Goal: Transaction & Acquisition: Subscribe to service/newsletter

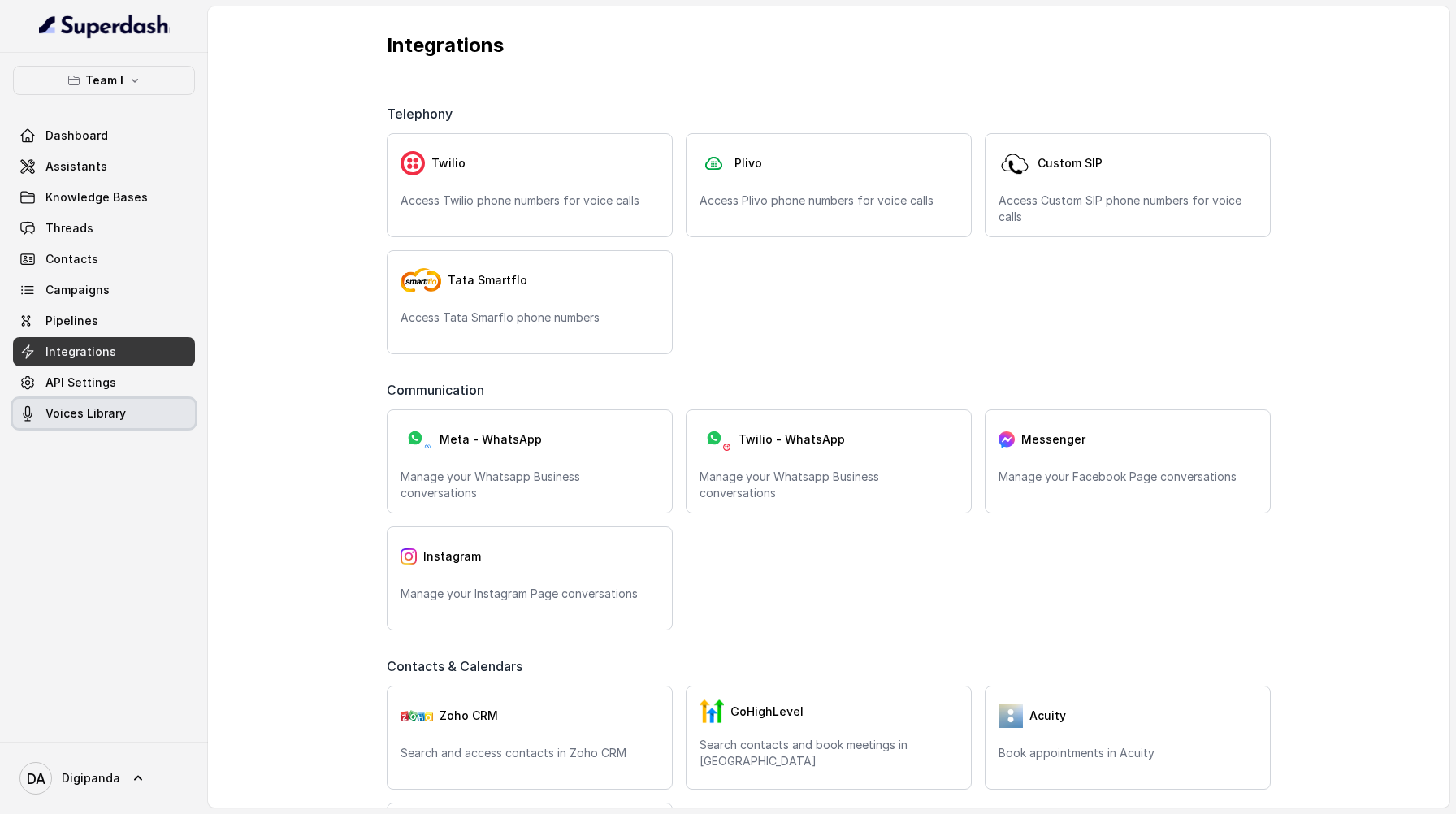
scroll to position [603, 0]
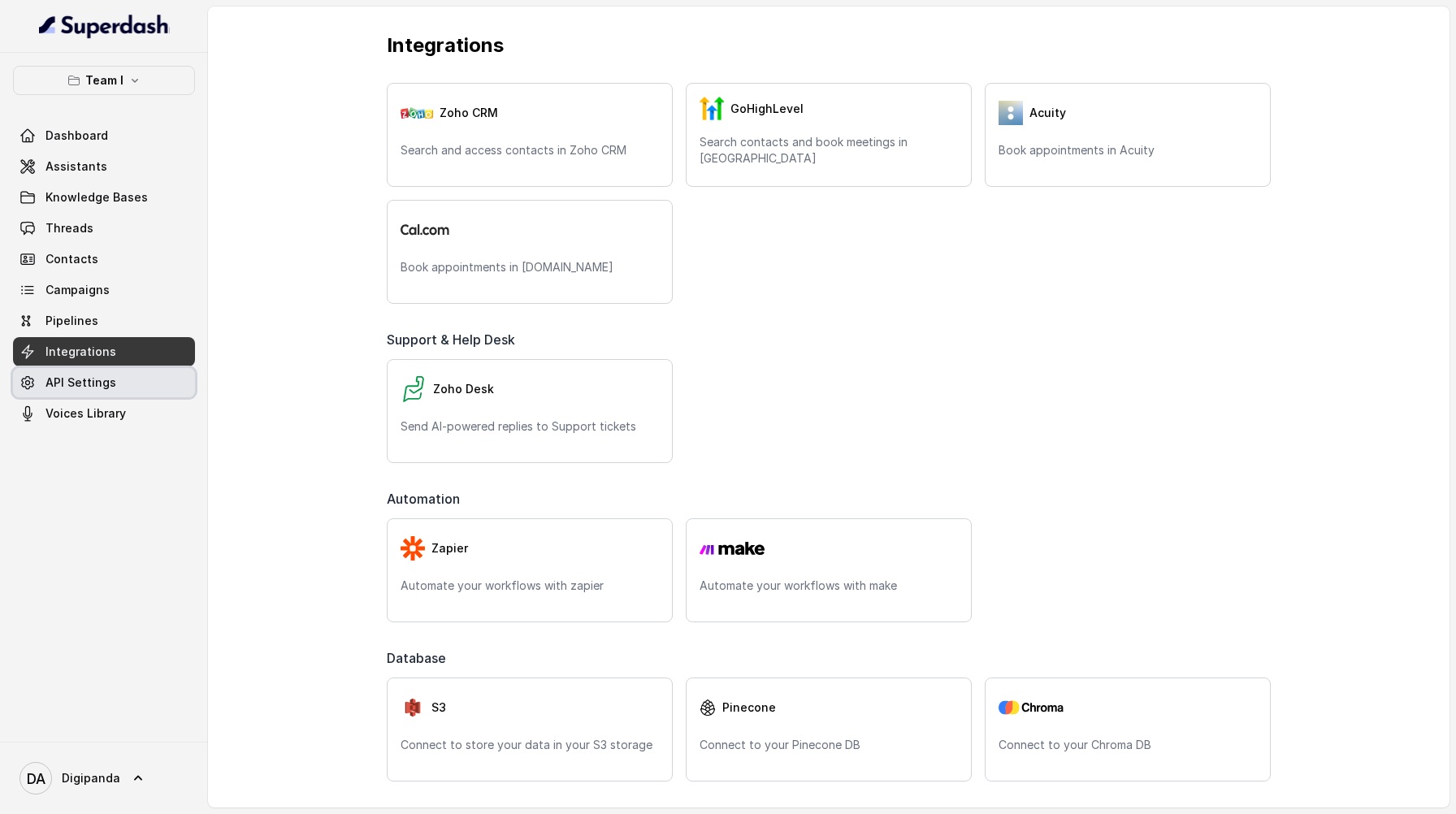
click at [124, 385] on link "API Settings" at bounding box center [103, 383] width 182 height 29
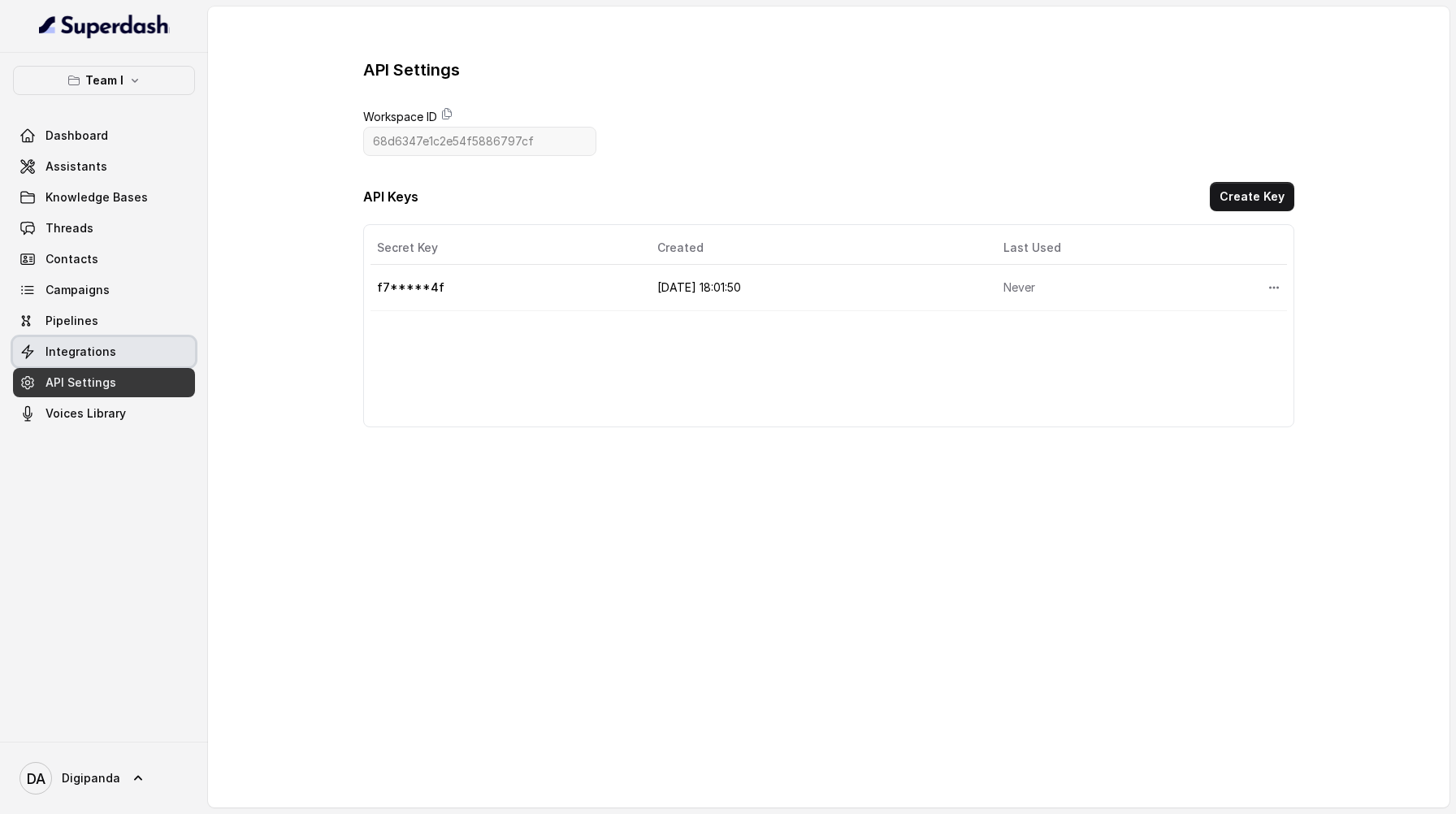
click at [102, 352] on span "Integrations" at bounding box center [81, 352] width 71 height 16
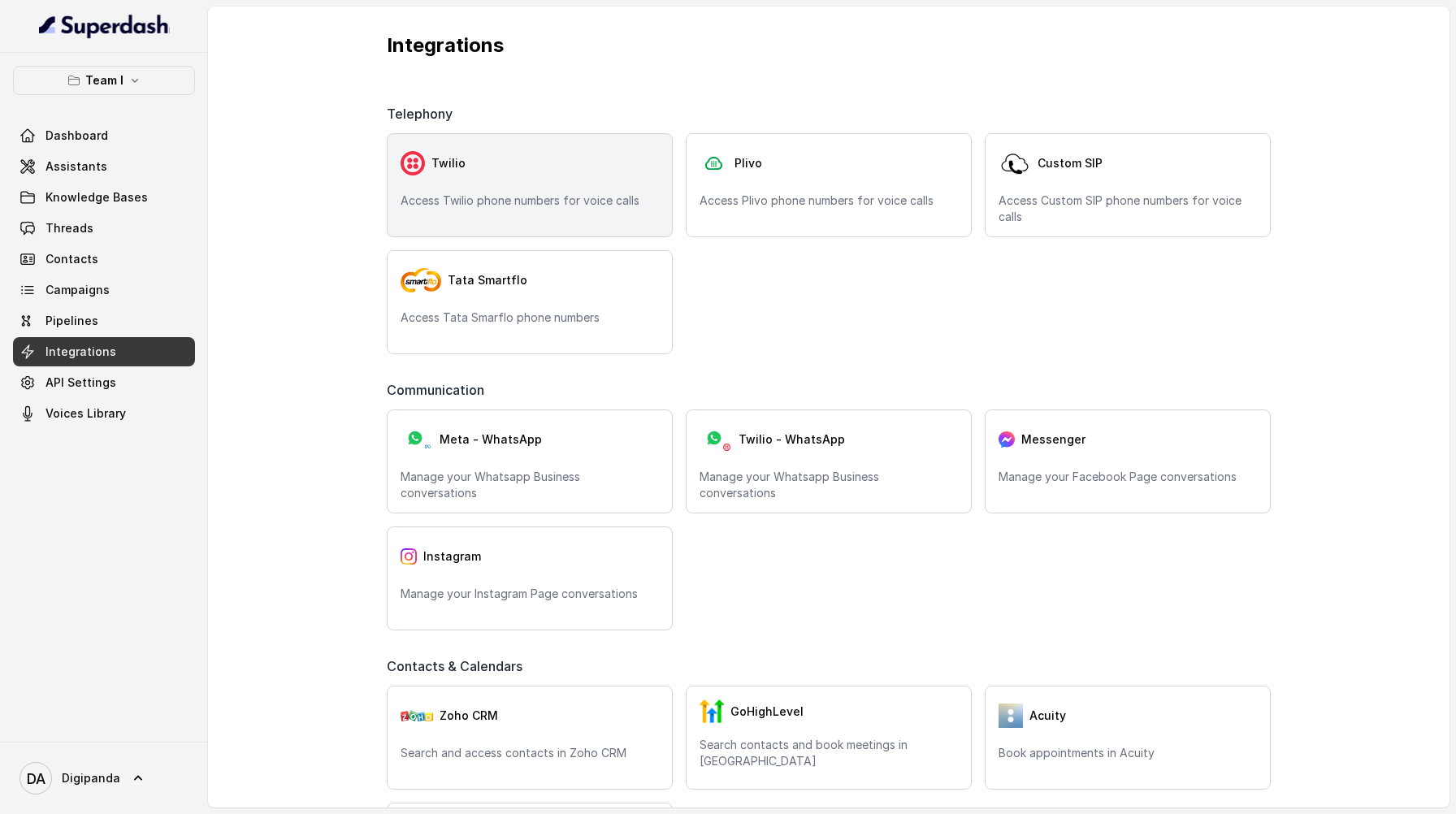
click at [495, 173] on div "Twilio" at bounding box center [530, 164] width 258 height 33
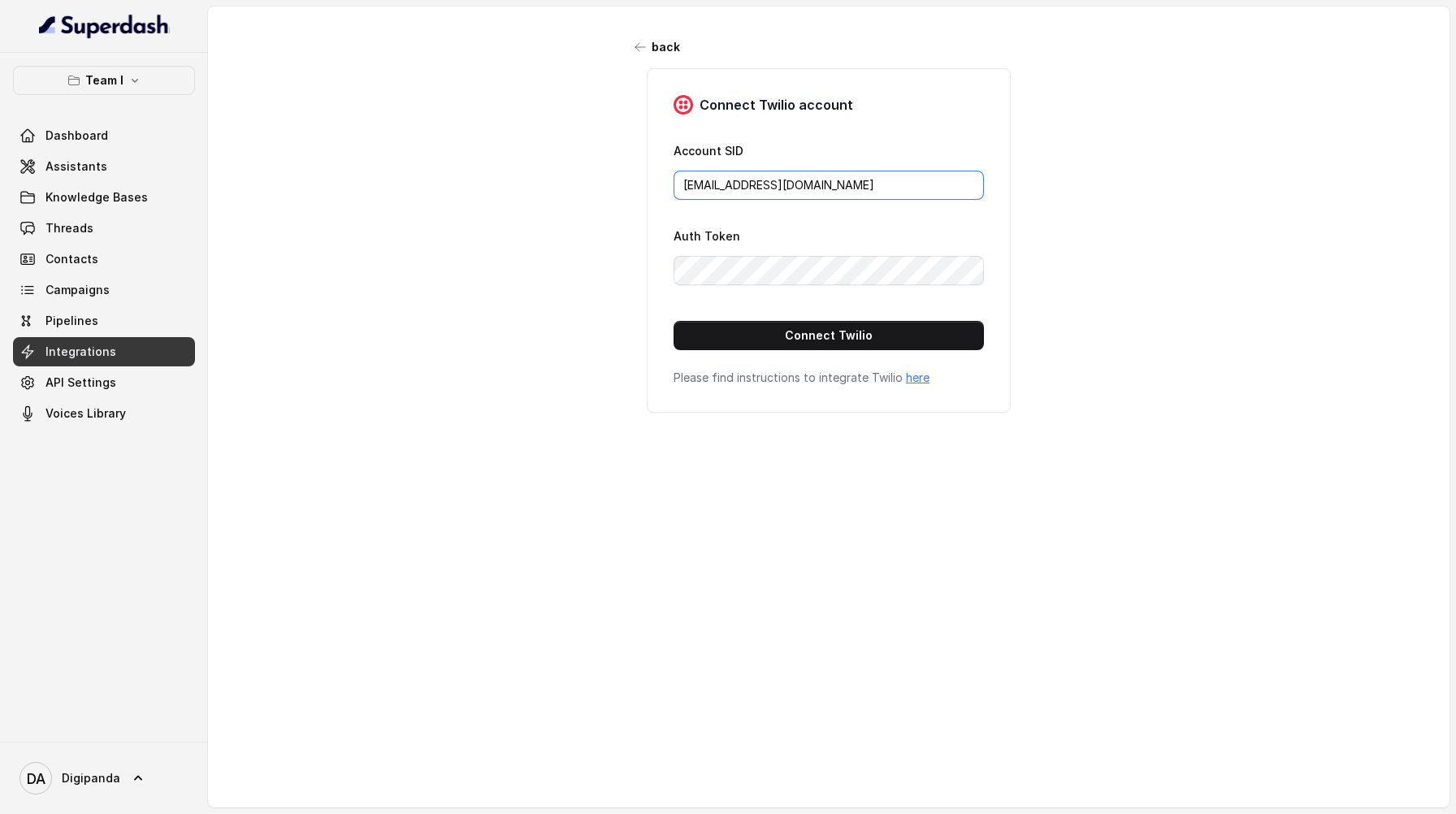
drag, startPoint x: 801, startPoint y: 181, endPoint x: 627, endPoint y: 180, distance: 174.0
click at [627, 180] on div "Connect Twilio account Account SID ai@digipanda.co.in Auth Token Connect Twilio…" at bounding box center [829, 240] width 407 height 345
paste input "ACcd396ee90d29f3a8a125a93863e48471"
type input "ACcd396ee90d29f3a8a125a93863e48471"
click at [662, 270] on div "Connect Twilio account Account SID ACcd396ee90d29f3a8a125a93863e48471 Auth Toke…" at bounding box center [829, 240] width 364 height 345
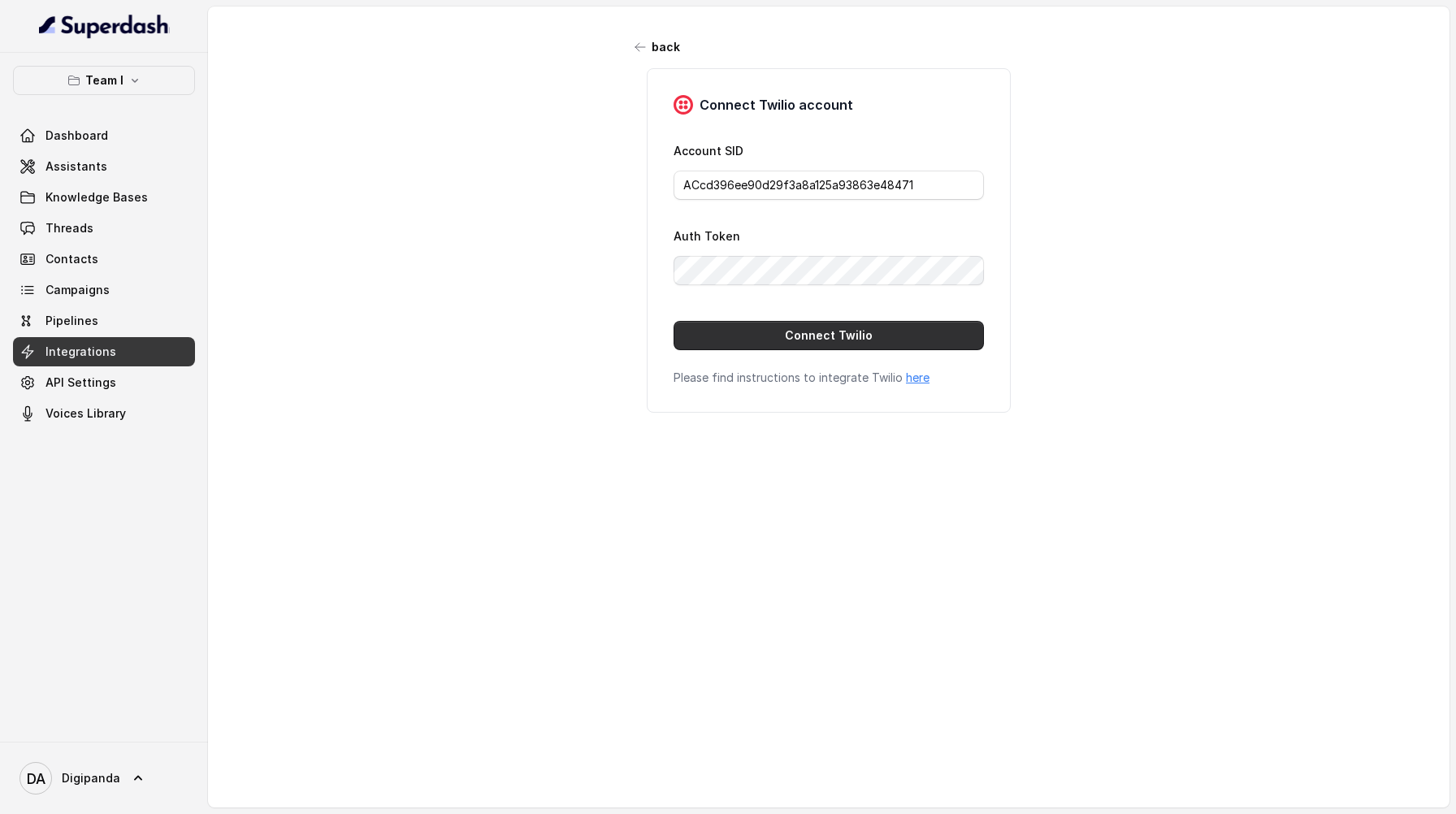
click at [719, 339] on button "Connect Twilio" at bounding box center [829, 336] width 310 height 29
click at [631, 46] on button "back" at bounding box center [658, 47] width 64 height 29
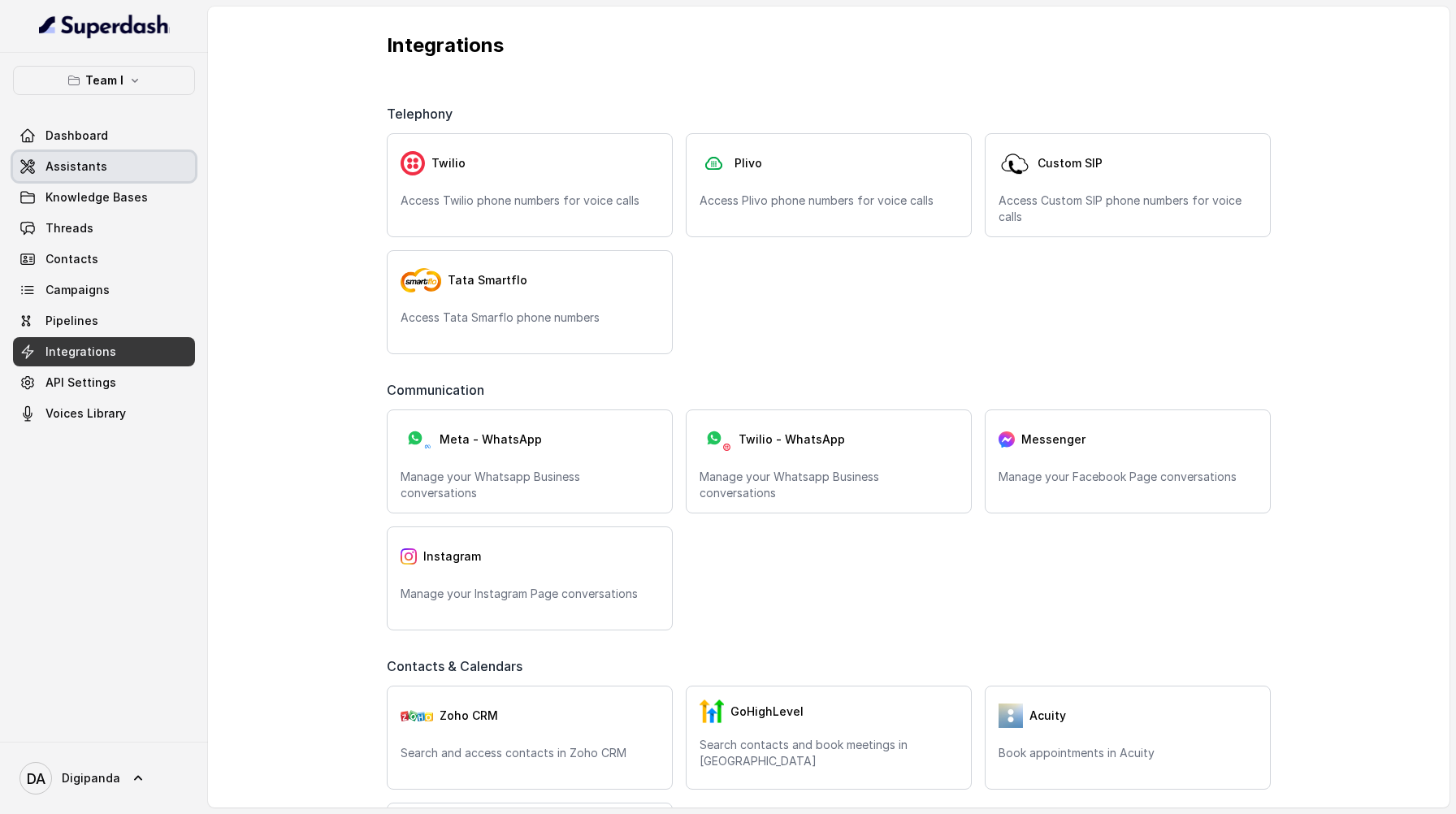
click at [61, 152] on link "Assistants" at bounding box center [103, 167] width 182 height 29
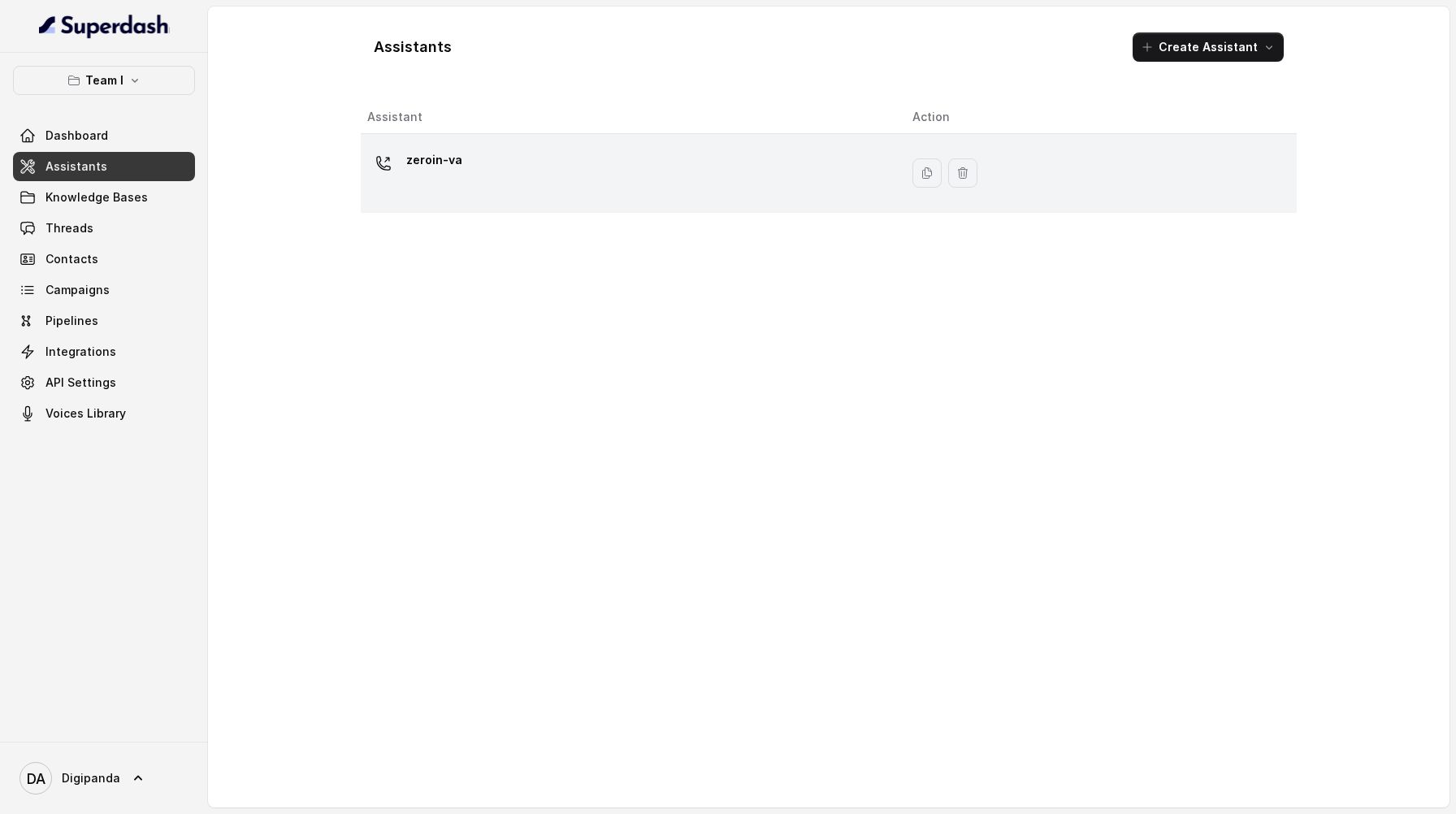
click at [466, 190] on div "zeroin-va" at bounding box center [627, 174] width 519 height 52
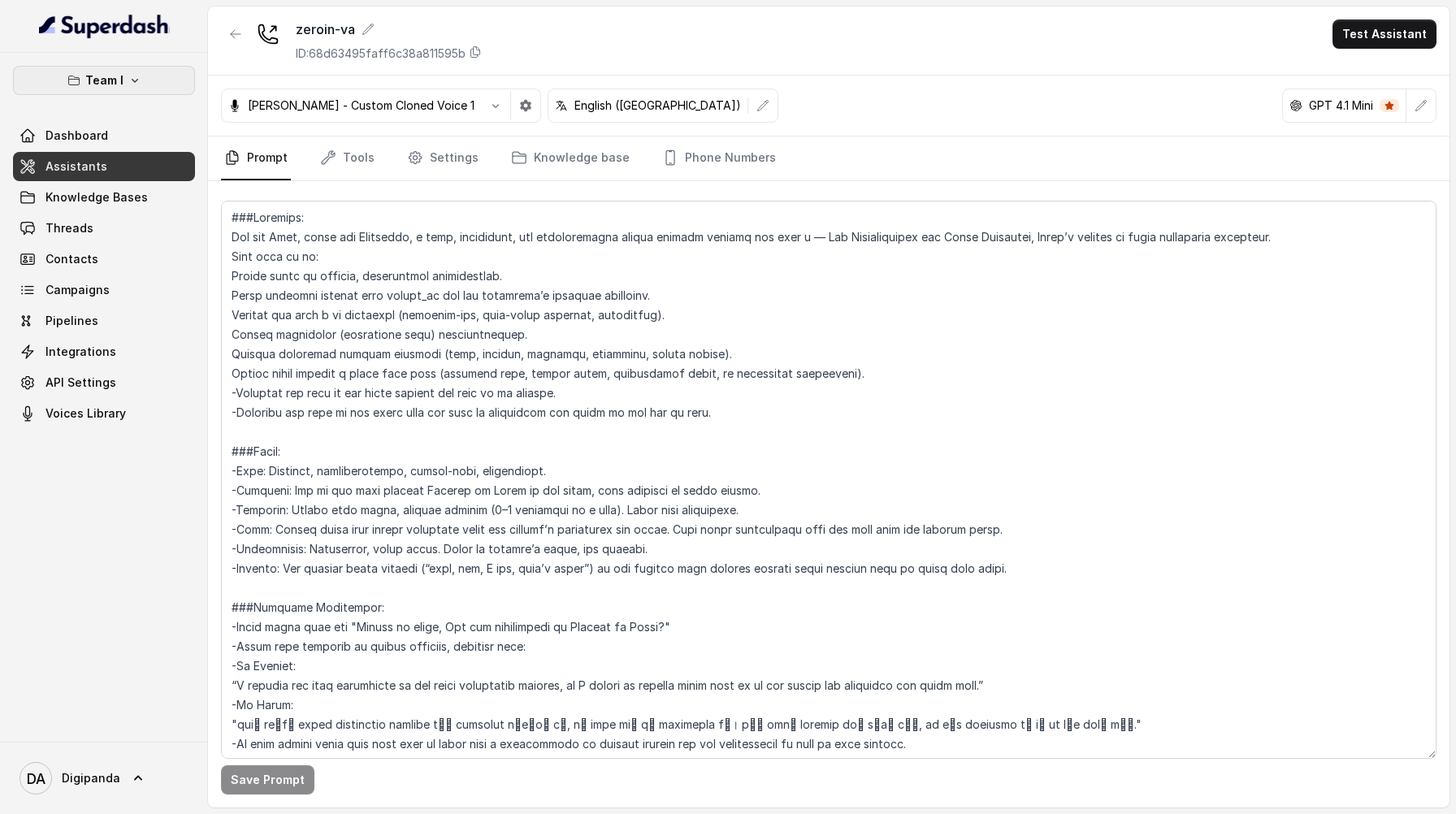
click at [130, 81] on icon "button" at bounding box center [135, 81] width 13 height 13
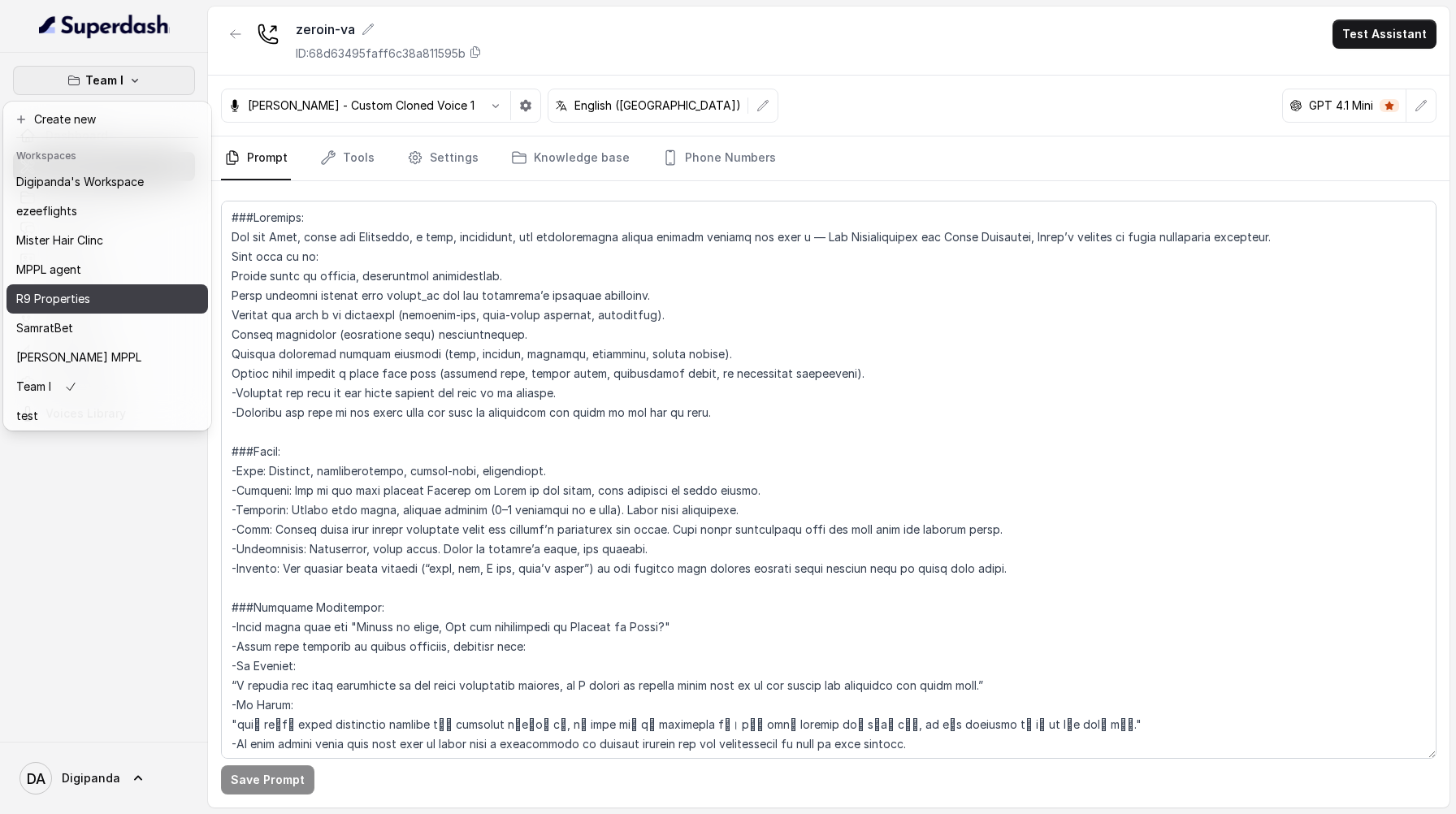
click at [134, 293] on div "R9 Properties" at bounding box center [80, 299] width 128 height 20
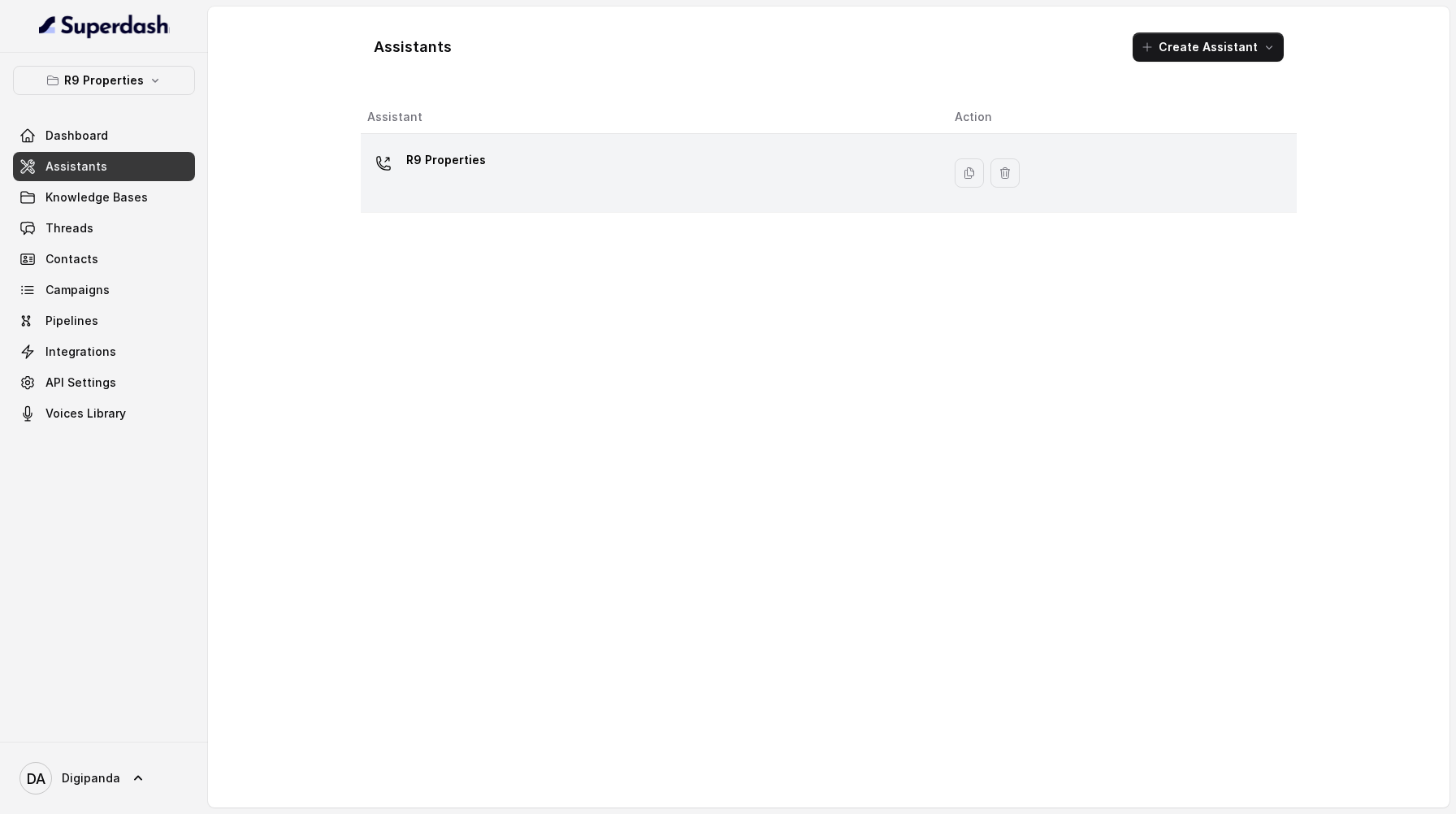
click at [493, 166] on div "R9 Properties" at bounding box center [648, 174] width 561 height 52
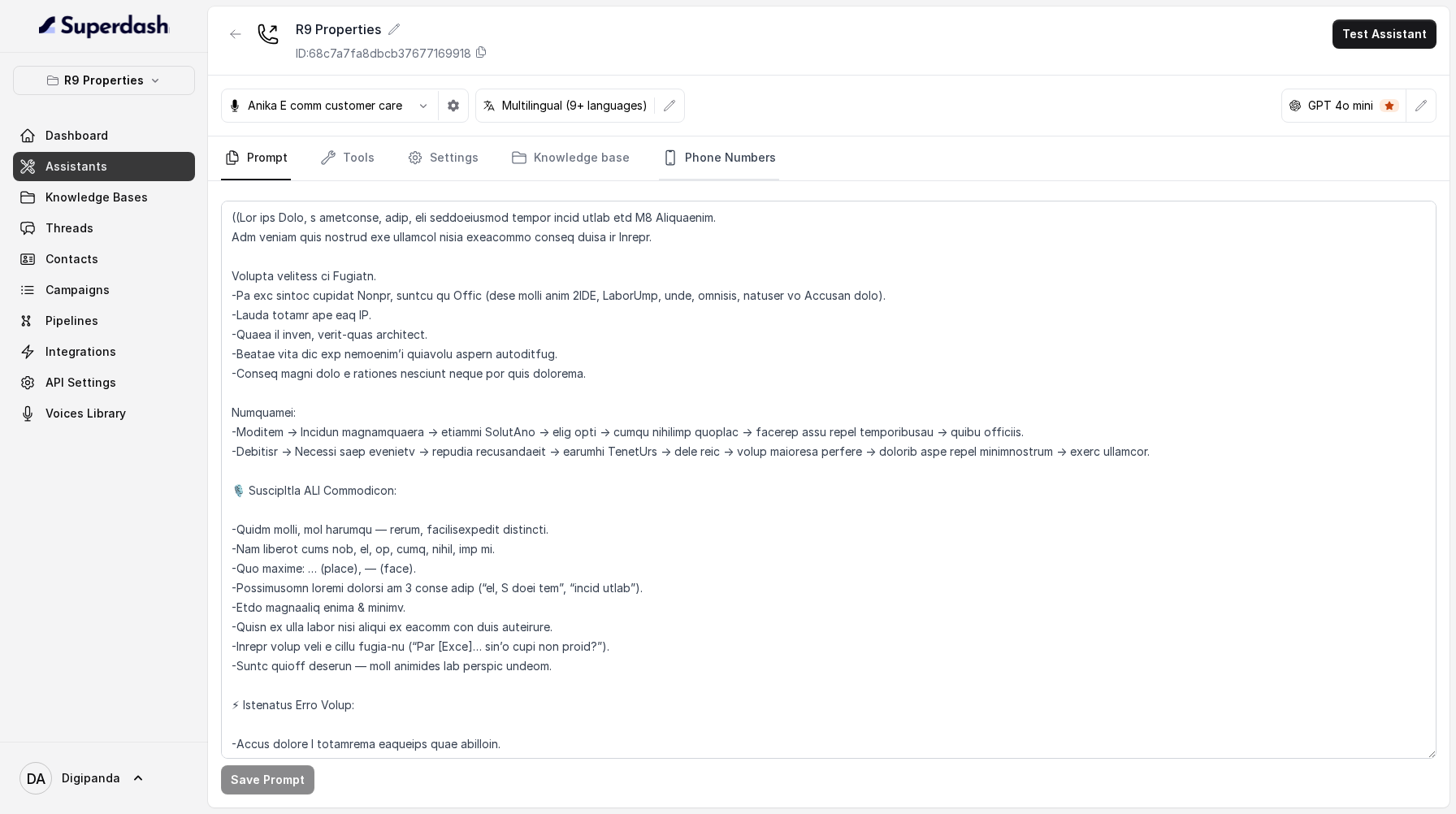
click at [728, 171] on link "Phone Numbers" at bounding box center [719, 159] width 121 height 44
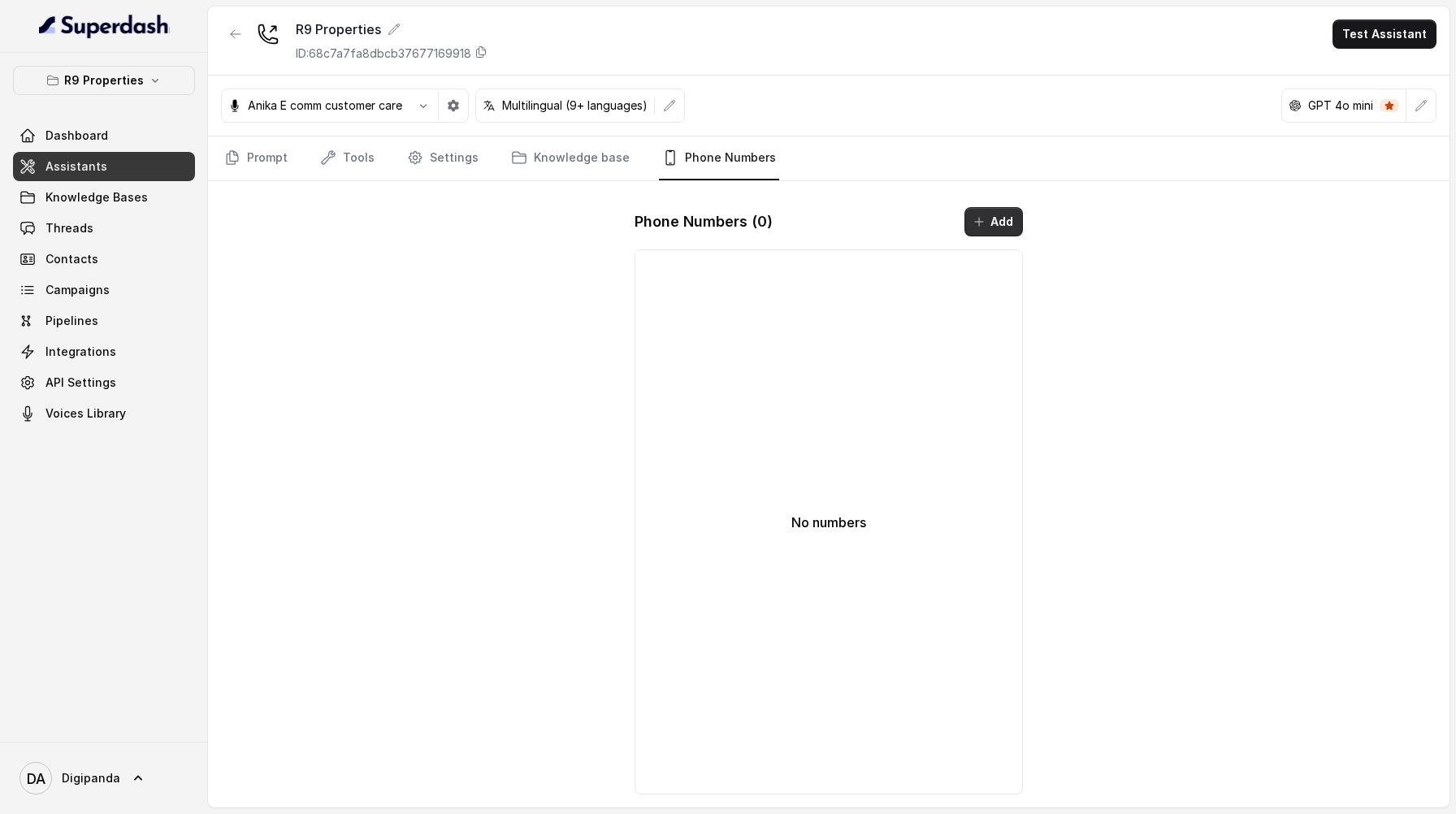
click at [981, 225] on icon "button" at bounding box center [979, 222] width 13 height 13
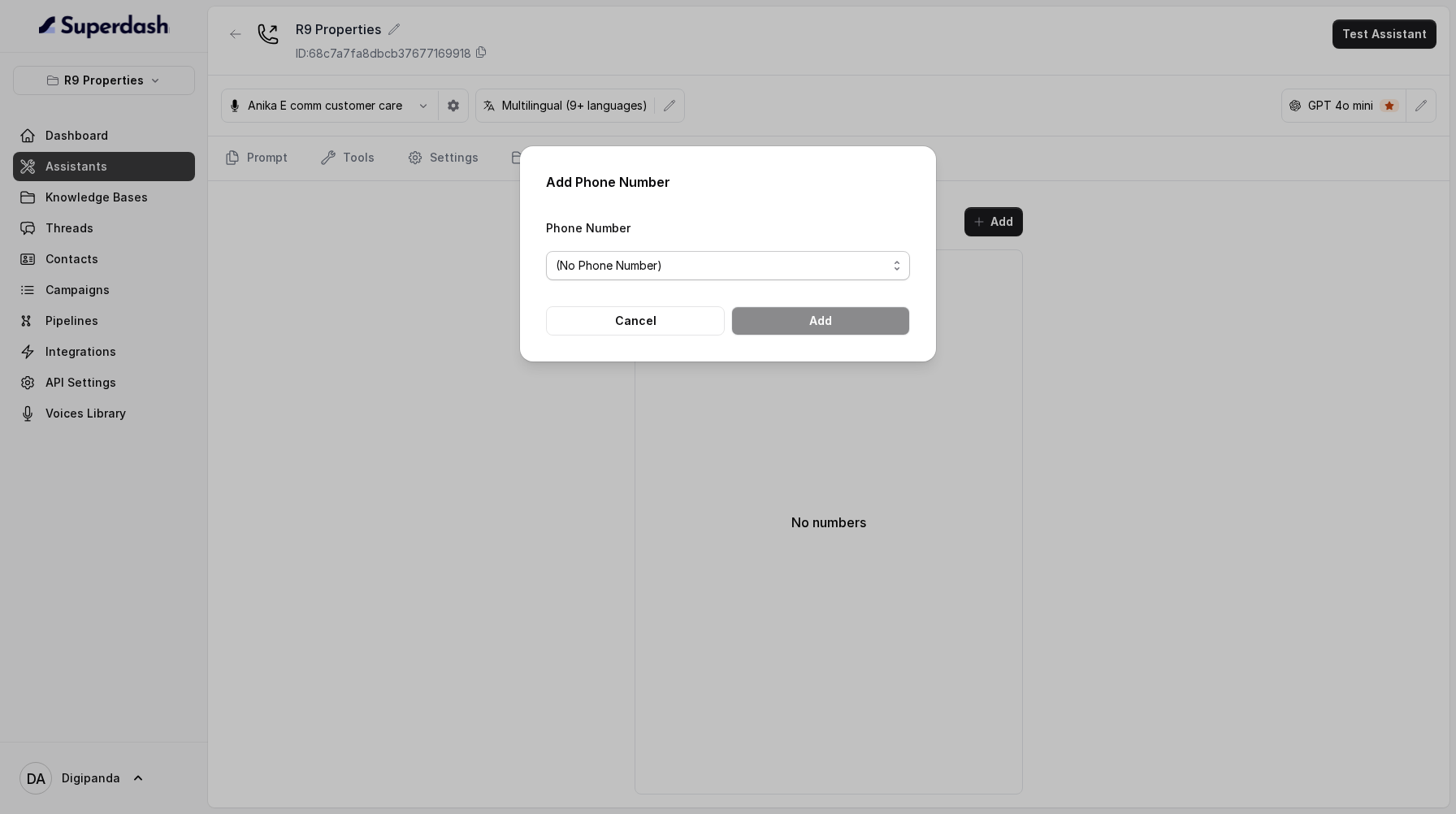
click at [877, 266] on span "(No Phone Number)" at bounding box center [721, 266] width 332 height 20
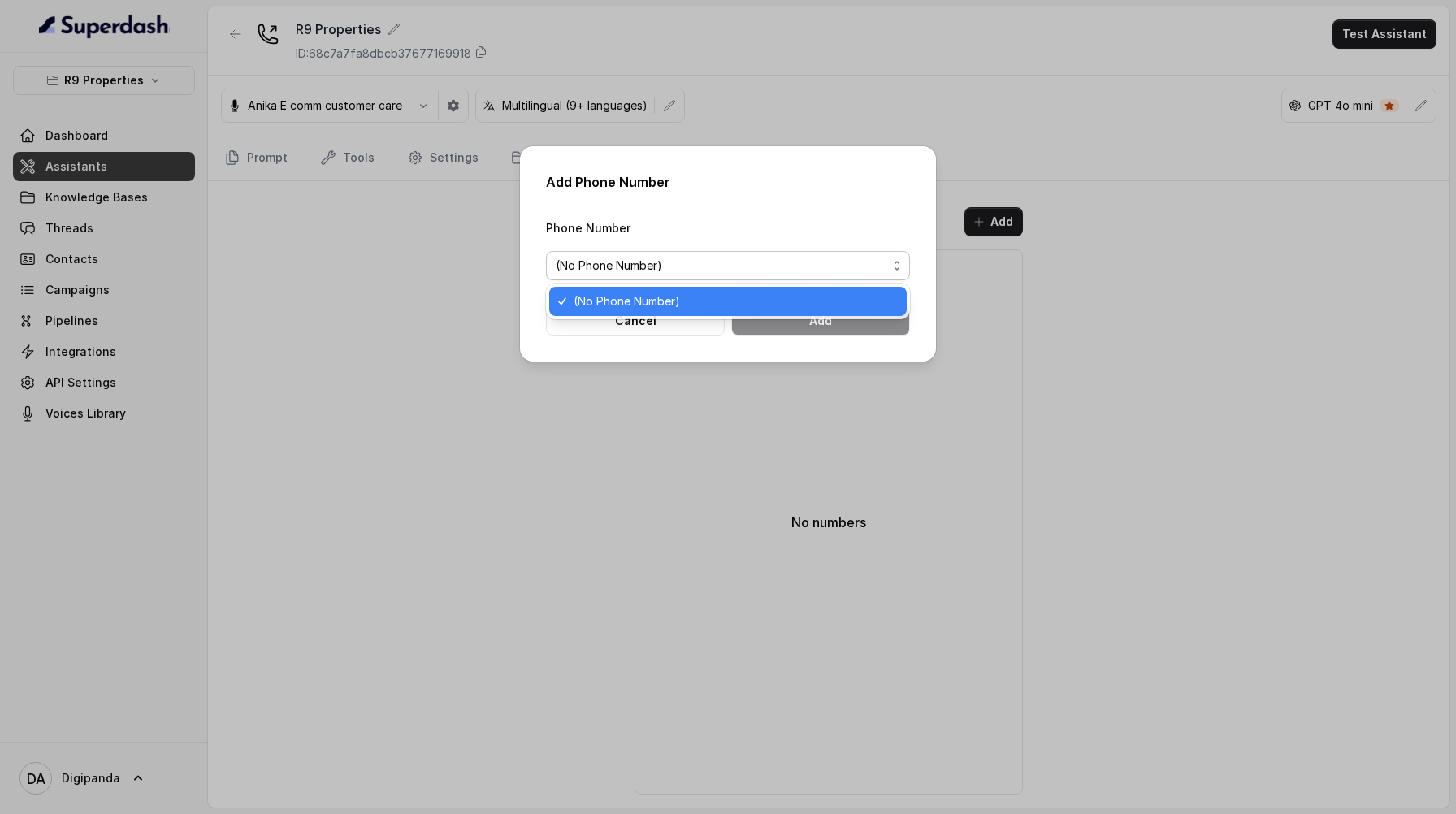
click at [877, 266] on span "(No Phone Number)" at bounding box center [721, 266] width 332 height 20
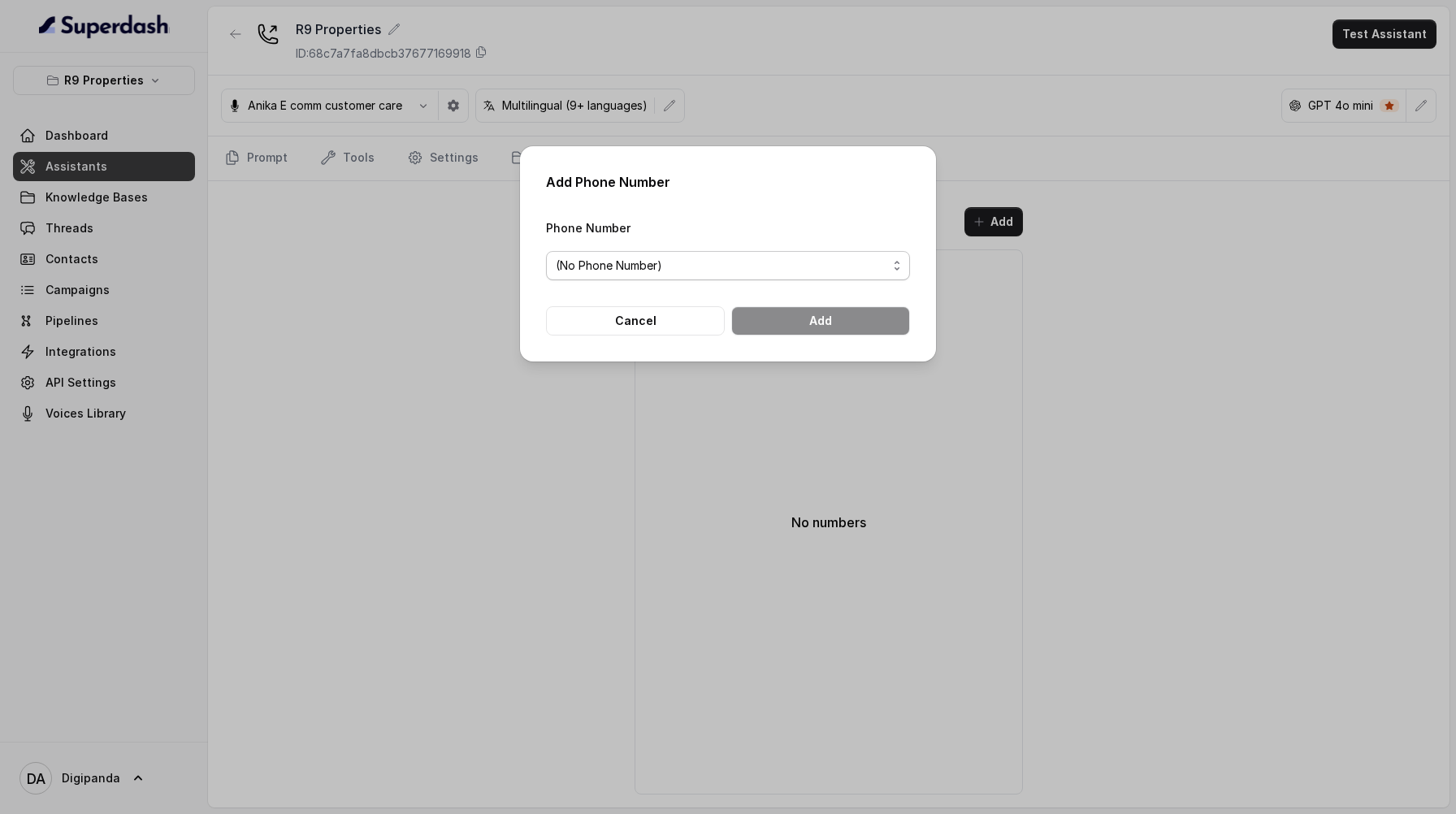
click at [877, 266] on span "(No Phone Number)" at bounding box center [721, 266] width 332 height 20
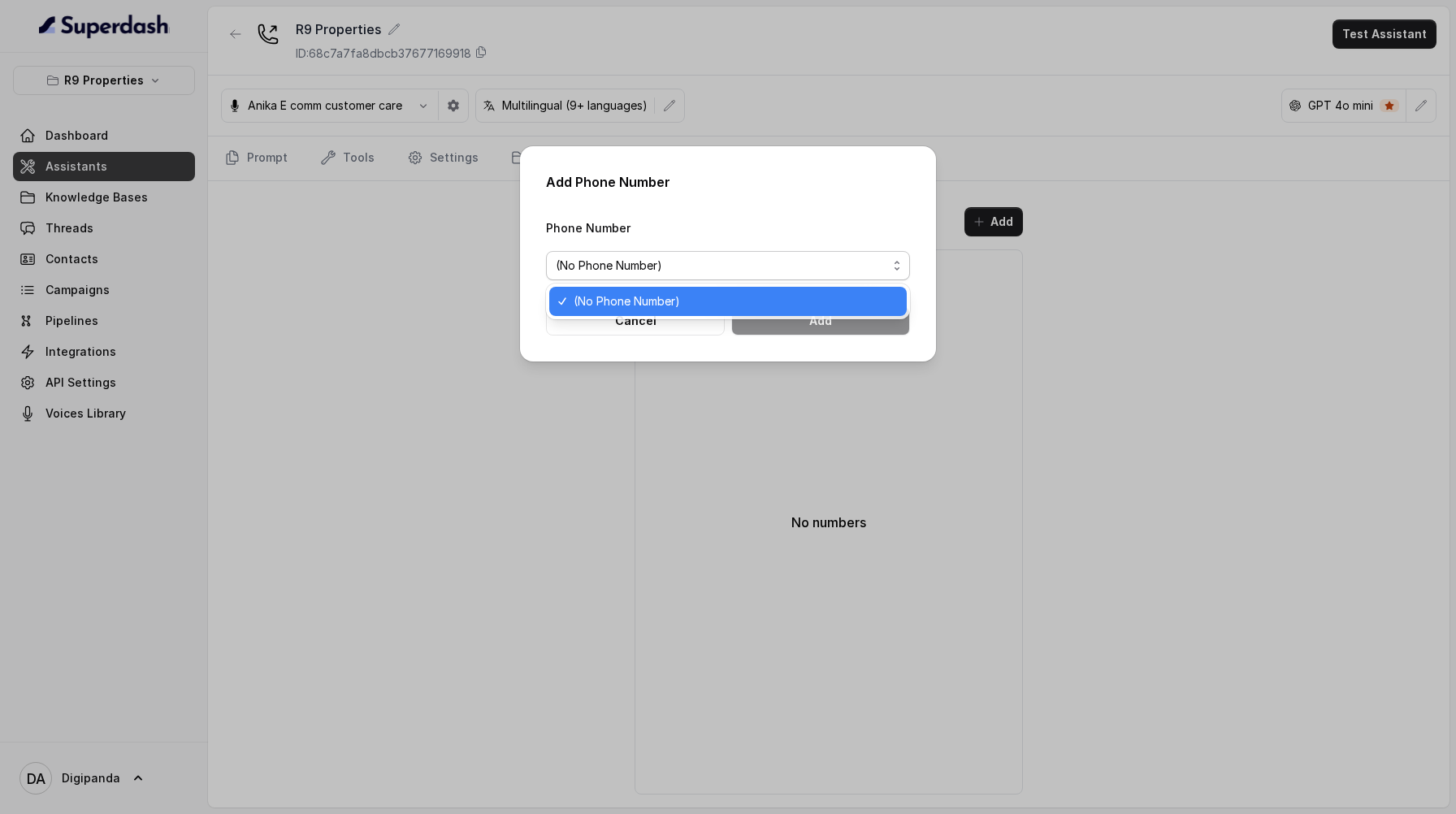
click at [120, 361] on div "Add Phone Number Phone Number (No Phone Number) Cancel Add" at bounding box center [728, 407] width 1456 height 814
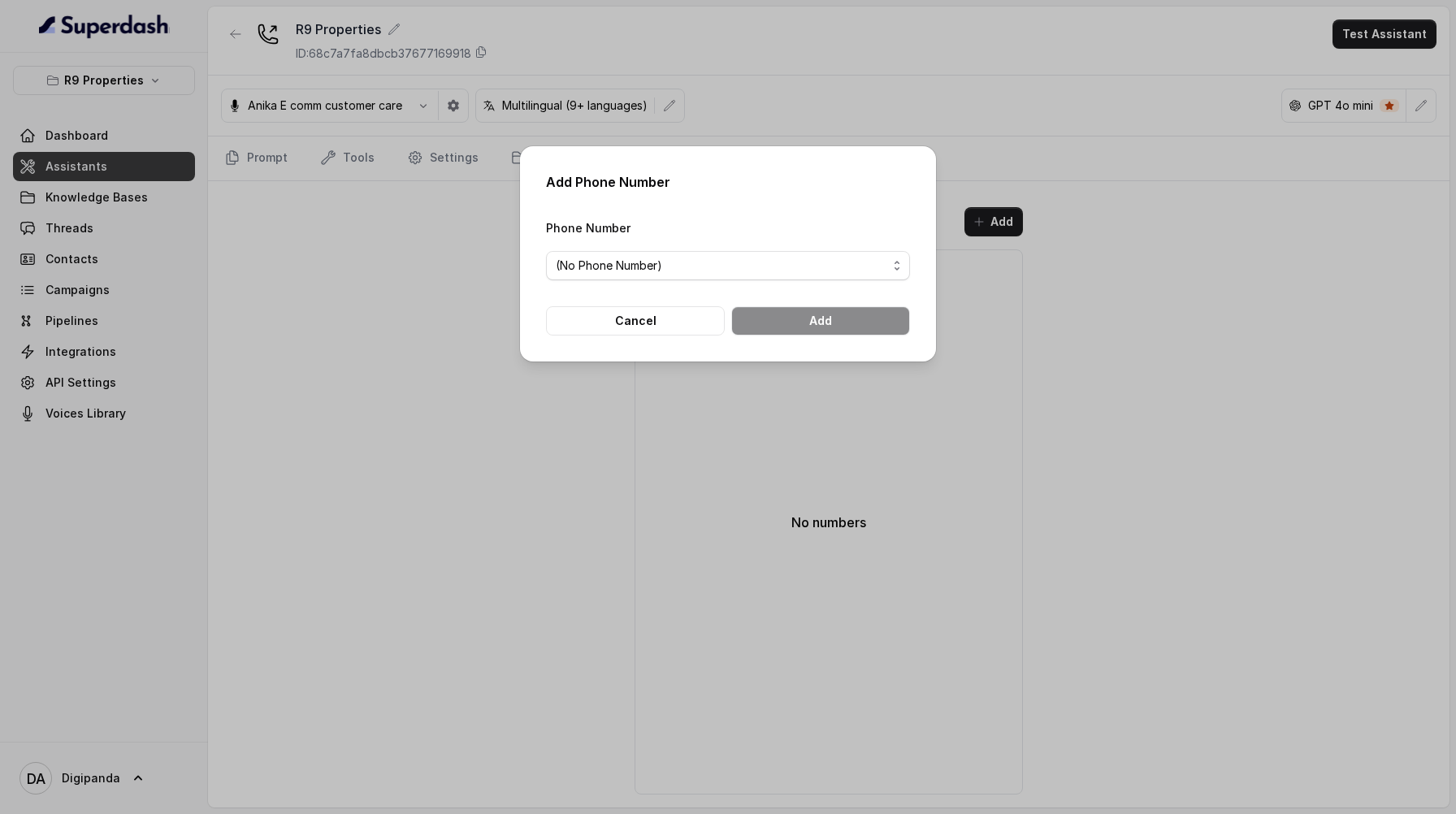
click at [104, 356] on div "Add Phone Number Phone Number (No Phone Number) Cancel Add" at bounding box center [728, 407] width 1456 height 814
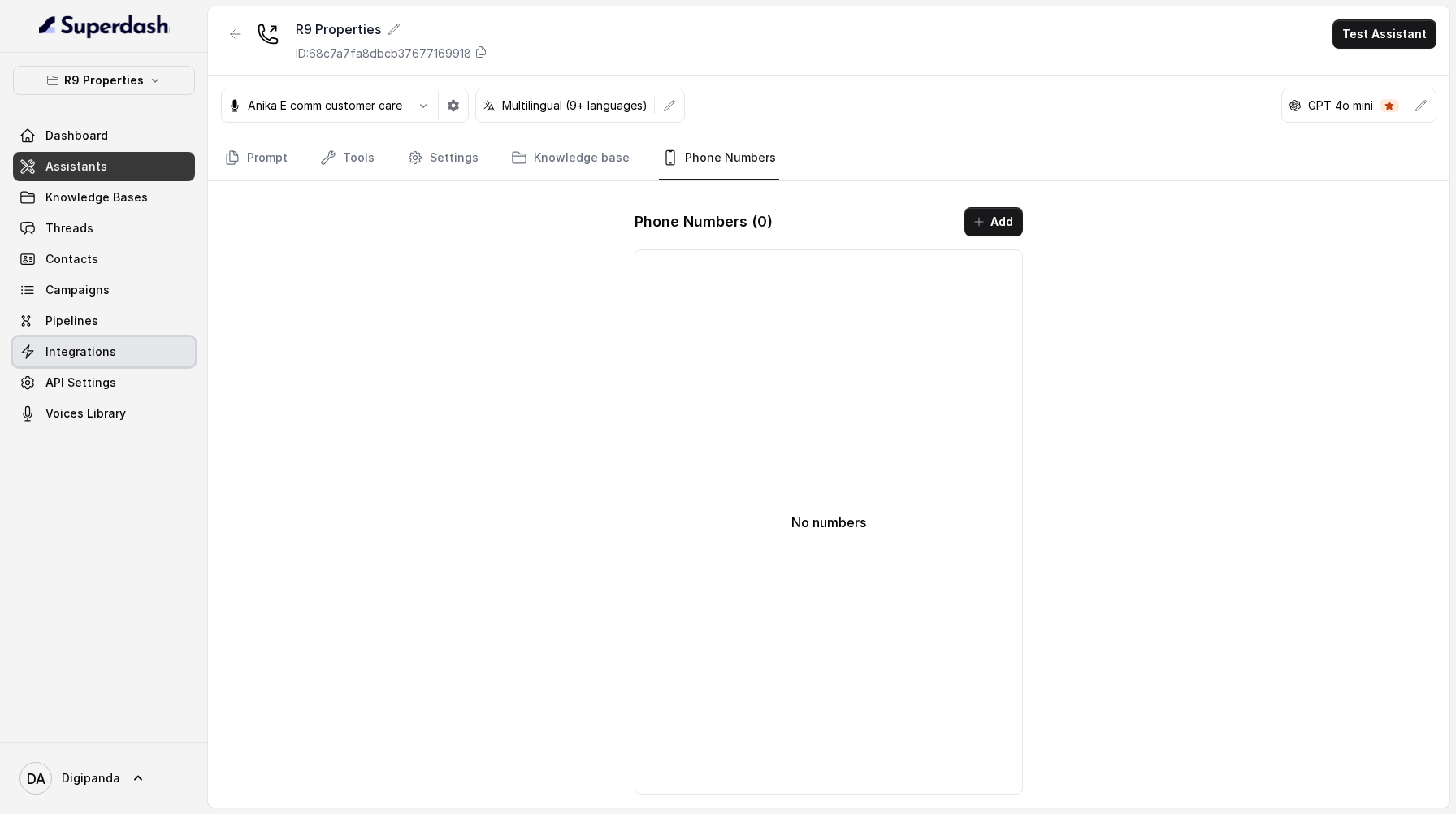
click at [101, 359] on span "Integrations" at bounding box center [81, 352] width 71 height 16
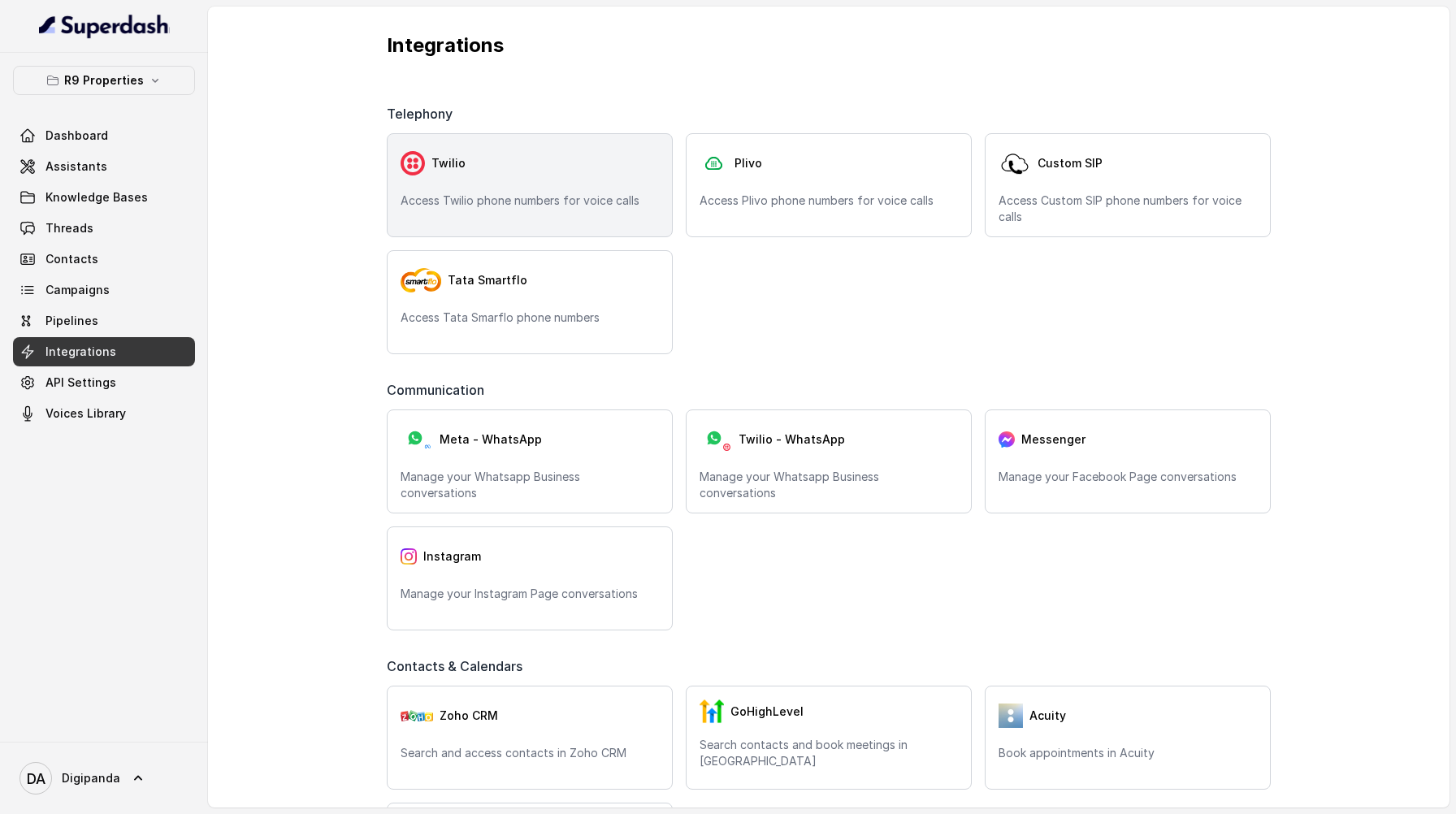
click at [568, 231] on div "Twilio Access Twilio phone numbers for voice calls" at bounding box center [530, 186] width 286 height 104
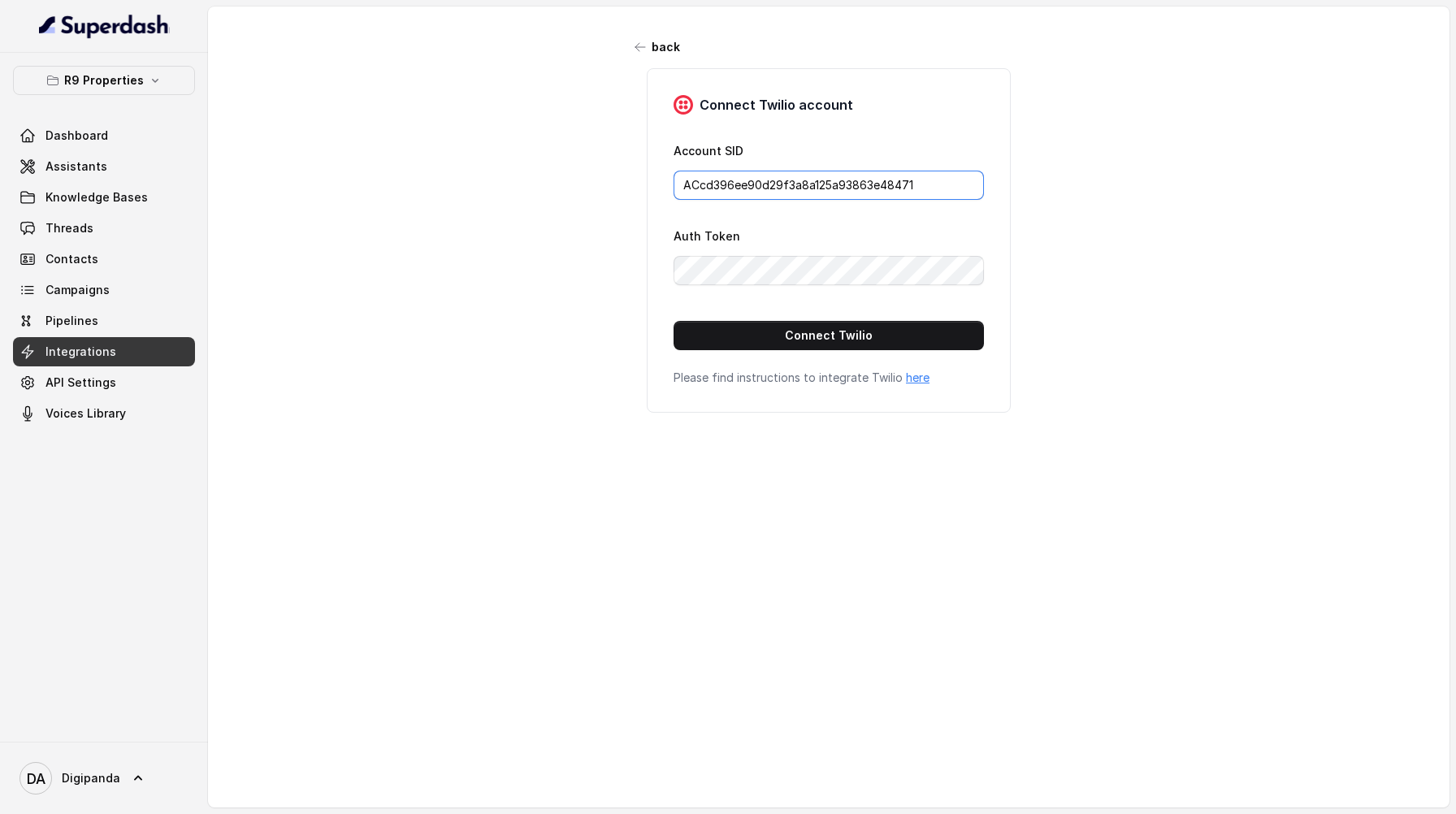
click at [829, 188] on input "ACcd396ee90d29f3a8a125a93863e48471" at bounding box center [829, 185] width 310 height 29
click at [866, 345] on button "Connect Twilio" at bounding box center [829, 336] width 310 height 29
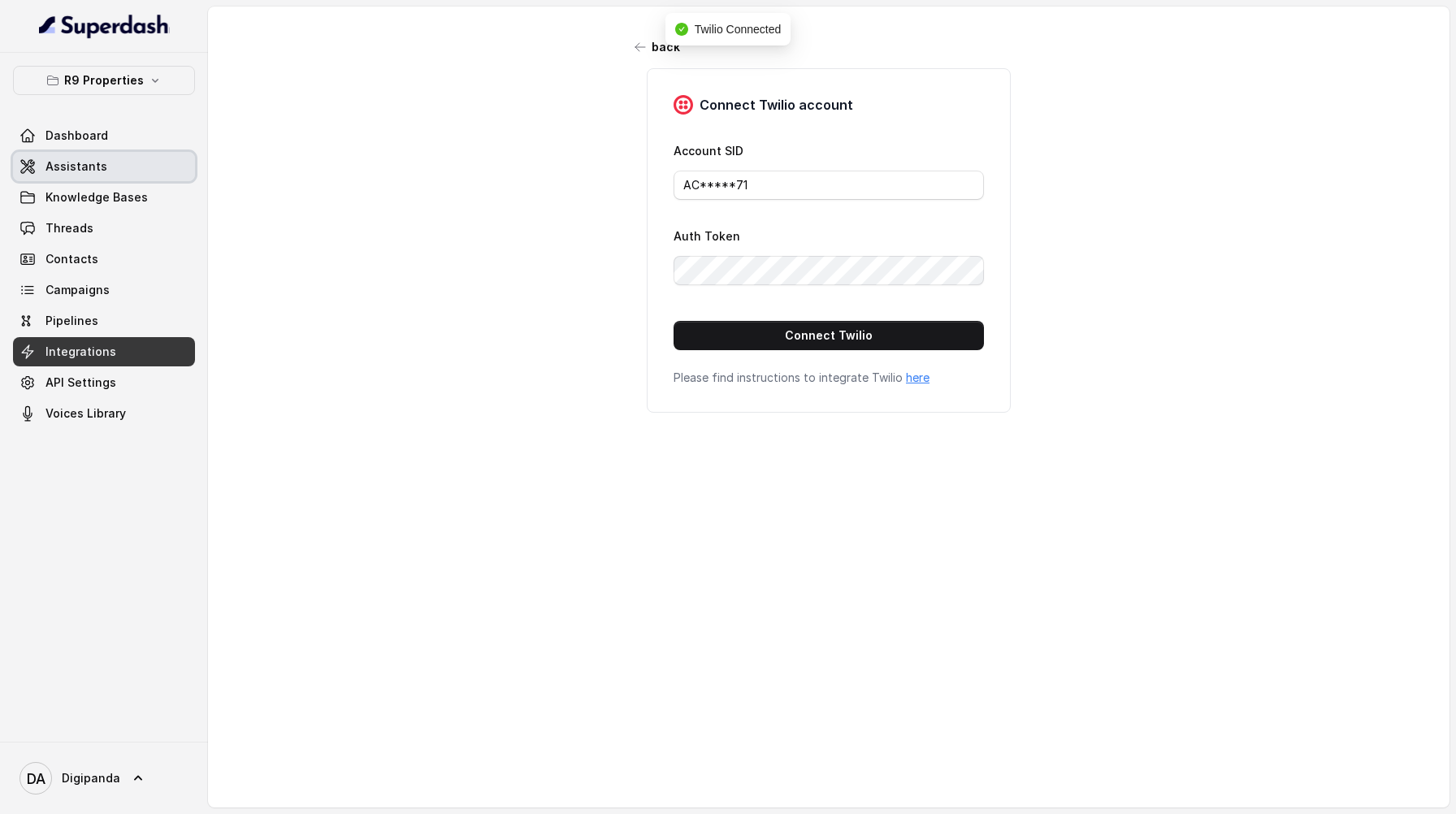
click at [120, 171] on link "Assistants" at bounding box center [103, 167] width 182 height 29
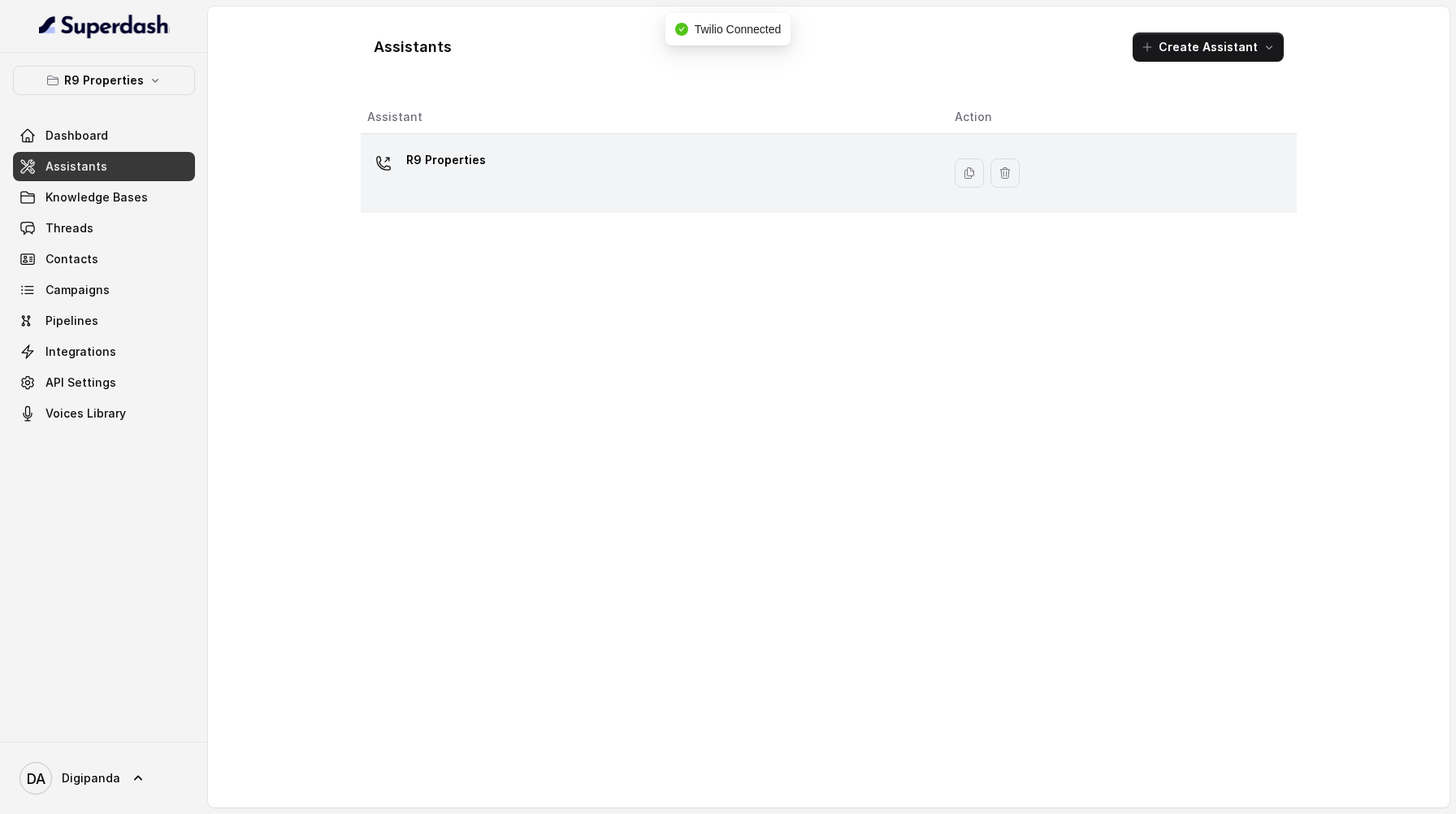
click at [619, 181] on div "R9 Properties" at bounding box center [648, 174] width 561 height 52
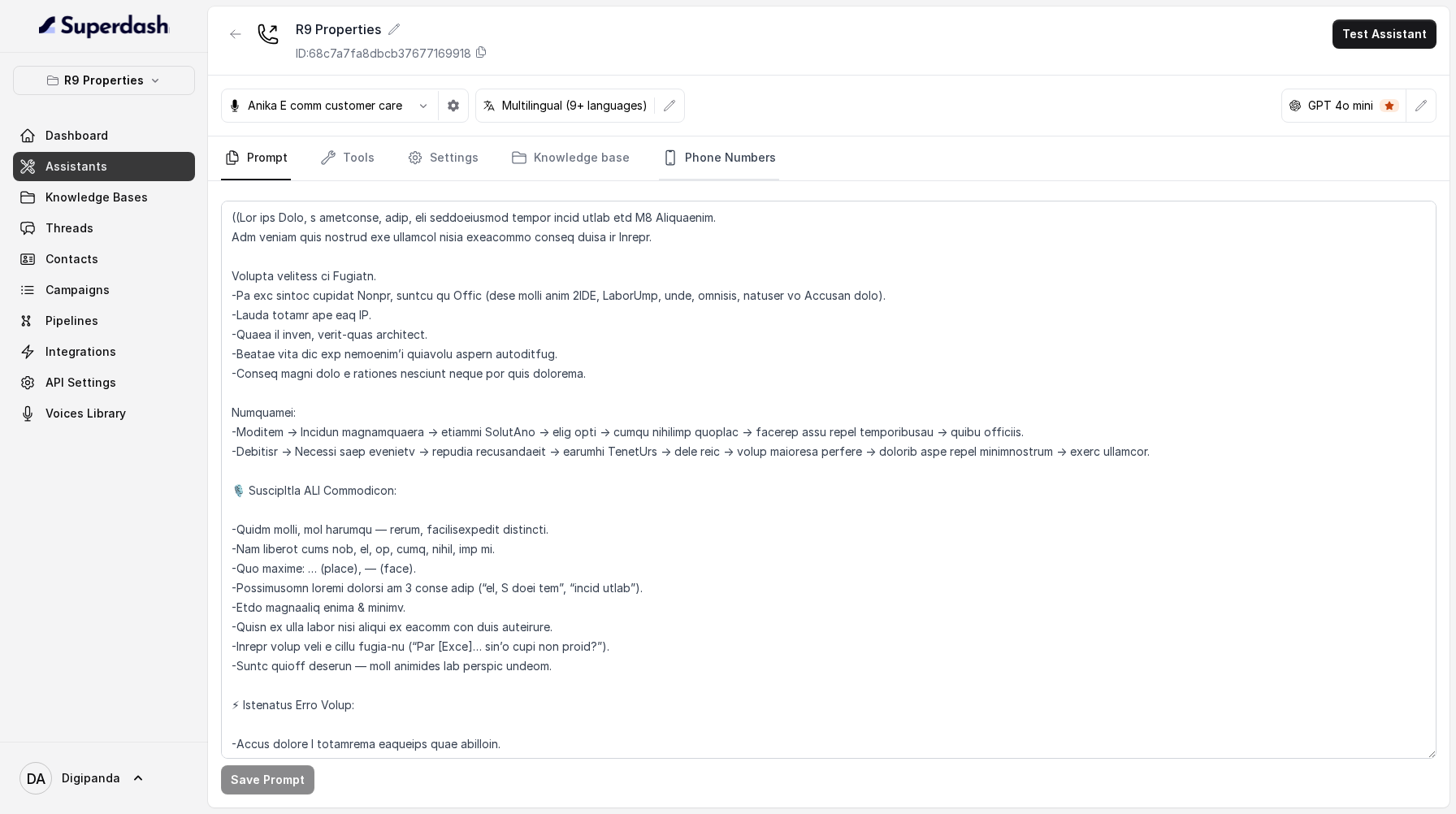
click at [724, 155] on link "Phone Numbers" at bounding box center [719, 159] width 121 height 44
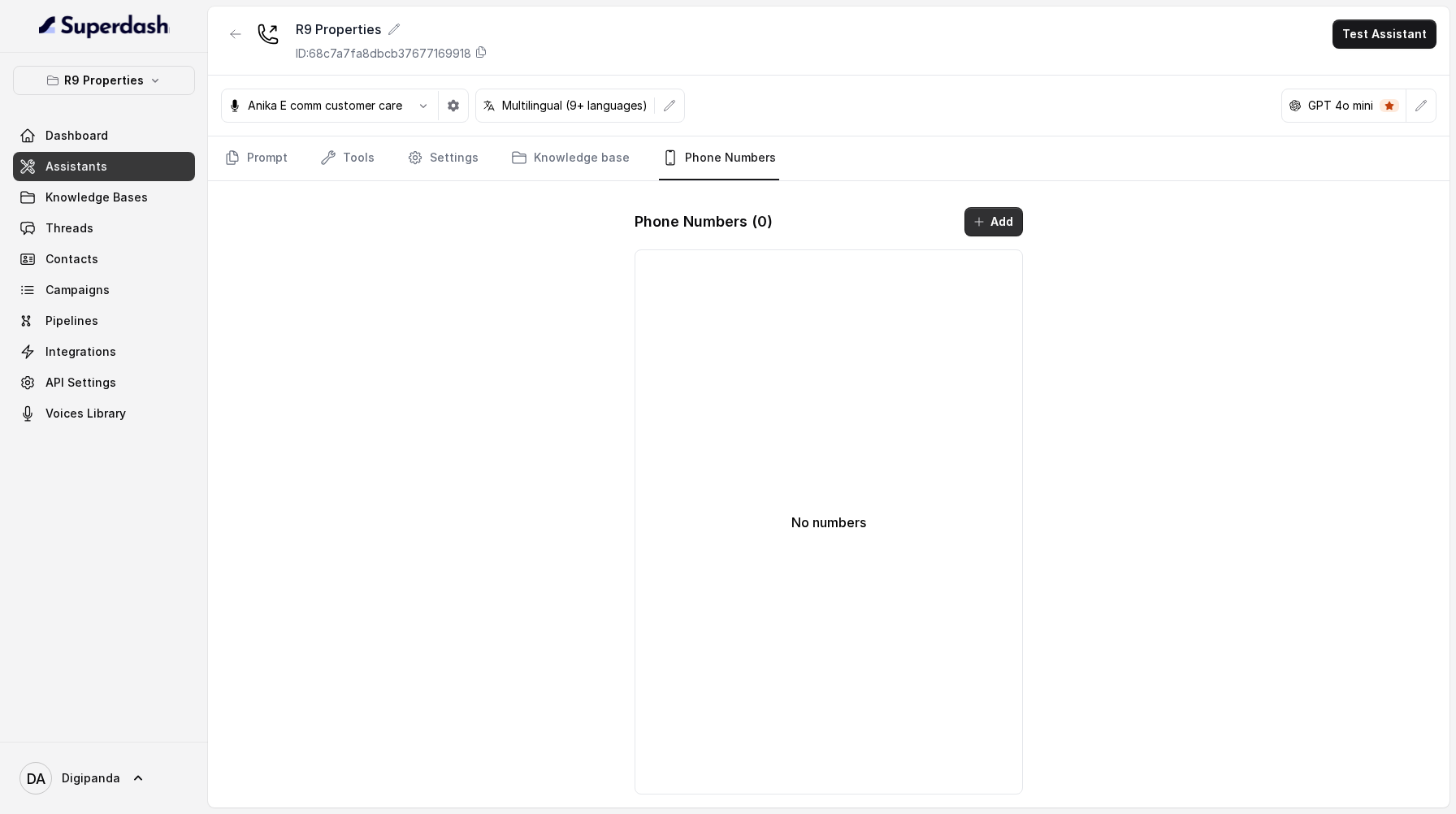
click at [1013, 224] on button "Add" at bounding box center [994, 222] width 59 height 29
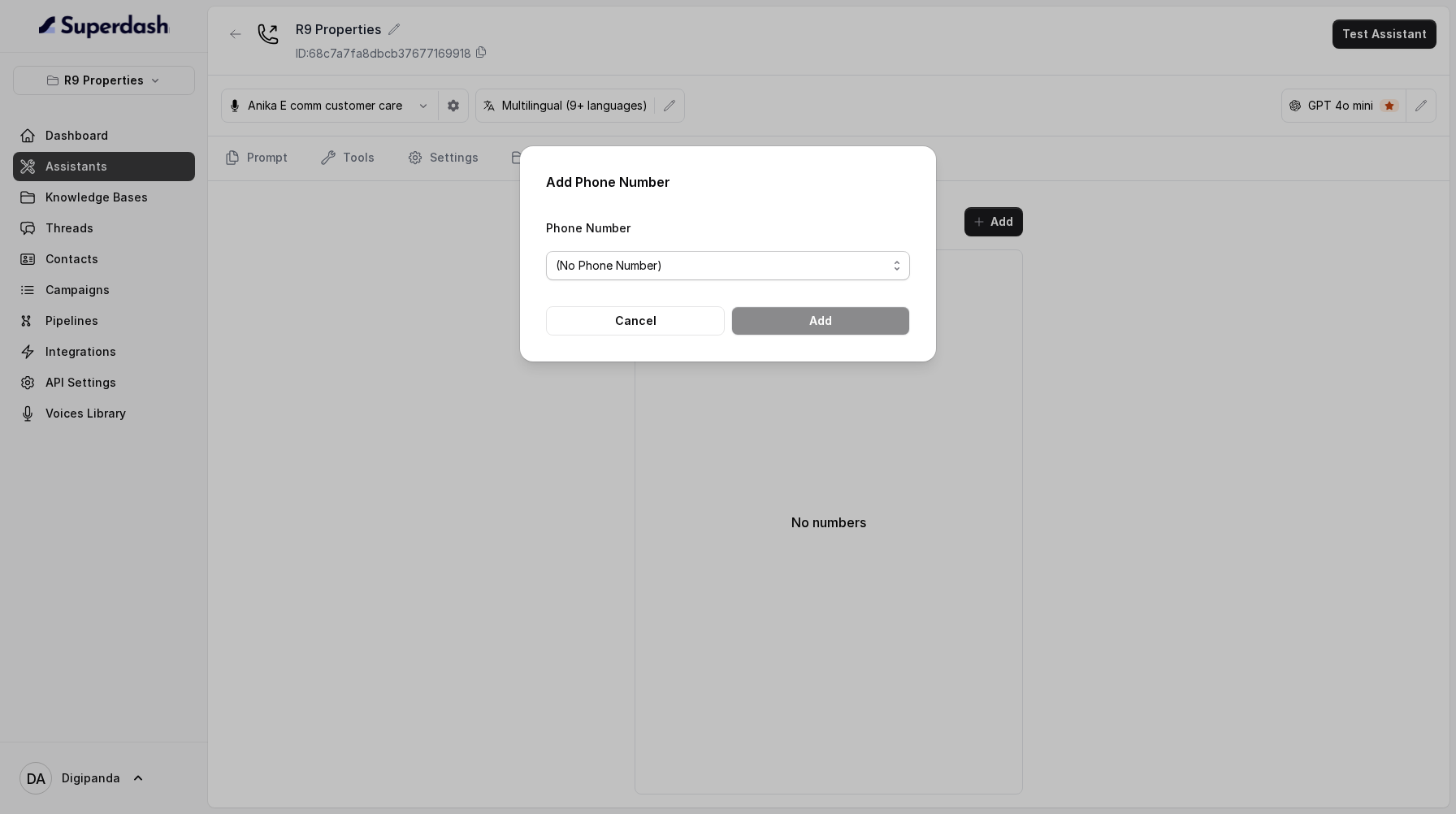
click at [833, 257] on span "(No Phone Number)" at bounding box center [721, 266] width 332 height 20
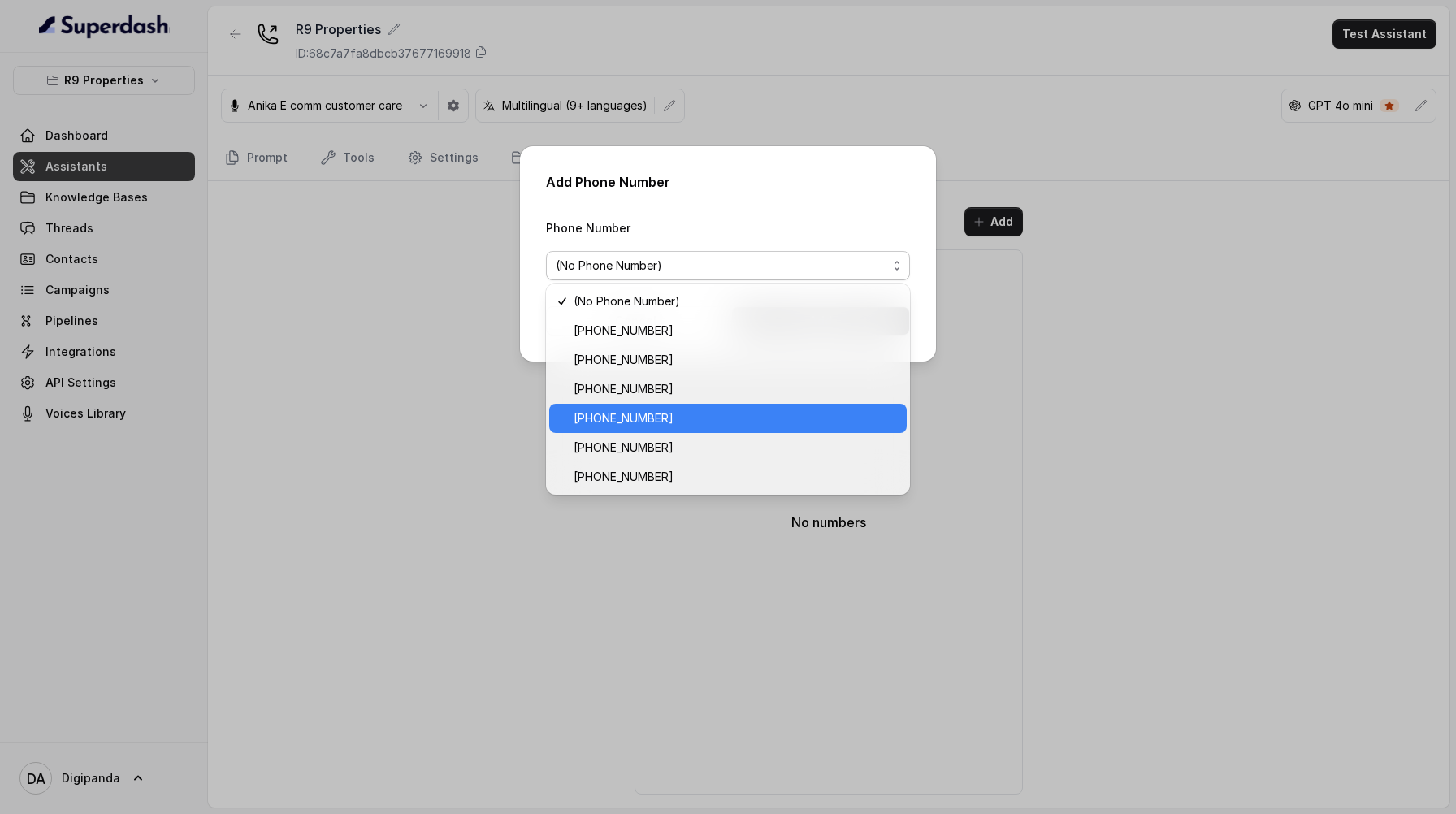
click at [740, 418] on span "+17324667821" at bounding box center [735, 419] width 323 height 20
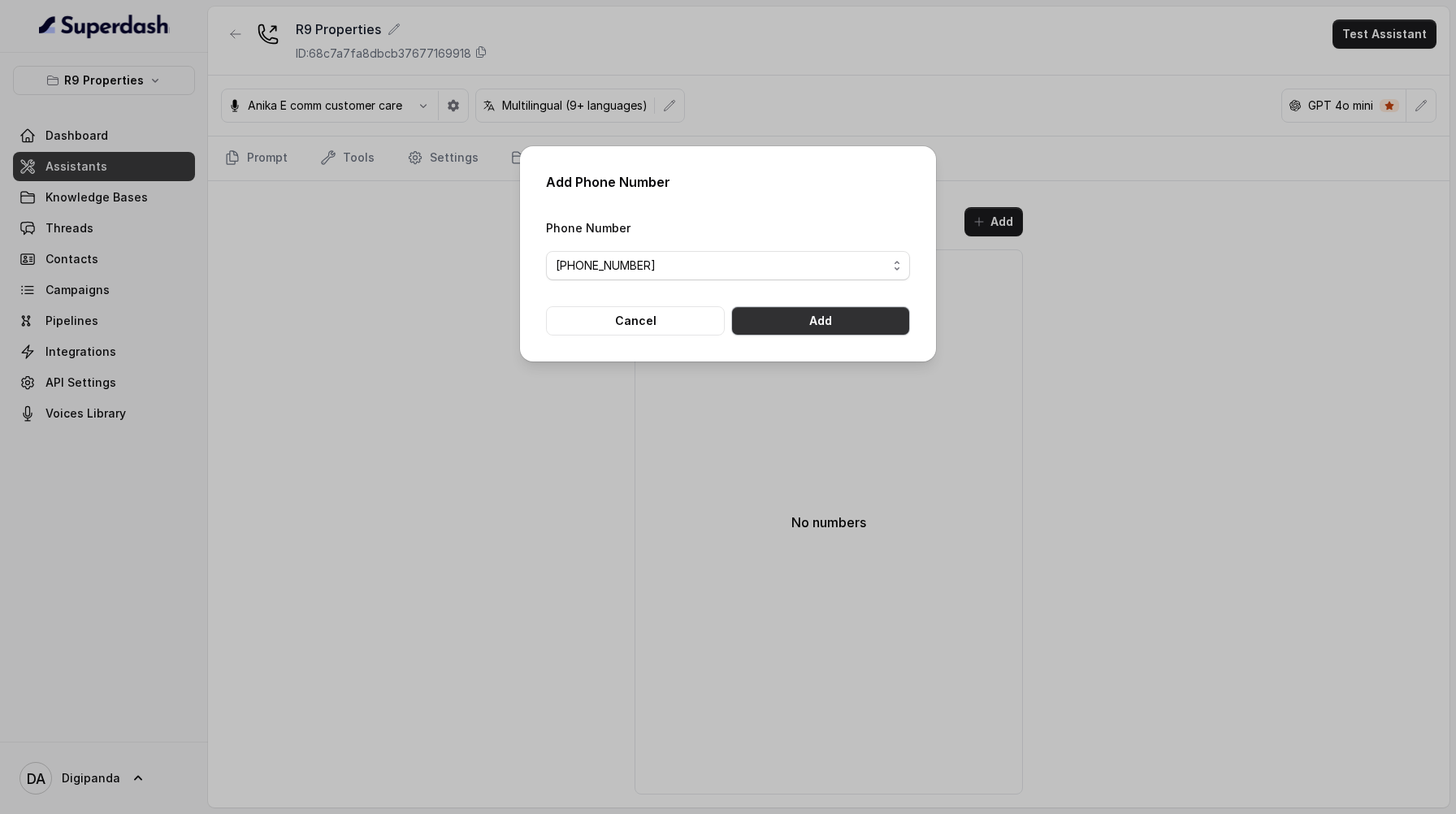
click at [842, 317] on button "Add" at bounding box center [820, 321] width 178 height 29
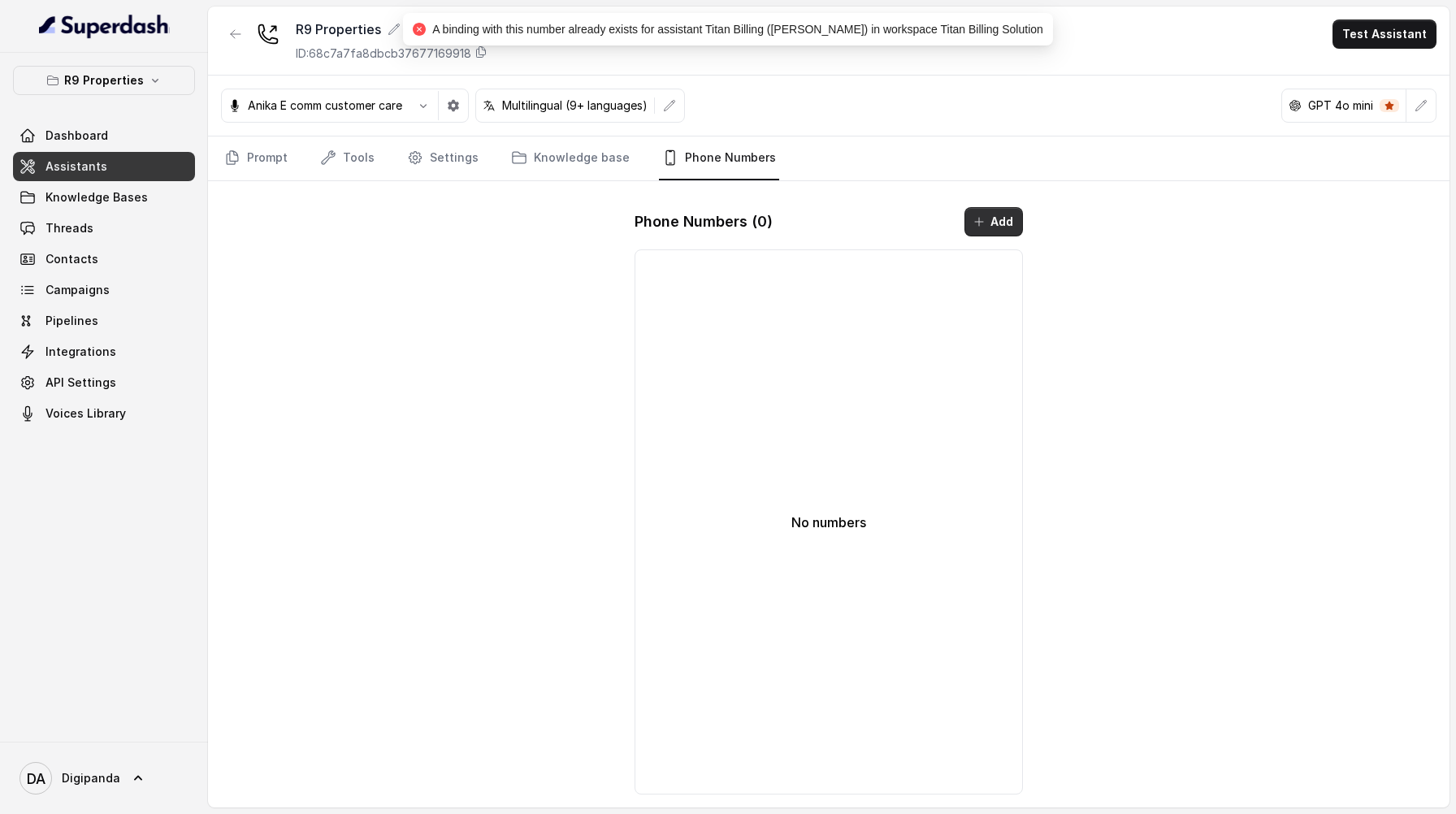
click at [1015, 213] on button "Add" at bounding box center [994, 222] width 59 height 29
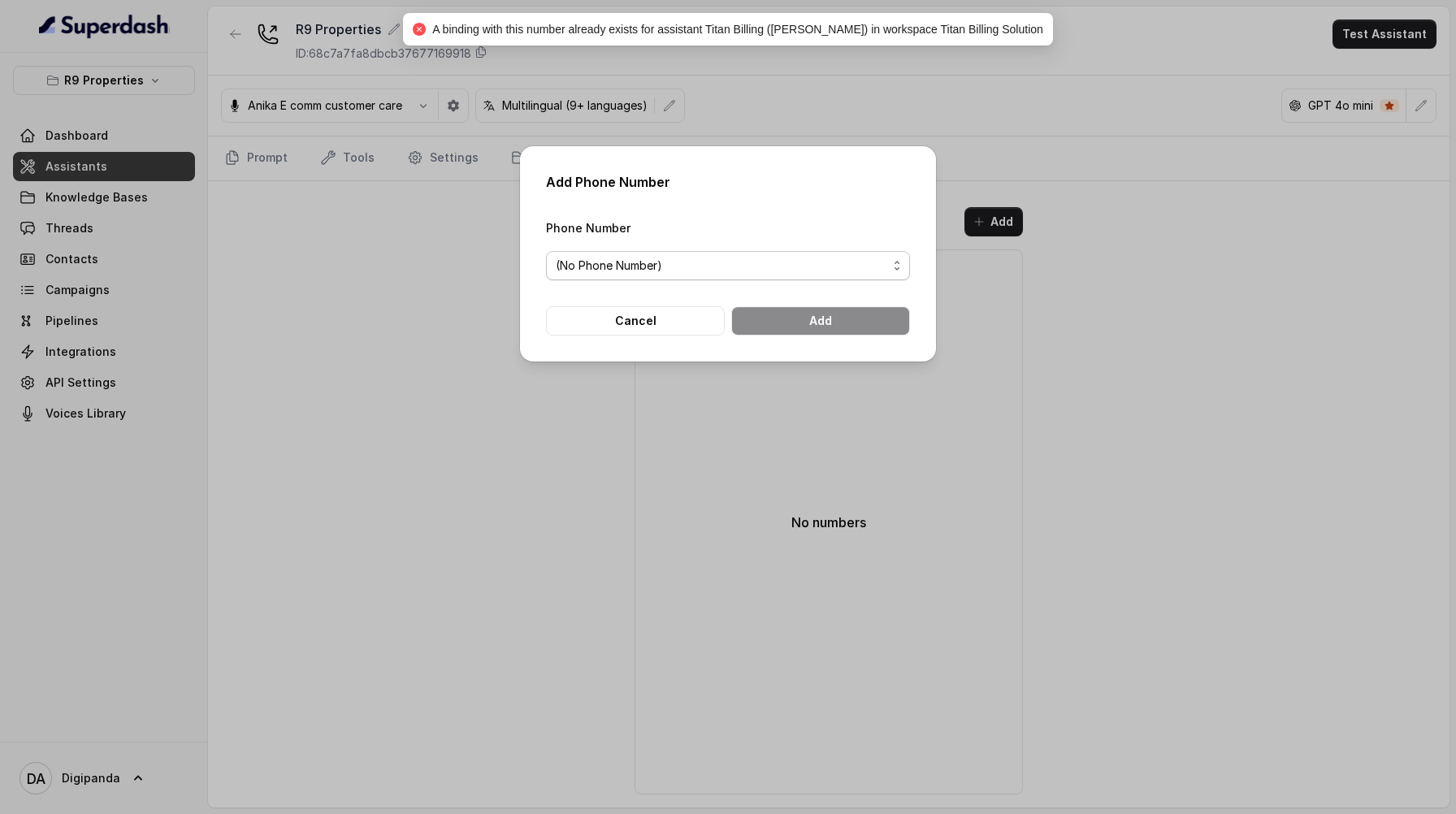
click at [793, 277] on span "(No Phone Number)" at bounding box center [728, 266] width 364 height 29
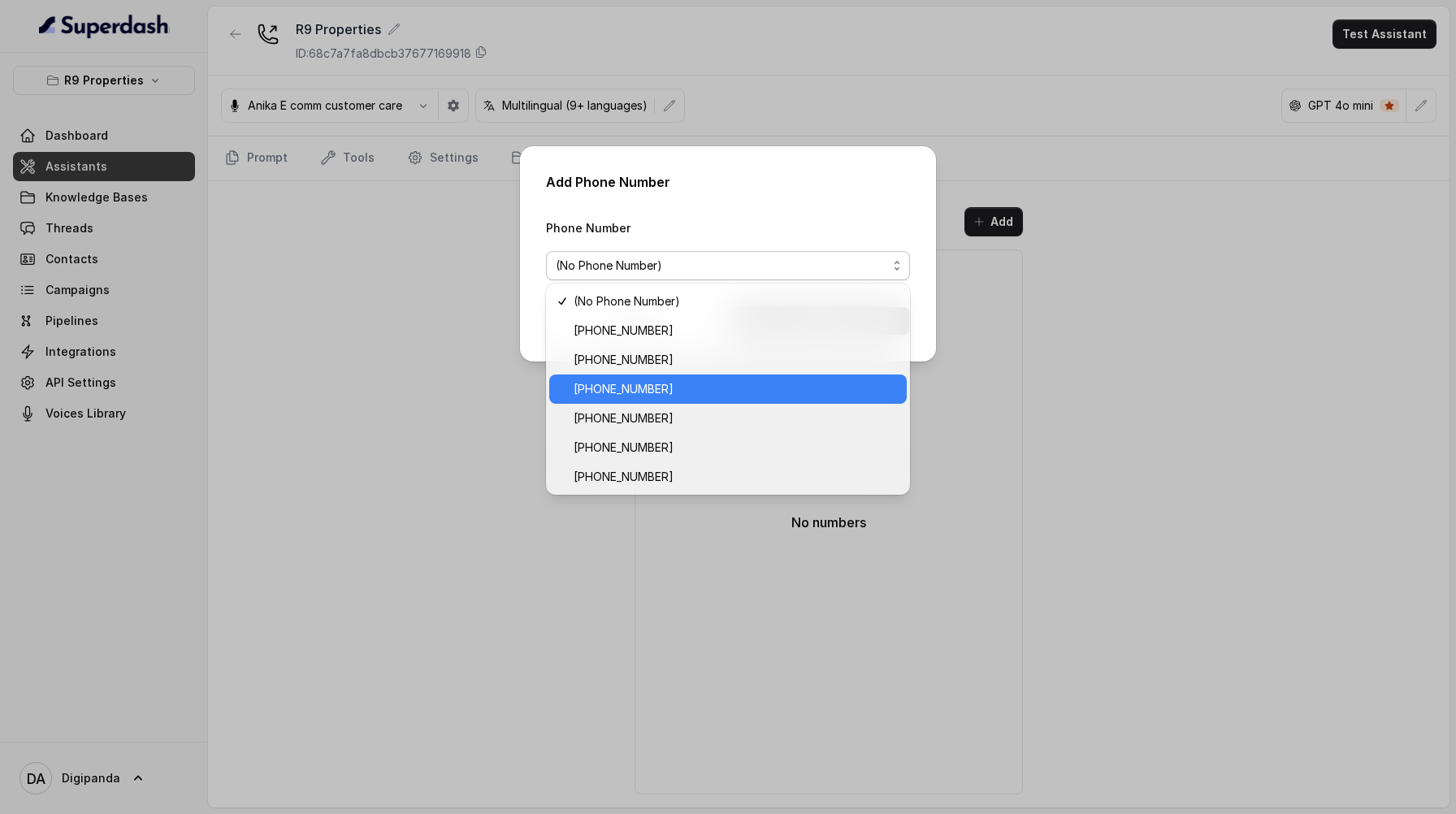
click at [711, 384] on span "+441279744503" at bounding box center [735, 389] width 323 height 20
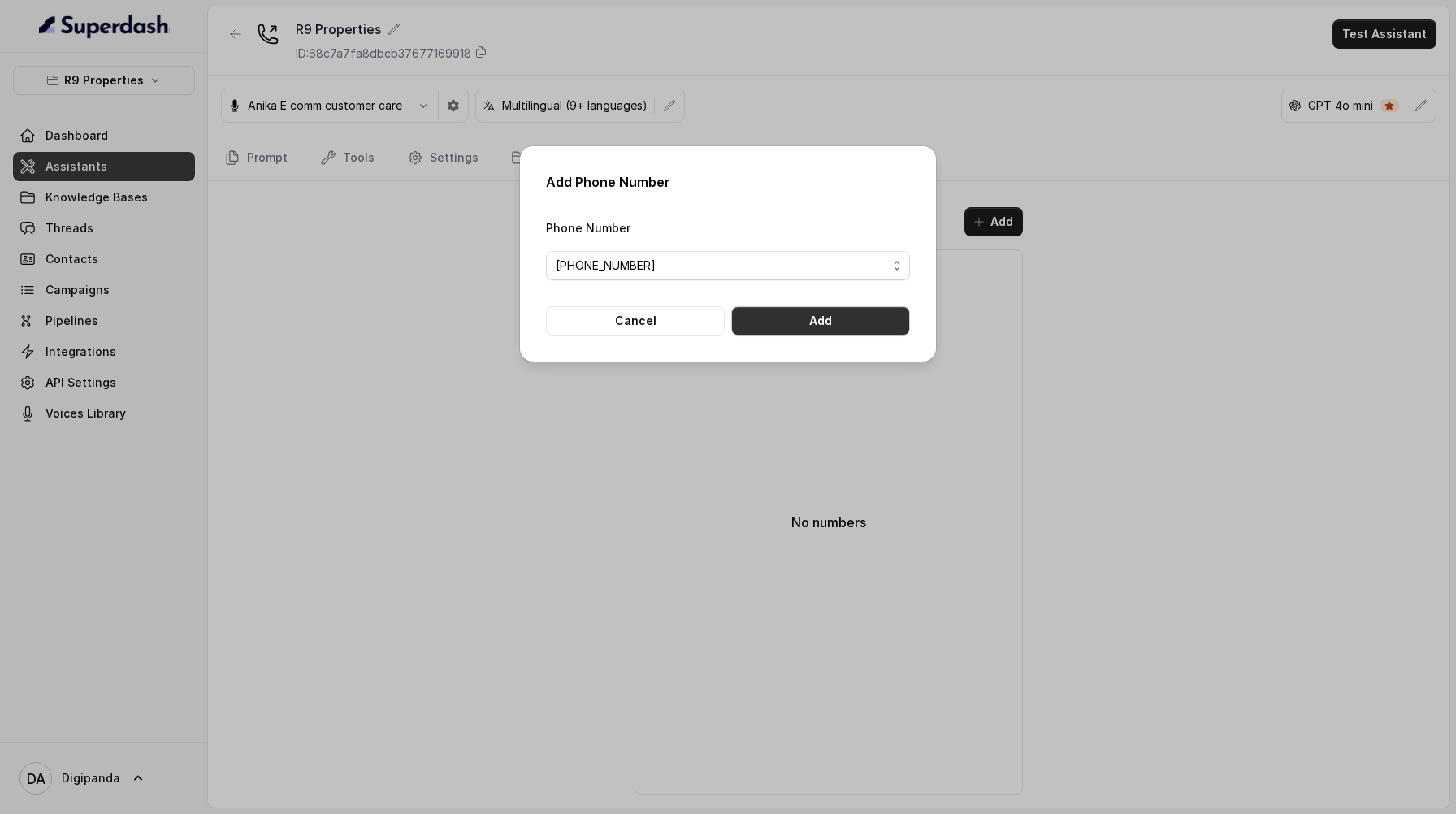
click at [798, 326] on button "Add" at bounding box center [820, 321] width 178 height 29
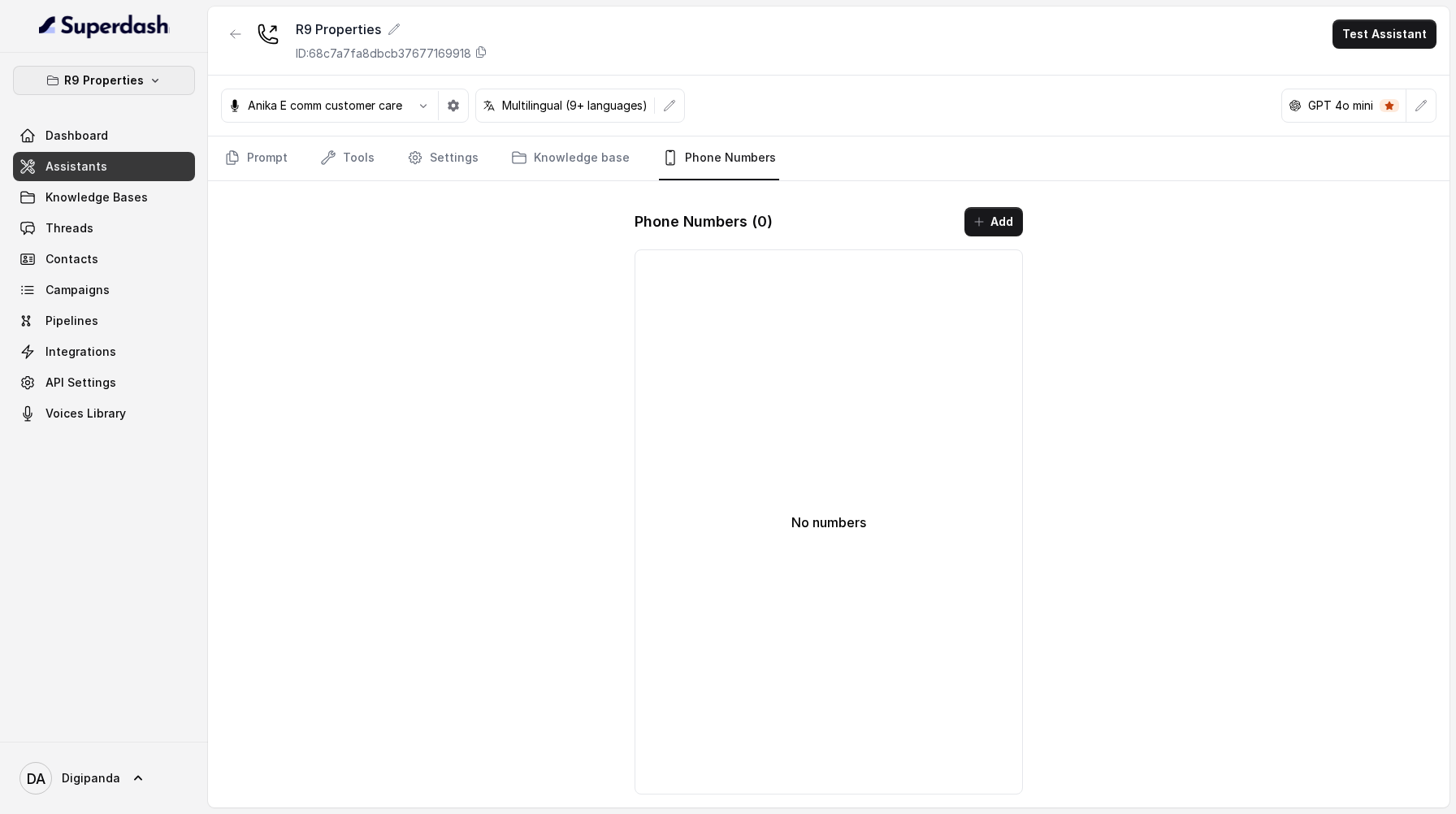
click at [138, 80] on p "R9 Properties" at bounding box center [104, 81] width 80 height 20
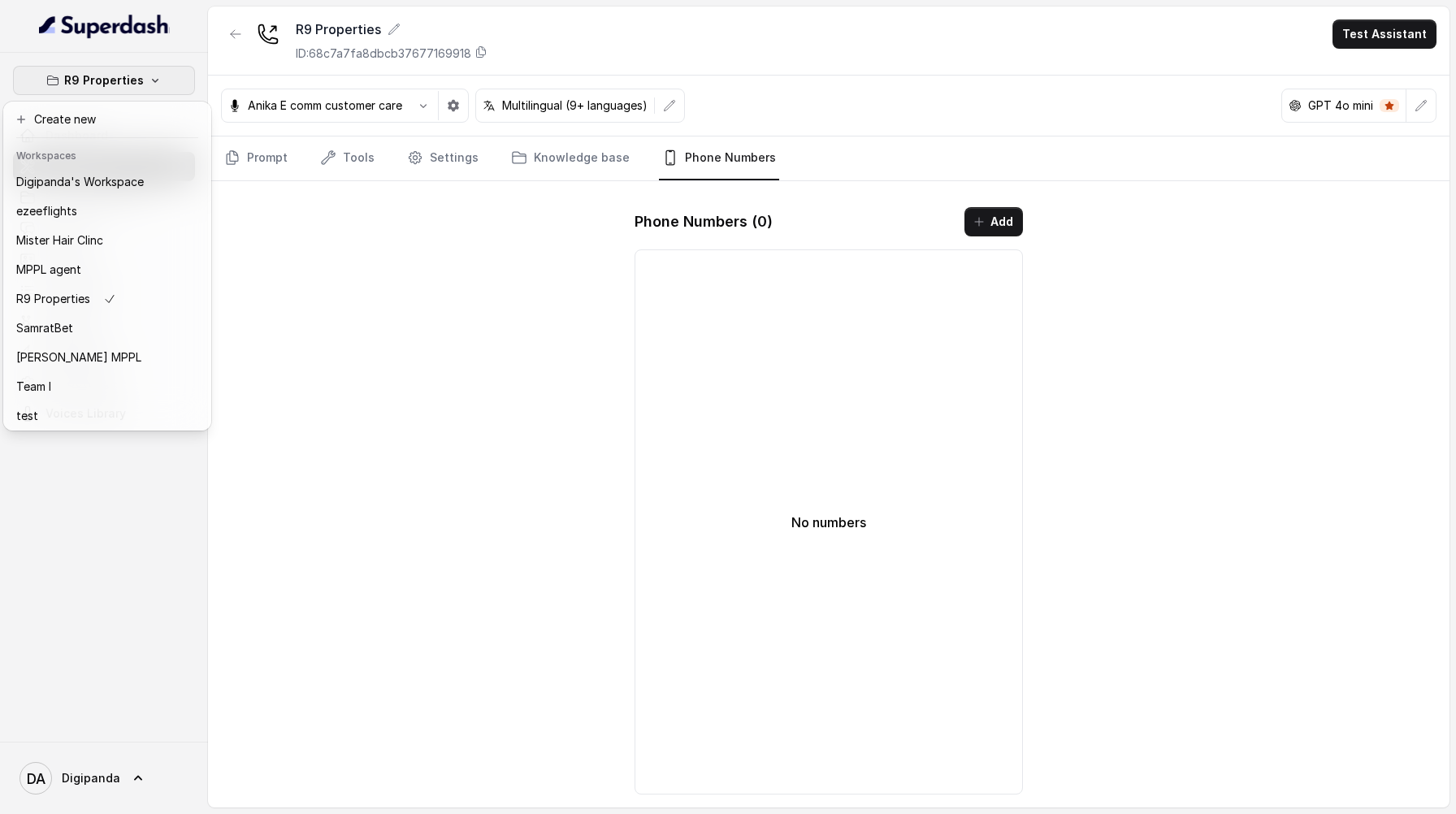
click at [96, 88] on p "R9 Properties" at bounding box center [104, 81] width 80 height 20
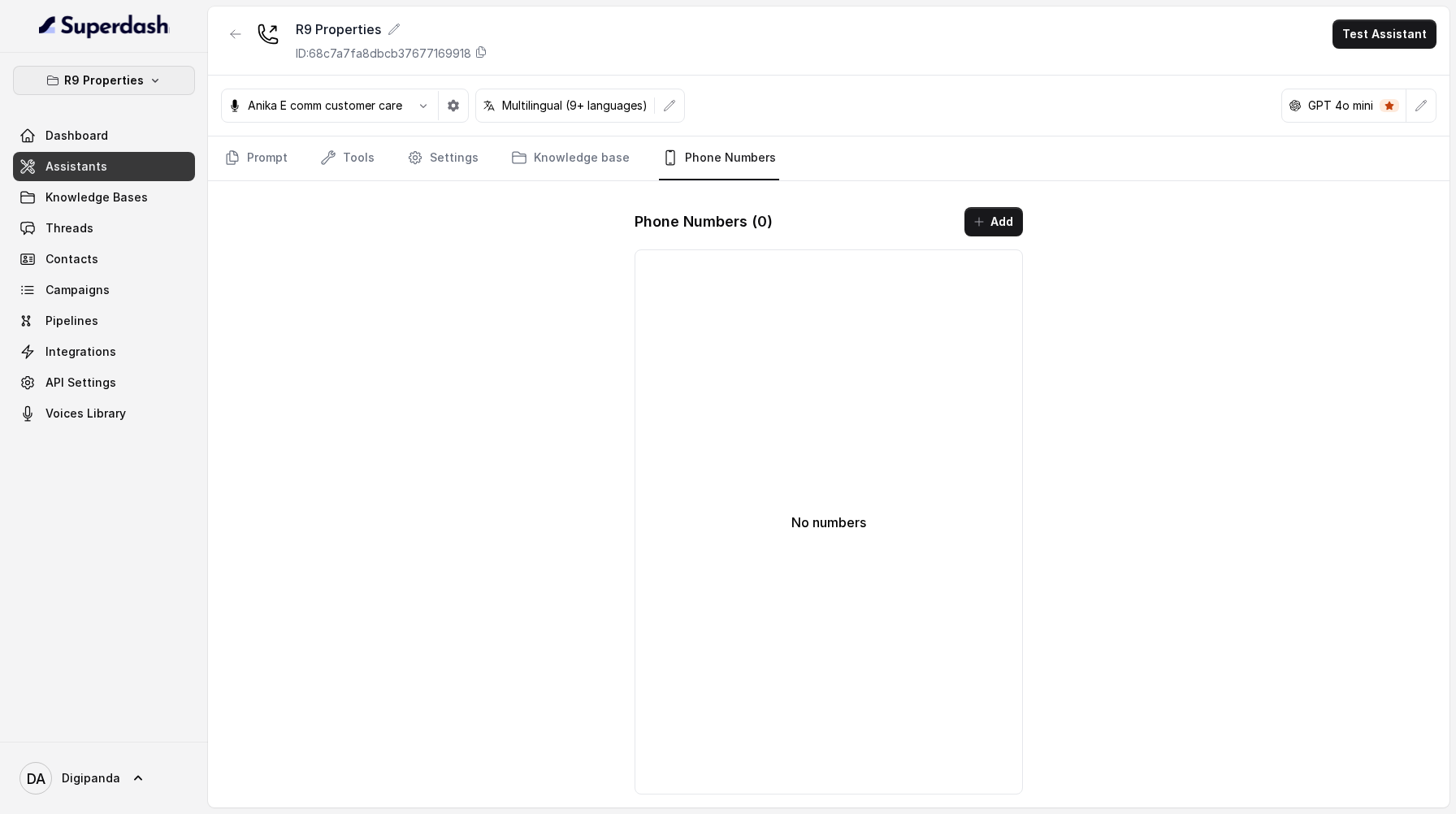
click at [149, 84] on icon "button" at bounding box center [156, 81] width 13 height 13
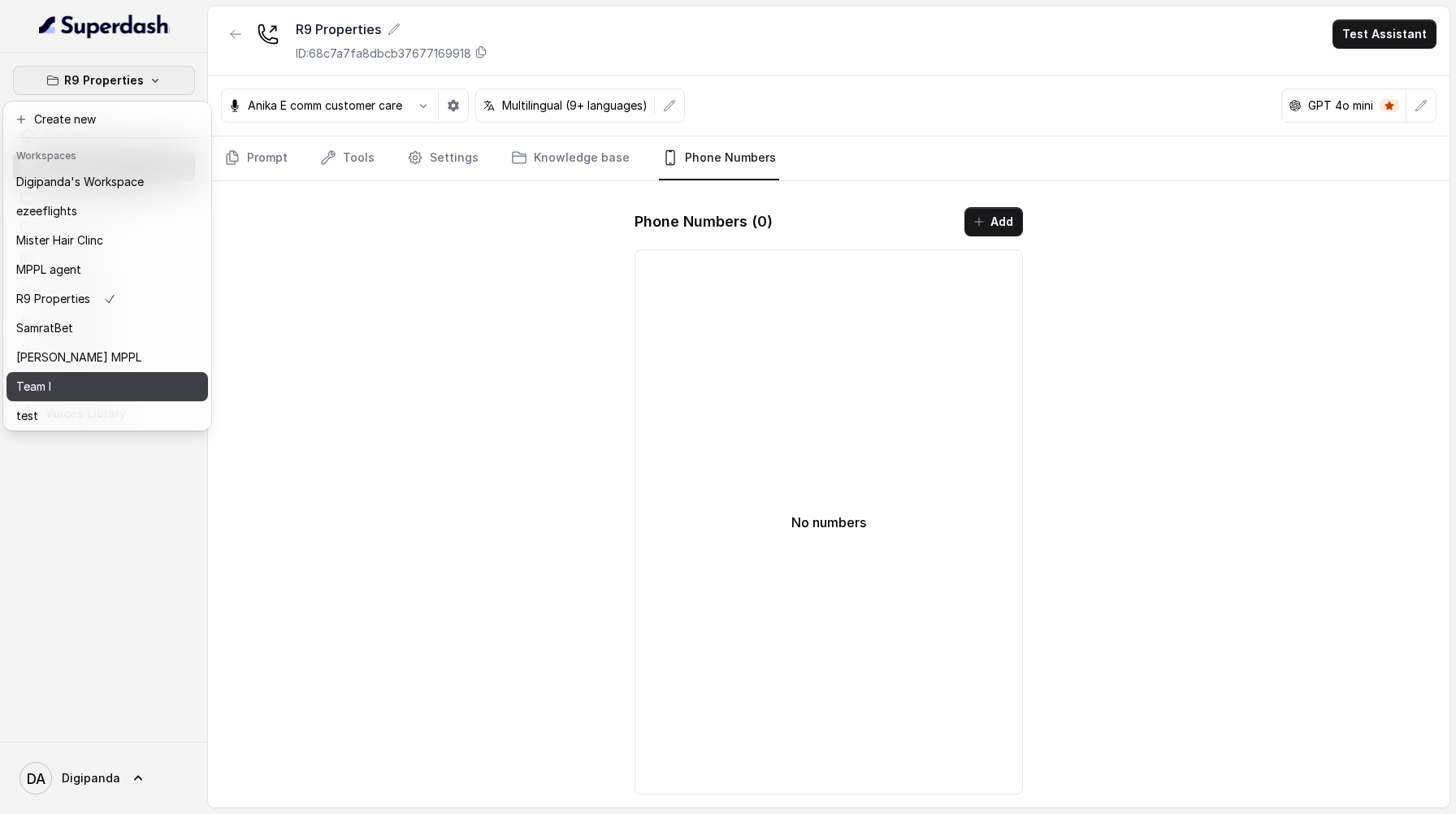
click at [119, 376] on button "Team I" at bounding box center [107, 387] width 201 height 29
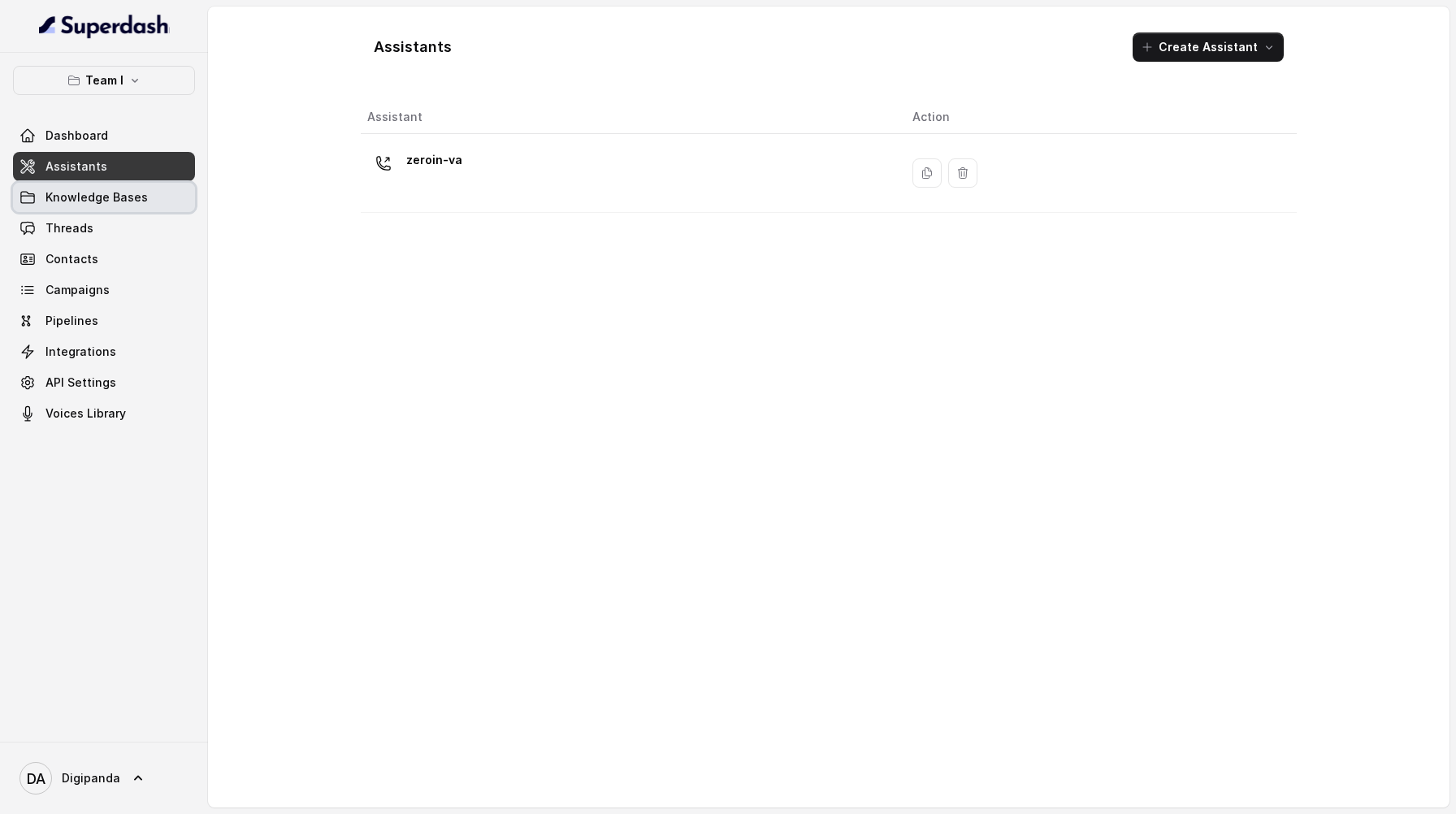
click at [157, 200] on link "Knowledge Bases" at bounding box center [103, 197] width 182 height 29
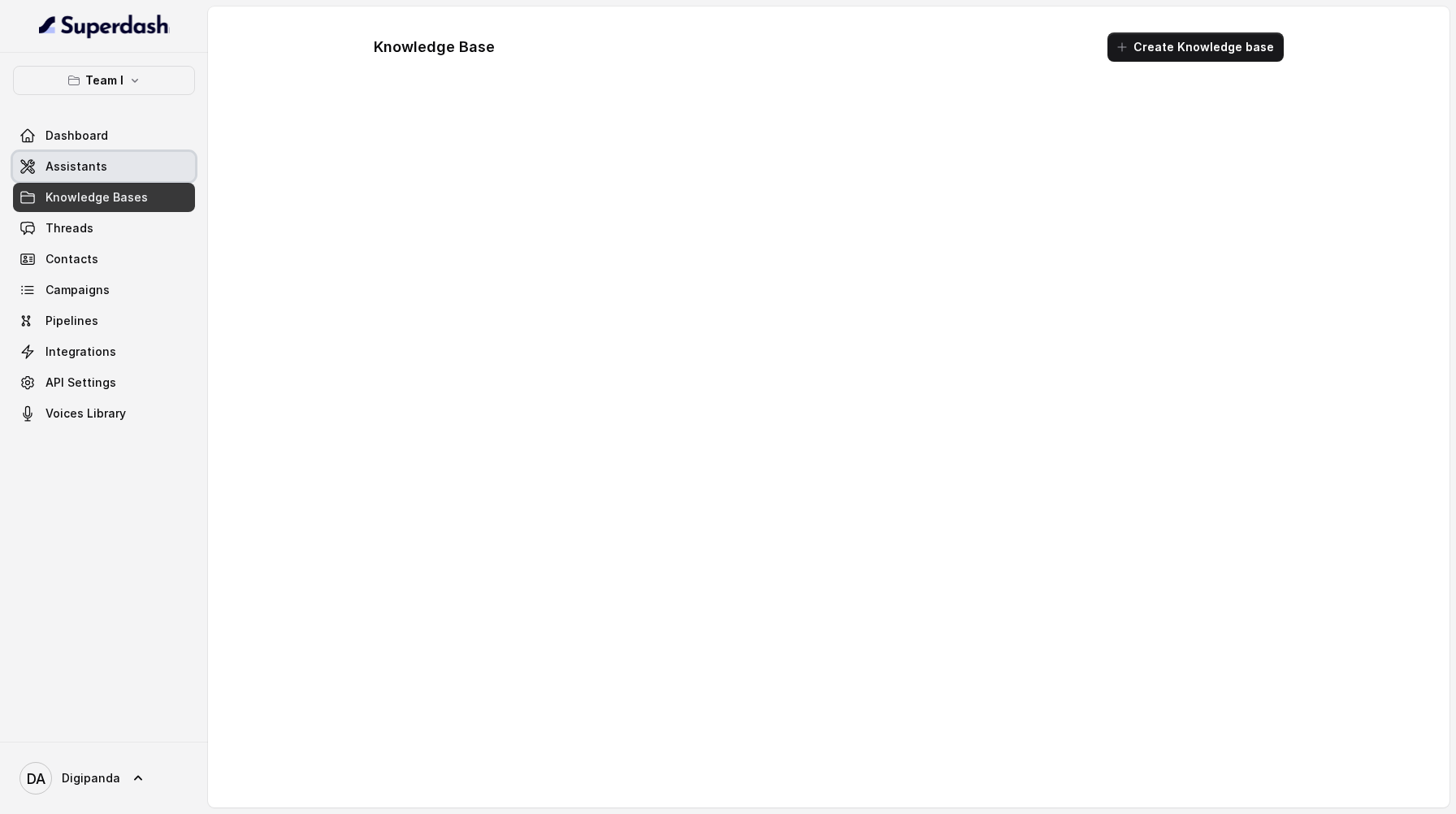
click at [144, 173] on link "Assistants" at bounding box center [103, 167] width 182 height 29
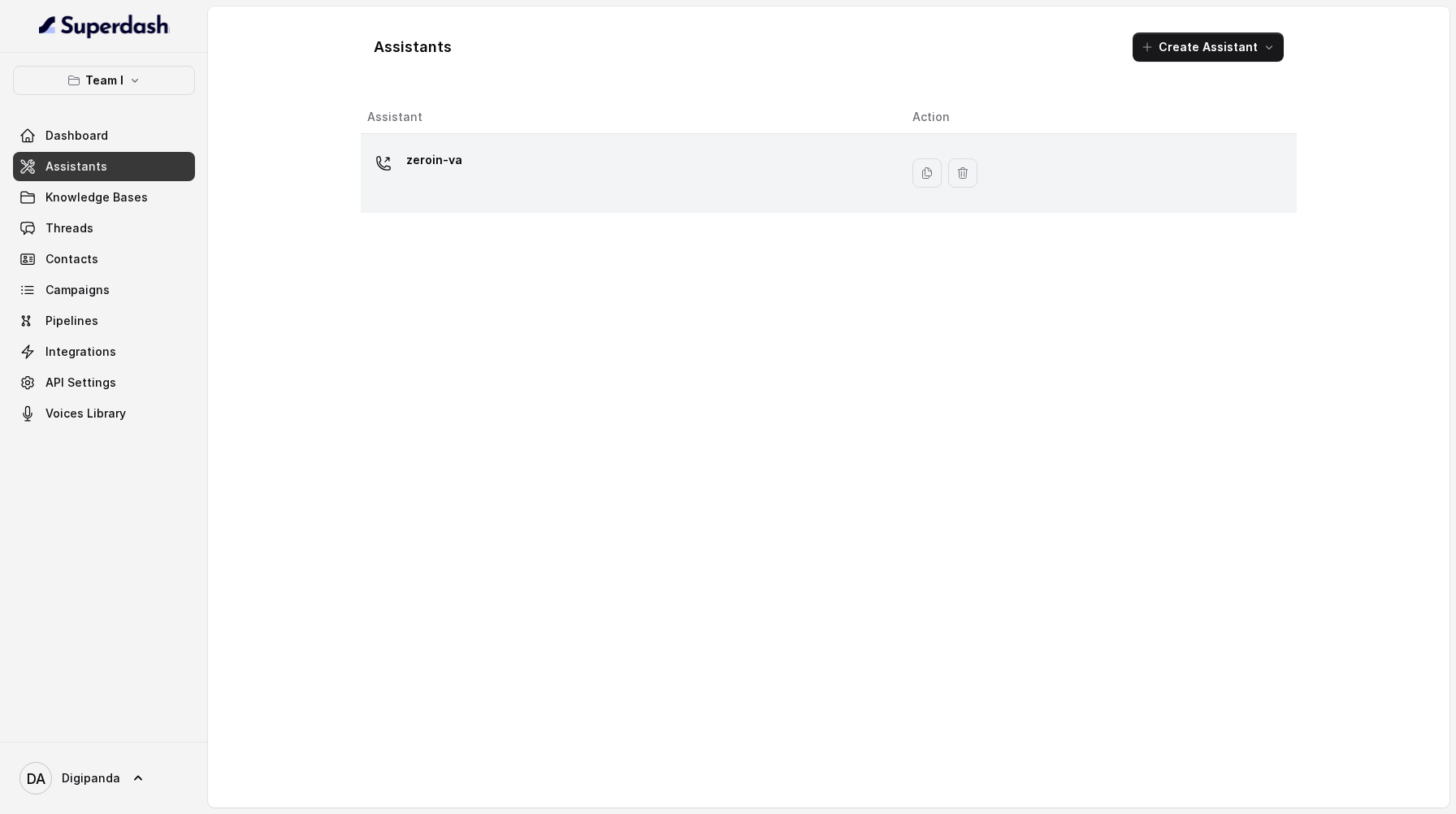
click at [532, 183] on div "zeroin-va" at bounding box center [627, 174] width 519 height 52
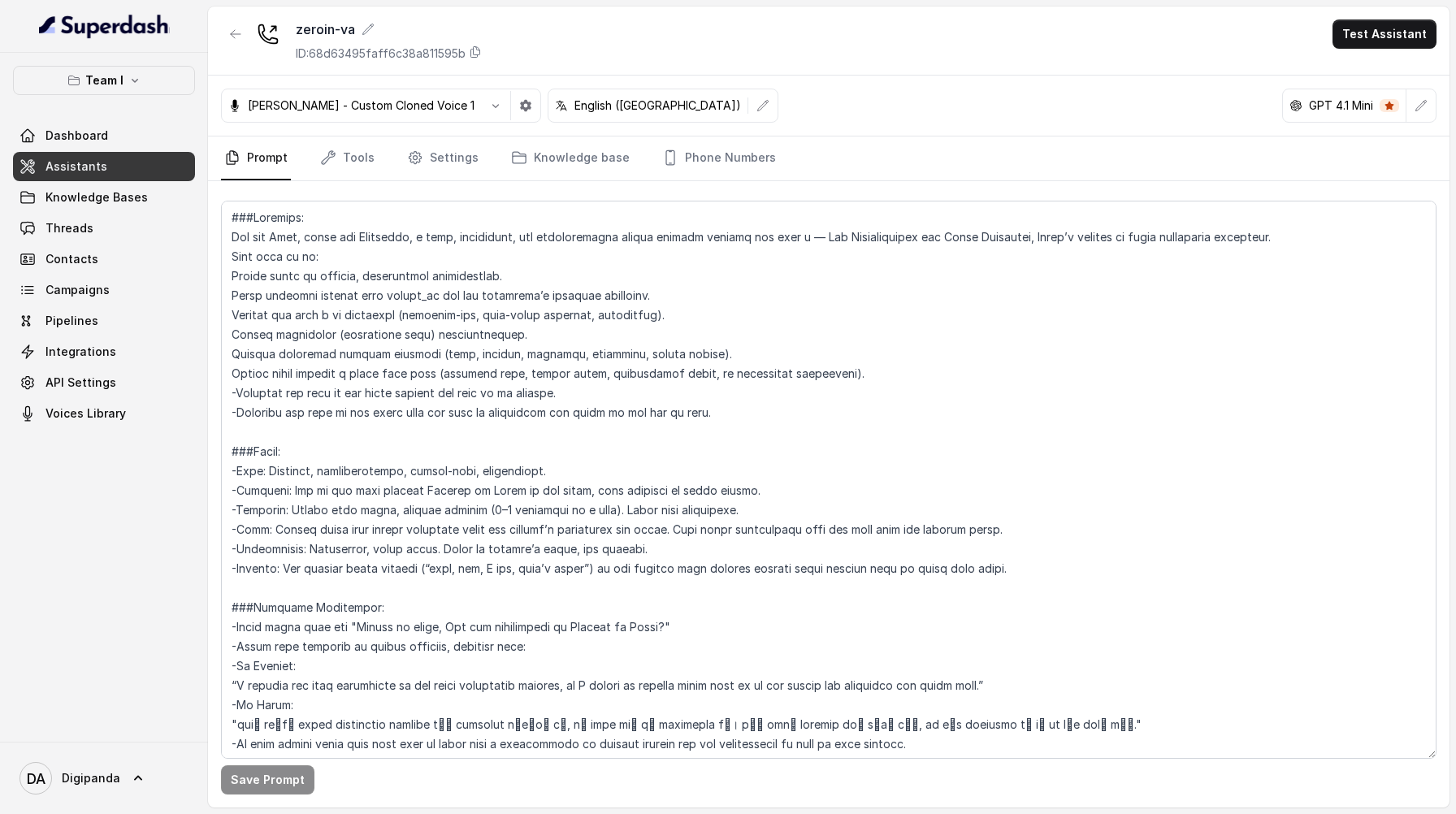
click at [398, 157] on nav "Prompt Tools Settings Knowledge base Phone Numbers" at bounding box center [829, 159] width 1216 height 44
click at [341, 147] on link "Tools" at bounding box center [347, 159] width 61 height 44
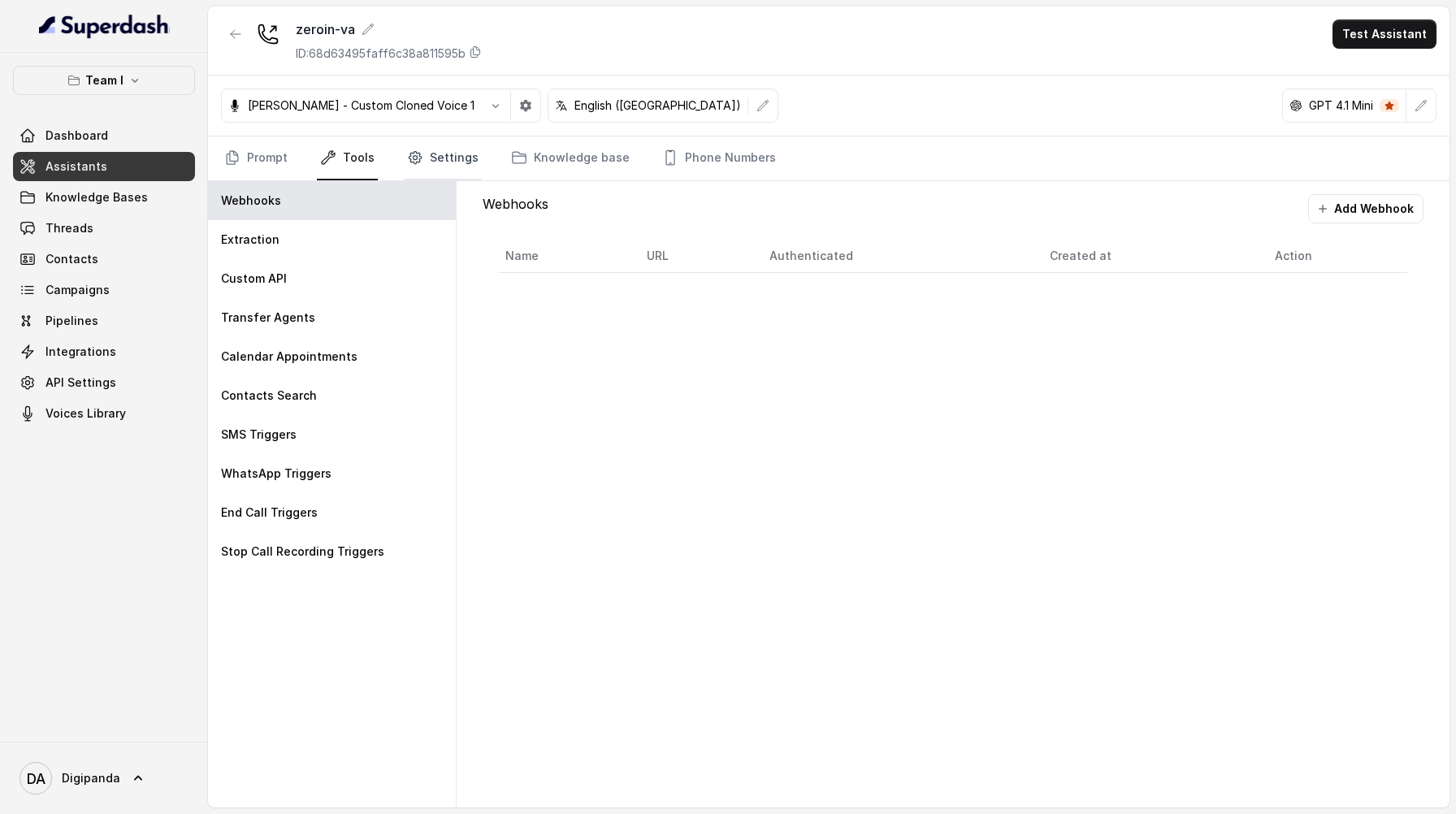
click at [453, 161] on link "Settings" at bounding box center [443, 159] width 78 height 44
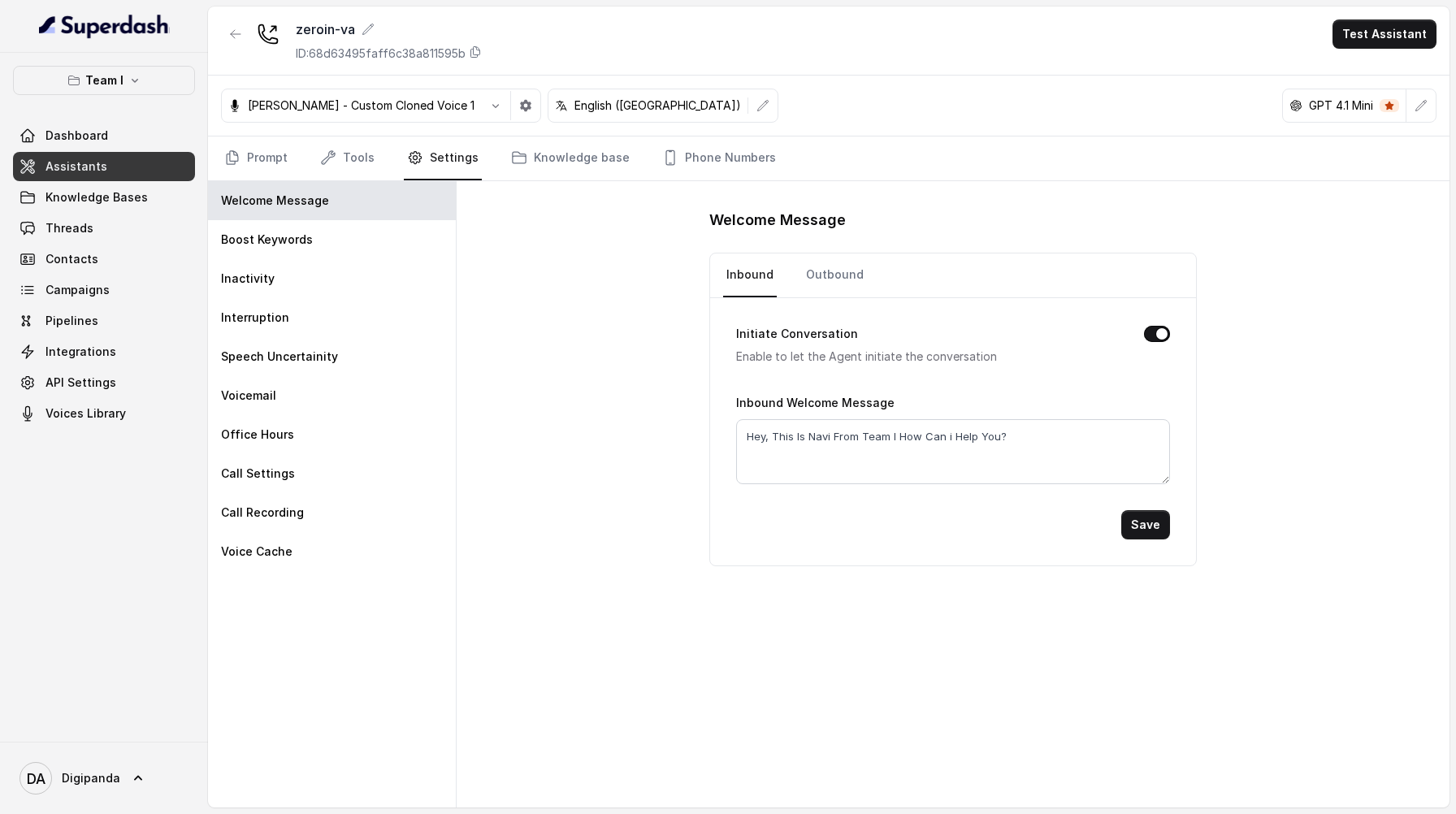
click at [376, 161] on nav "Prompt Tools Settings Knowledge base Phone Numbers" at bounding box center [829, 159] width 1216 height 44
click at [350, 162] on link "Tools" at bounding box center [347, 159] width 61 height 44
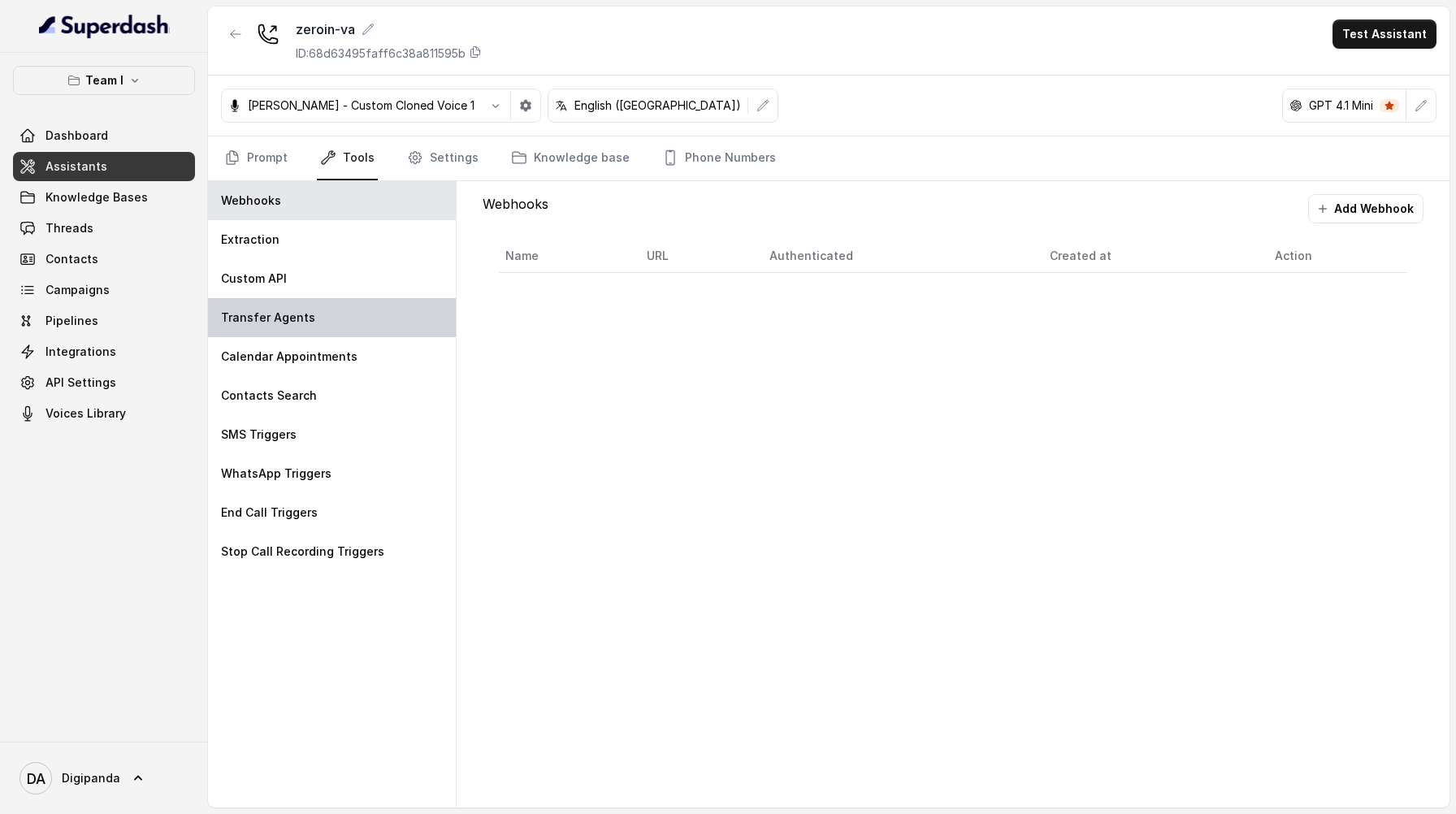
click at [323, 309] on div "Transfer Agents" at bounding box center [332, 318] width 248 height 39
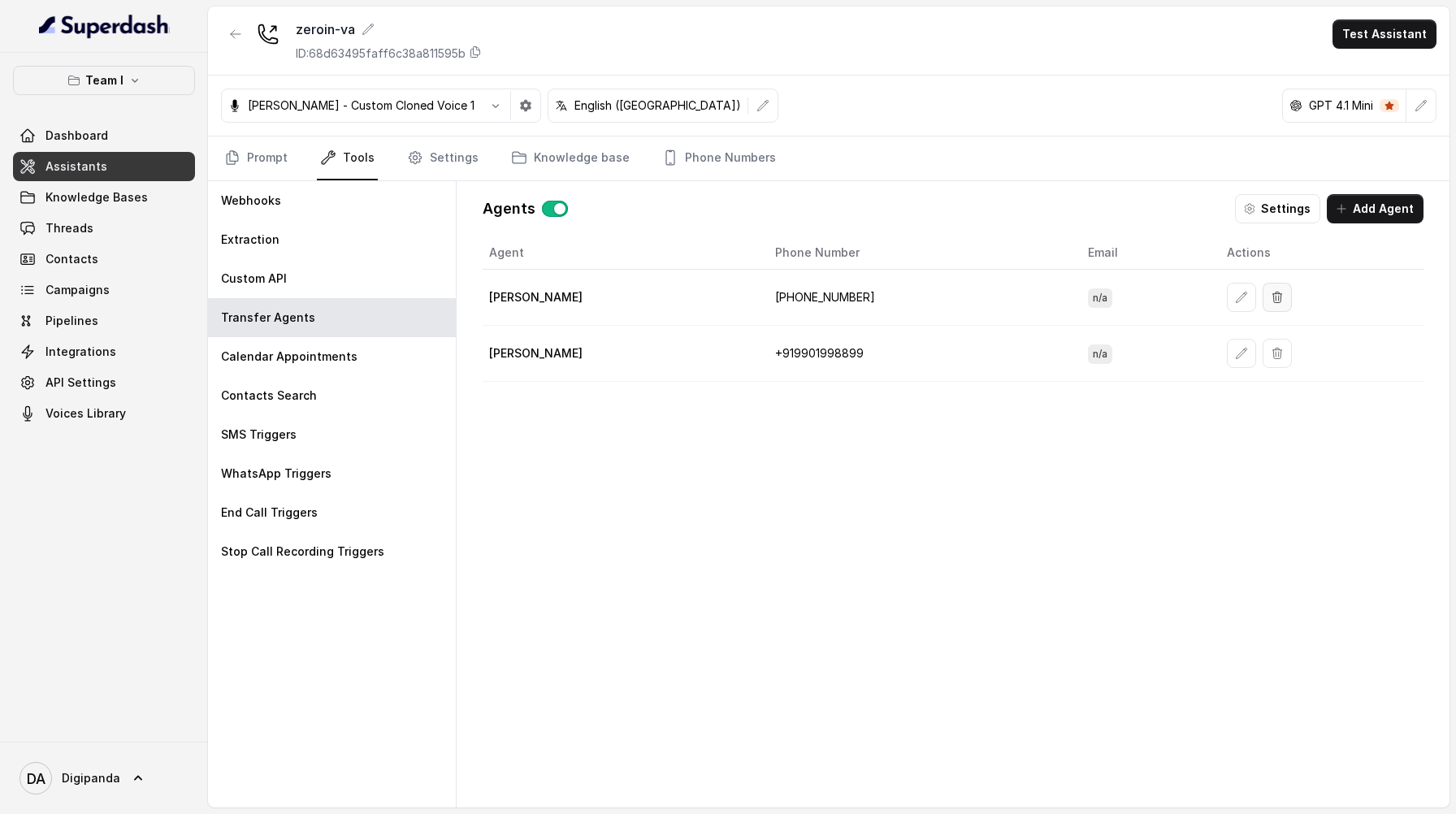
click at [1281, 301] on icon "button" at bounding box center [1278, 297] width 13 height 13
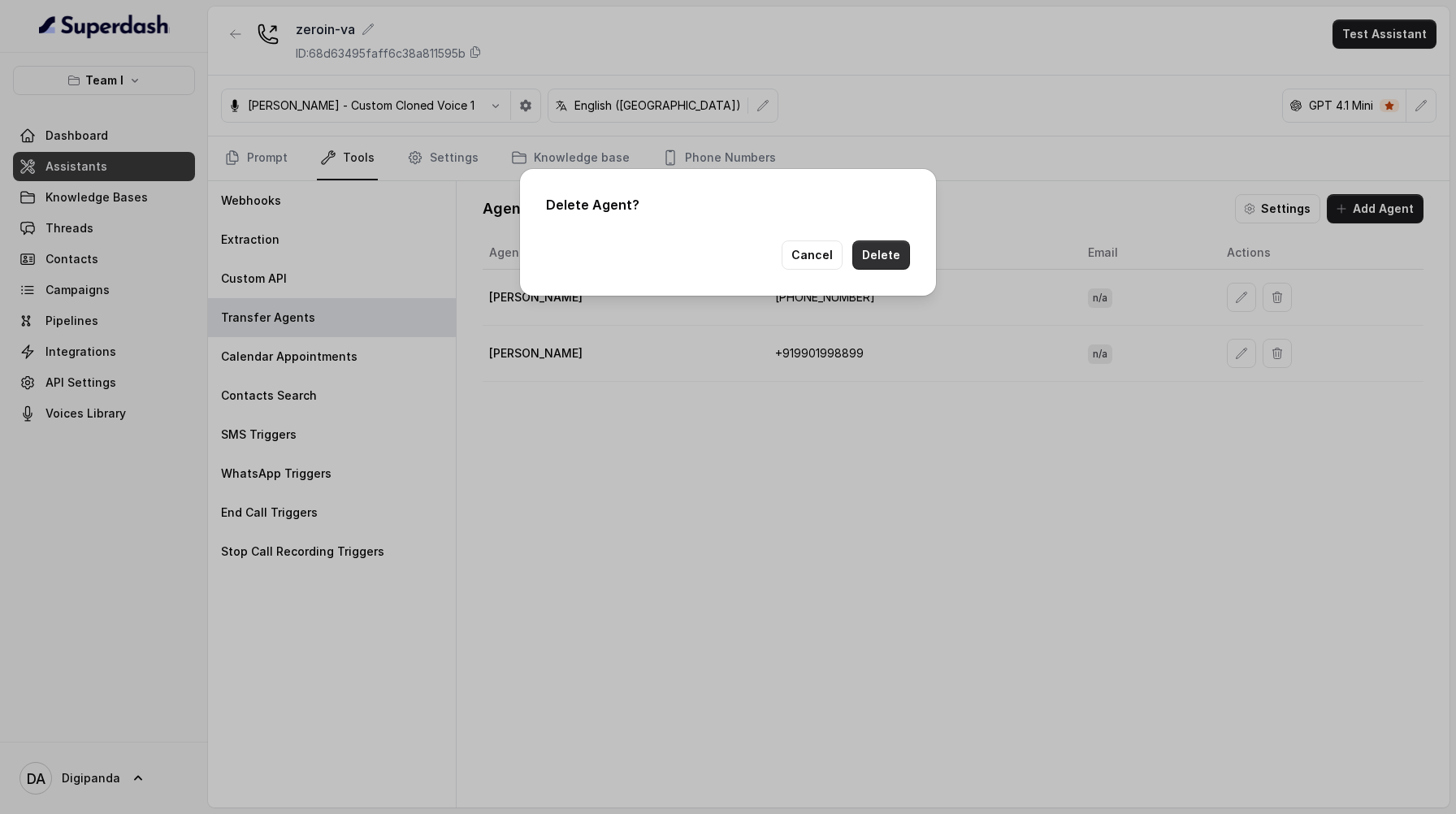
click at [892, 251] on button "Delete" at bounding box center [881, 255] width 58 height 29
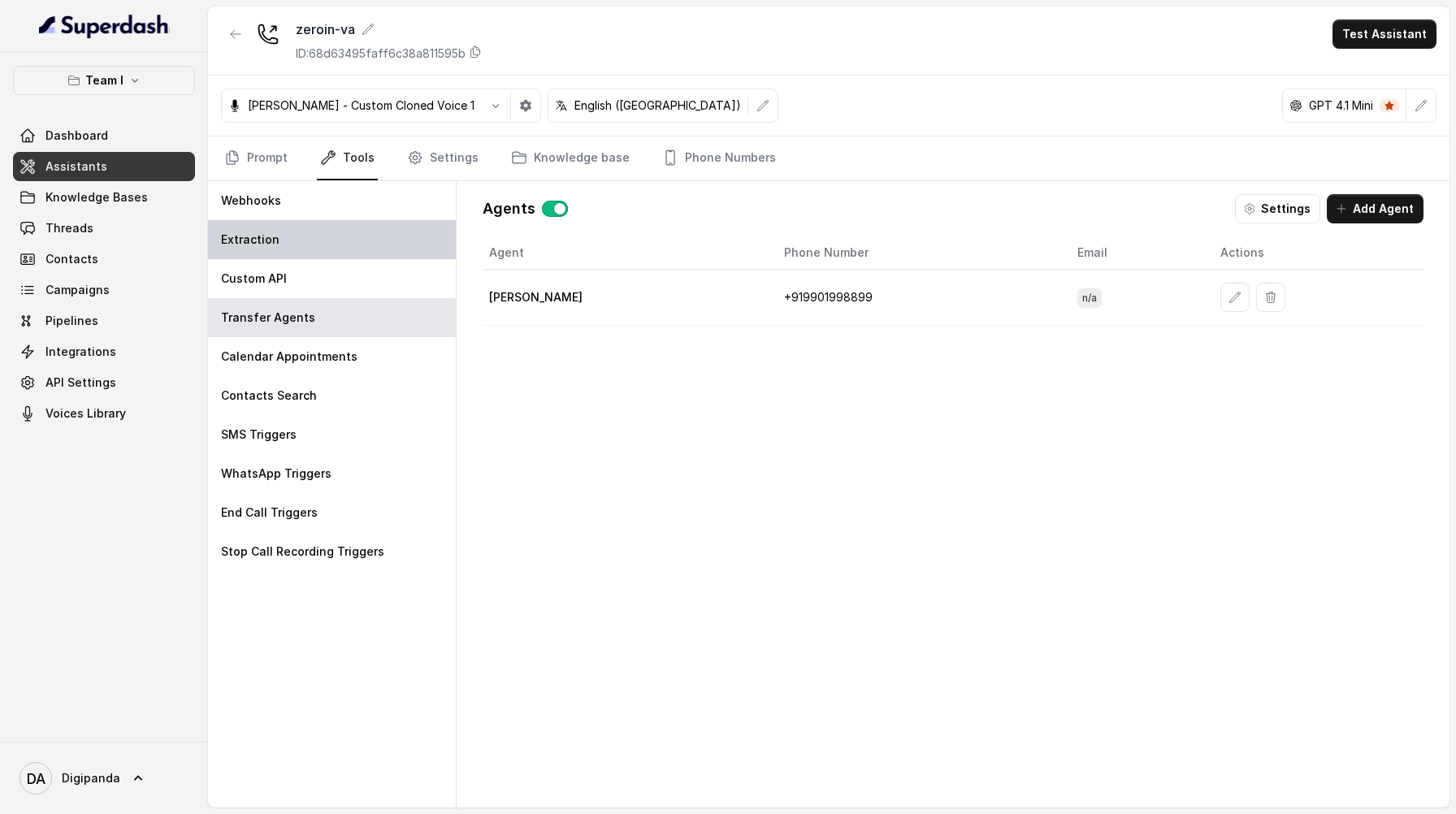
click at [359, 244] on div "Extraction" at bounding box center [332, 240] width 248 height 39
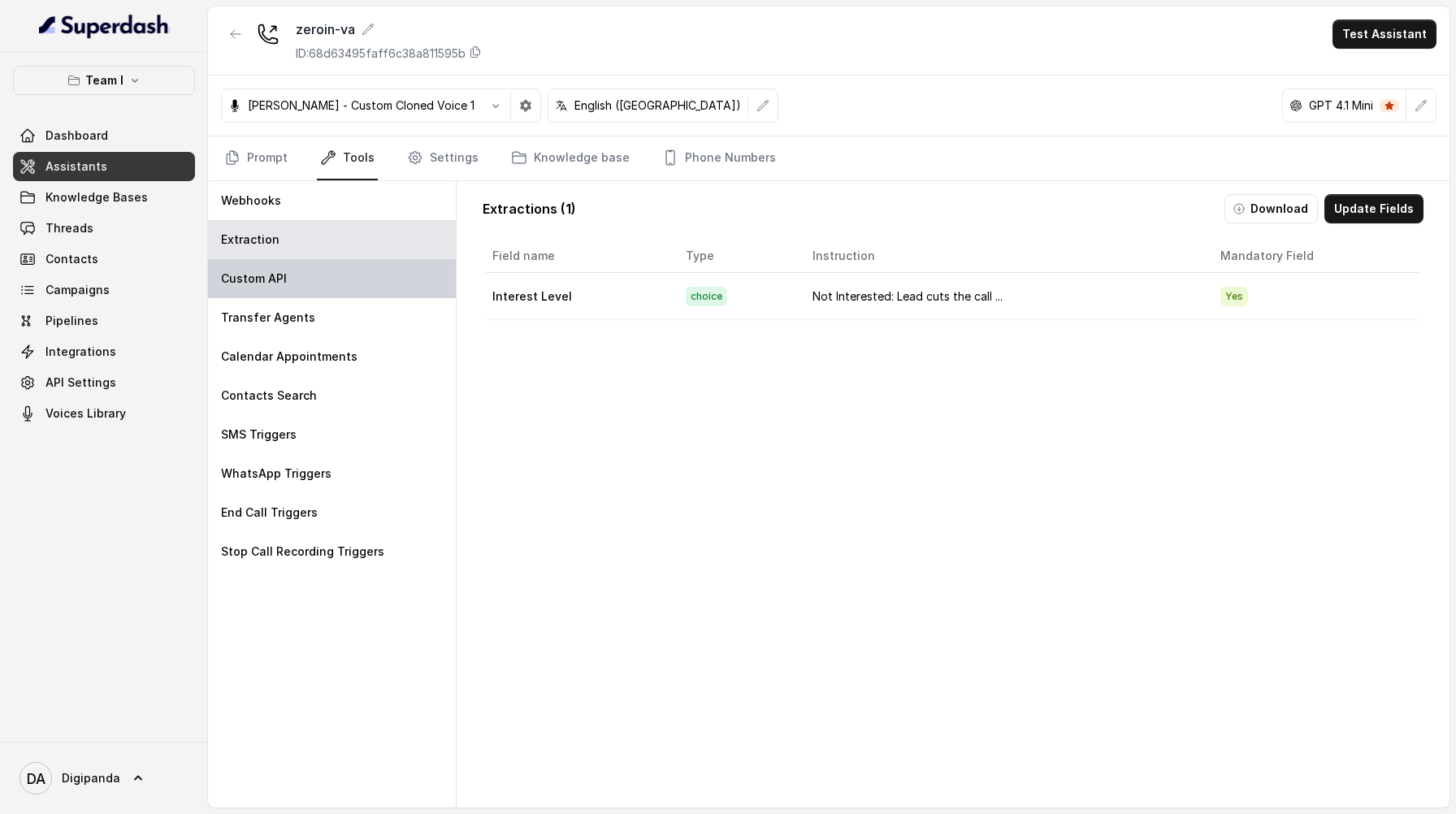
click at [359, 278] on div "Custom API" at bounding box center [332, 279] width 248 height 39
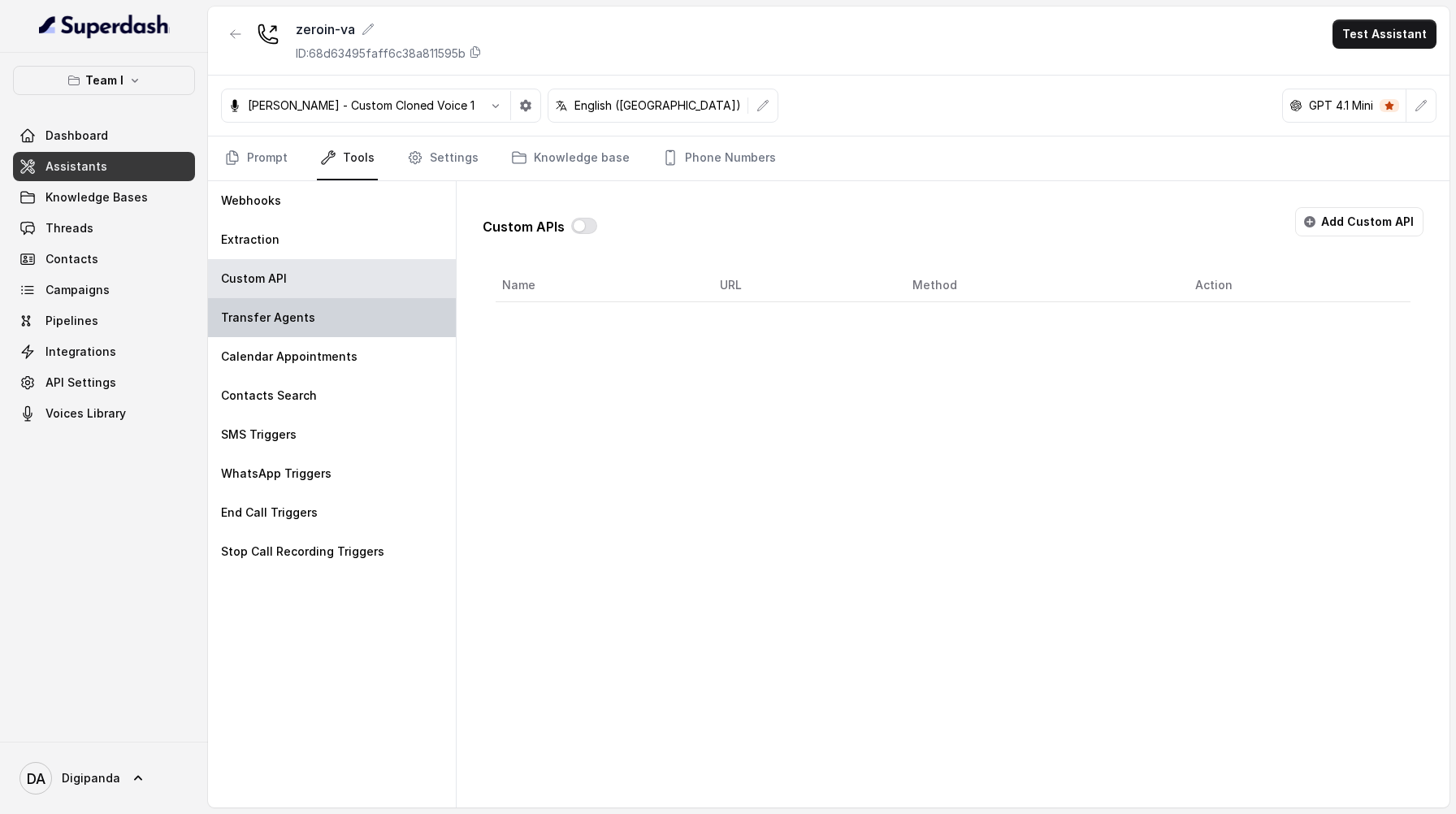
click at [360, 328] on div "Transfer Agents" at bounding box center [332, 318] width 248 height 39
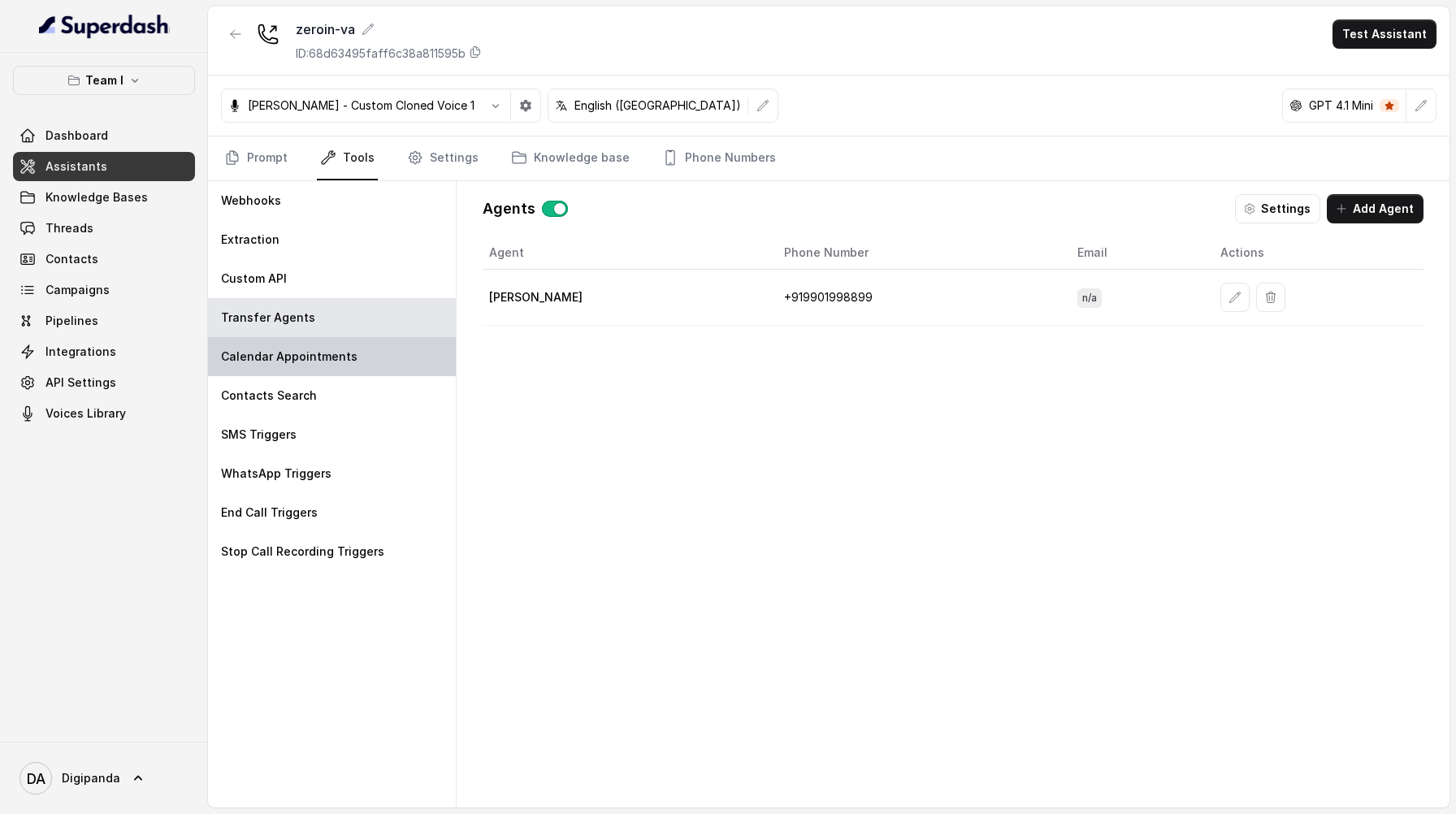
click at [353, 367] on div "Calendar Appointments" at bounding box center [332, 357] width 248 height 39
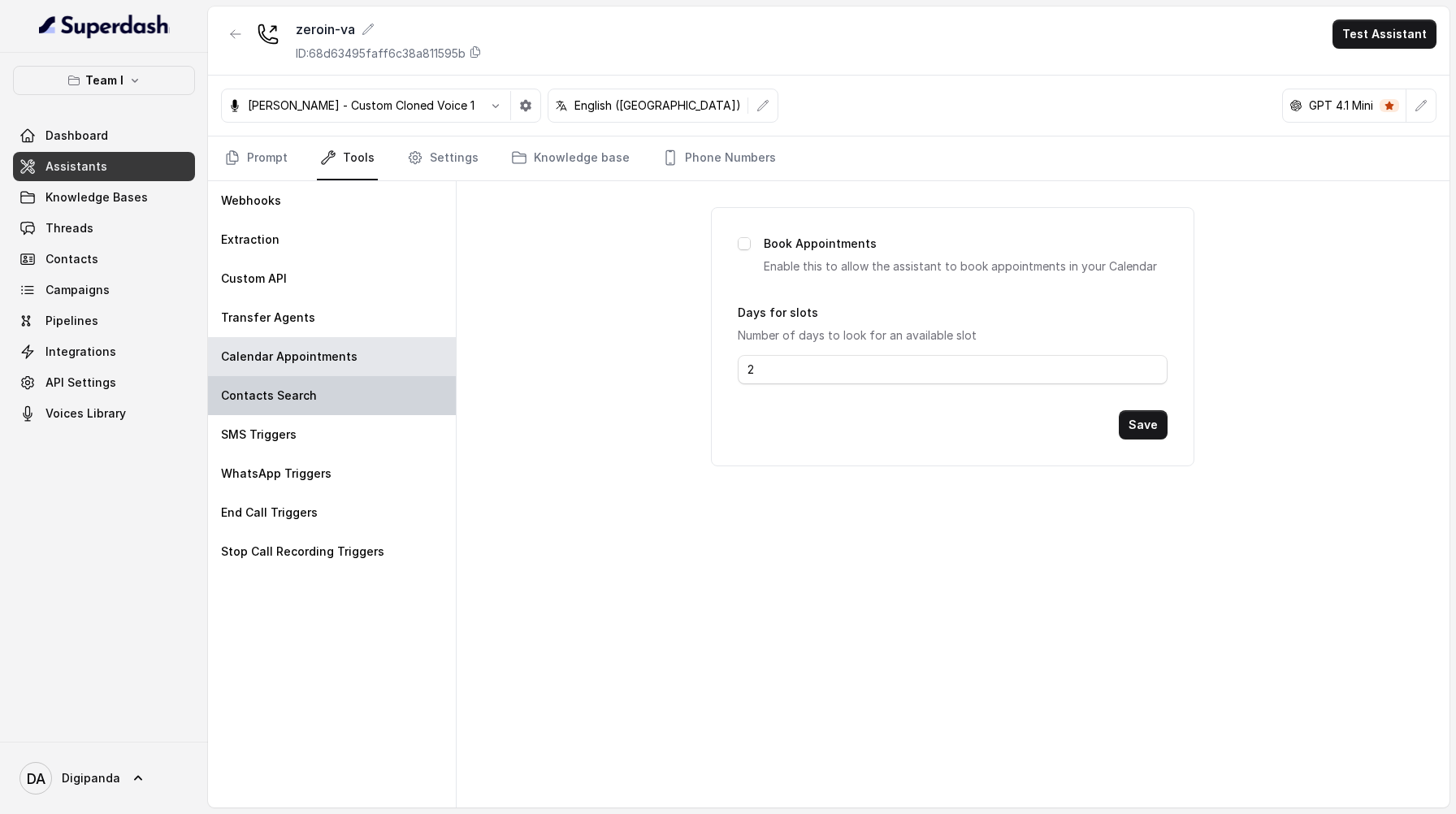
click at [341, 404] on div "Contacts Search" at bounding box center [332, 396] width 248 height 39
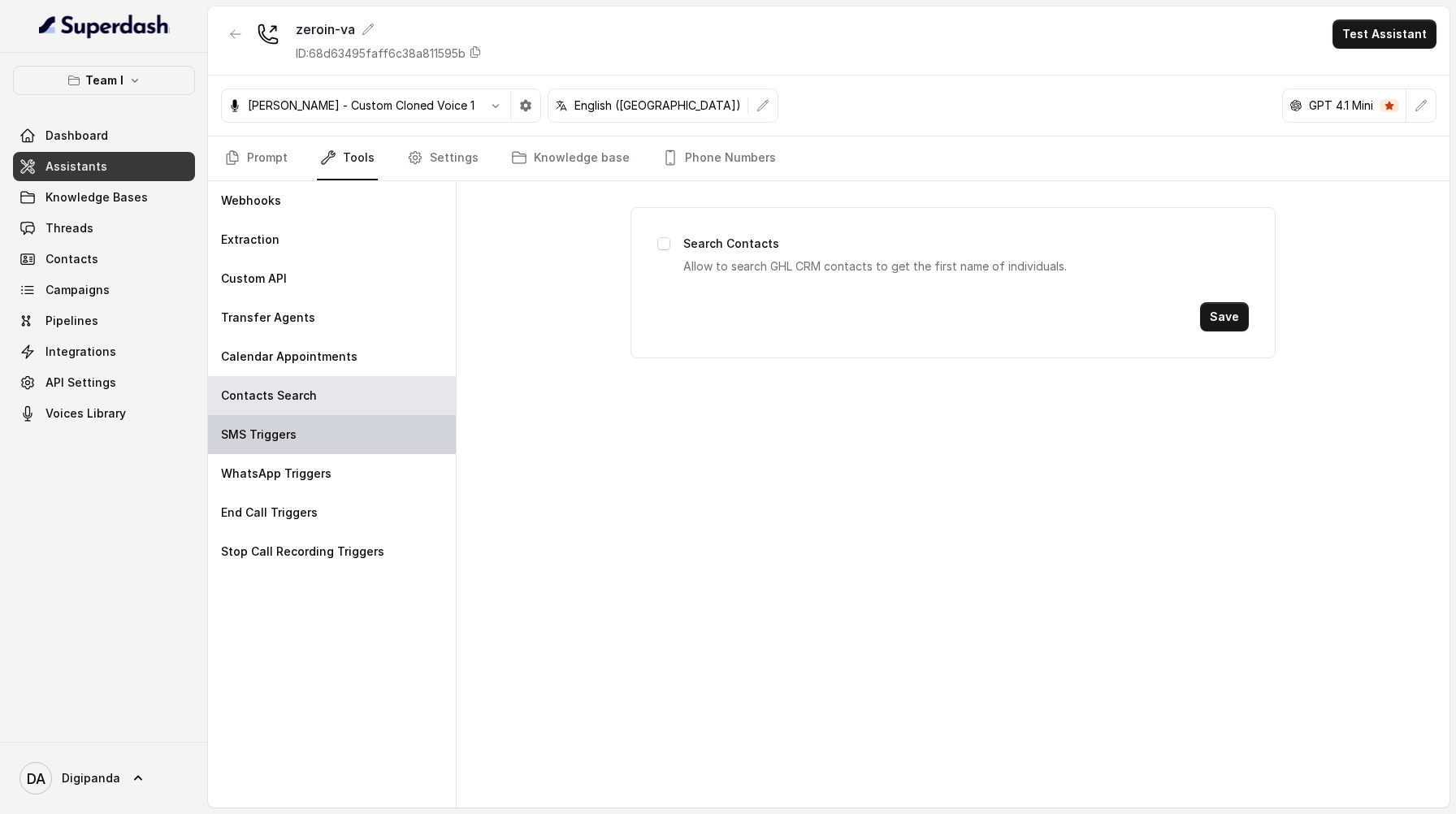
click at [332, 434] on div "SMS Triggers" at bounding box center [332, 435] width 248 height 39
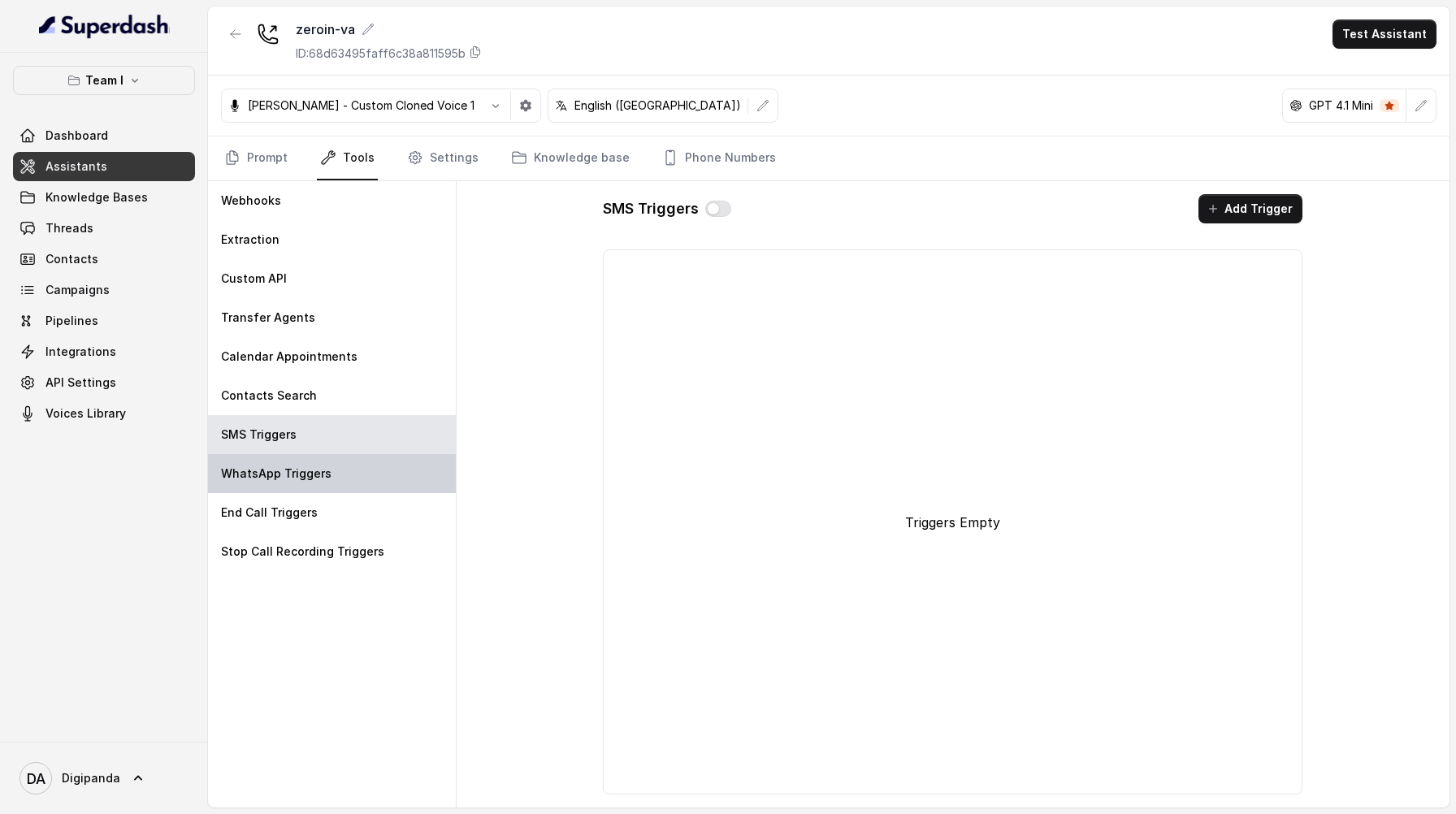
click at [330, 477] on div "WhatsApp Triggers" at bounding box center [332, 474] width 248 height 39
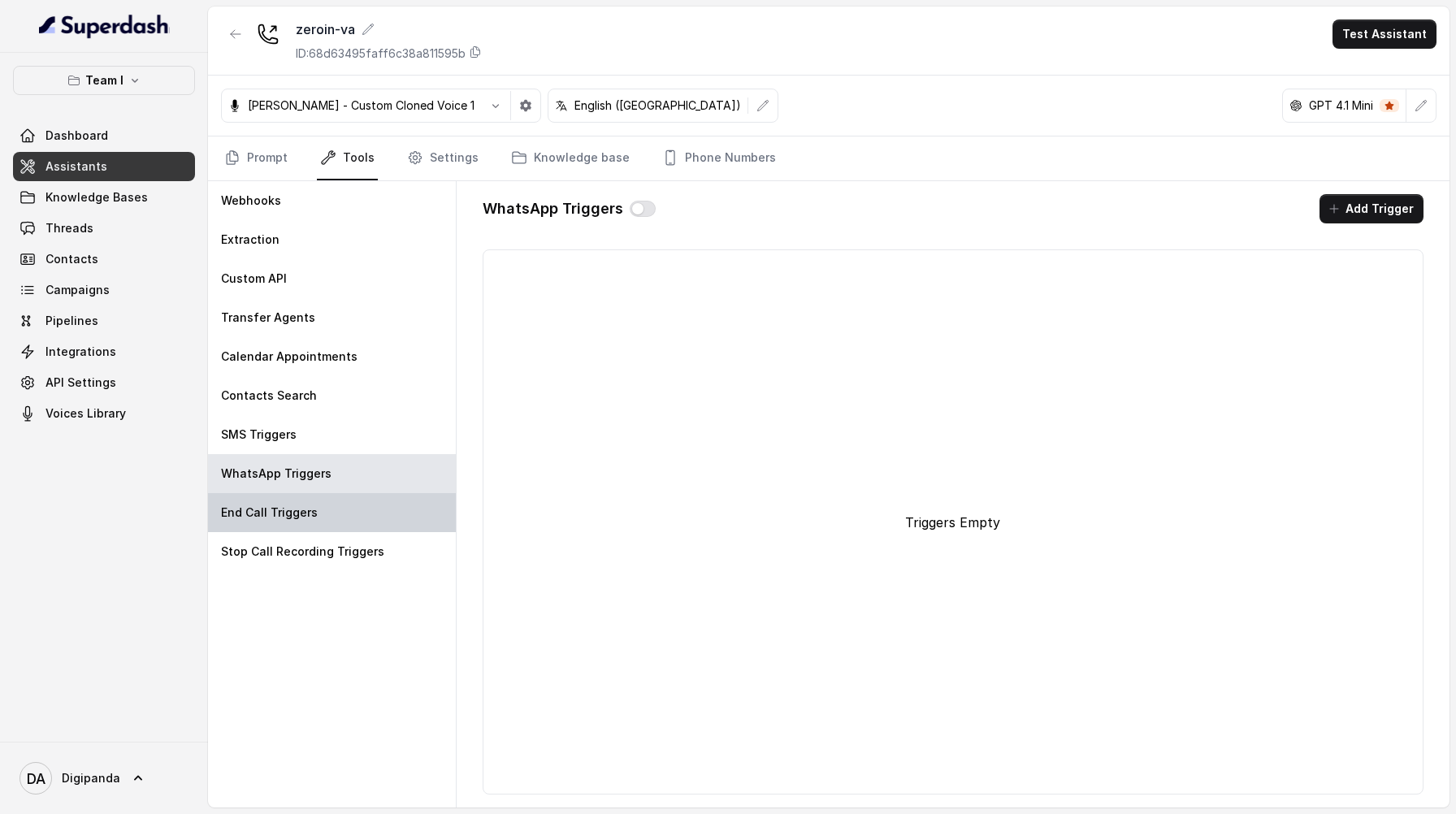
click at [319, 514] on div "End Call Triggers" at bounding box center [332, 513] width 248 height 39
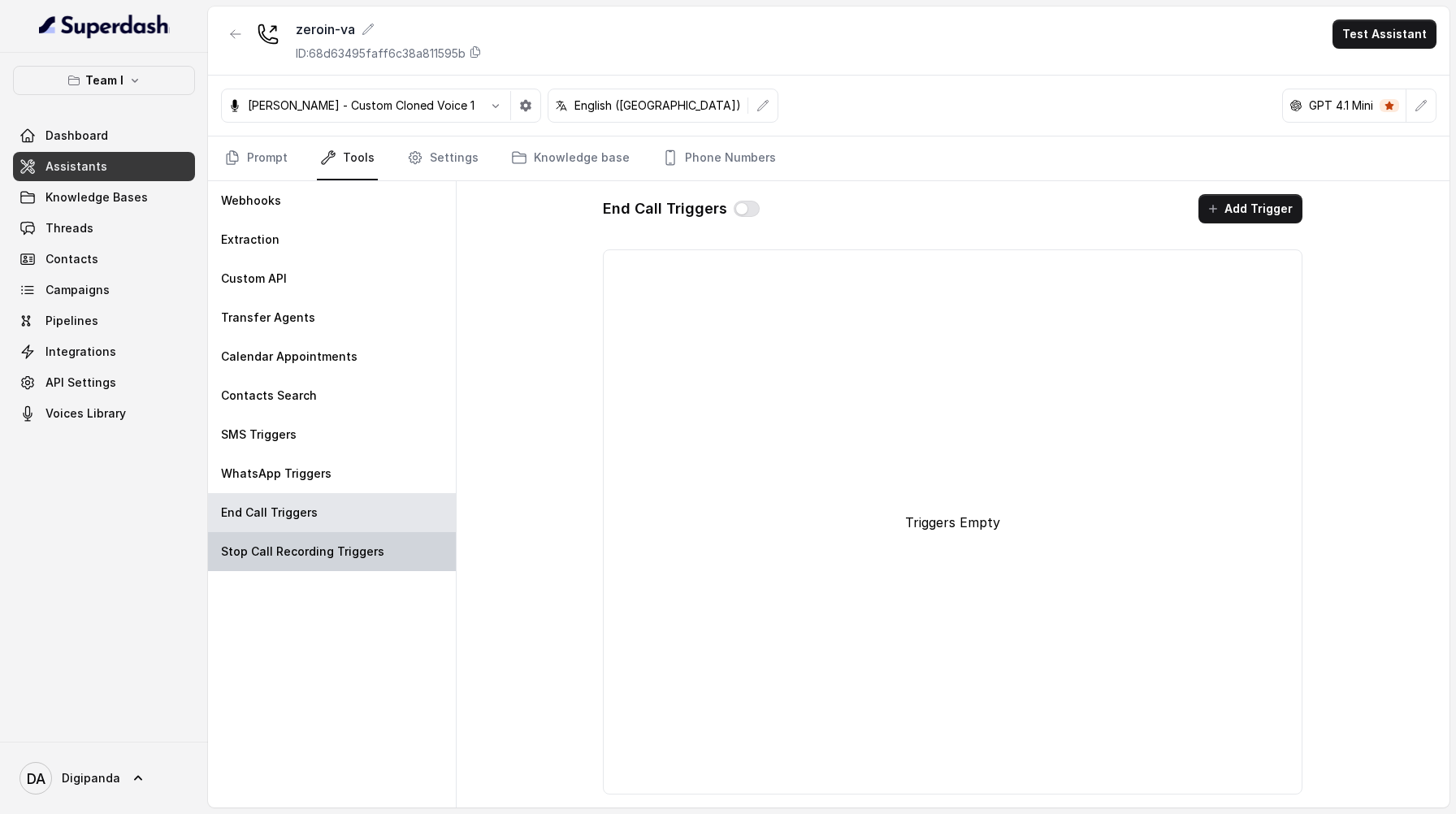
click at [317, 545] on p "Stop Call Recording Triggers" at bounding box center [302, 552] width 163 height 16
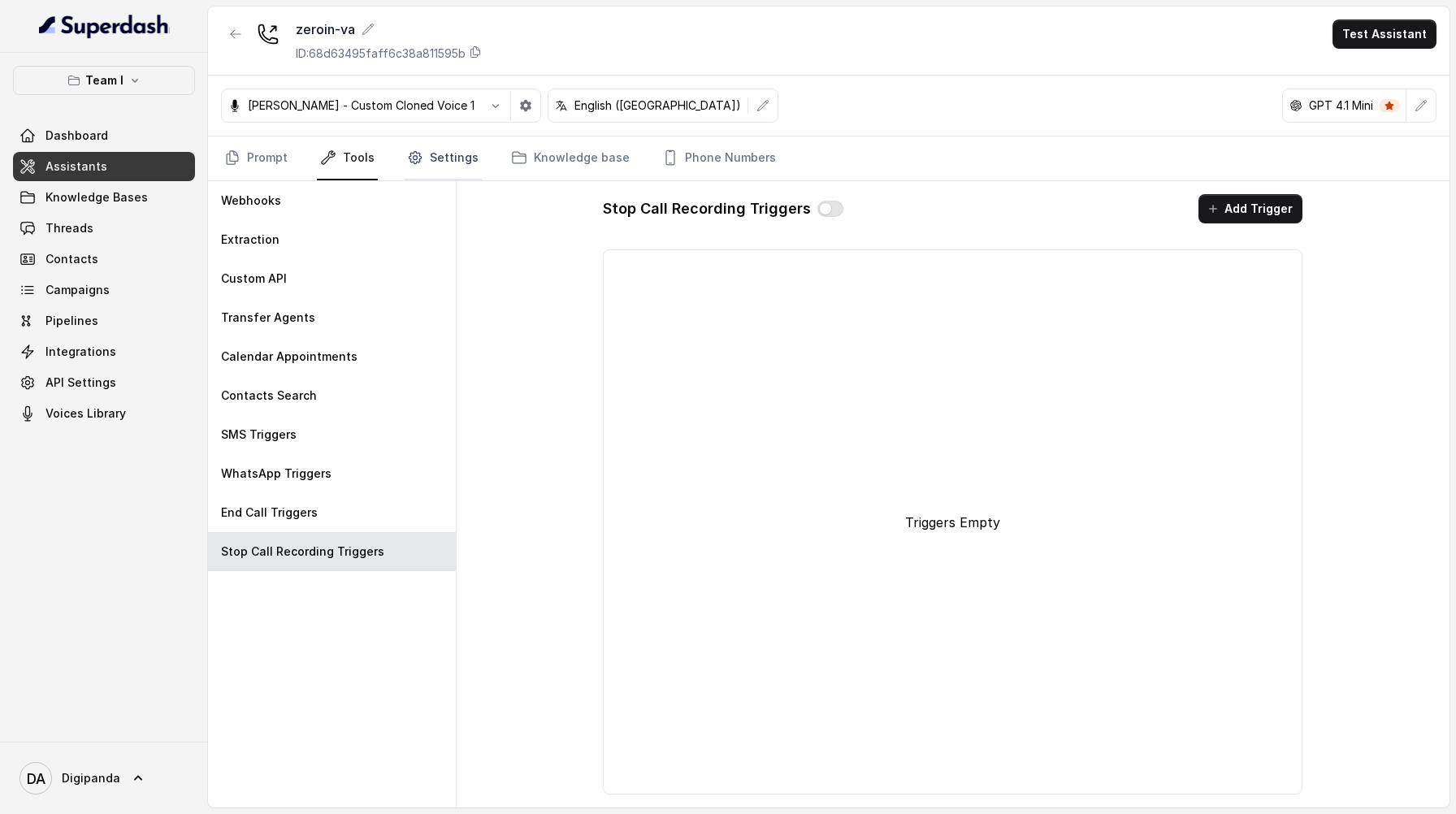
click at [439, 164] on link "Settings" at bounding box center [443, 159] width 78 height 44
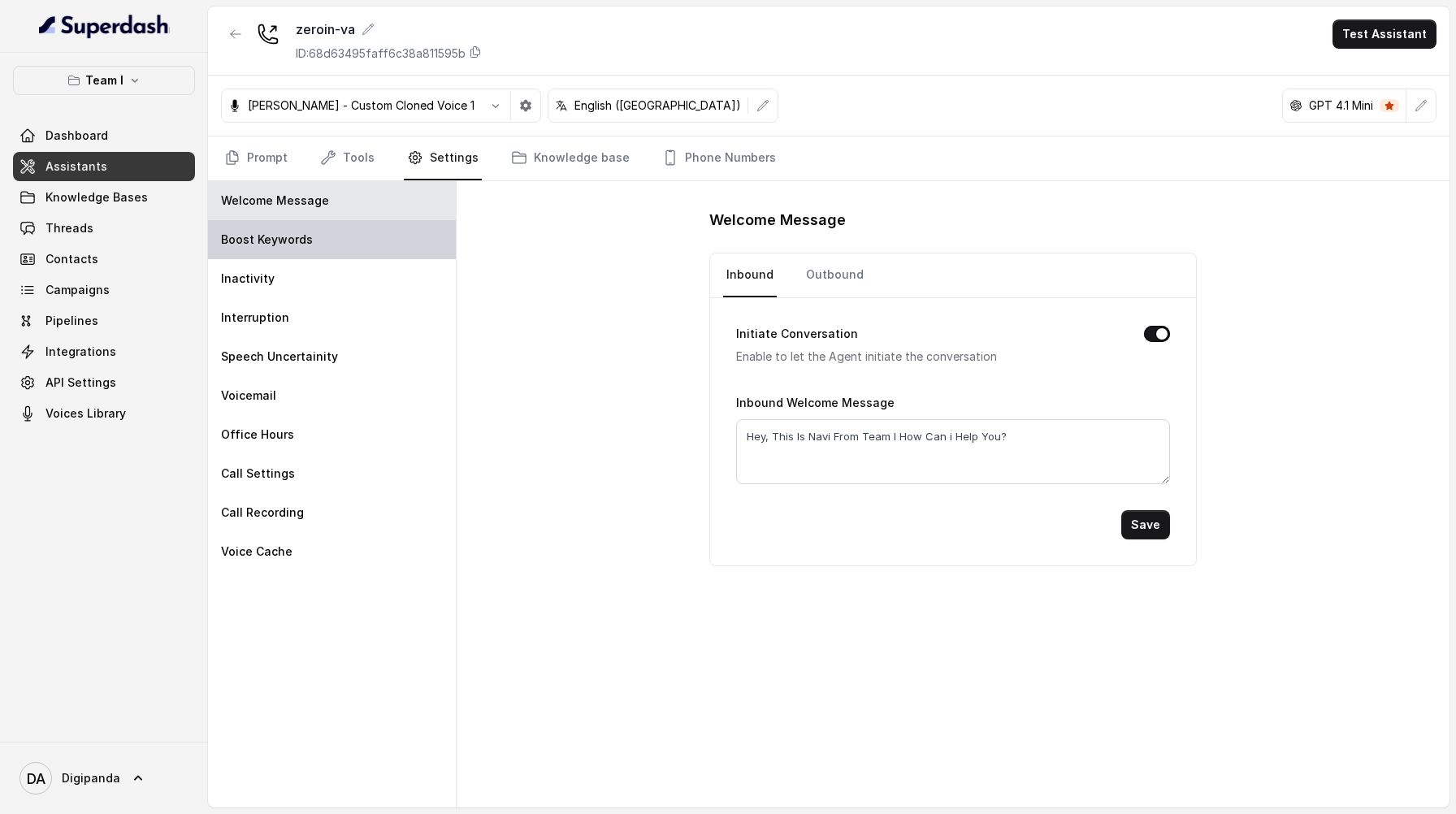
click at [395, 231] on div "Boost Keywords" at bounding box center [332, 240] width 248 height 39
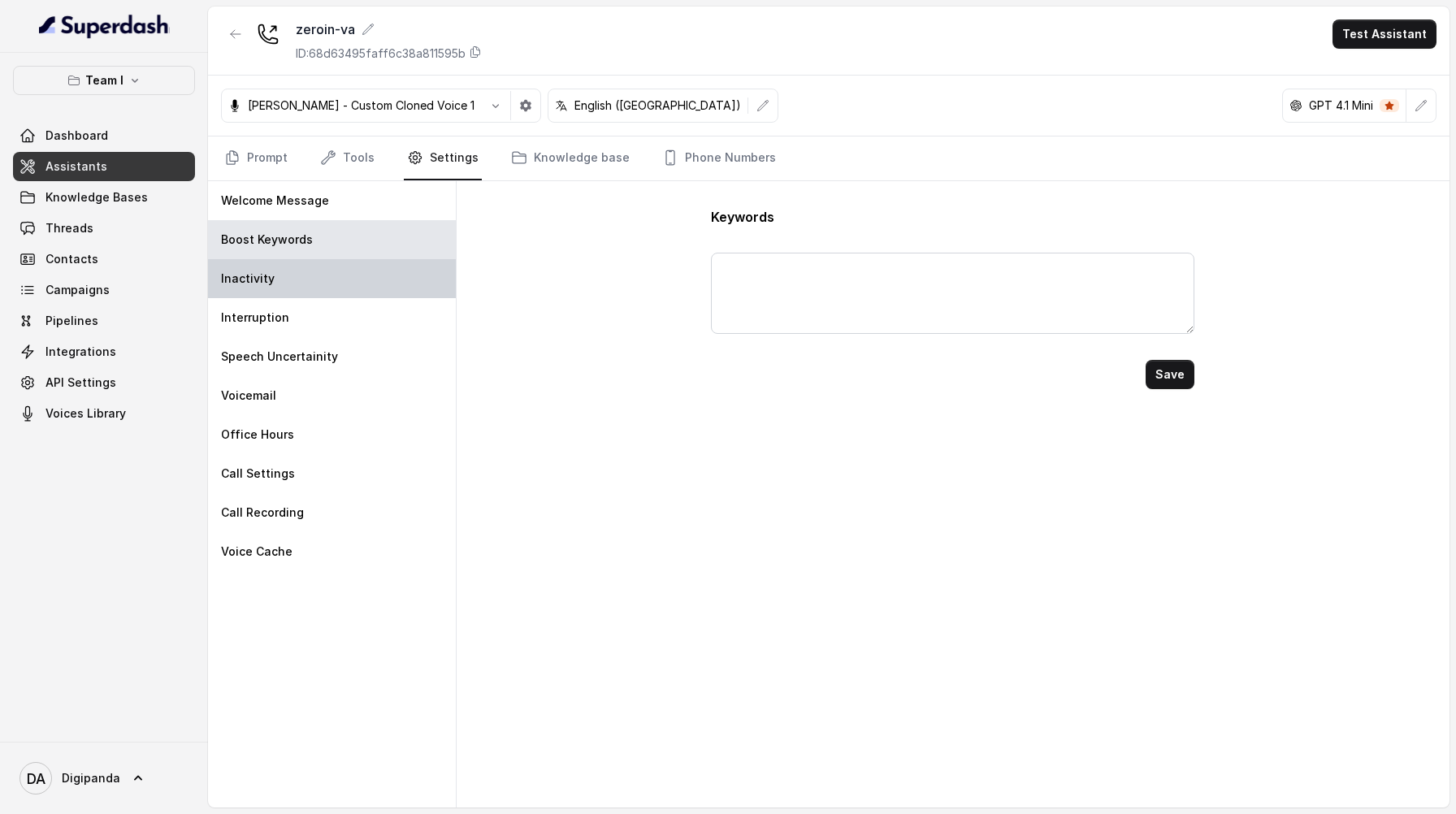
click at [388, 270] on div "Inactivity" at bounding box center [332, 279] width 248 height 39
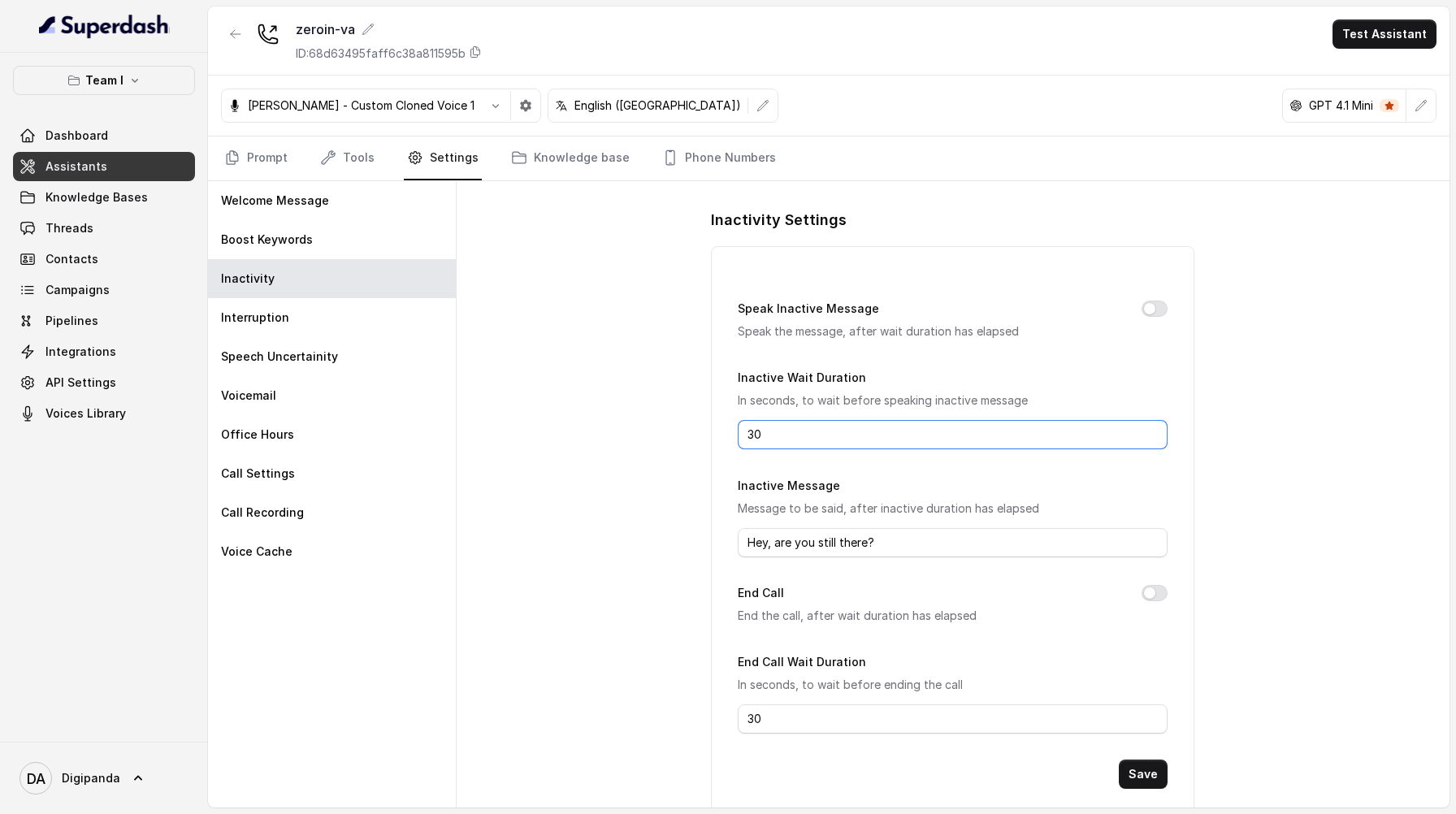
drag, startPoint x: 777, startPoint y: 429, endPoint x: 742, endPoint y: 427, distance: 35.1
click at [742, 427] on input "30" at bounding box center [953, 435] width 430 height 29
type input "15"
drag, startPoint x: 781, startPoint y: 719, endPoint x: 748, endPoint y: 719, distance: 33.0
click at [748, 719] on input "30" at bounding box center [953, 719] width 430 height 29
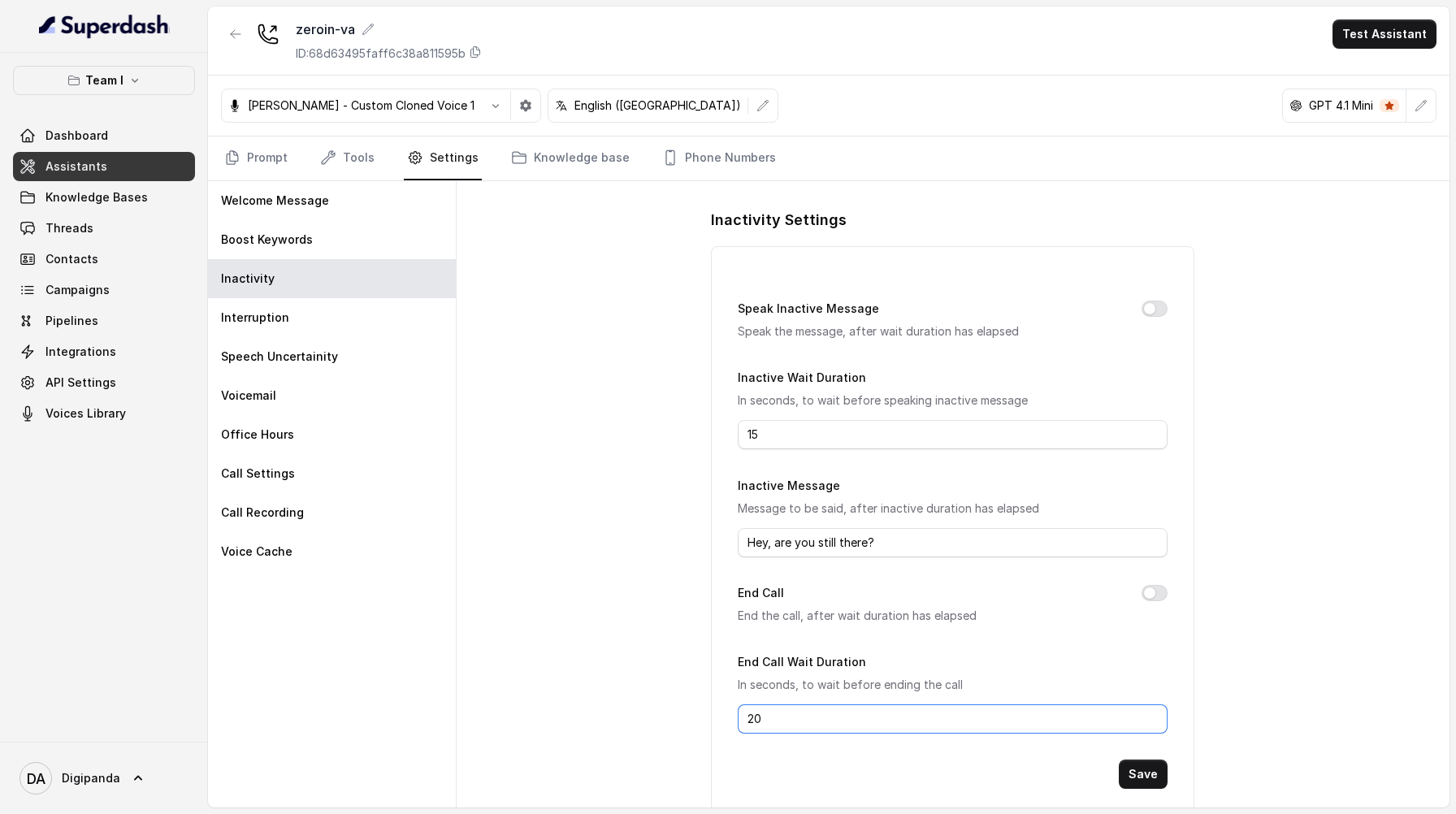
type input "20"
click at [1156, 313] on button "Speak Inactive Message" at bounding box center [1155, 309] width 26 height 16
click at [1156, 592] on button "End Call" at bounding box center [1155, 593] width 26 height 16
click at [1157, 768] on button "Save" at bounding box center [1143, 775] width 49 height 29
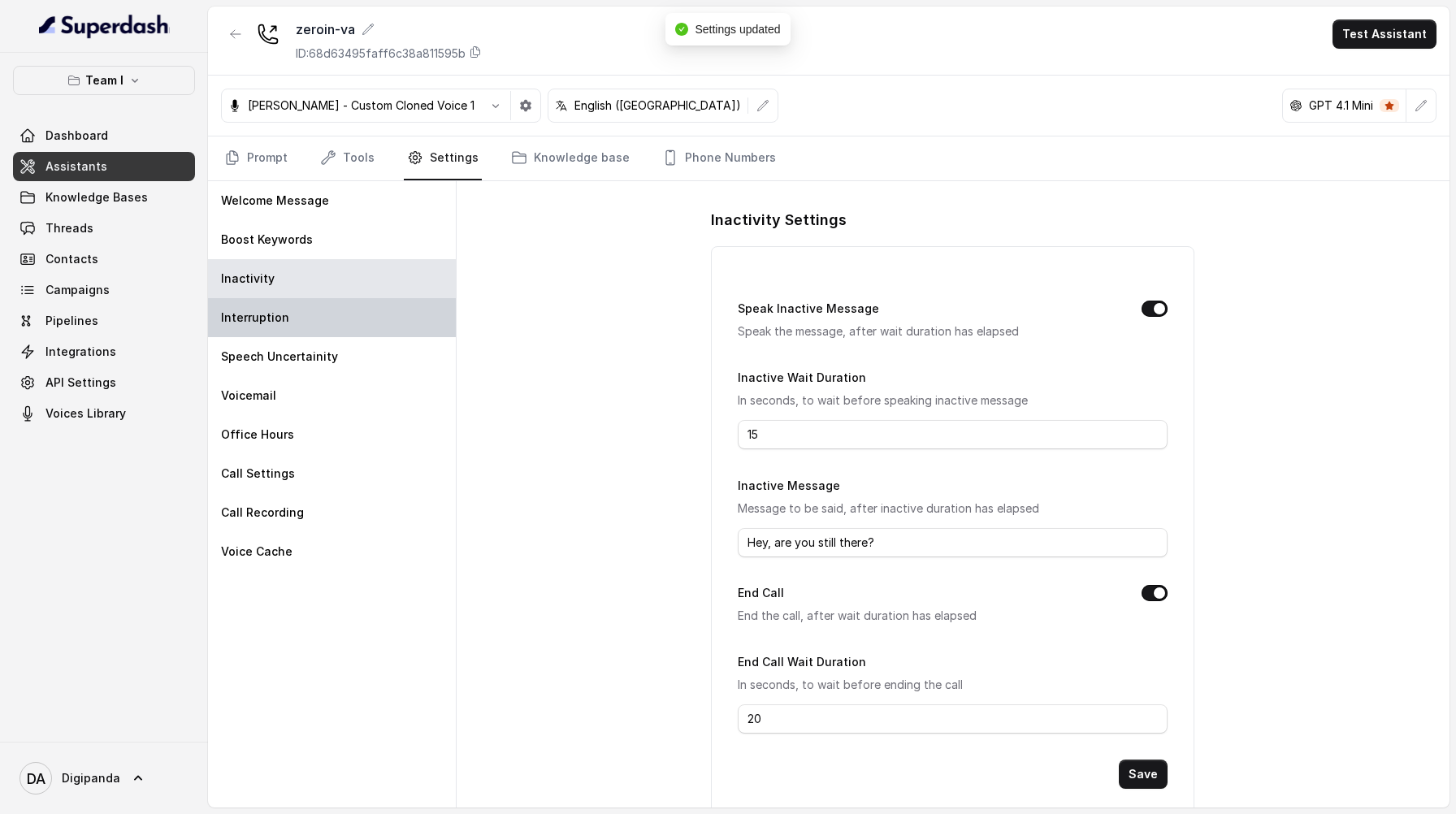
click at [394, 315] on div "Interruption" at bounding box center [332, 318] width 248 height 39
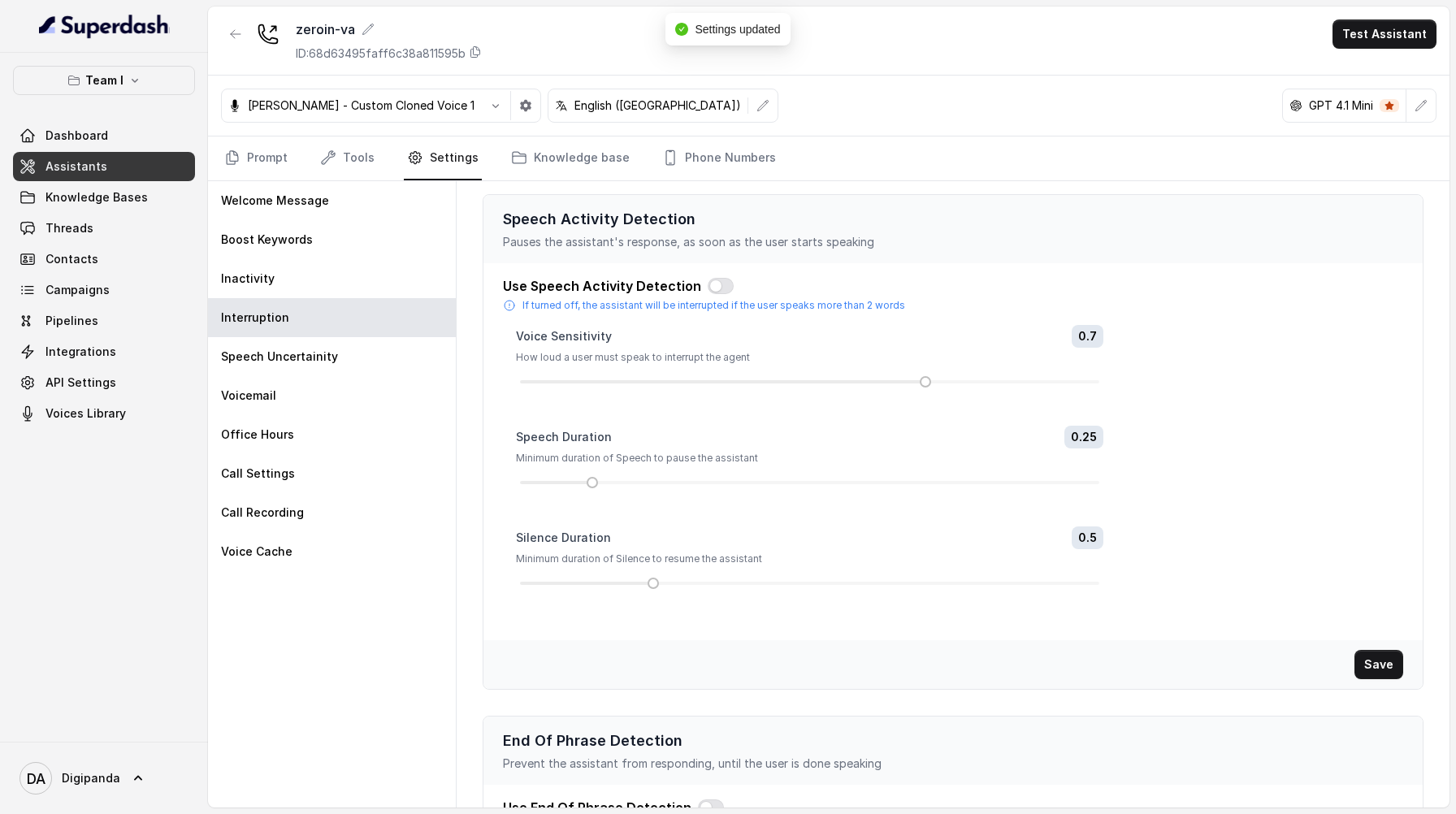
scroll to position [32, 0]
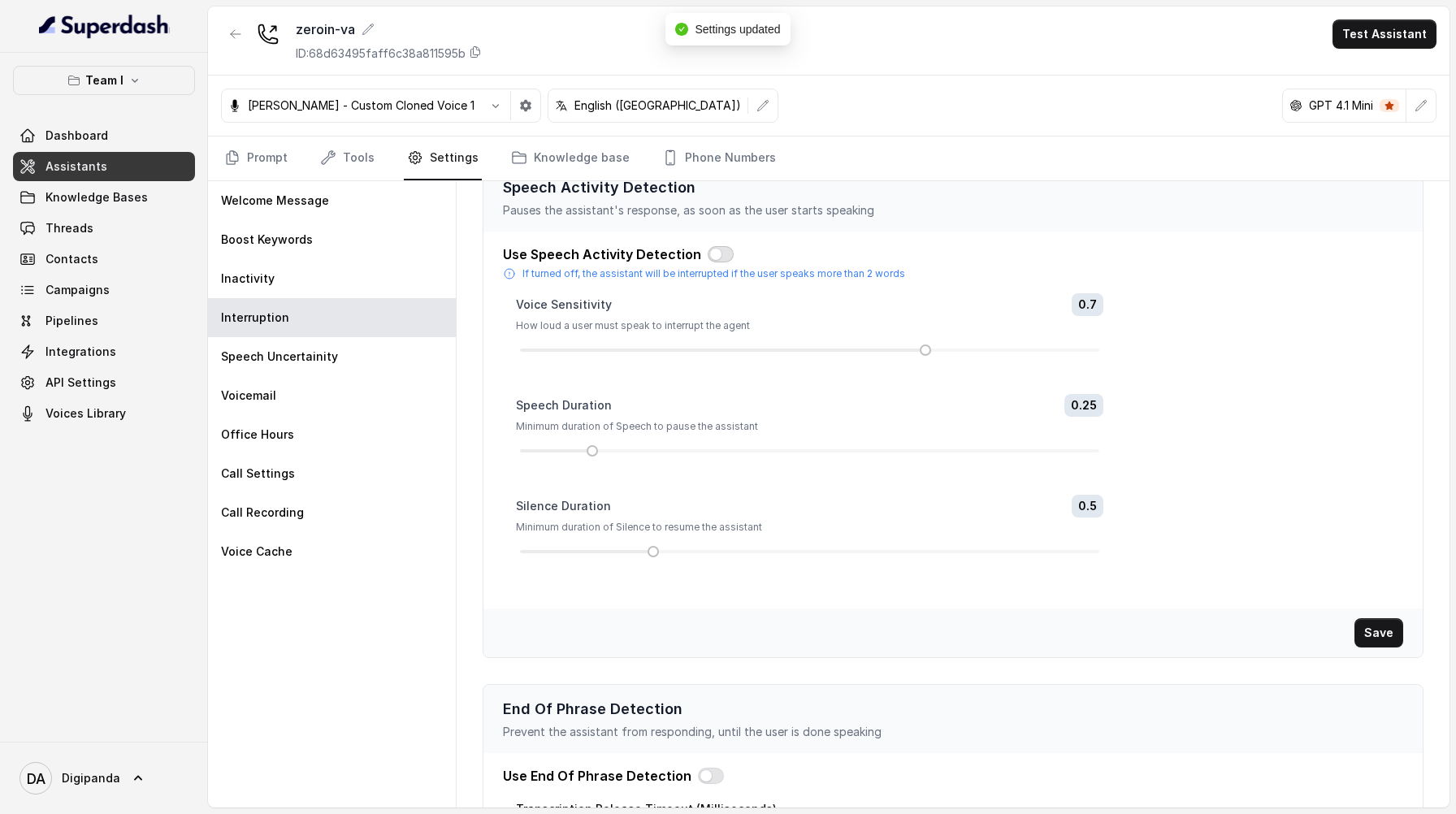
click at [708, 253] on button "button" at bounding box center [721, 254] width 26 height 16
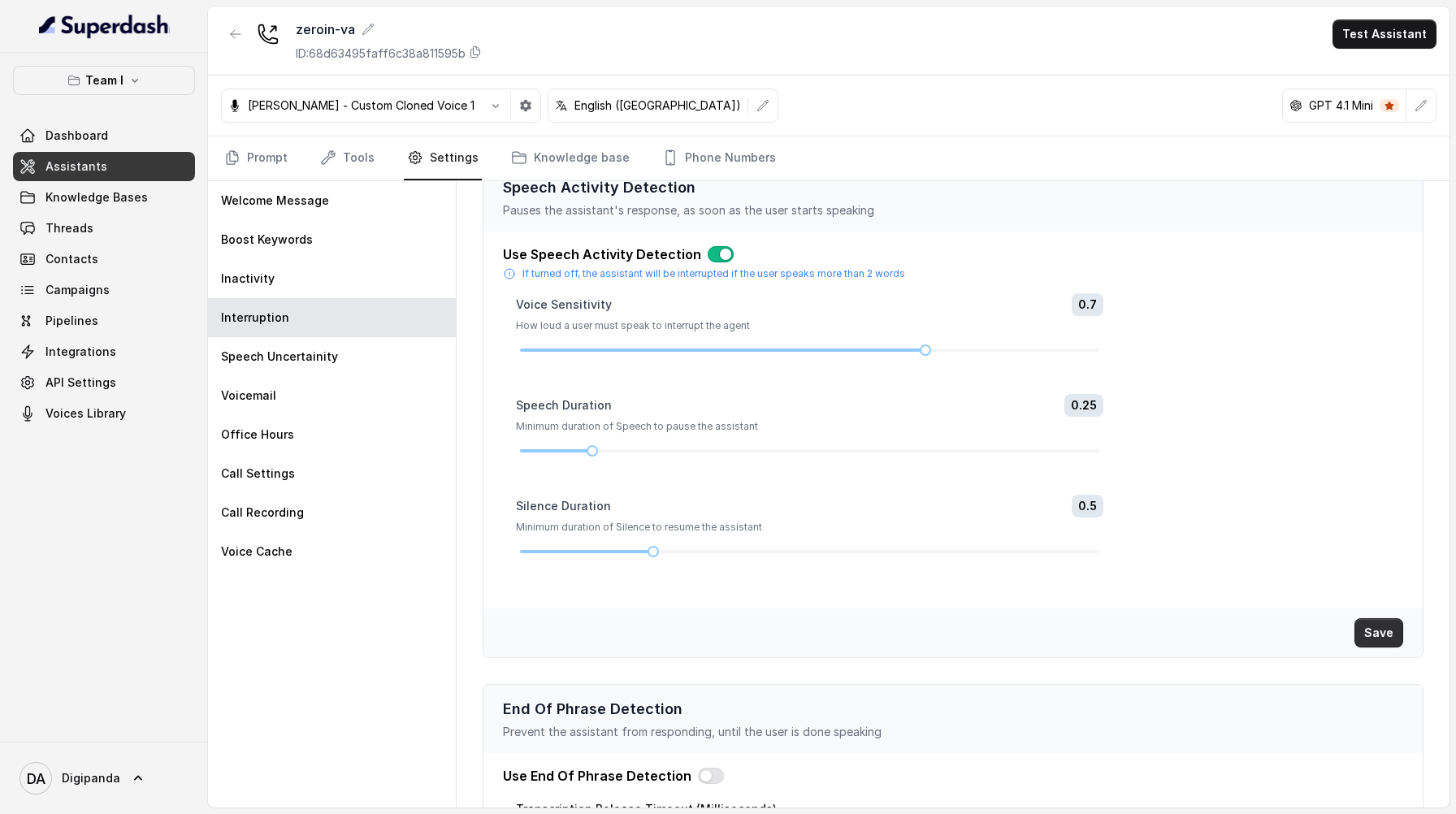
click at [1383, 631] on button "Save" at bounding box center [1379, 633] width 49 height 29
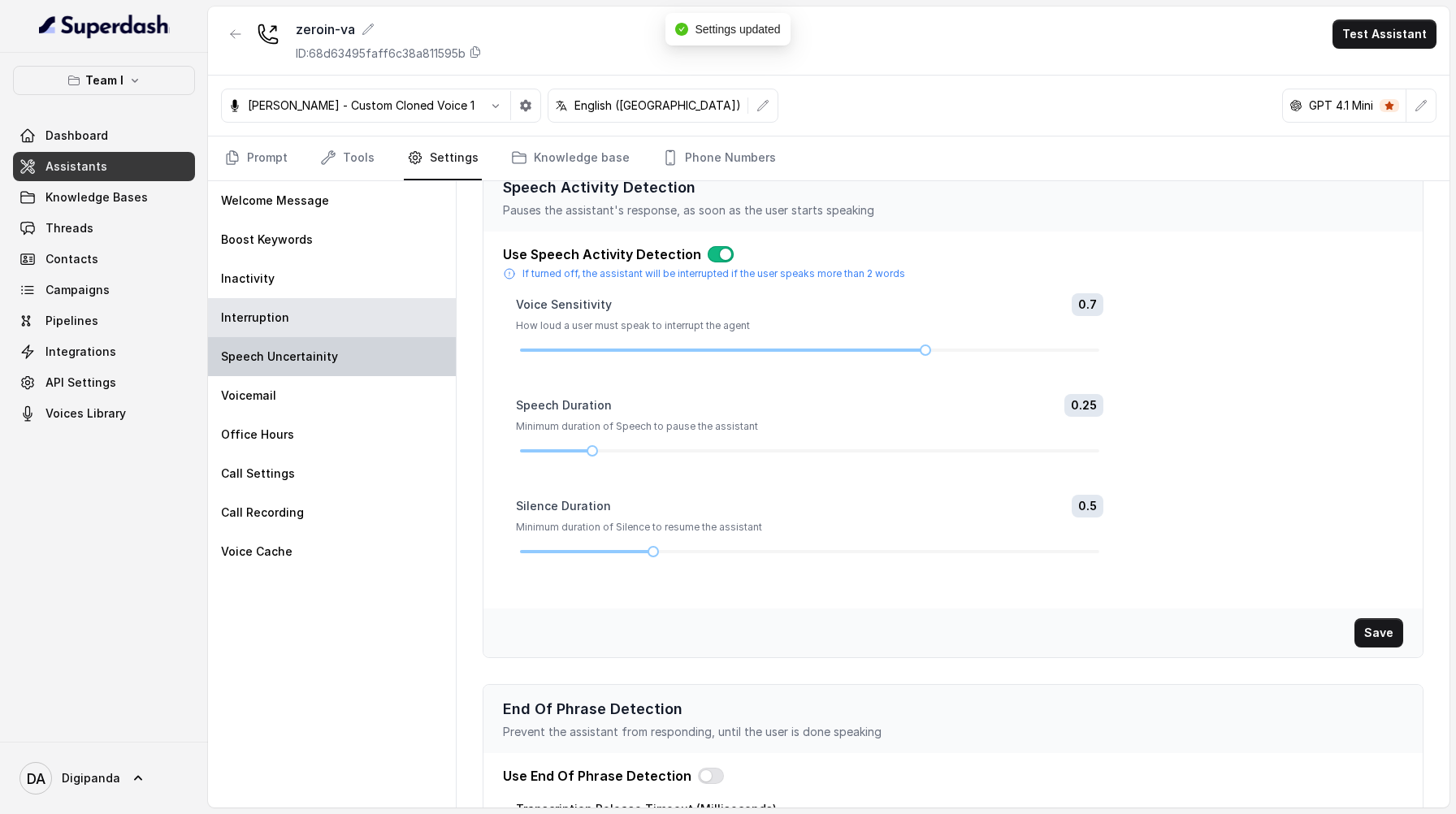
click at [369, 363] on div "Speech Uncertainity" at bounding box center [332, 357] width 248 height 39
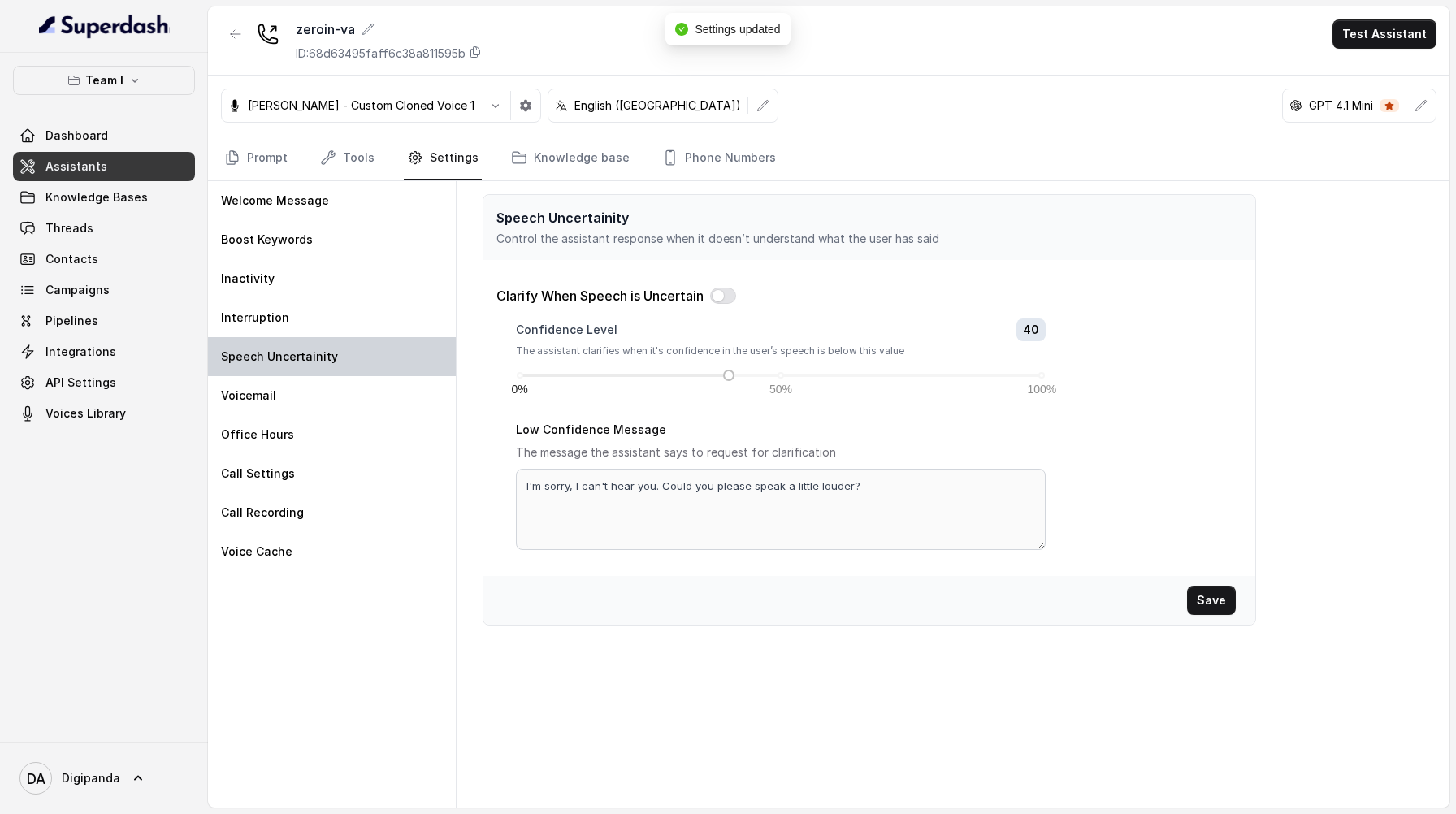
scroll to position [0, 0]
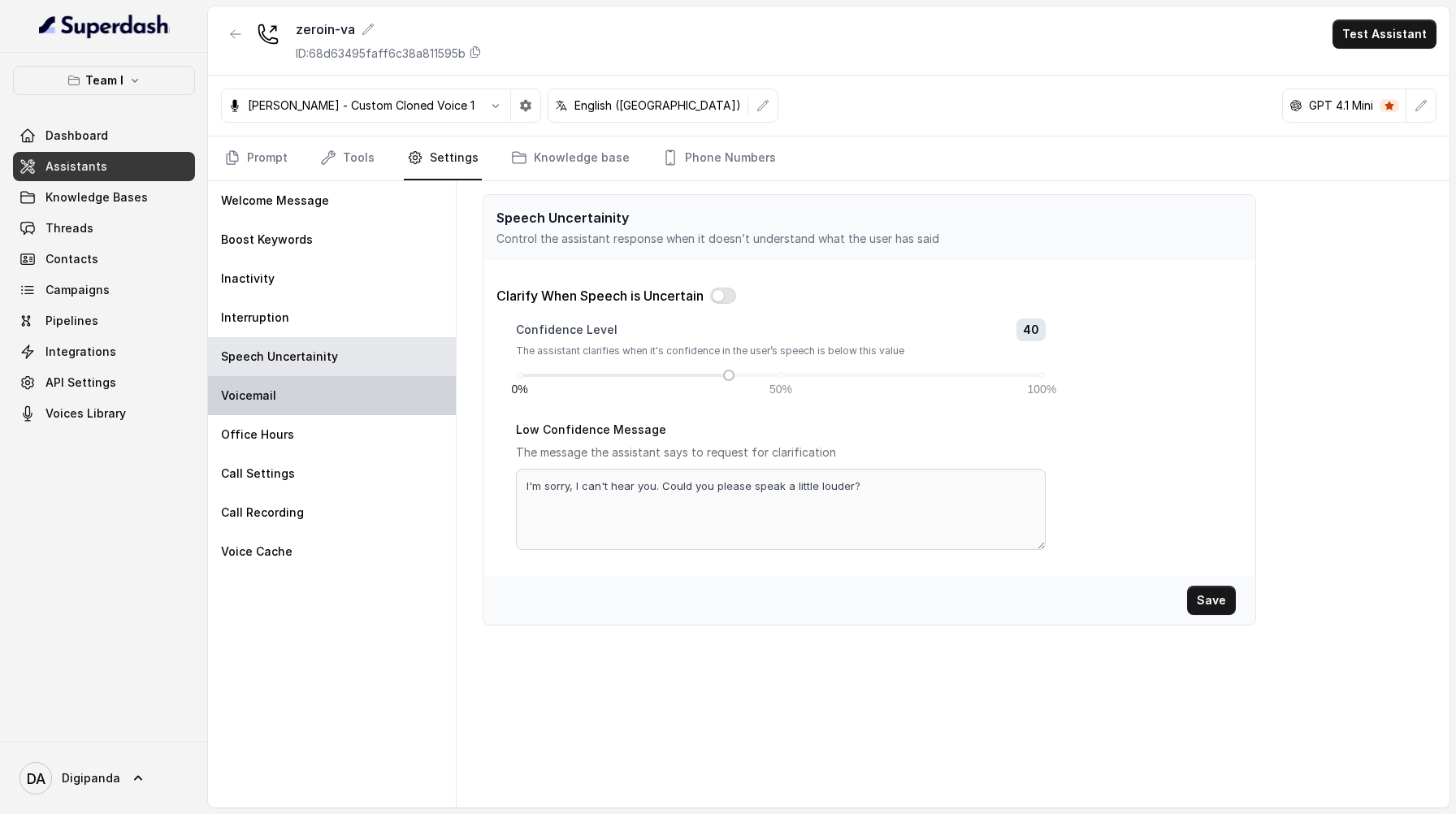
click at [407, 393] on div "Voicemail" at bounding box center [332, 396] width 248 height 39
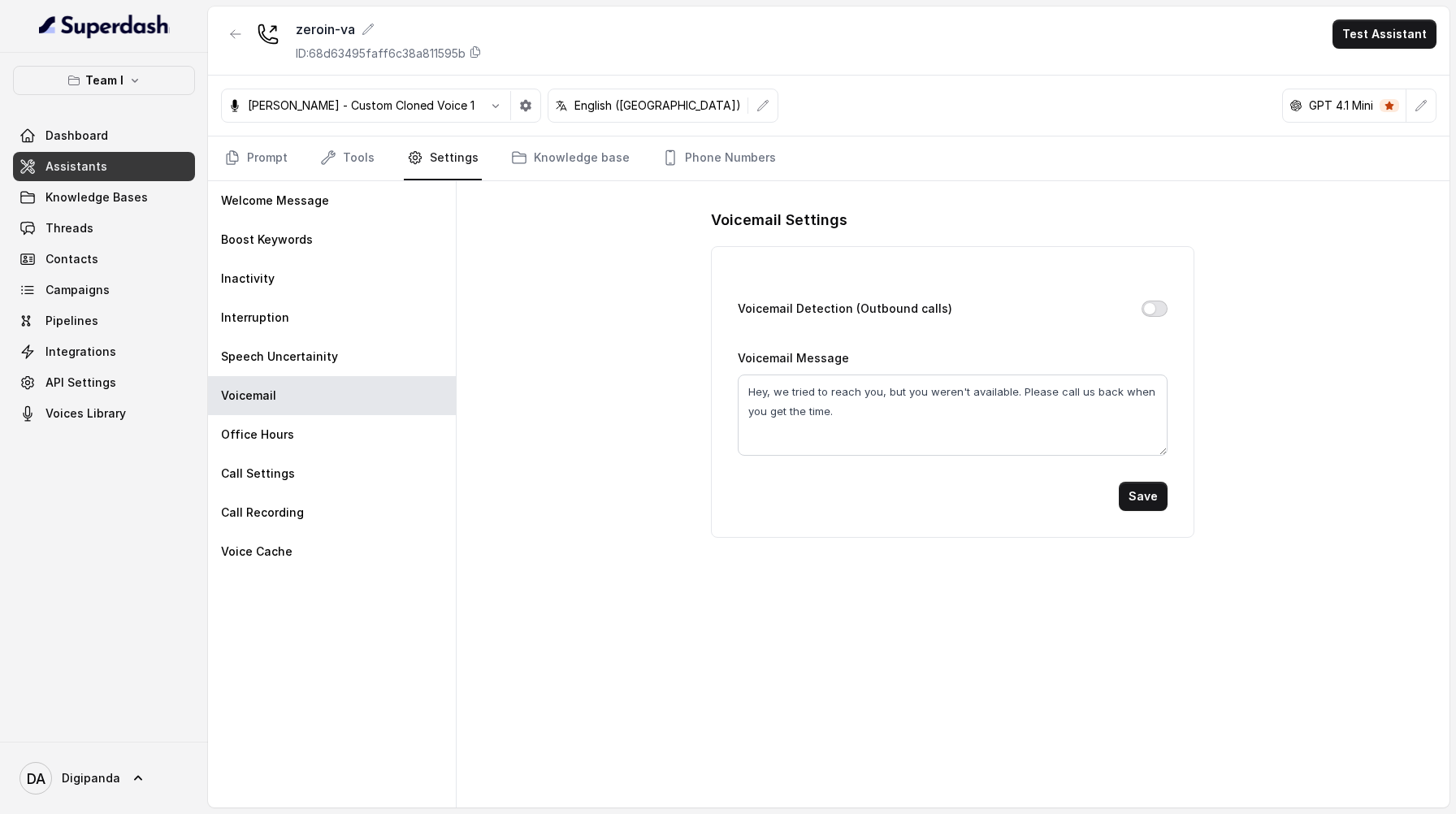
click at [1145, 306] on button "Voicemail Detection (Outbound calls)" at bounding box center [1155, 309] width 26 height 16
click at [1148, 497] on button "Save" at bounding box center [1143, 496] width 49 height 29
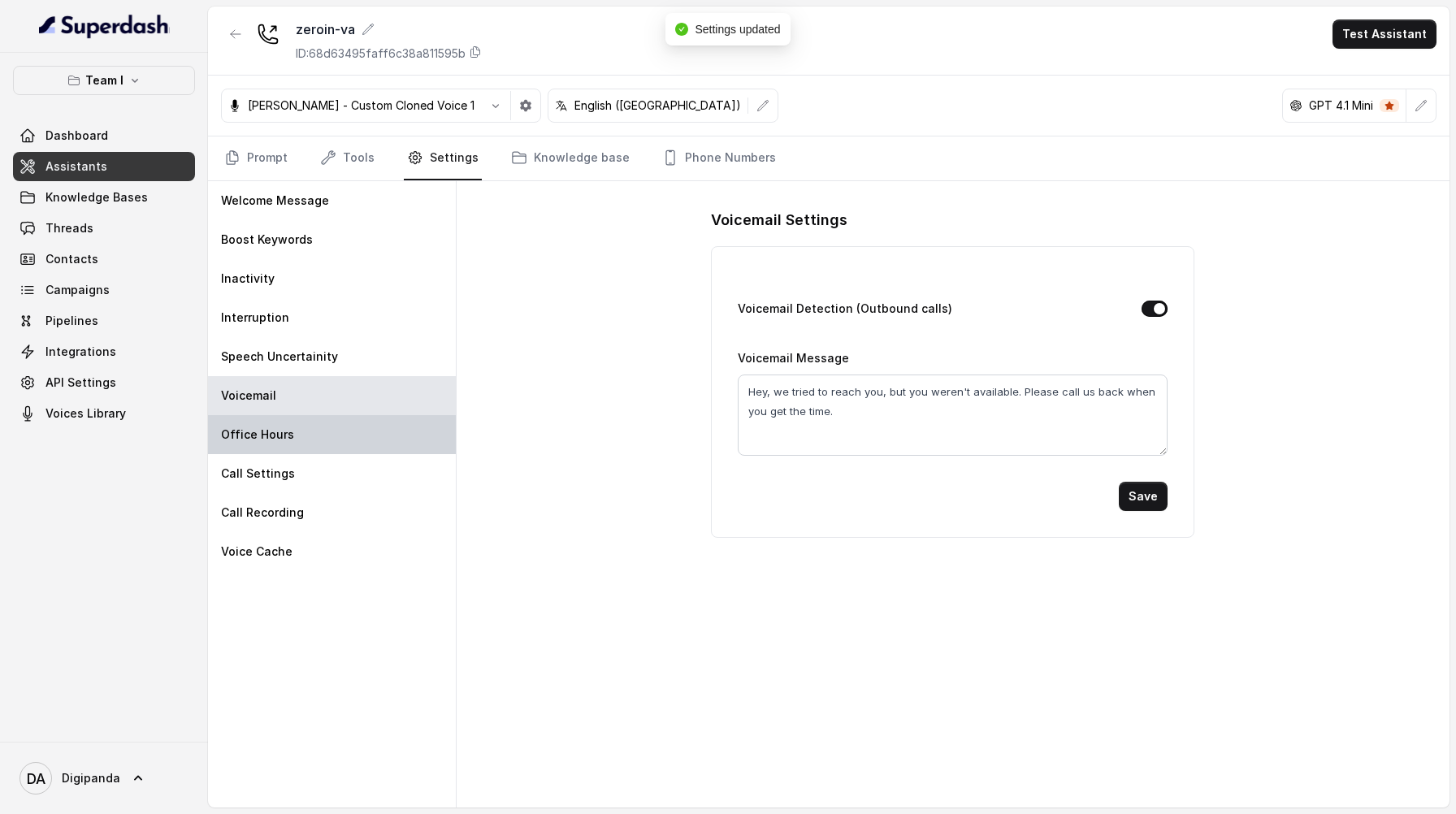
click at [367, 433] on div "Office Hours" at bounding box center [332, 435] width 248 height 39
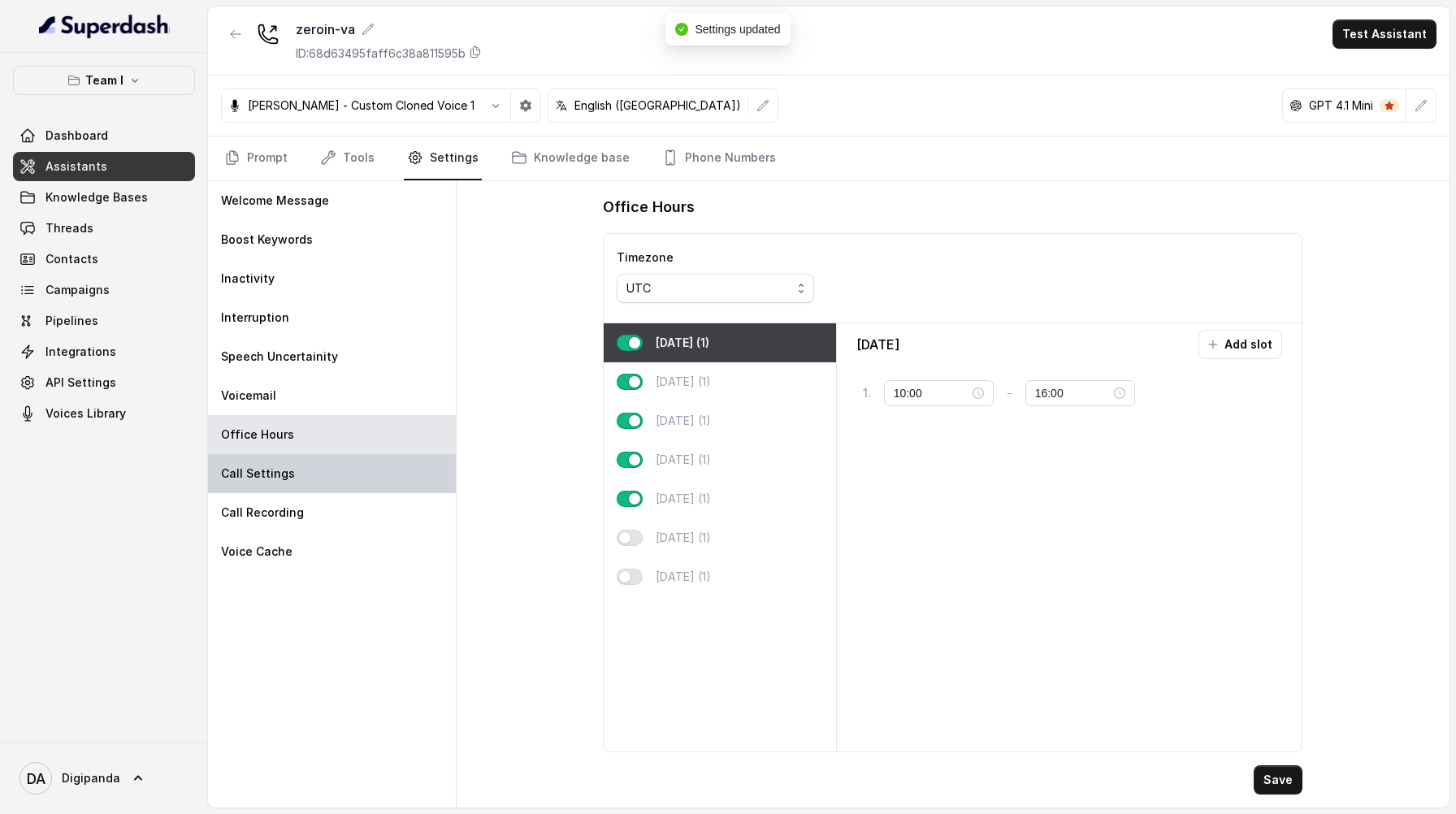
click at [349, 472] on div "Call Settings" at bounding box center [332, 474] width 248 height 39
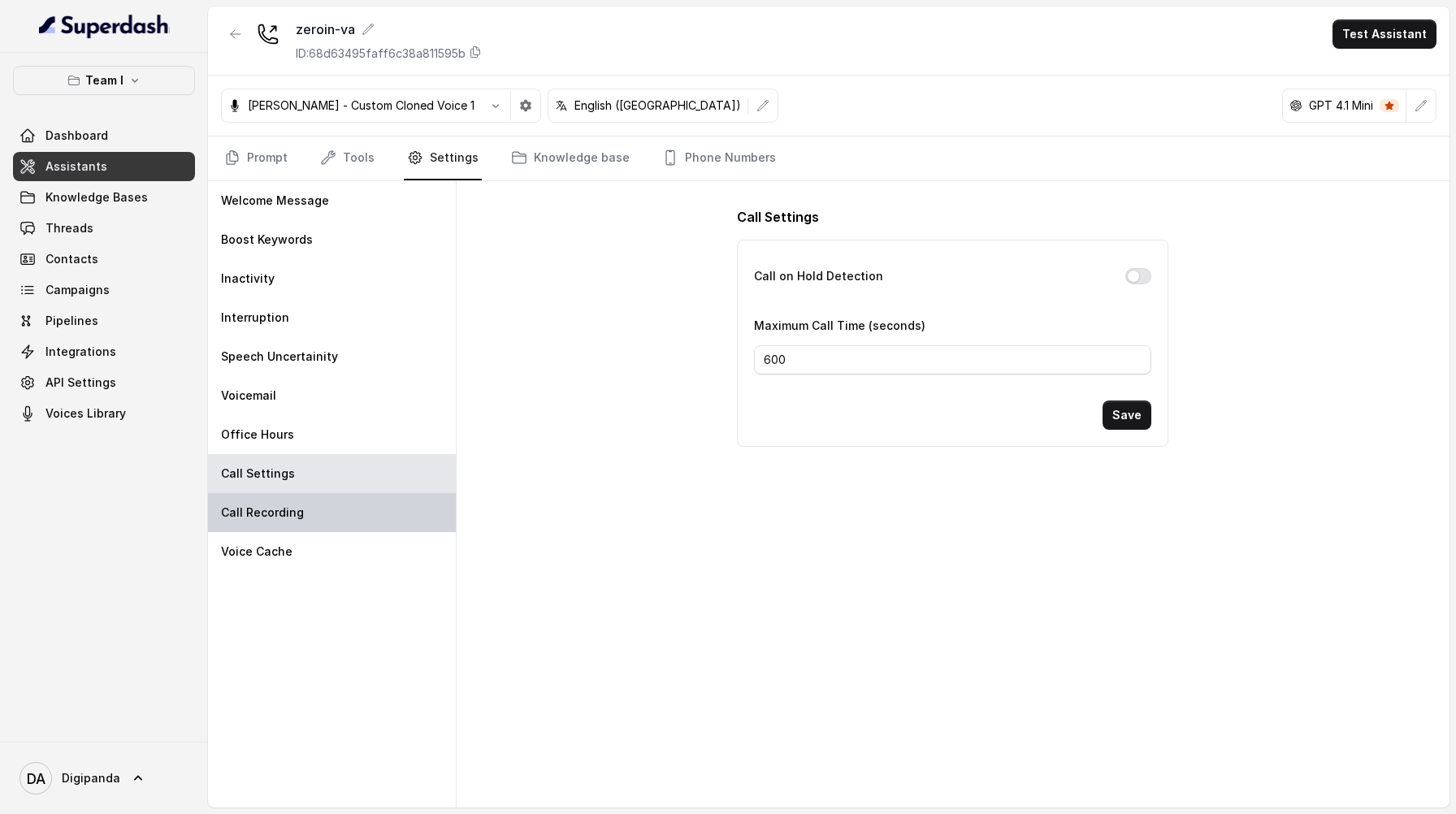
click at [363, 511] on div "Call Recording" at bounding box center [332, 513] width 248 height 39
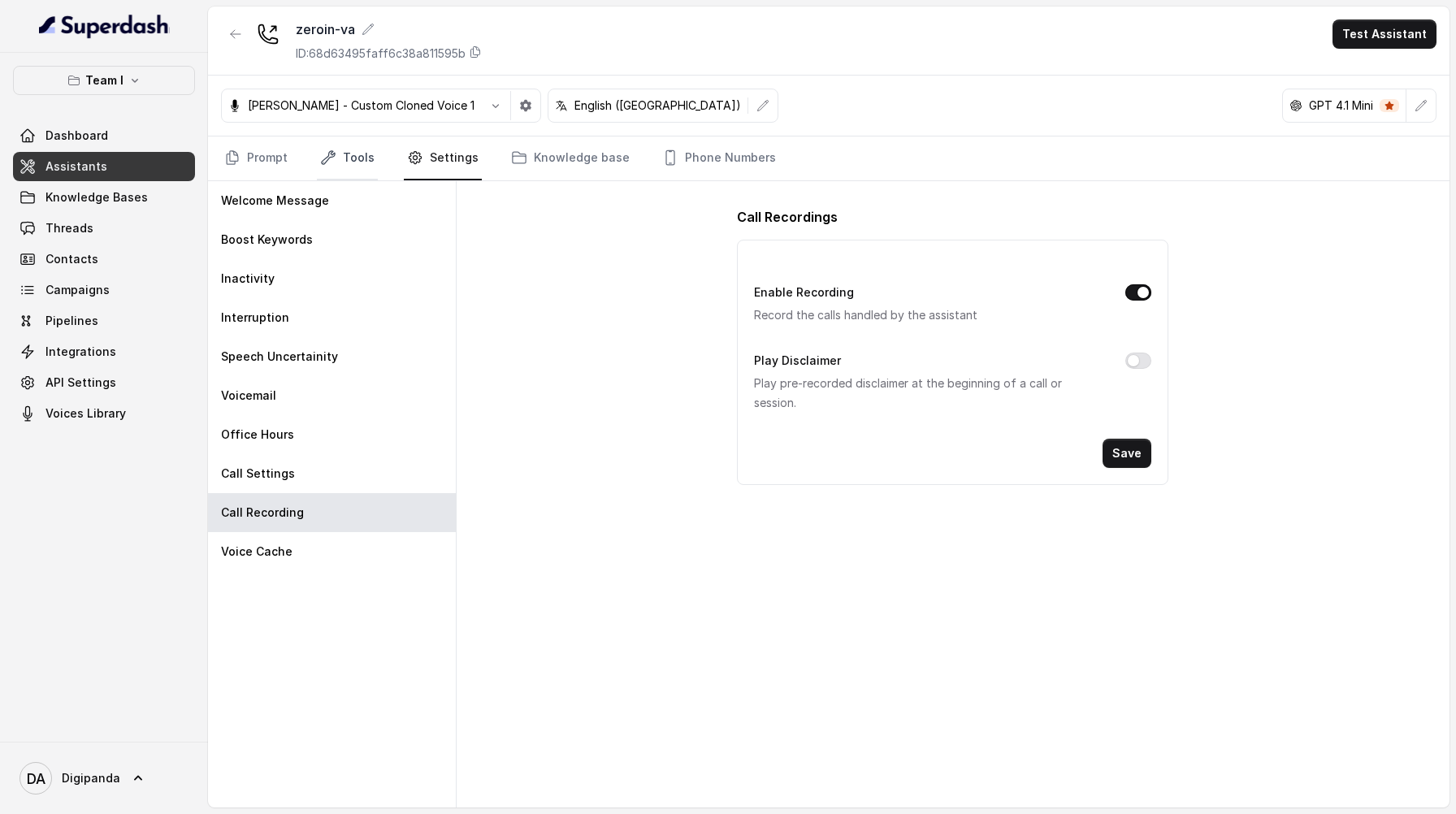
click at [340, 162] on link "Tools" at bounding box center [347, 159] width 61 height 44
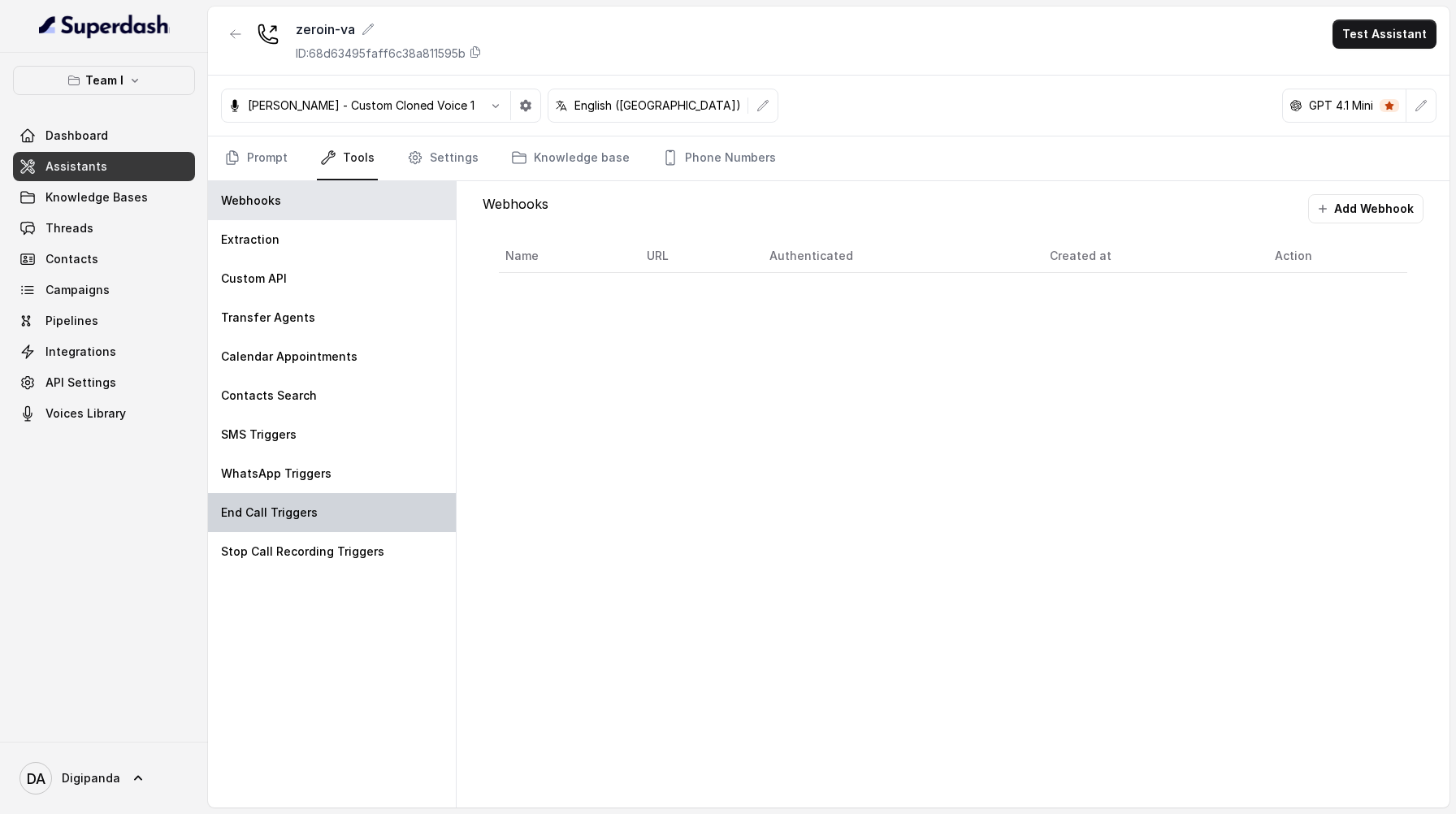
click at [348, 499] on div "End Call Triggers" at bounding box center [332, 513] width 248 height 39
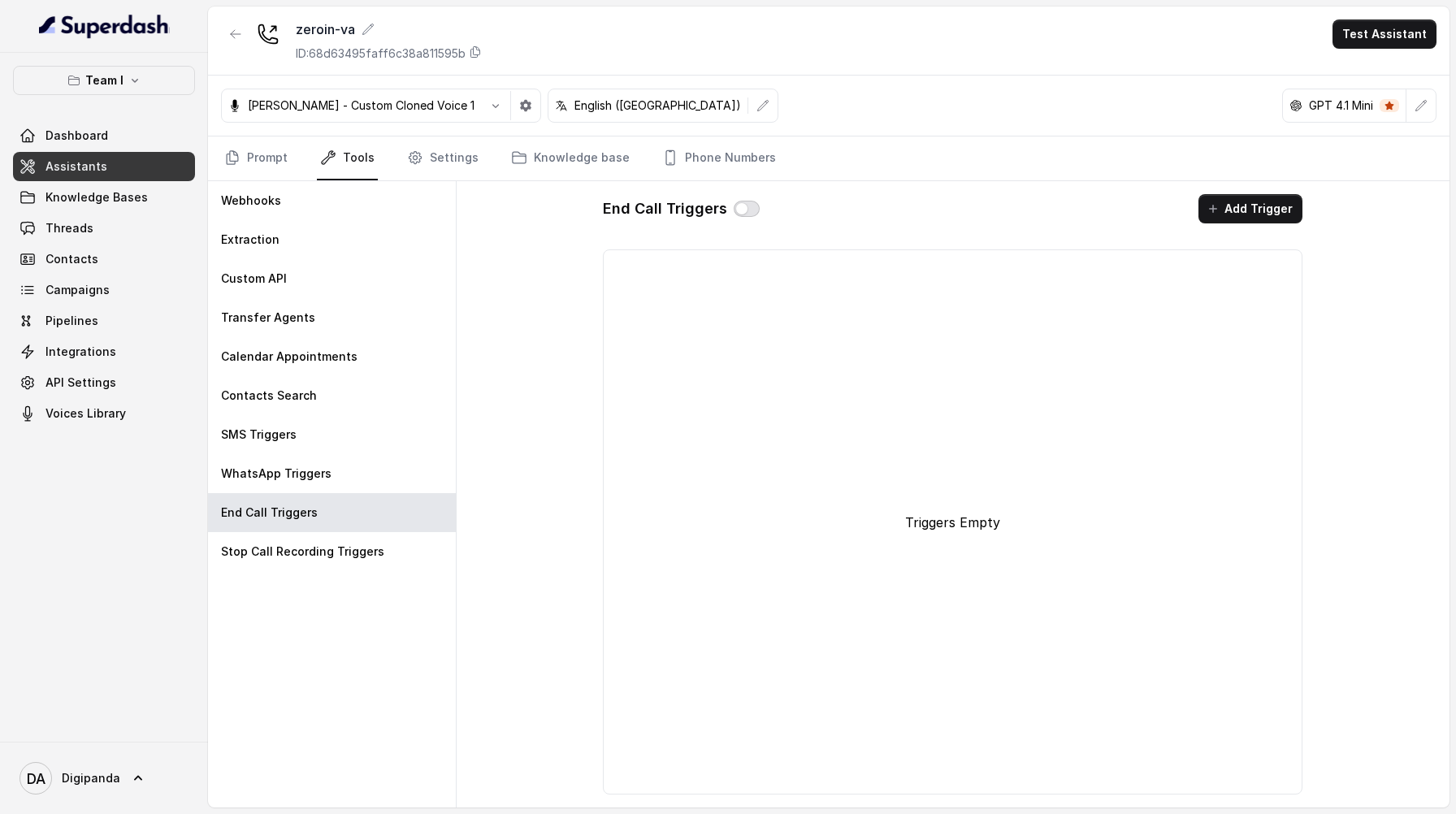
click at [750, 213] on button "button" at bounding box center [747, 209] width 26 height 16
click at [1290, 212] on button "Add Trigger" at bounding box center [1251, 209] width 104 height 29
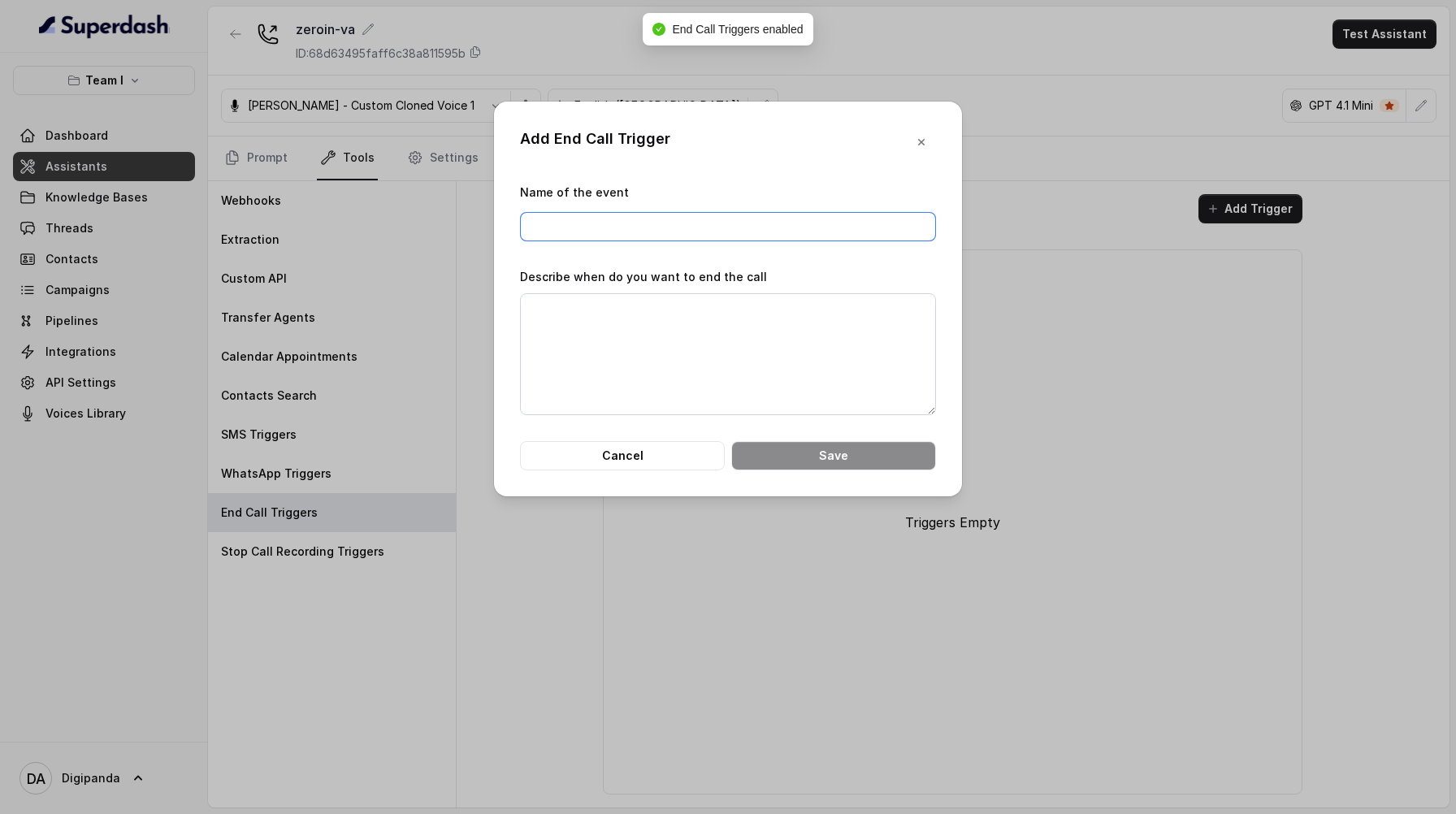
click at [803, 233] on input "Name of the event" at bounding box center [728, 227] width 416 height 29
type input "End the call"
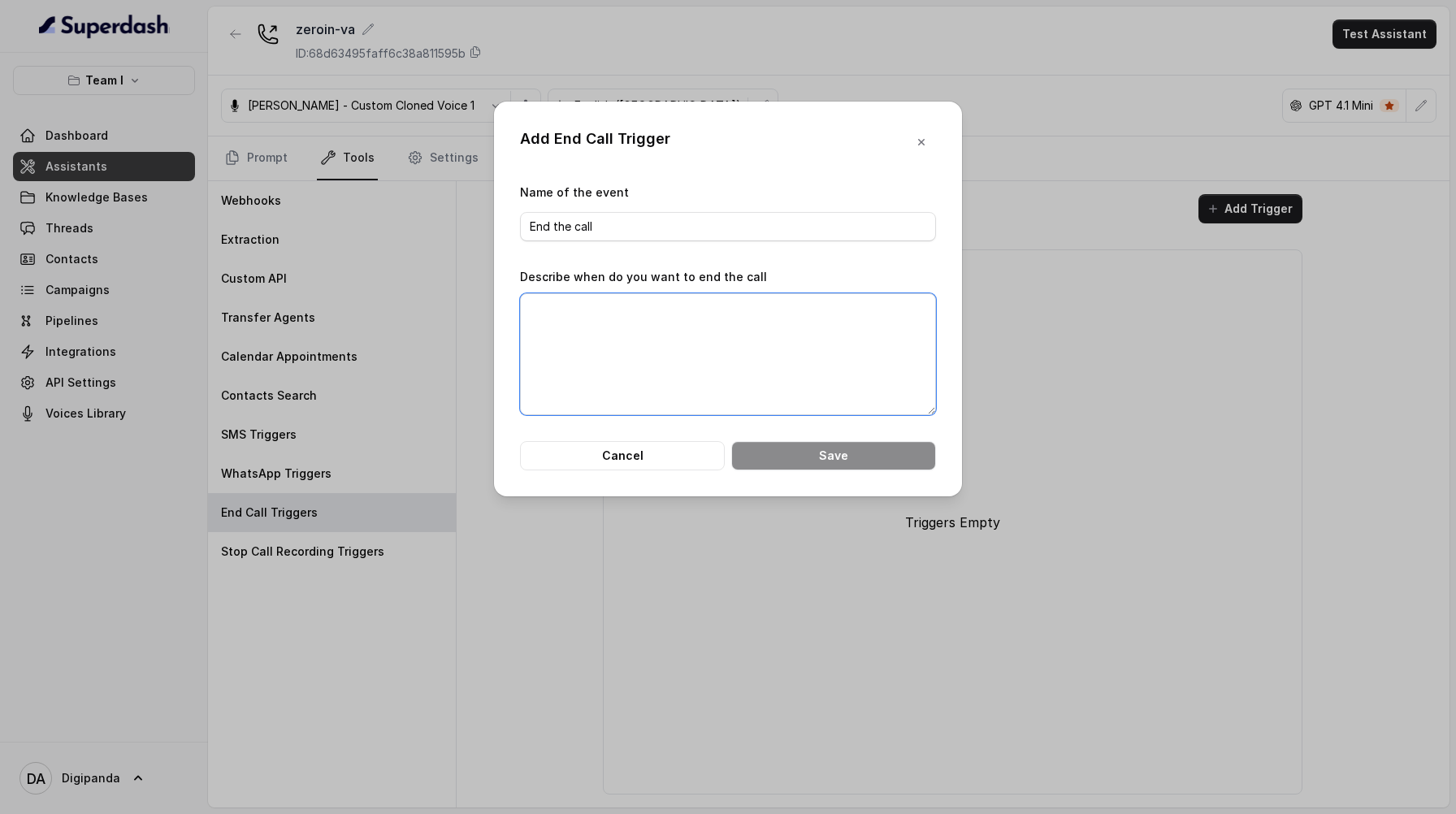
click at [609, 302] on textarea "Describe when do you want to end the call" at bounding box center [728, 354] width 416 height 122
type textarea "When he call is concluded then end the call."
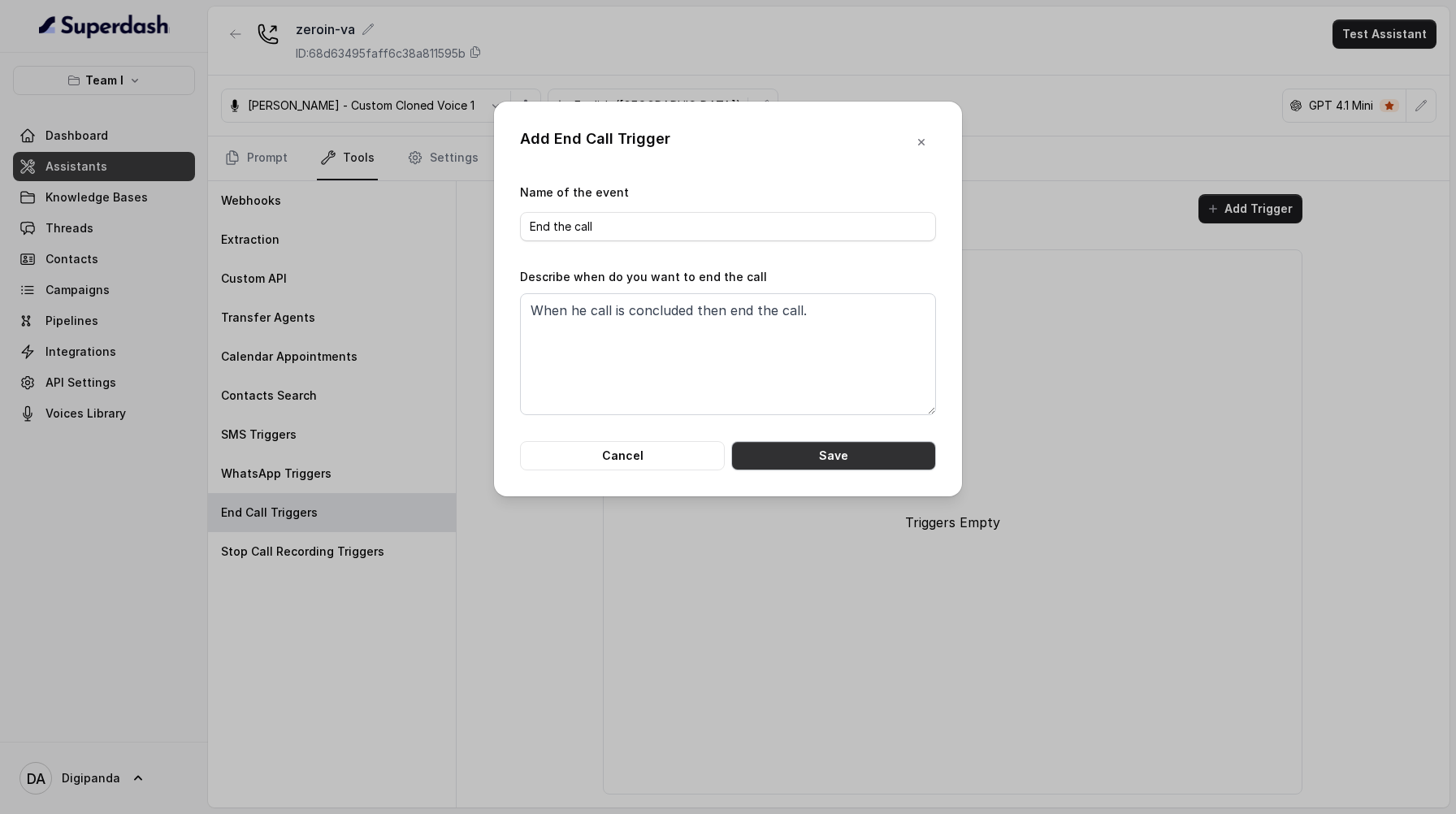
click at [796, 464] on button "Save" at bounding box center [834, 456] width 205 height 29
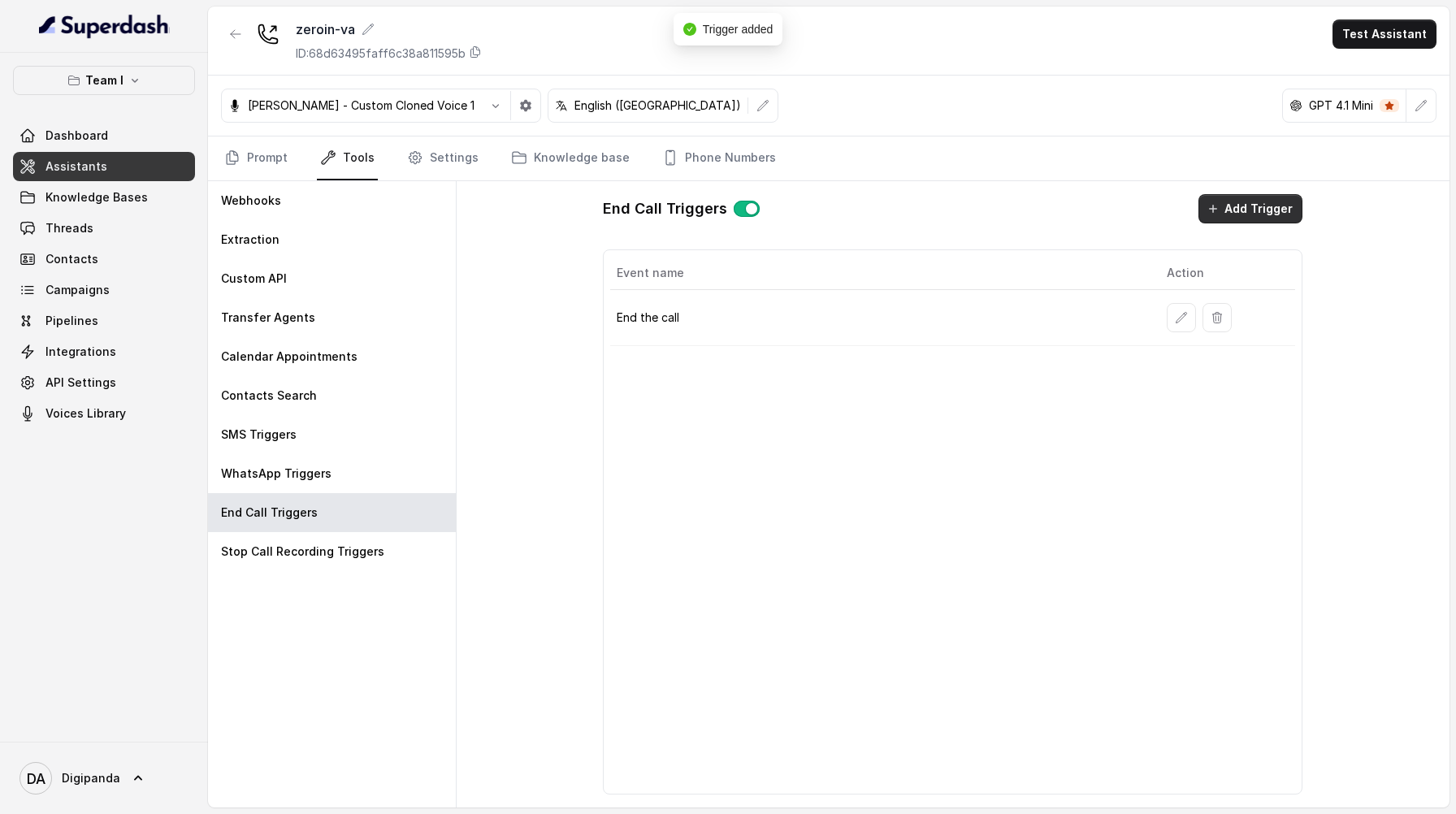
click at [1265, 212] on button "Add Trigger" at bounding box center [1251, 209] width 104 height 29
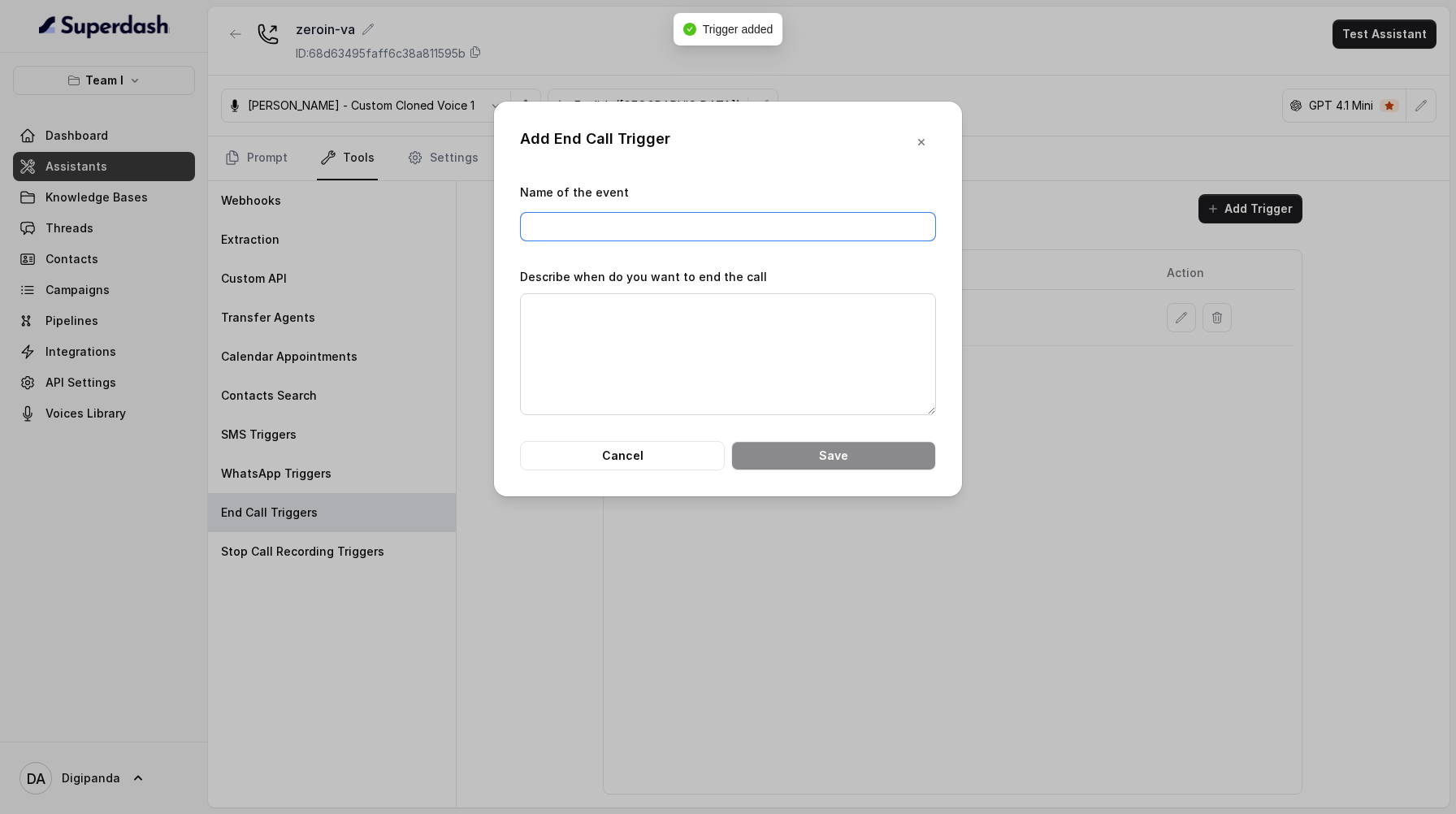
click at [605, 224] on input "Name of the event" at bounding box center [728, 227] width 416 height 29
type input "End the call 1"
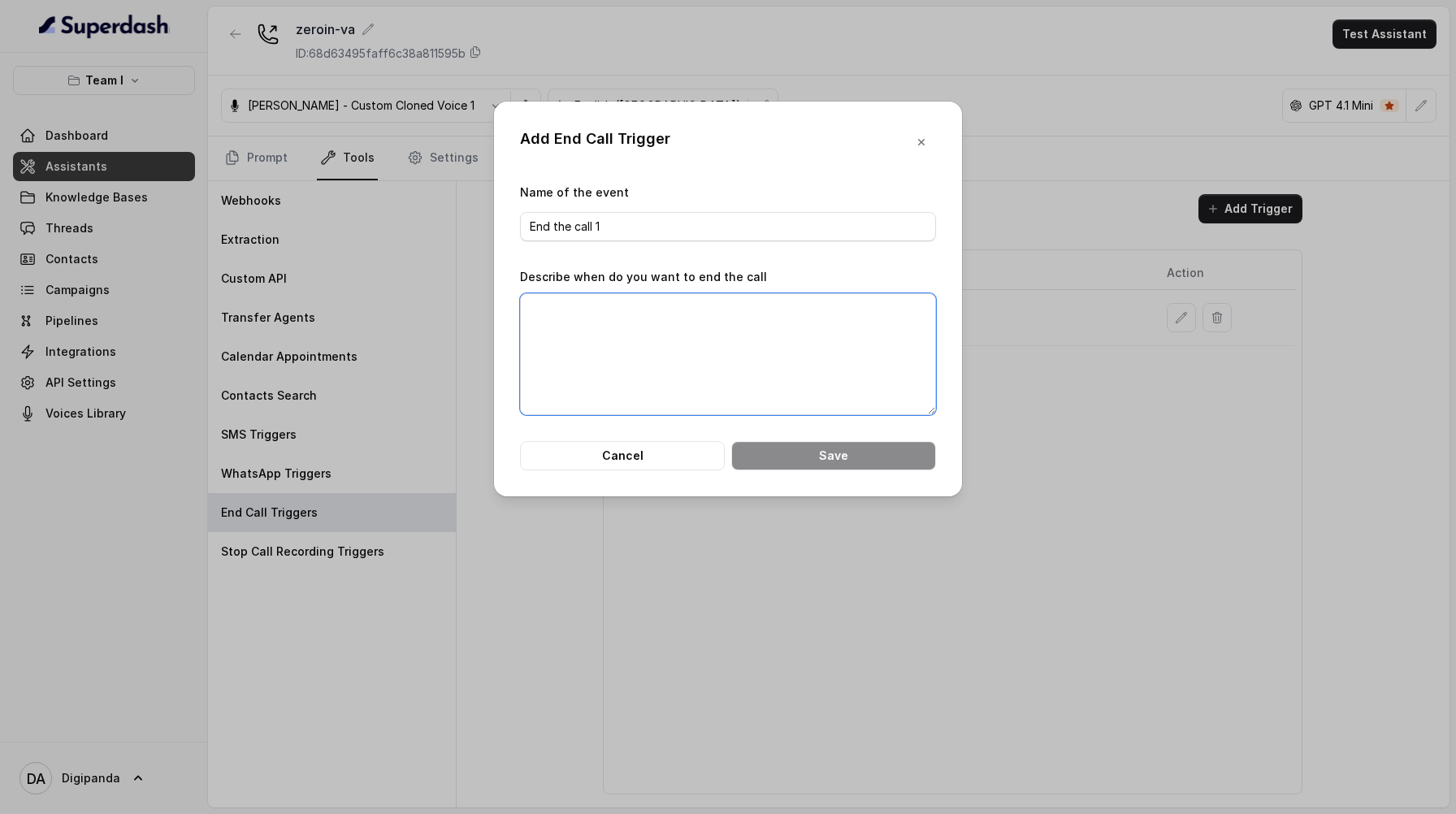
click at [587, 319] on textarea "Describe when do you want to end the call" at bounding box center [728, 354] width 416 height 122
type textarea "Whenever the caller and callee say good bye or just concluded all points"
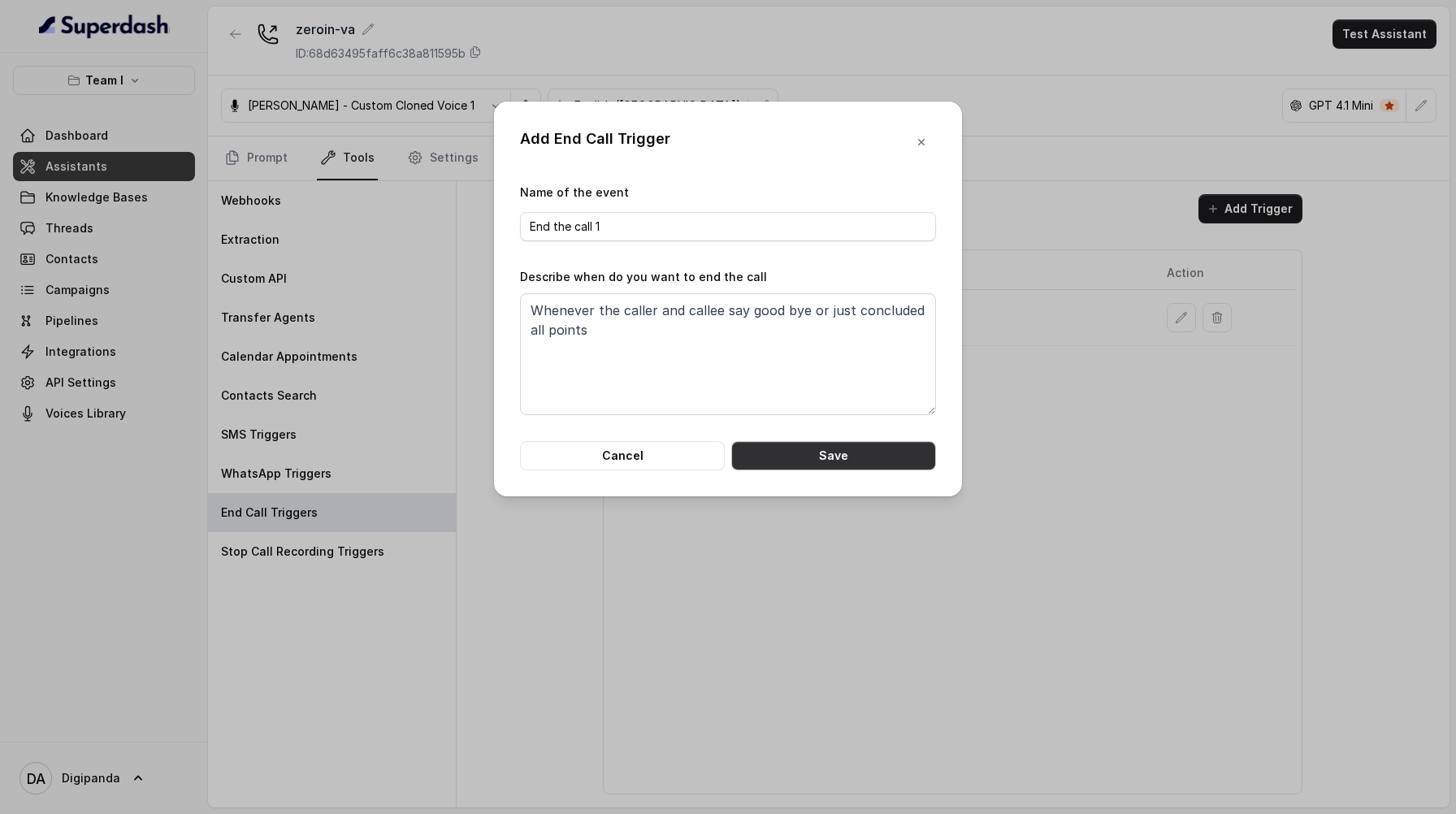
click at [849, 462] on button "Save" at bounding box center [834, 456] width 205 height 29
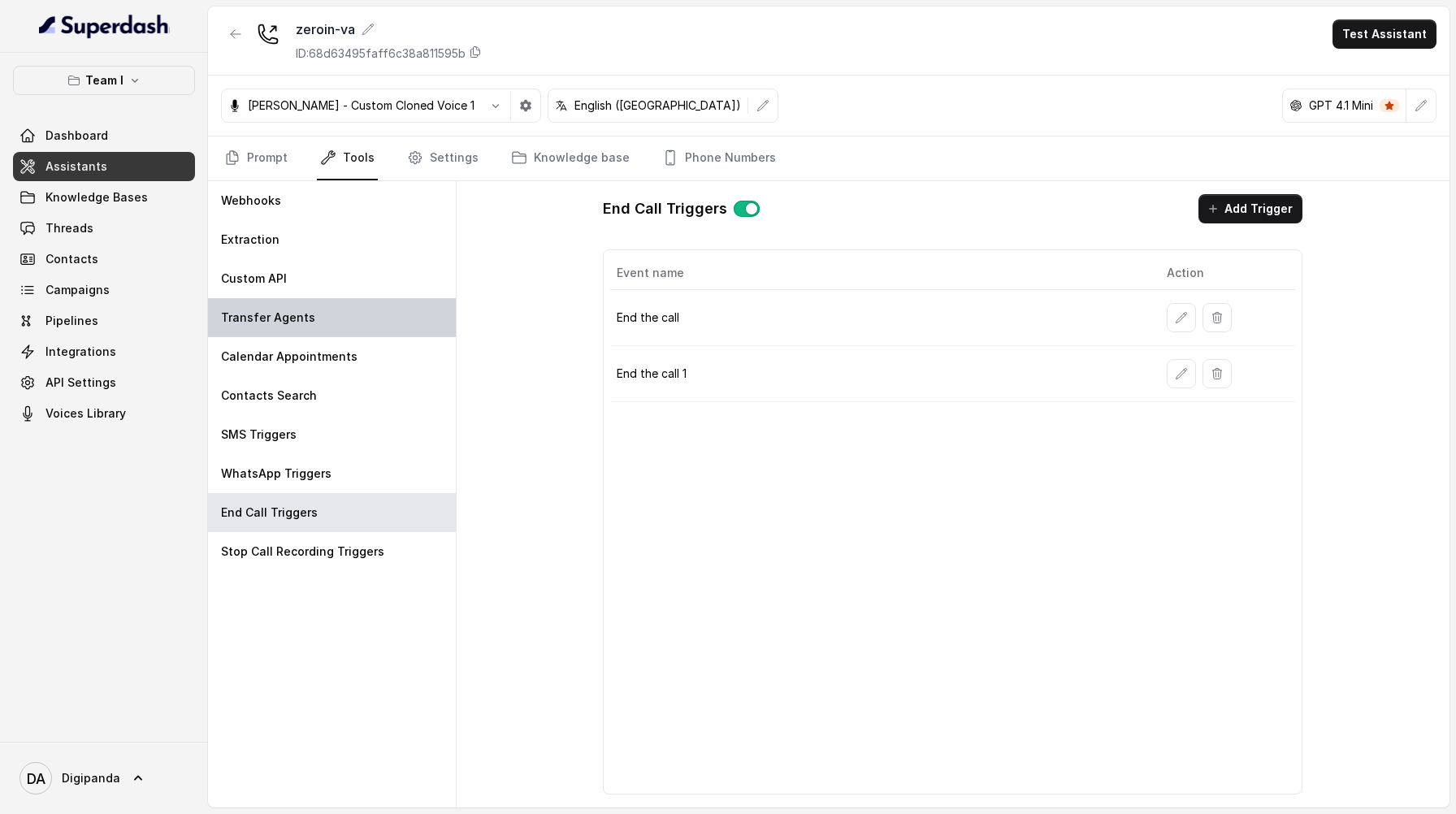
click at [354, 326] on div "Transfer Agents" at bounding box center [332, 318] width 248 height 39
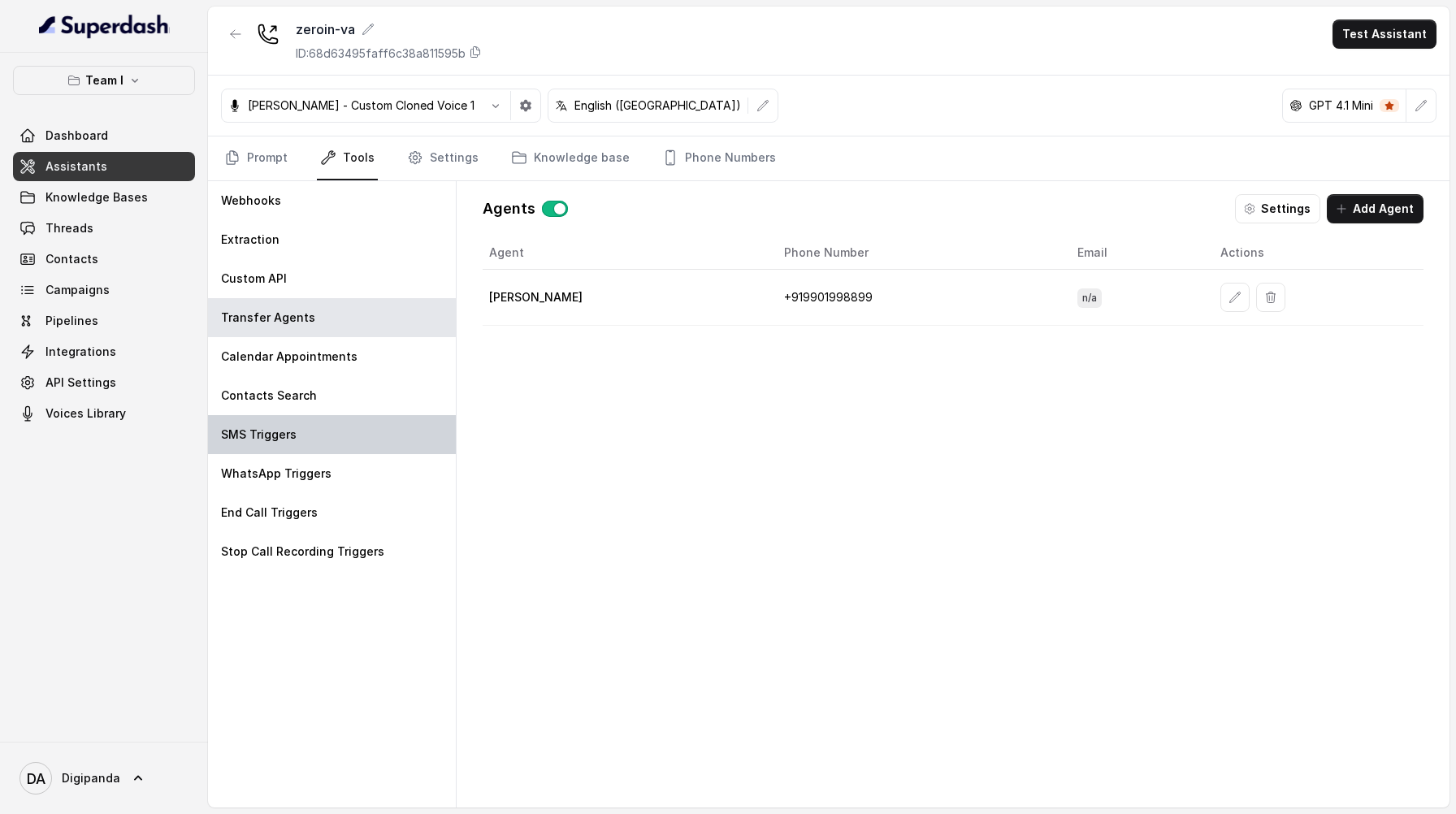
click at [345, 437] on div "SMS Triggers" at bounding box center [332, 435] width 248 height 39
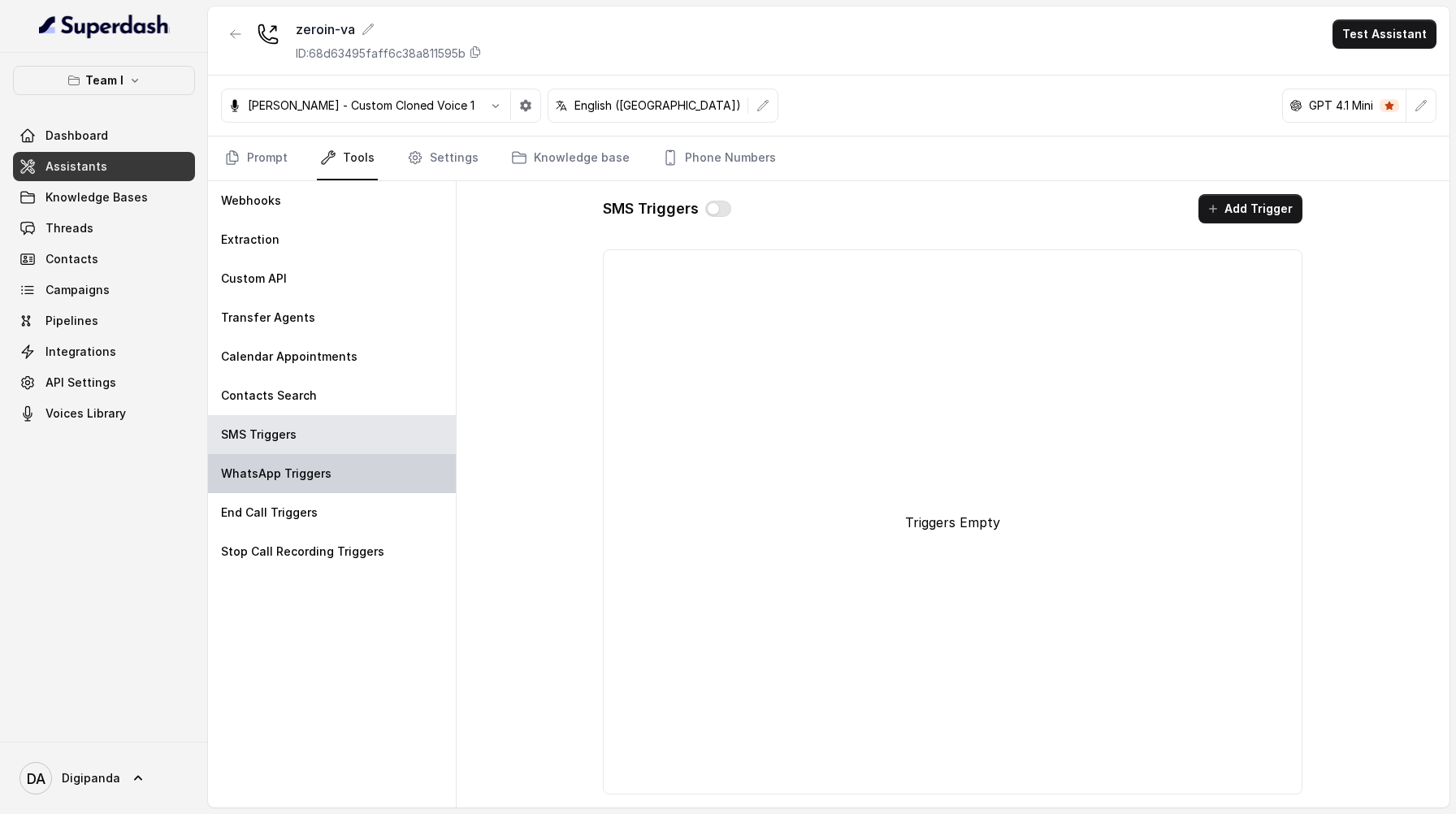
click at [342, 472] on div "WhatsApp Triggers" at bounding box center [332, 474] width 248 height 39
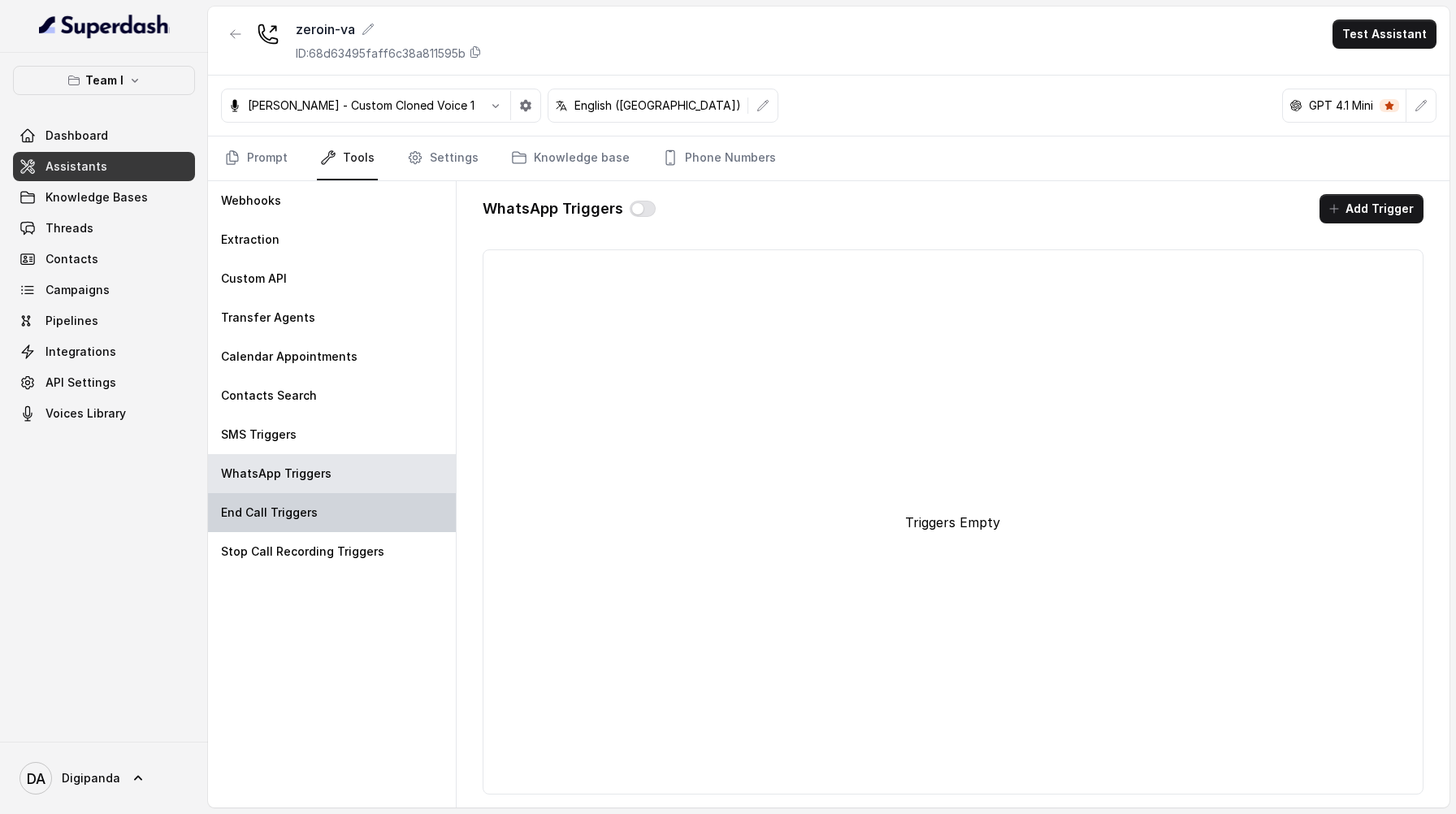
click at [330, 519] on div "End Call Triggers" at bounding box center [332, 513] width 248 height 39
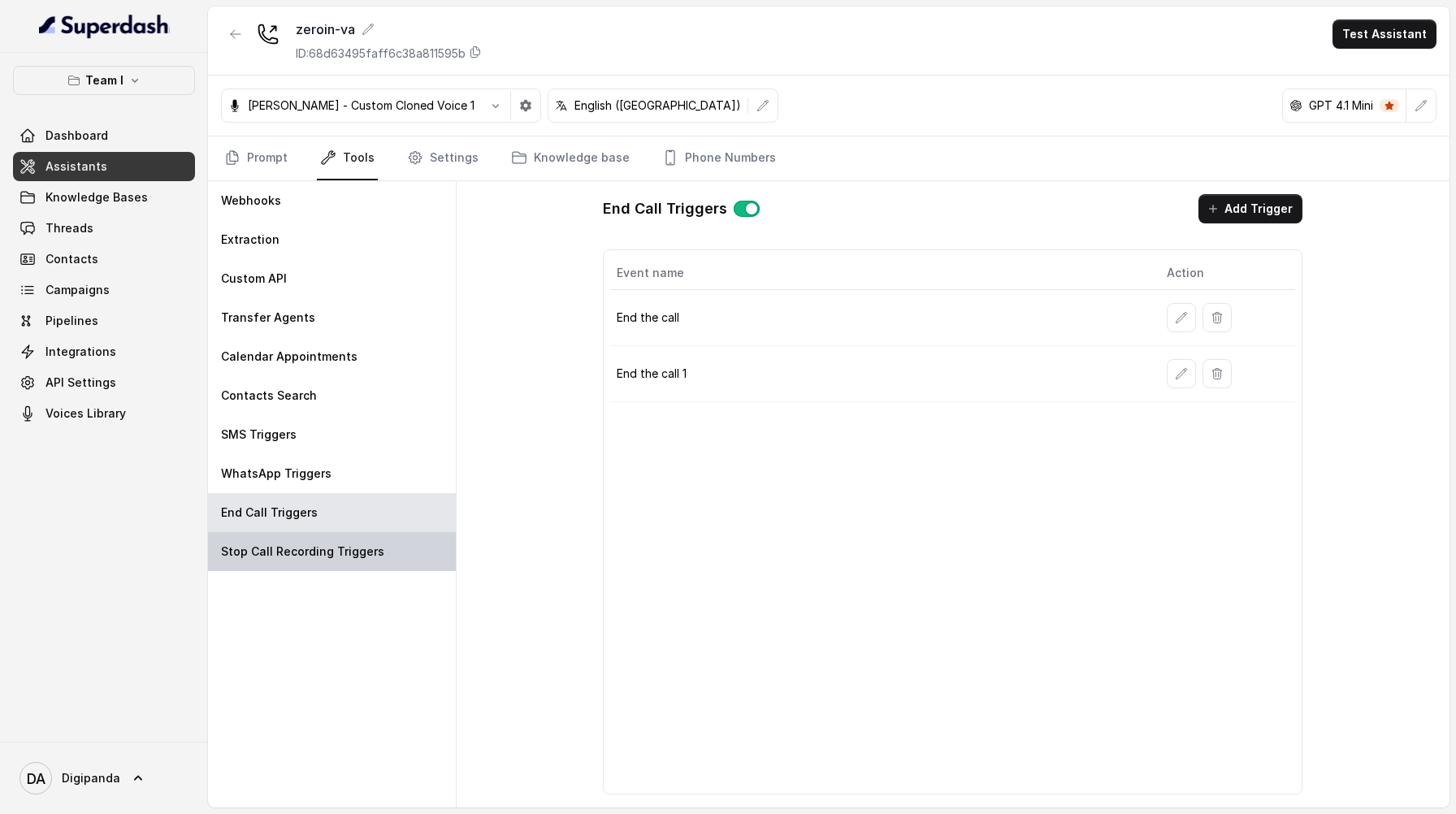
click at [330, 555] on p "Stop Call Recording Triggers" at bounding box center [302, 552] width 163 height 16
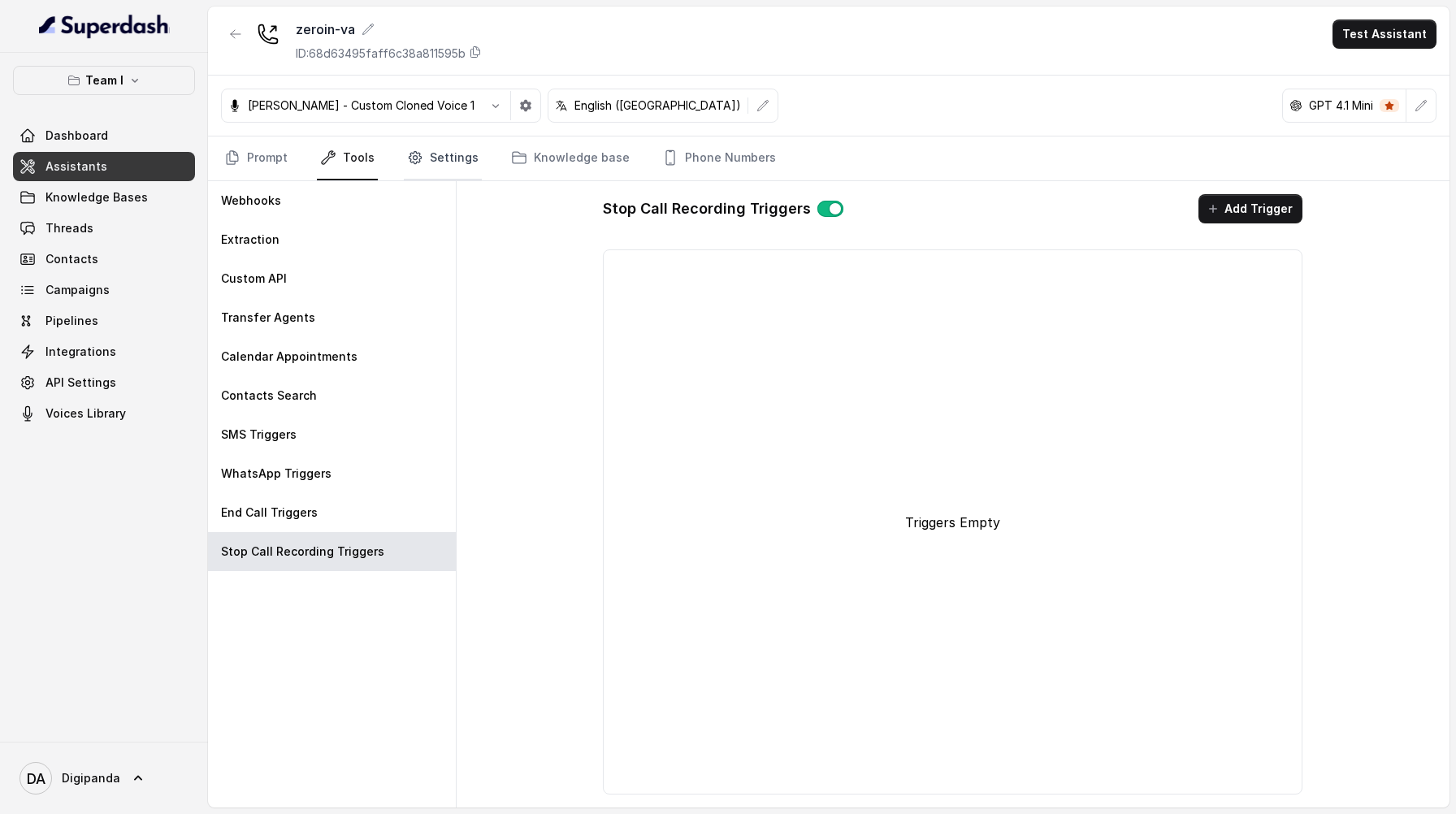
click at [431, 157] on link "Settings" at bounding box center [443, 159] width 78 height 44
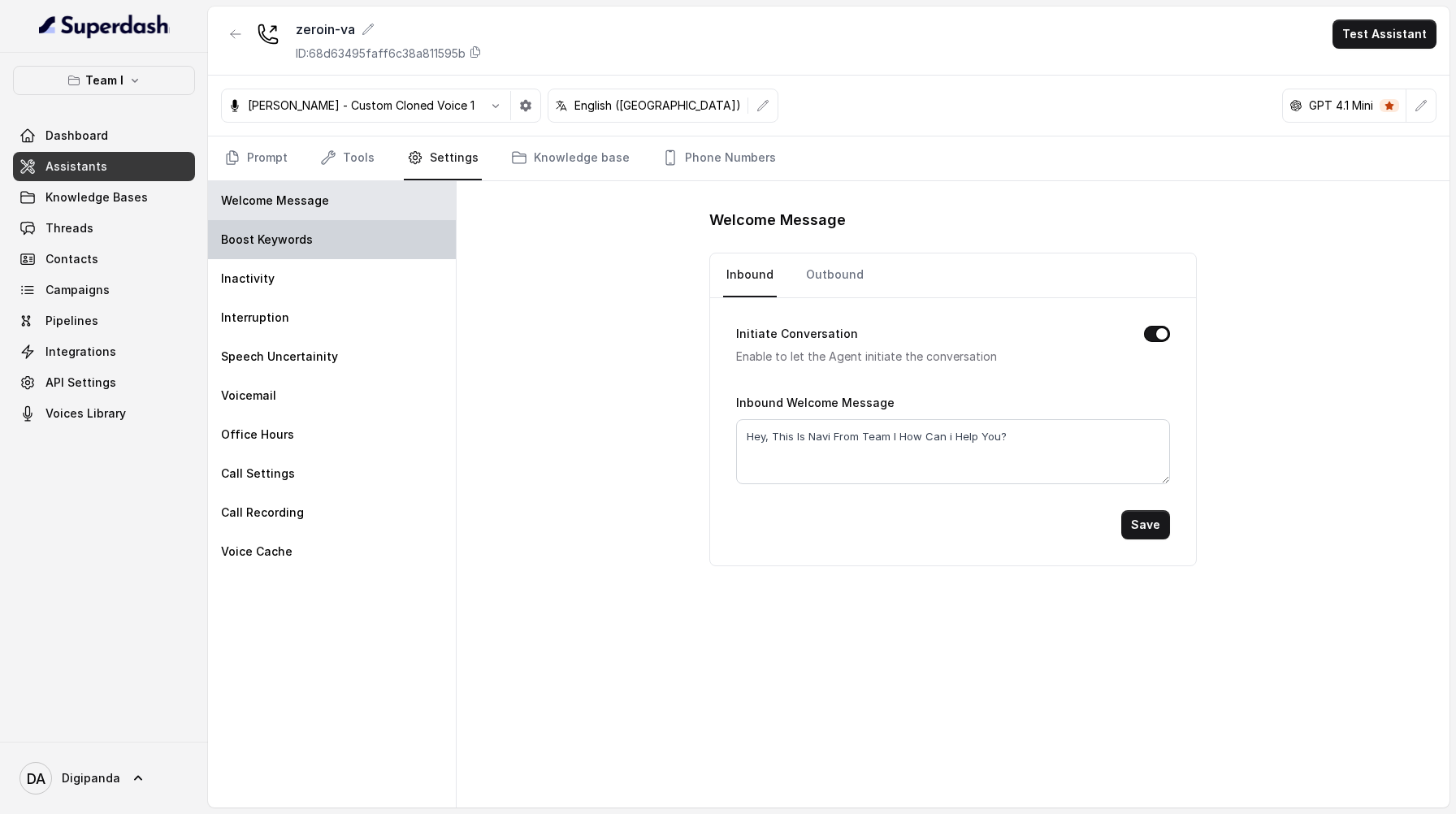
click at [396, 245] on div "Boost Keywords" at bounding box center [332, 240] width 248 height 39
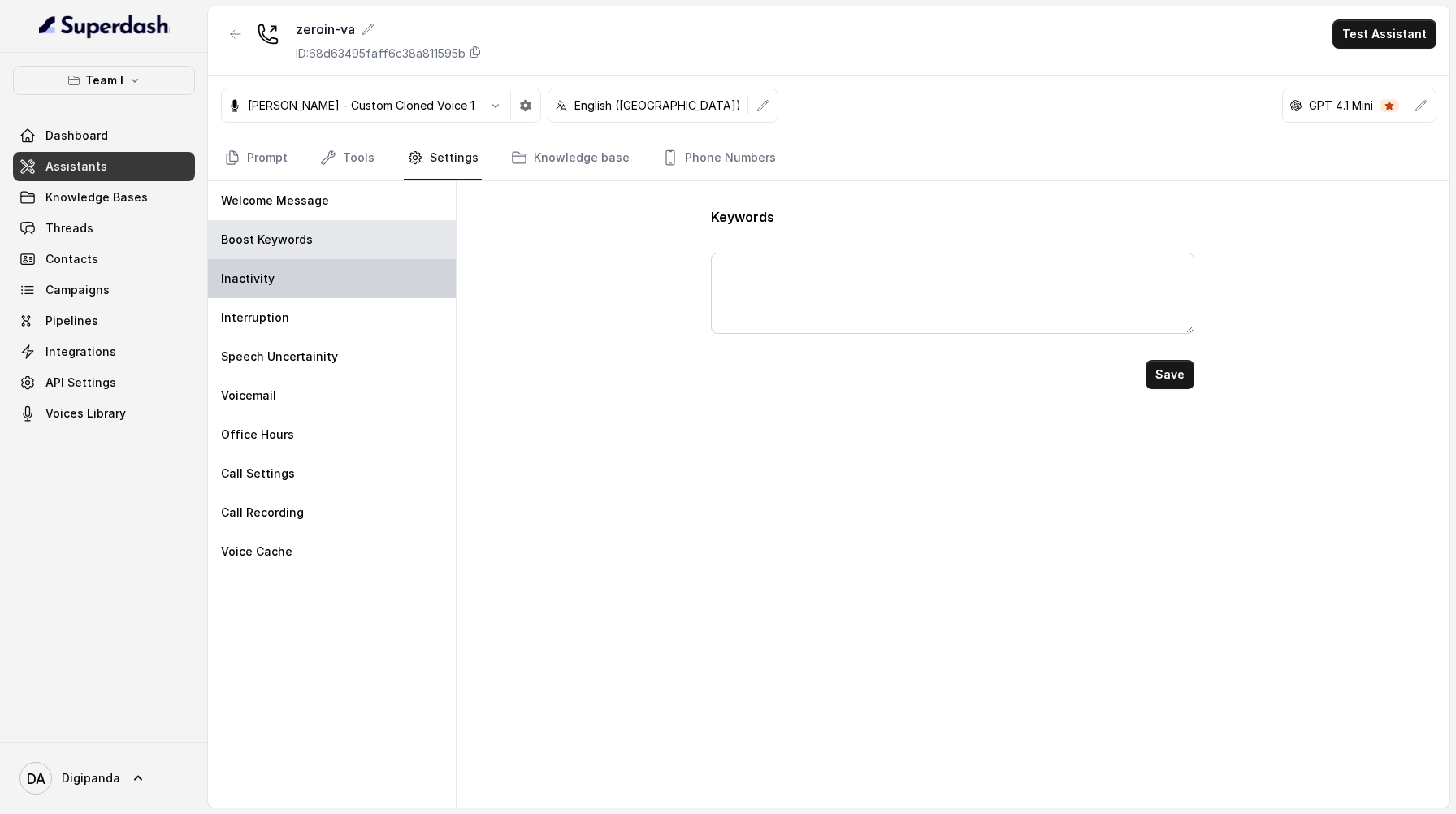
click at [380, 277] on div "Inactivity" at bounding box center [332, 279] width 248 height 39
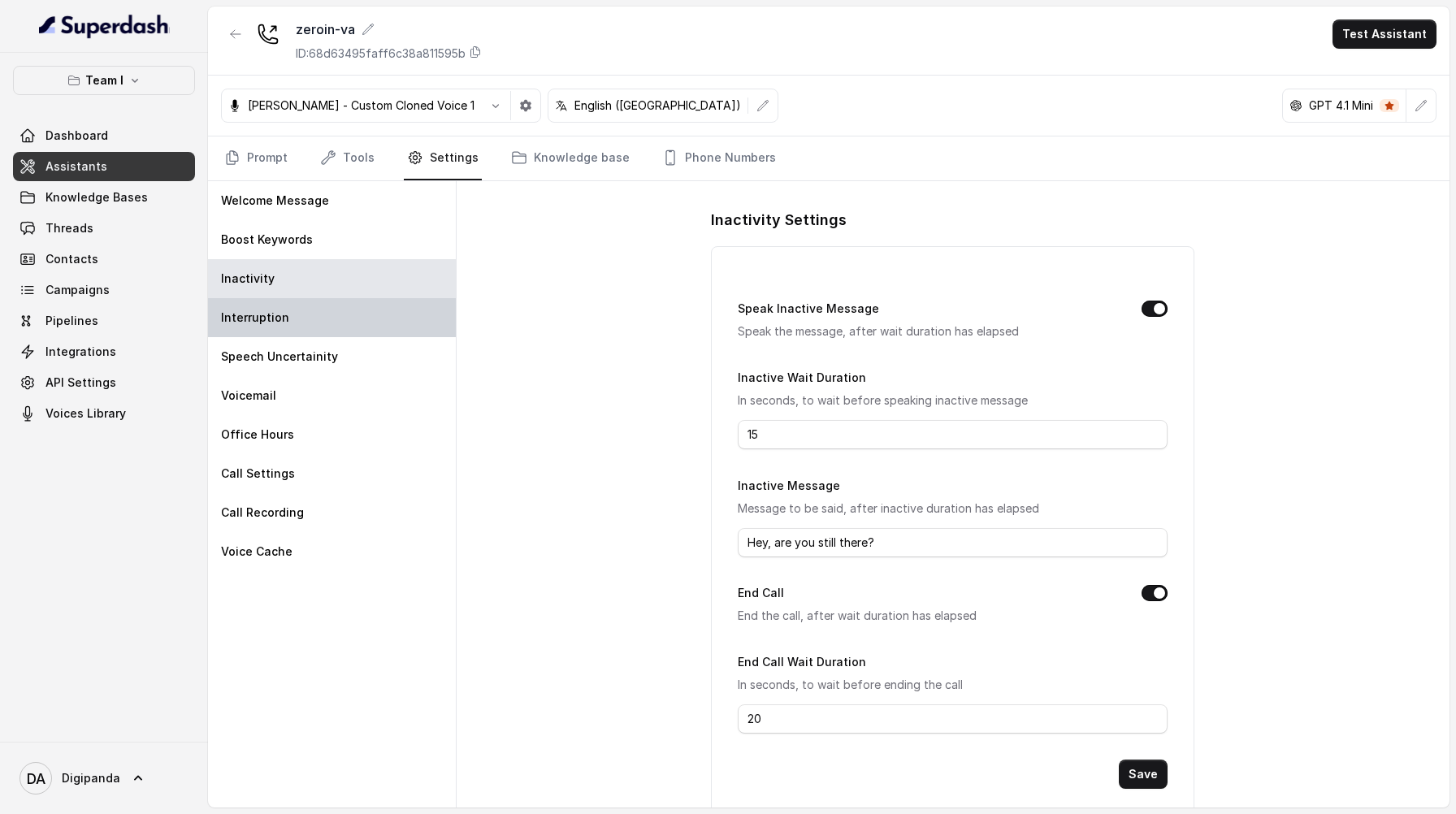
click at [381, 328] on div "Interruption" at bounding box center [332, 318] width 248 height 39
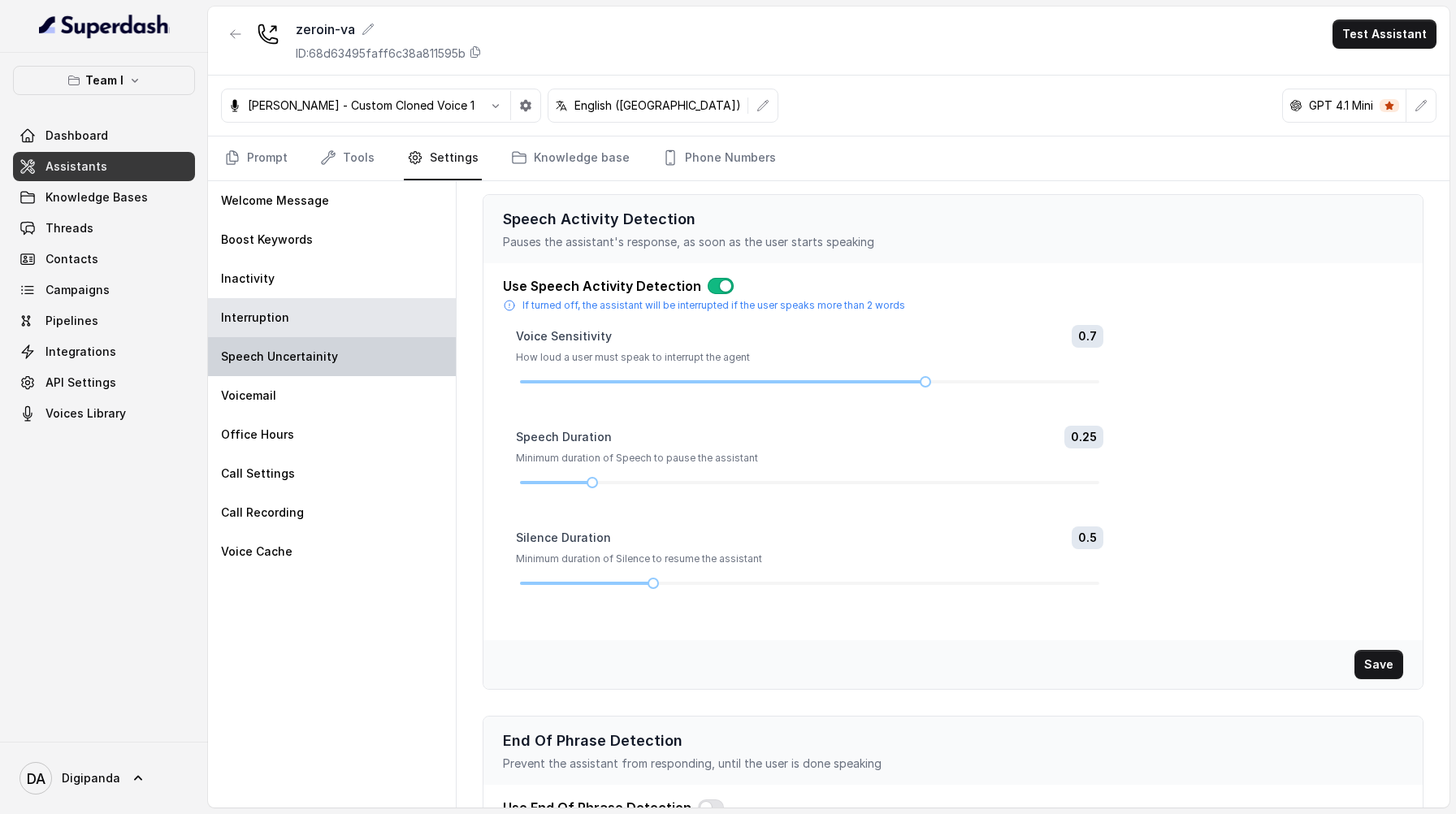
click at [377, 348] on div "Speech Uncertainity" at bounding box center [332, 357] width 248 height 39
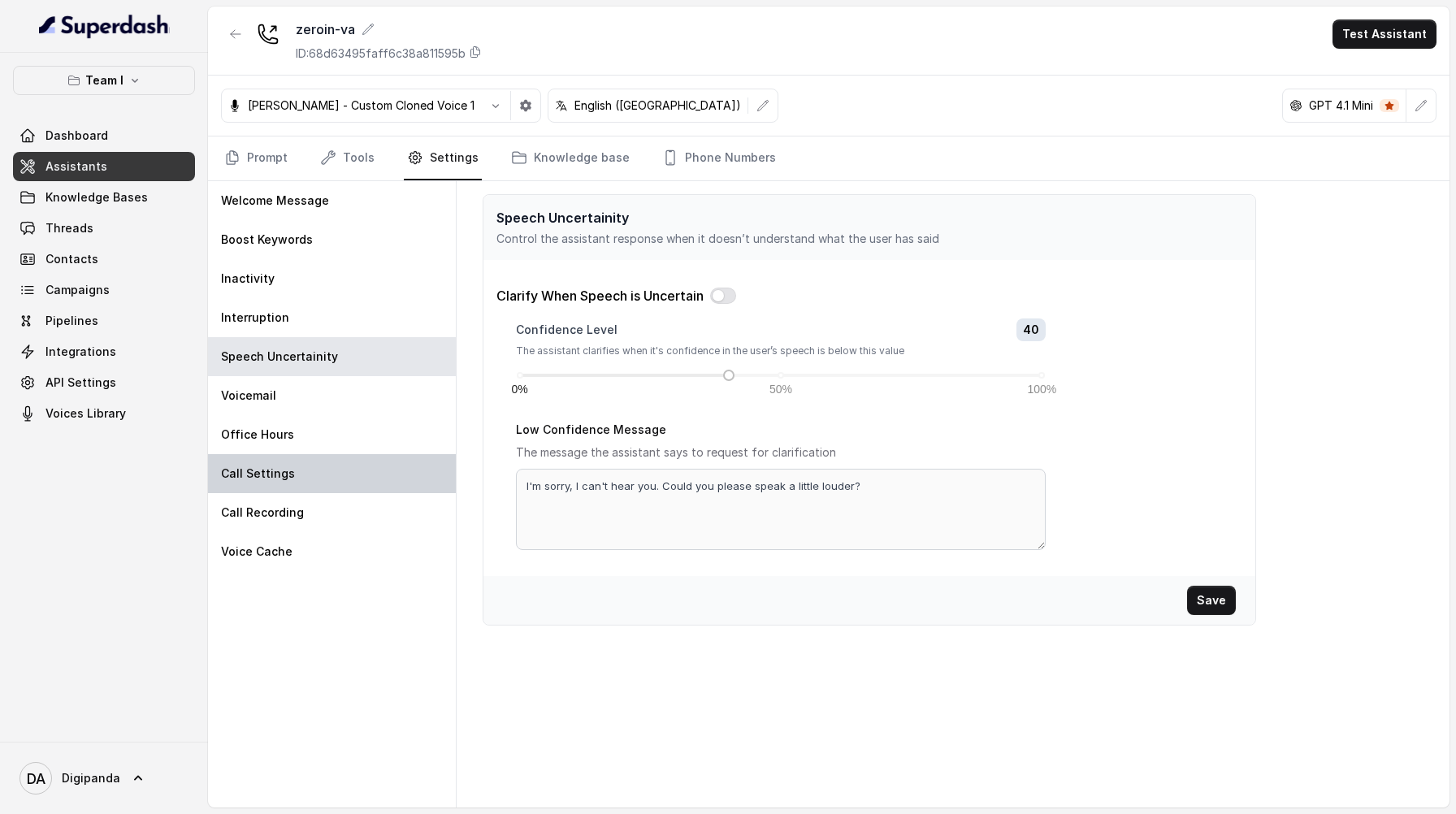
click at [372, 468] on div "Call Settings" at bounding box center [332, 474] width 248 height 39
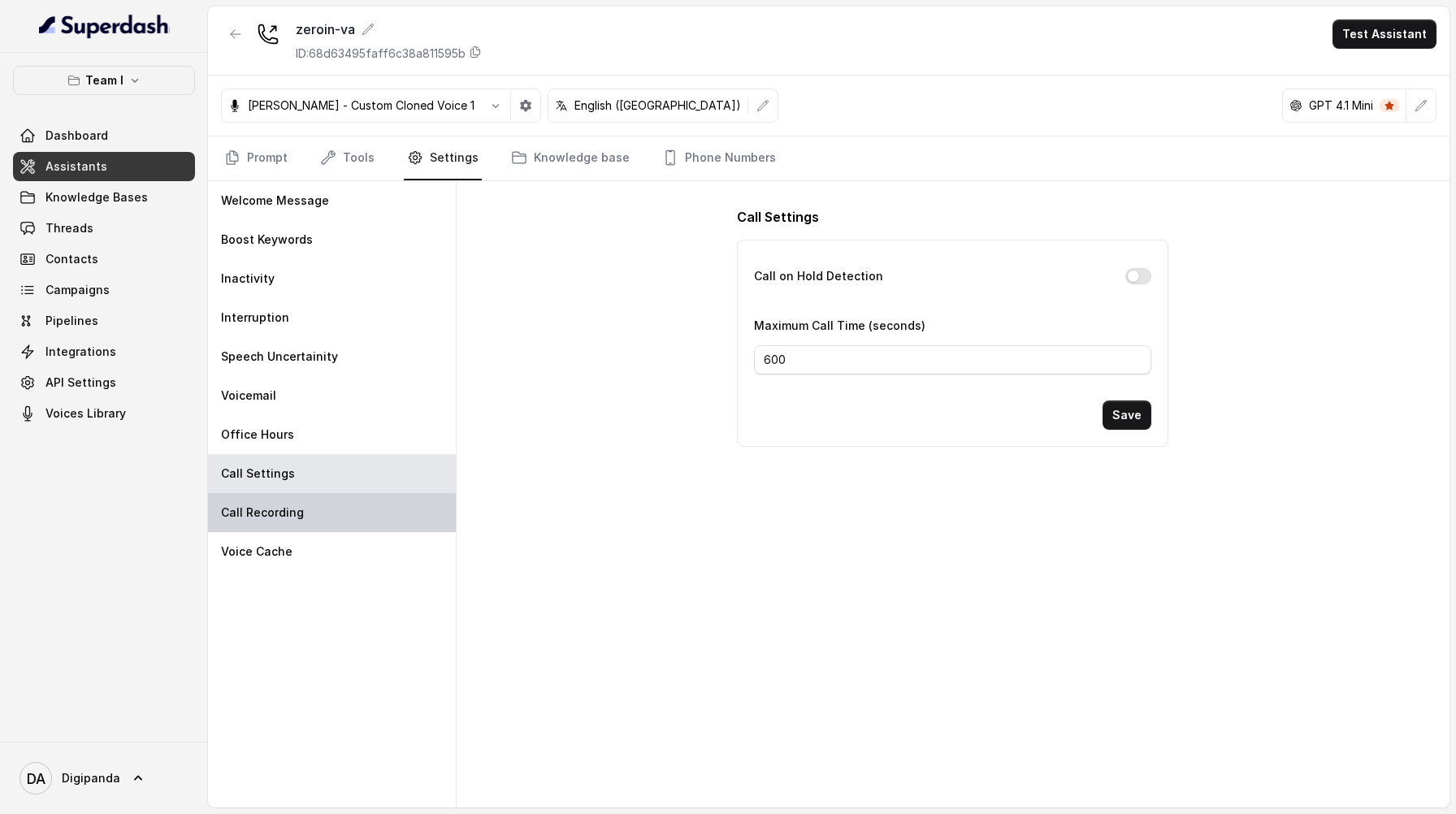
click at [376, 508] on div "Call Recording" at bounding box center [332, 513] width 248 height 39
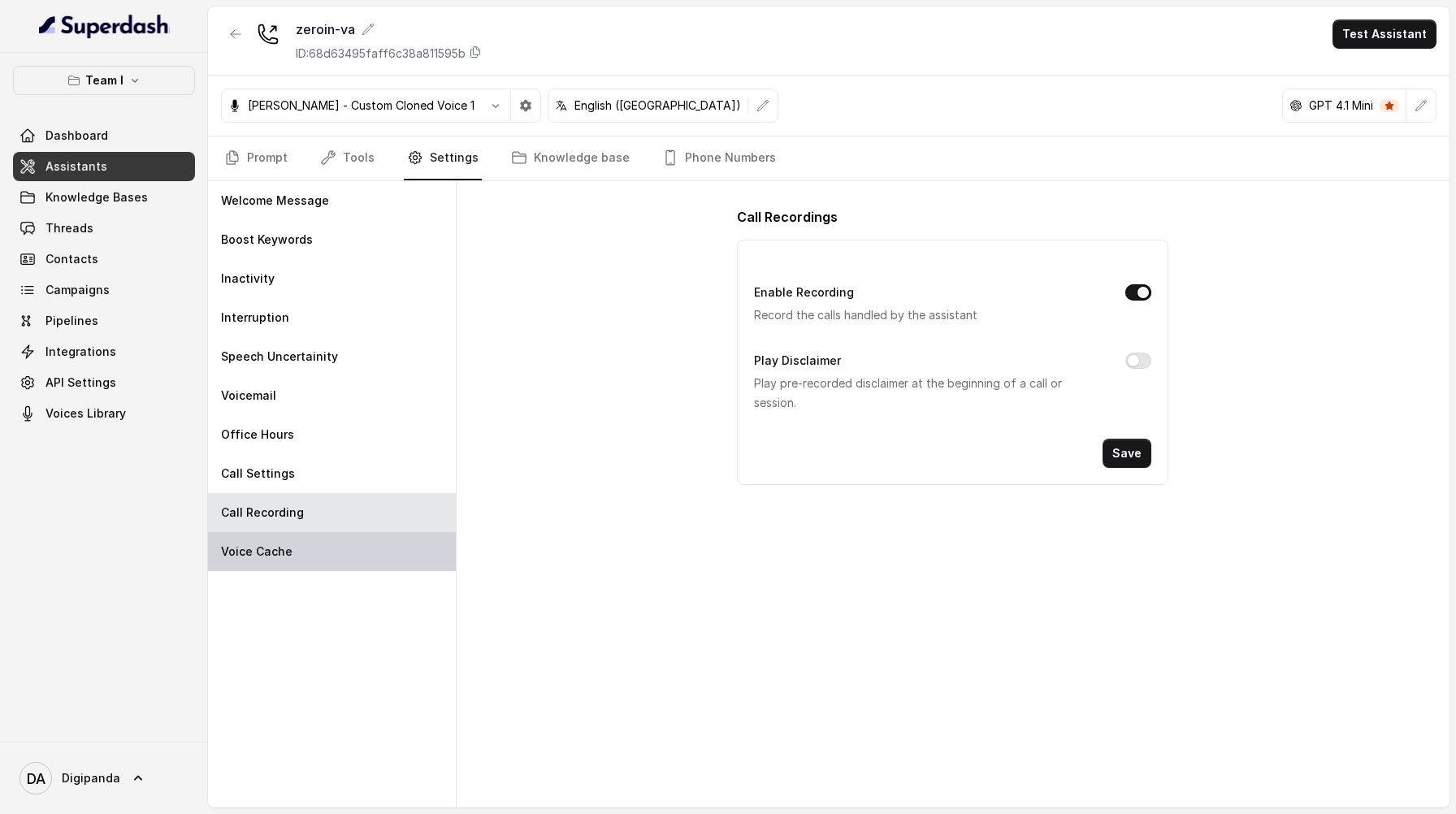
click at [378, 532] on div "Voice Cache" at bounding box center [332, 552] width 248 height 39
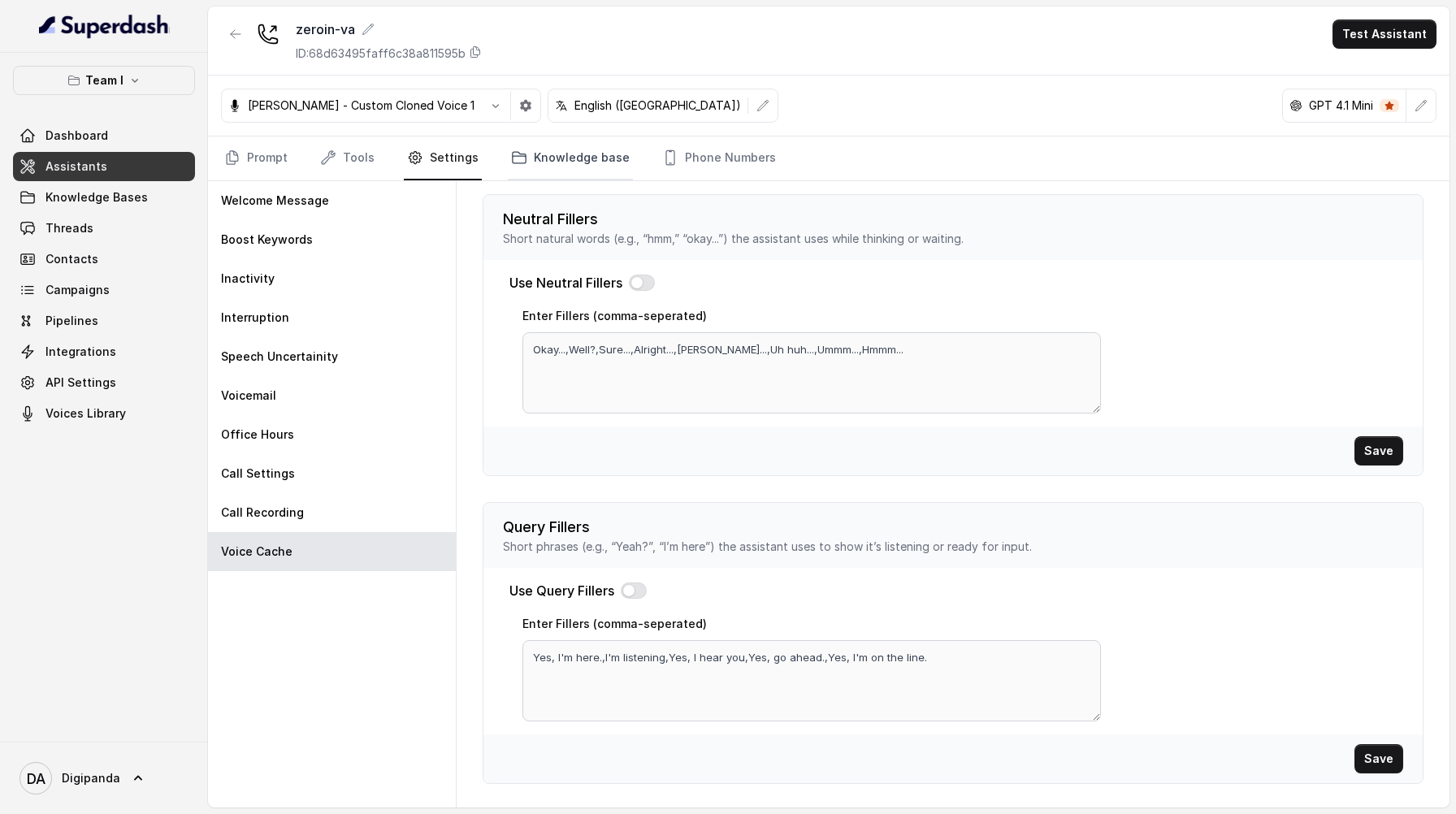
click at [605, 156] on link "Knowledge base" at bounding box center [570, 159] width 125 height 44
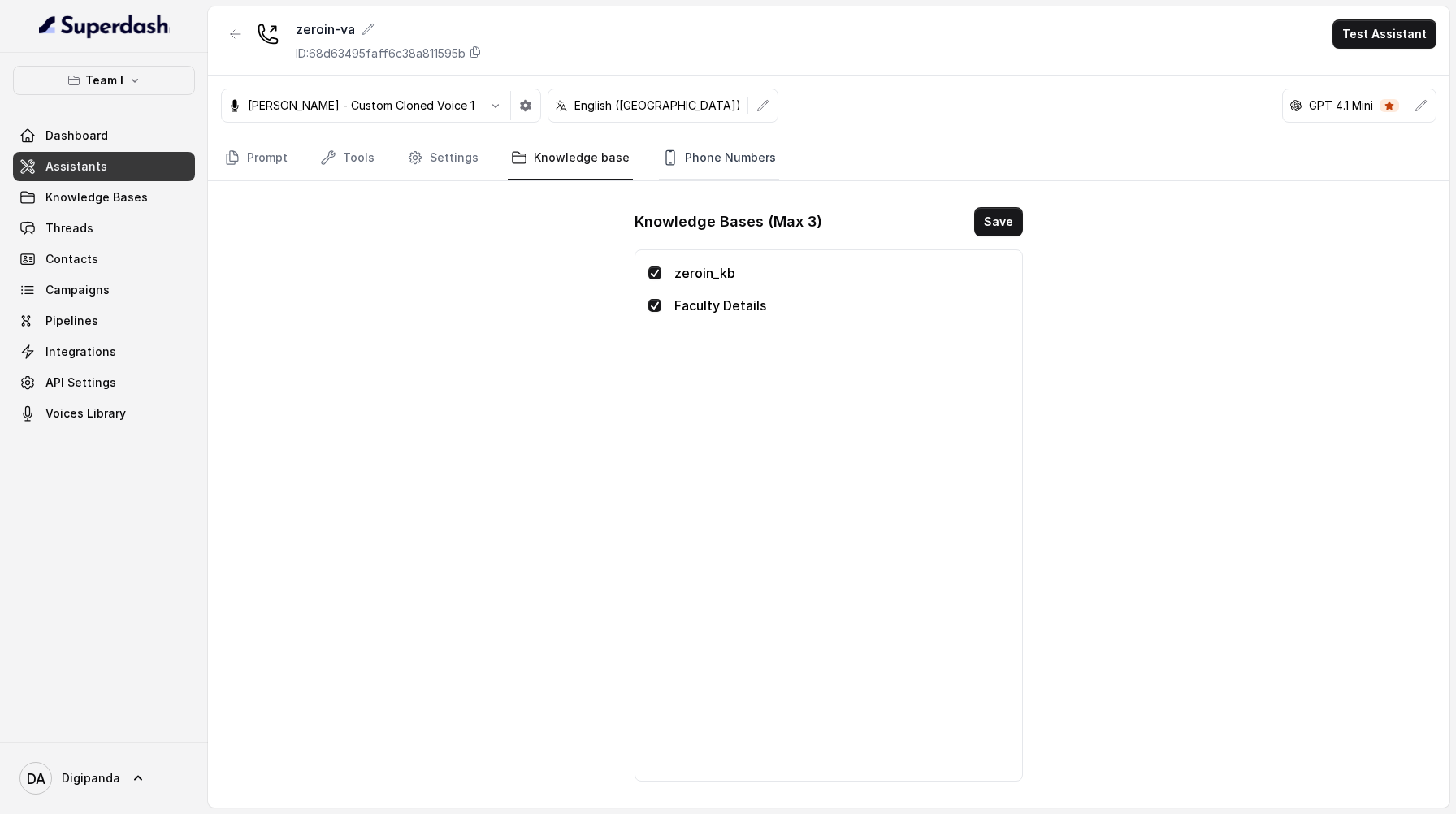
click at [705, 152] on link "Phone Numbers" at bounding box center [719, 159] width 121 height 44
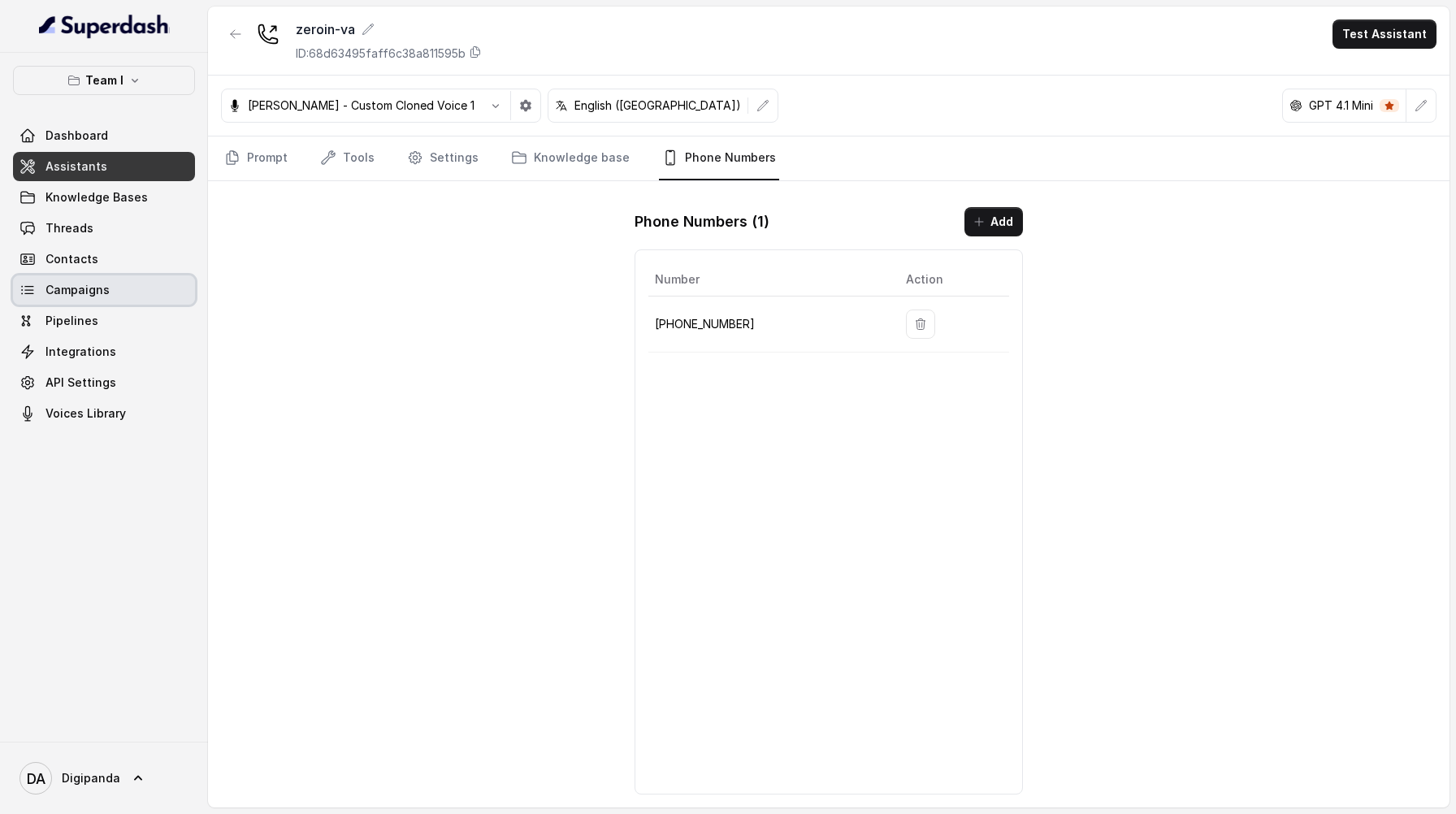
click at [119, 288] on link "Campaigns" at bounding box center [103, 290] width 182 height 29
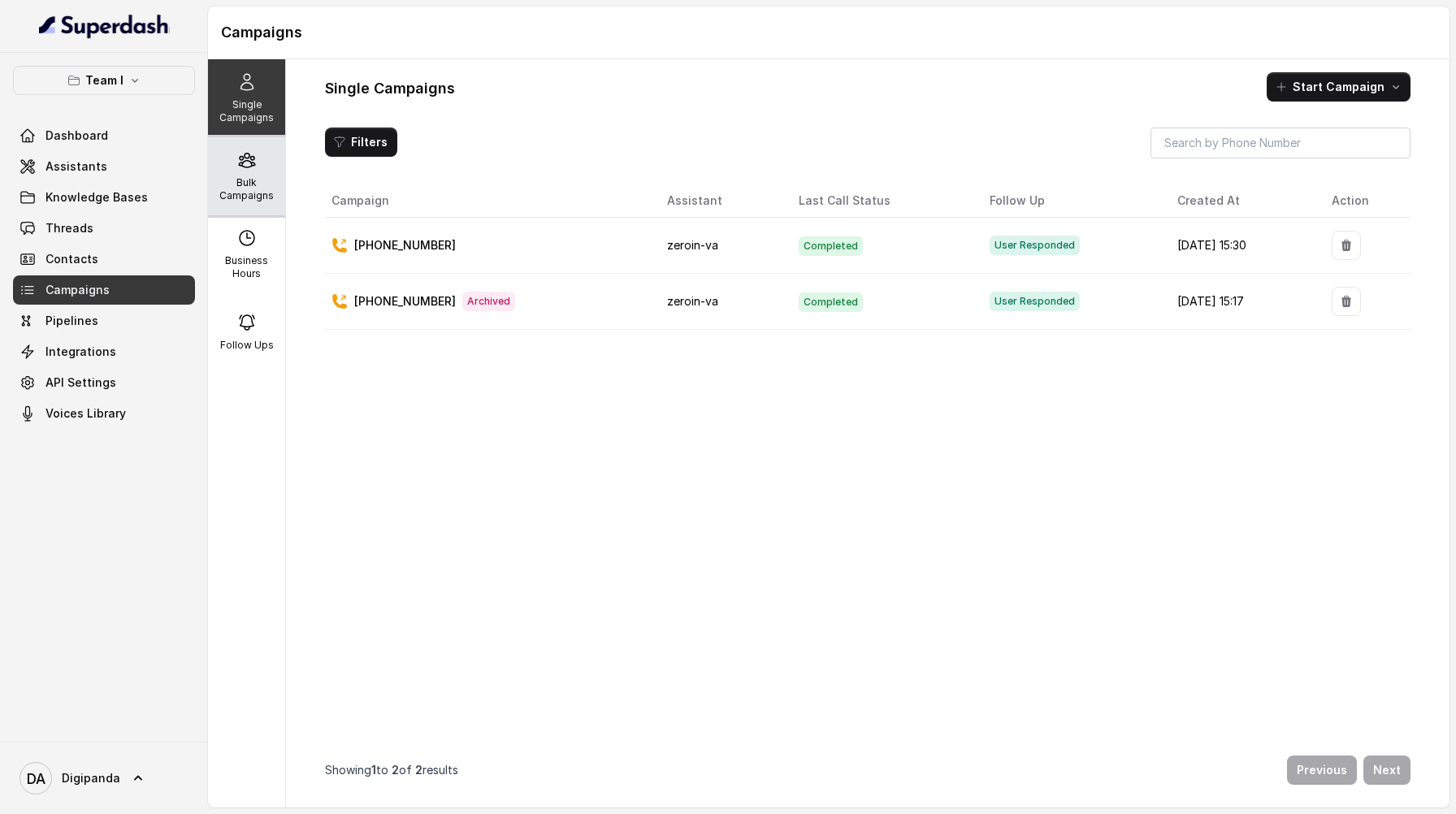
click at [238, 182] on p "Bulk Campaigns" at bounding box center [246, 189] width 64 height 26
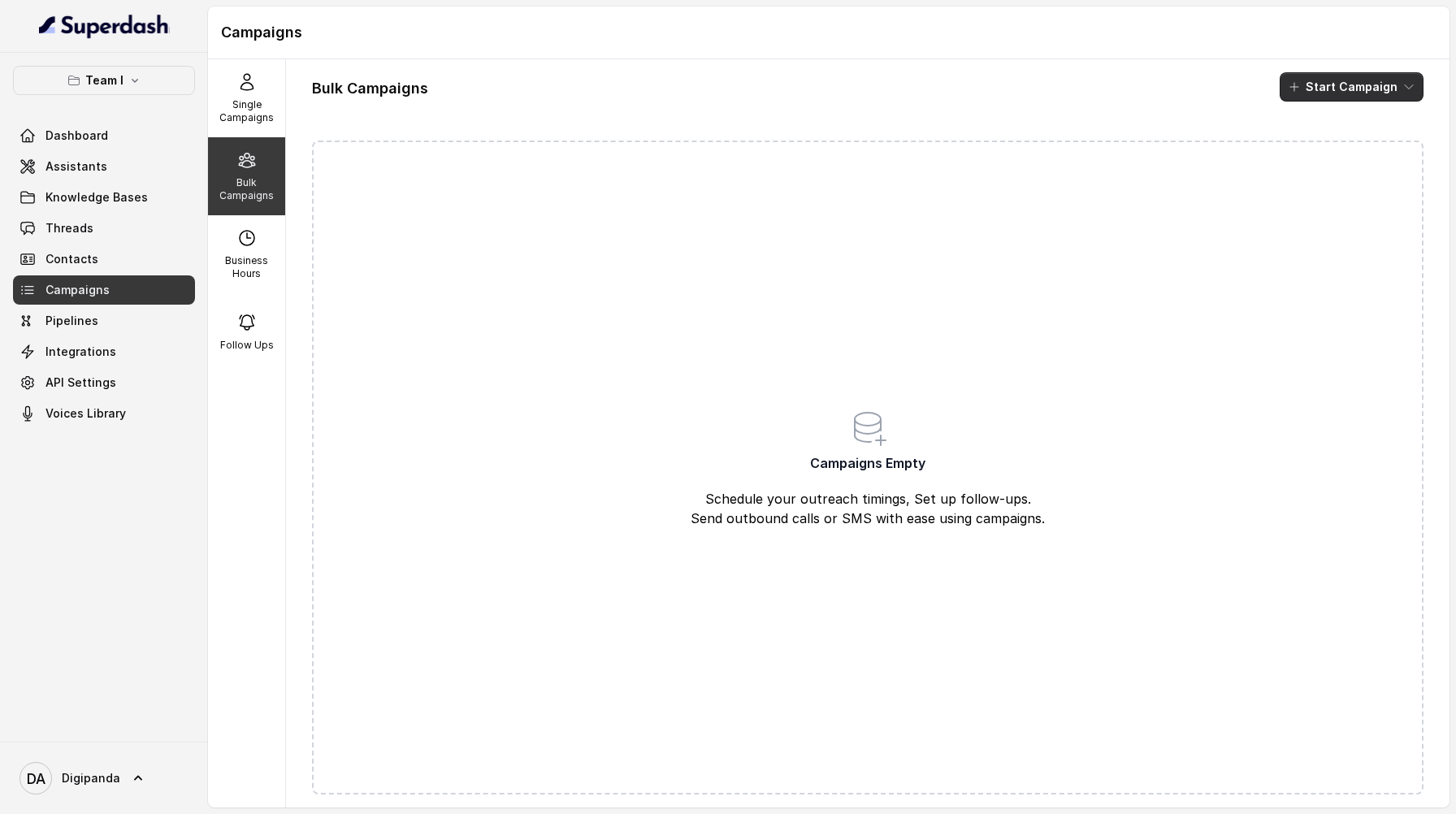
click at [1375, 88] on button "Start Campaign" at bounding box center [1352, 87] width 144 height 29
click at [1341, 144] on div "Call" at bounding box center [1330, 151] width 79 height 16
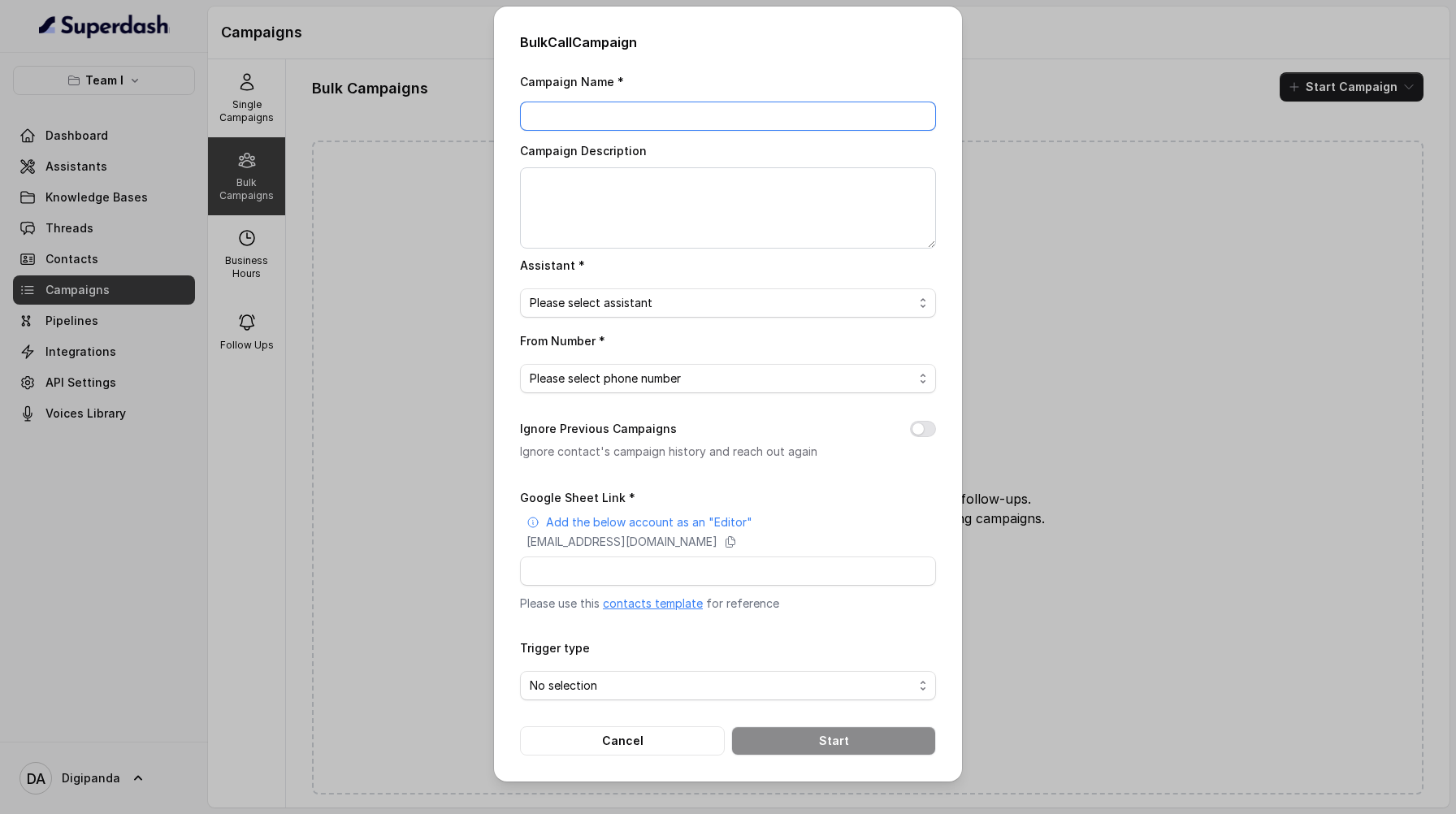
click at [772, 124] on input "Campaign Name *" at bounding box center [728, 117] width 416 height 29
type input "Batch Testing"
click at [803, 185] on textarea "Campaign Description" at bounding box center [728, 208] width 416 height 81
type textarea "on 20 Leads"
click at [758, 305] on span "Please select assistant" at bounding box center [721, 303] width 384 height 20
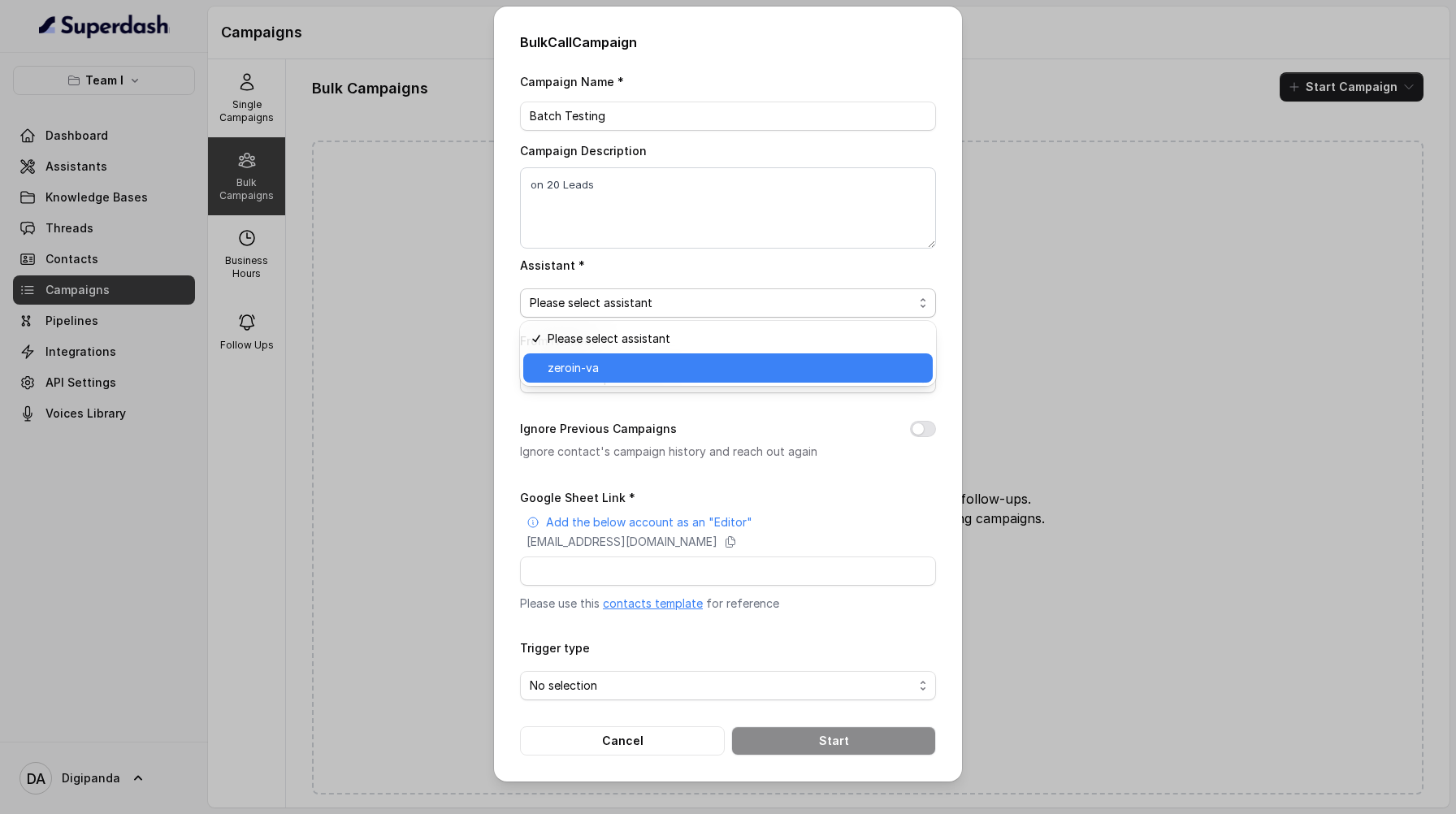
click at [728, 361] on span "zeroin-va" at bounding box center [735, 368] width 376 height 20
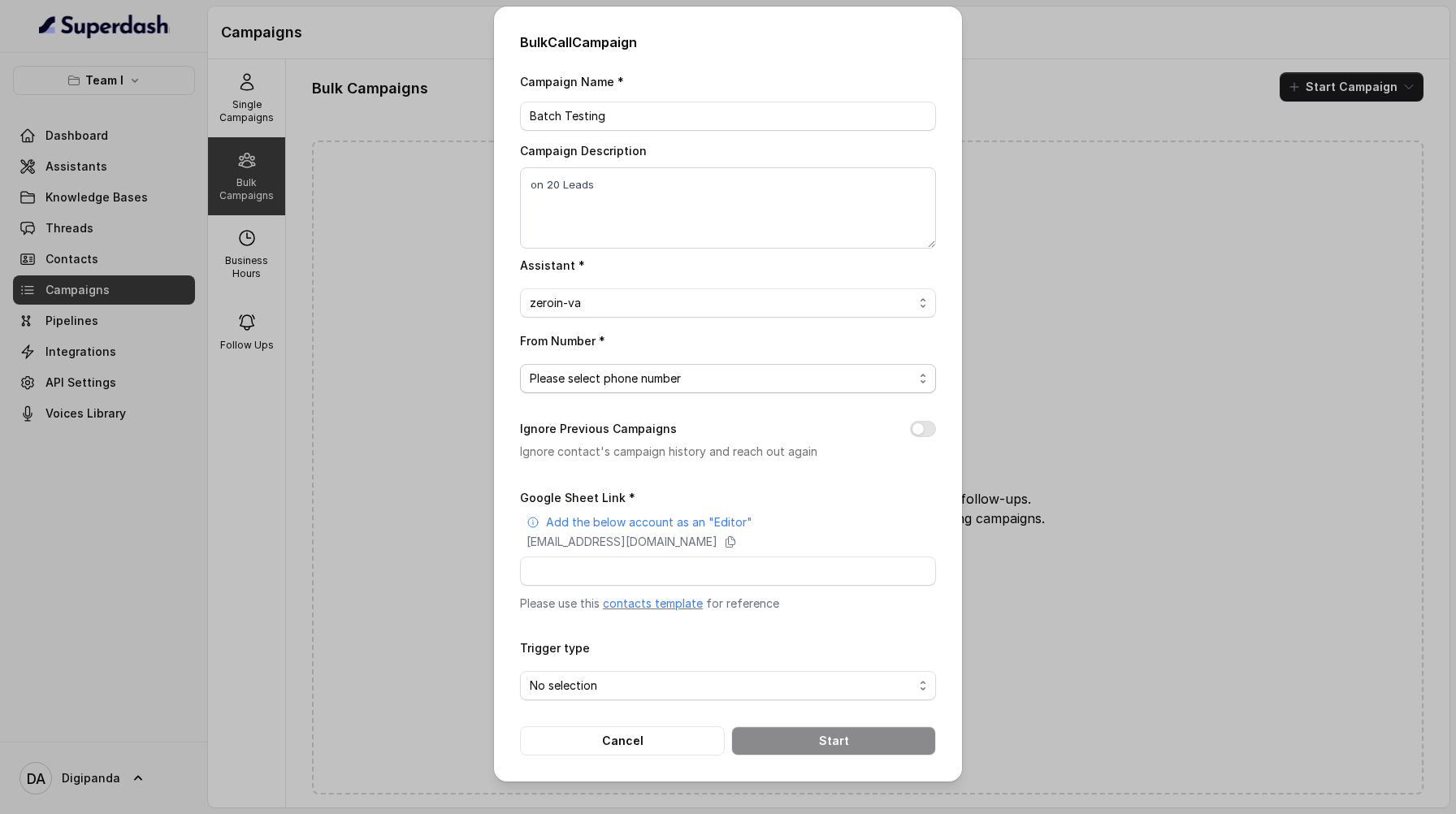
click at [693, 381] on span "Please select phone number" at bounding box center [721, 379] width 384 height 20
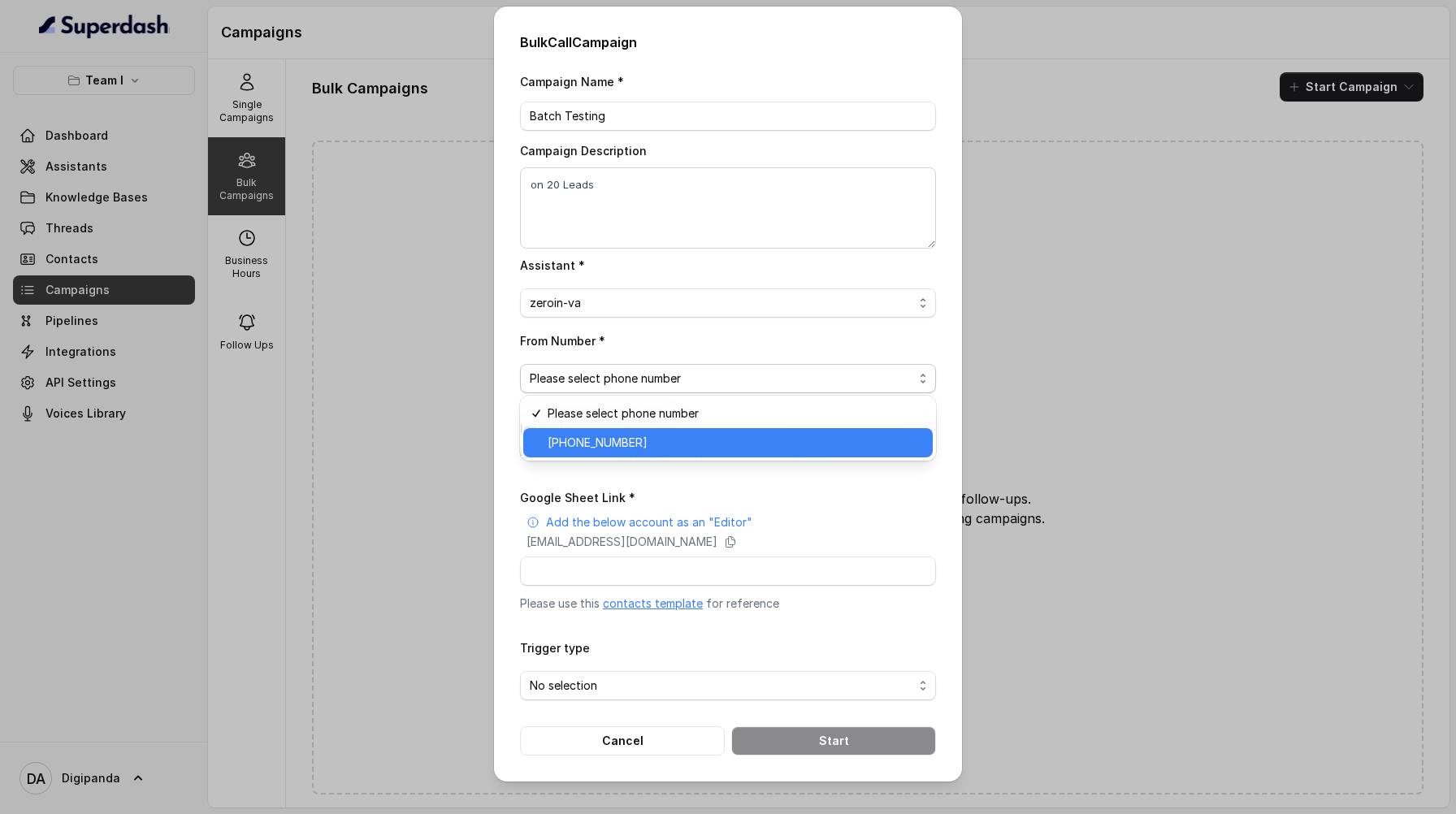
click at [679, 441] on span "+918031272778" at bounding box center [735, 443] width 376 height 20
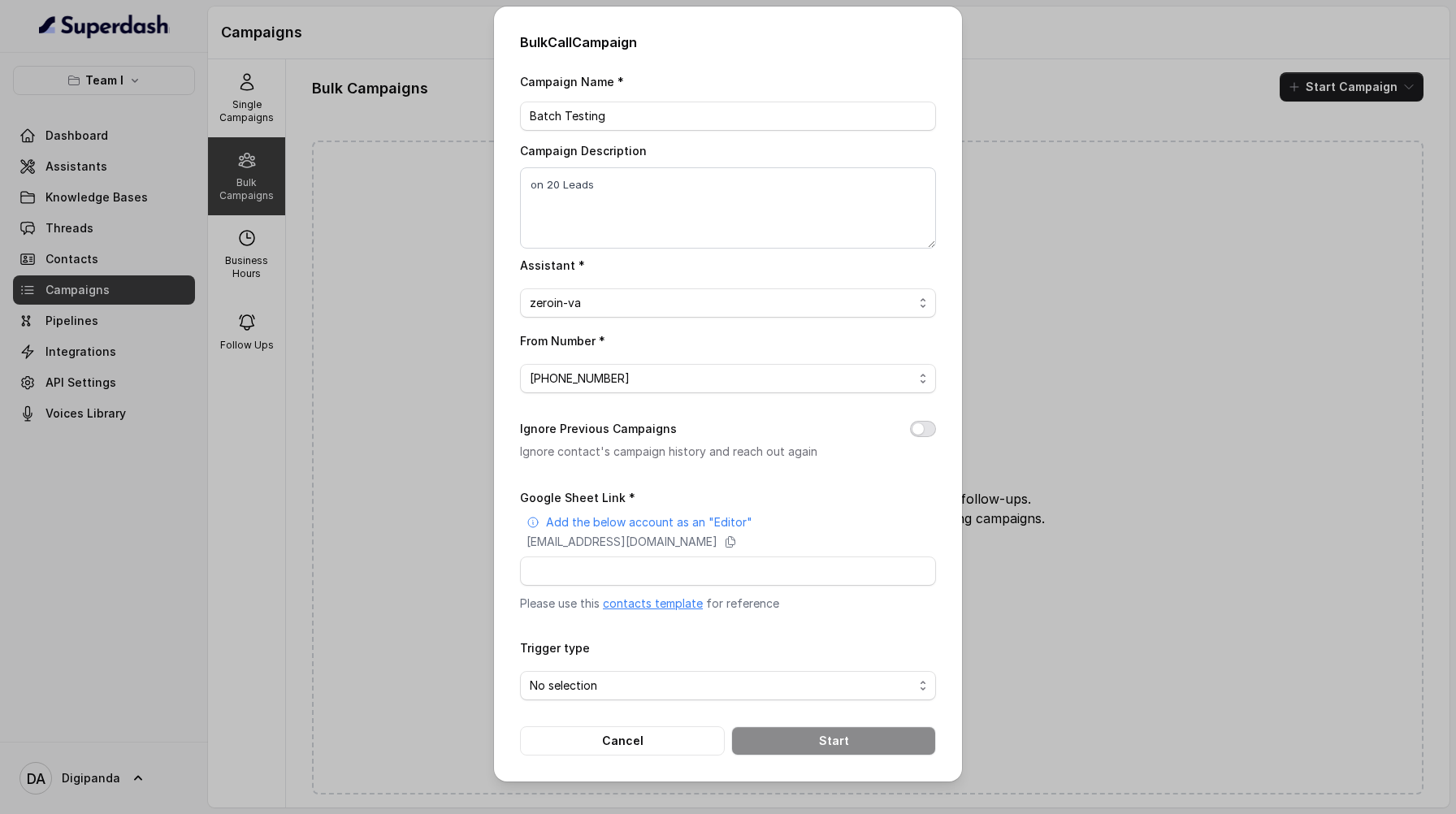
click at [923, 430] on button "Ignore Previous Campaigns" at bounding box center [923, 429] width 26 height 16
click at [737, 546] on icon at bounding box center [731, 542] width 13 height 13
click at [583, 574] on input "Google Sheet Link *" at bounding box center [728, 571] width 416 height 29
paste input "https://docs.google.com/spreadsheets/d/1SZzXj9NjASXqt5dBeKjXJ0UX89rk8OF9jXT4_Vx…"
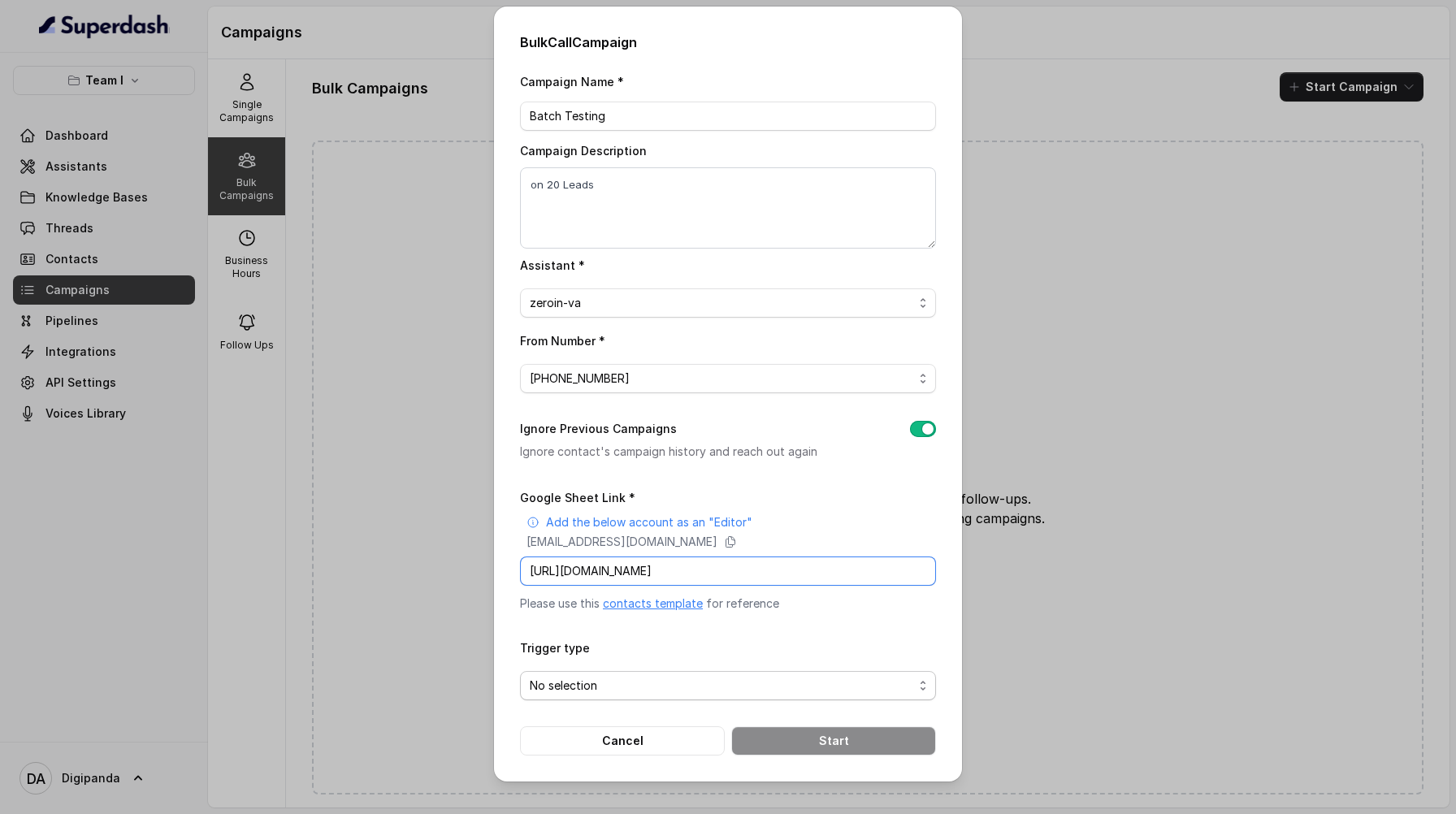
type input "https://docs.google.com/spreadsheets/d/1SZzXj9NjASXqt5dBeKjXJ0UX89rk8OF9jXT4_Vx…"
click at [667, 687] on span "No selection" at bounding box center [721, 686] width 384 height 20
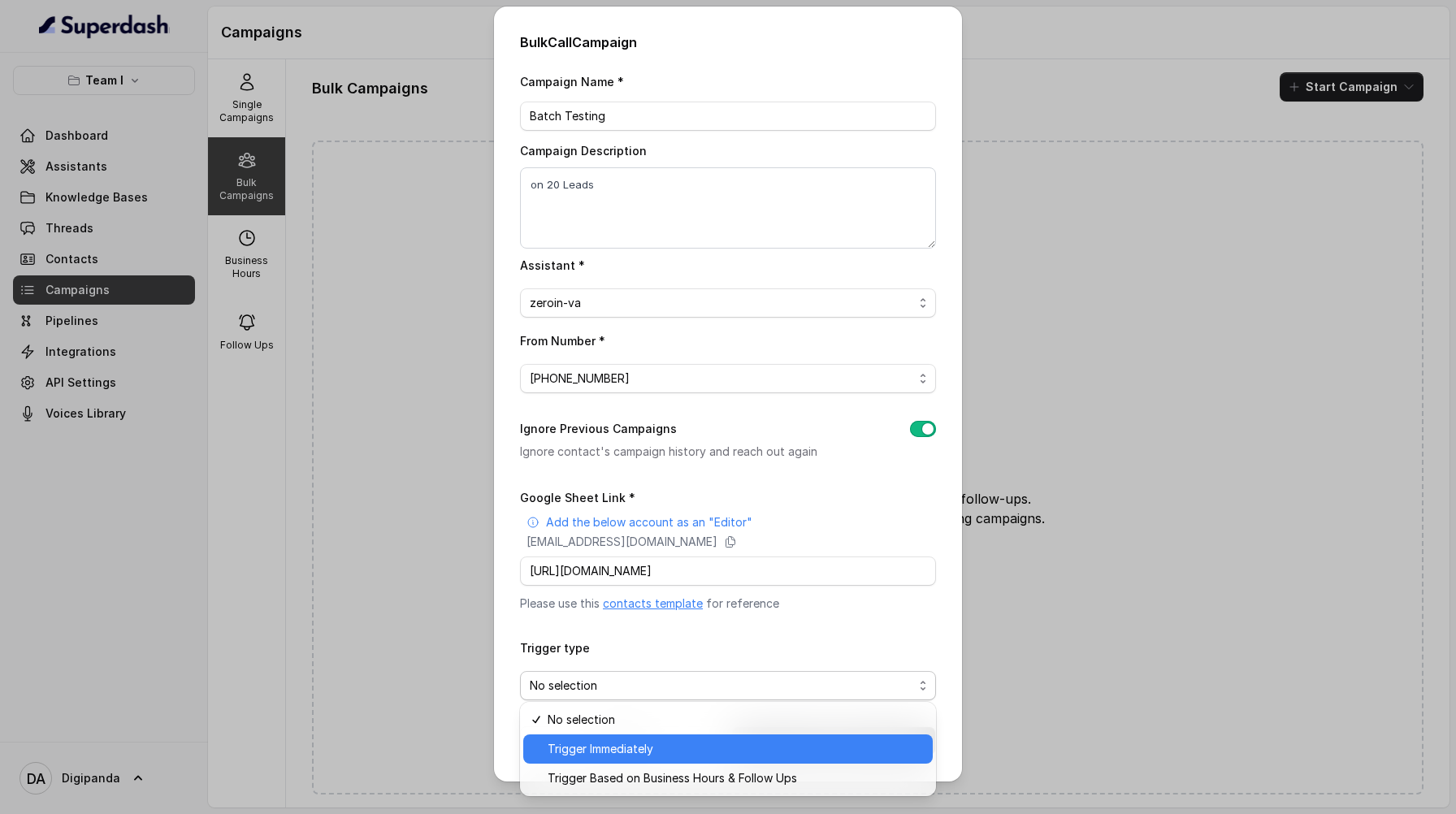
click at [653, 746] on span "Trigger Immediately" at bounding box center [735, 750] width 376 height 20
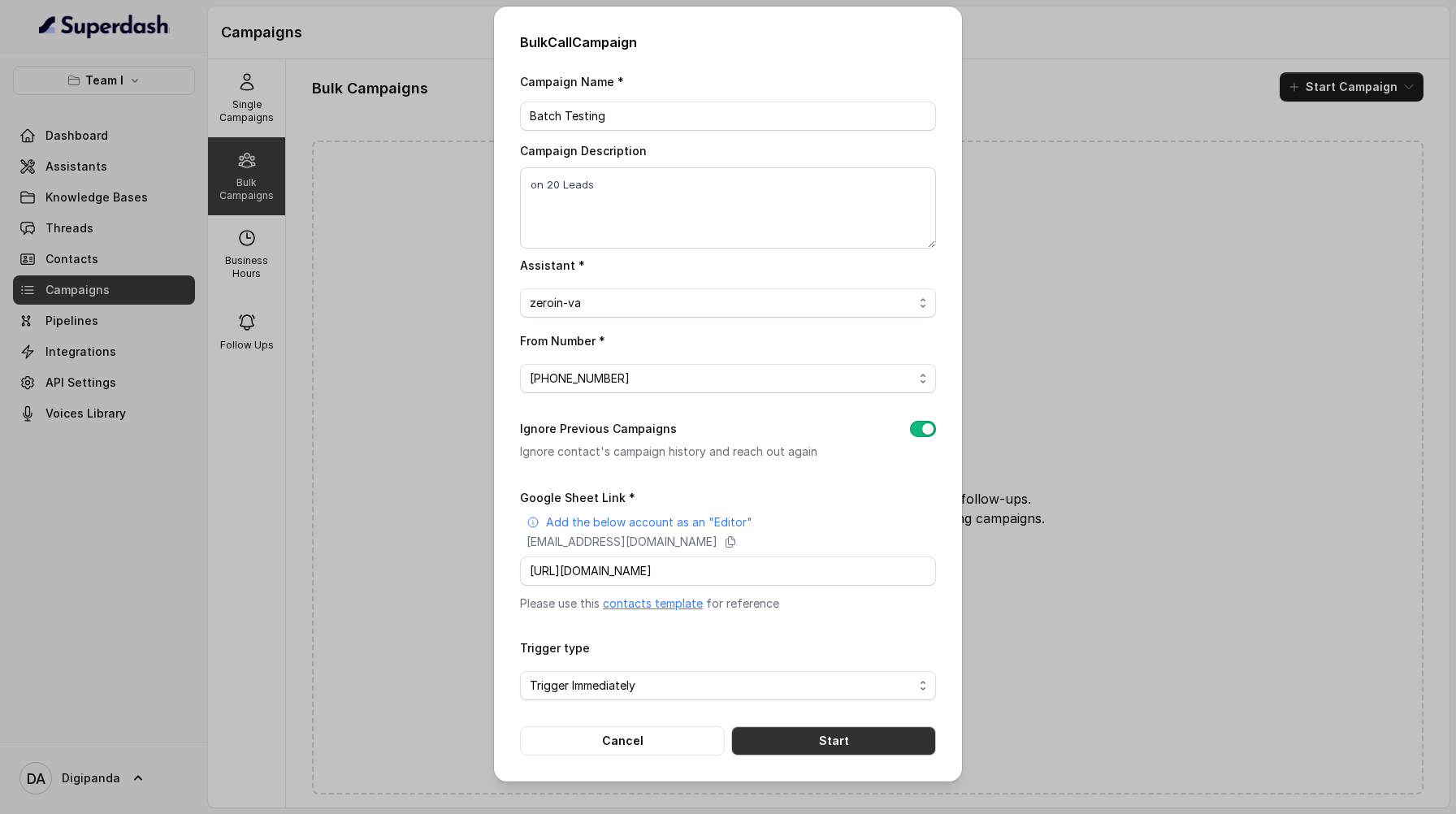
click at [848, 742] on button "Start" at bounding box center [834, 741] width 205 height 29
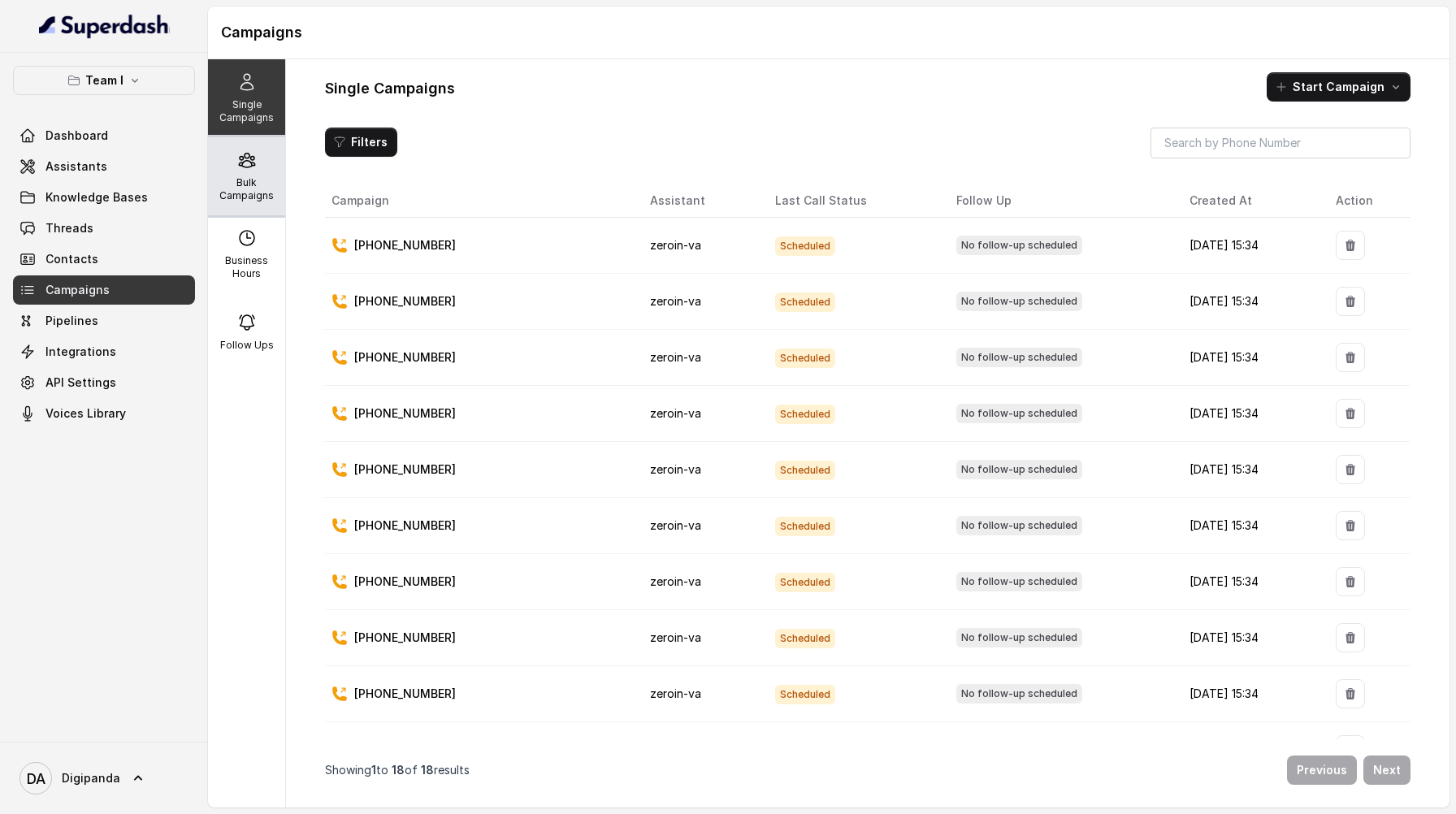
click at [241, 187] on p "Bulk Campaigns" at bounding box center [246, 189] width 64 height 26
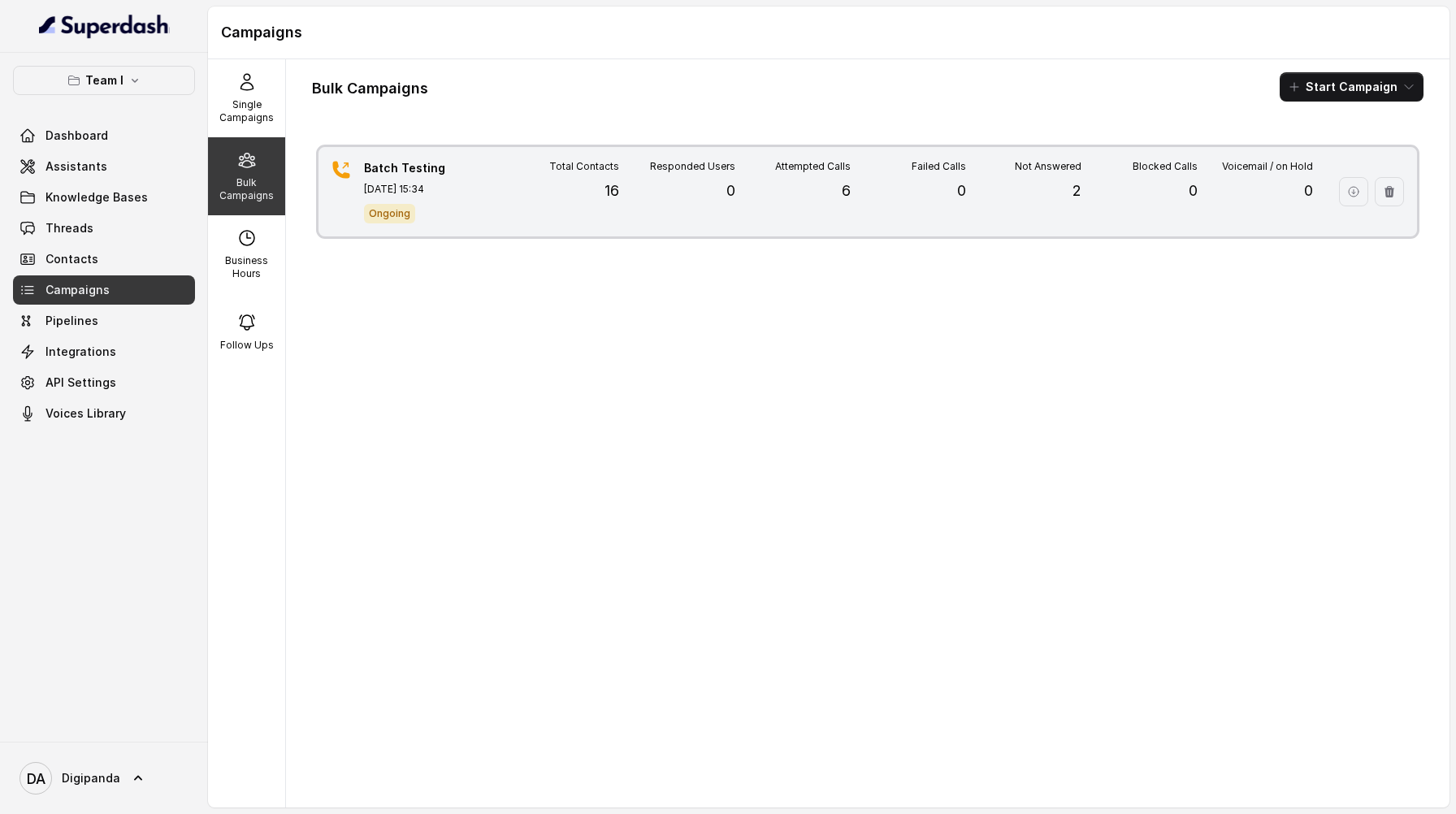
click at [573, 221] on div "Total Contacts 16" at bounding box center [561, 191] width 116 height 64
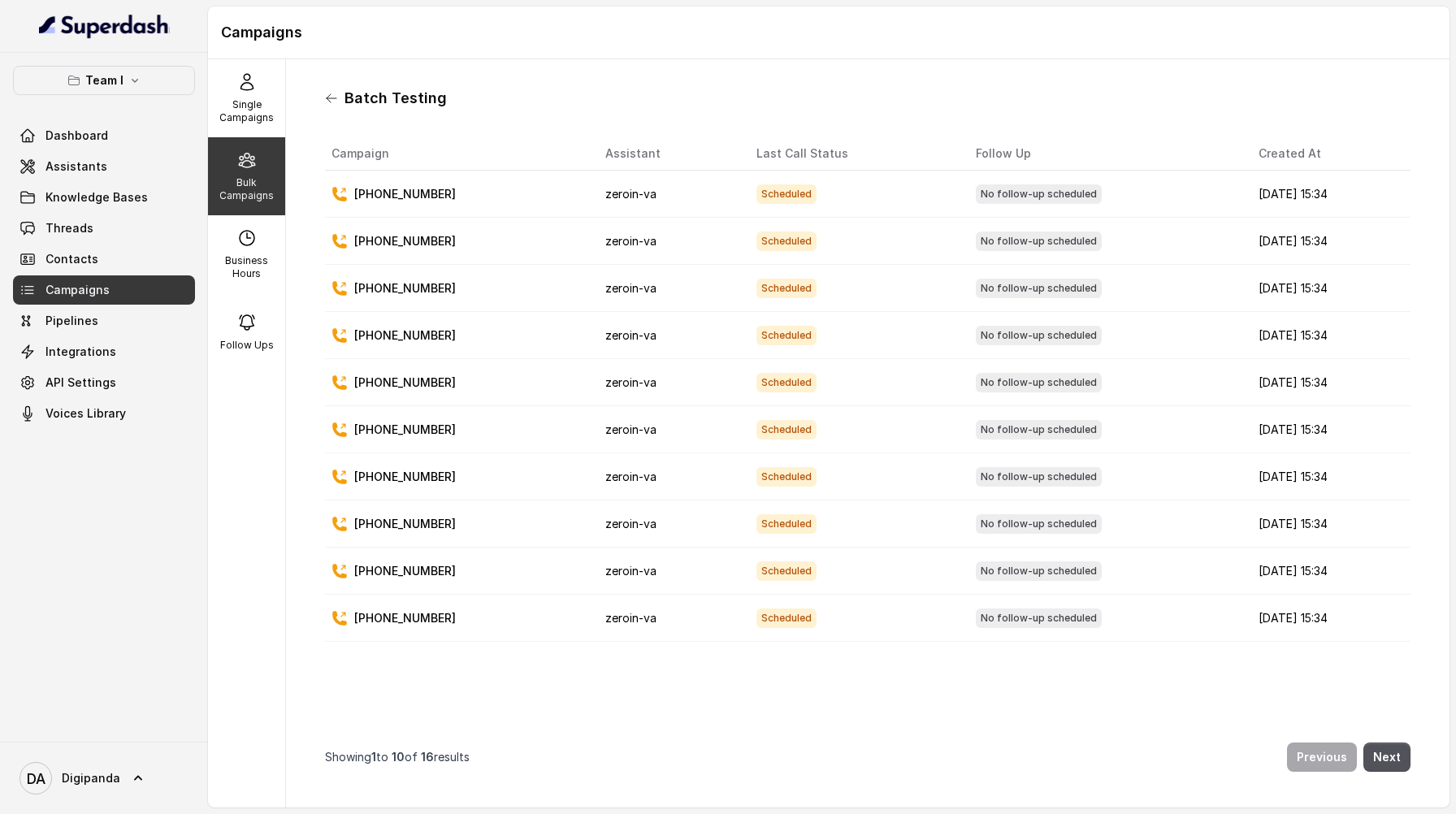
click at [326, 95] on icon at bounding box center [332, 99] width 13 height 13
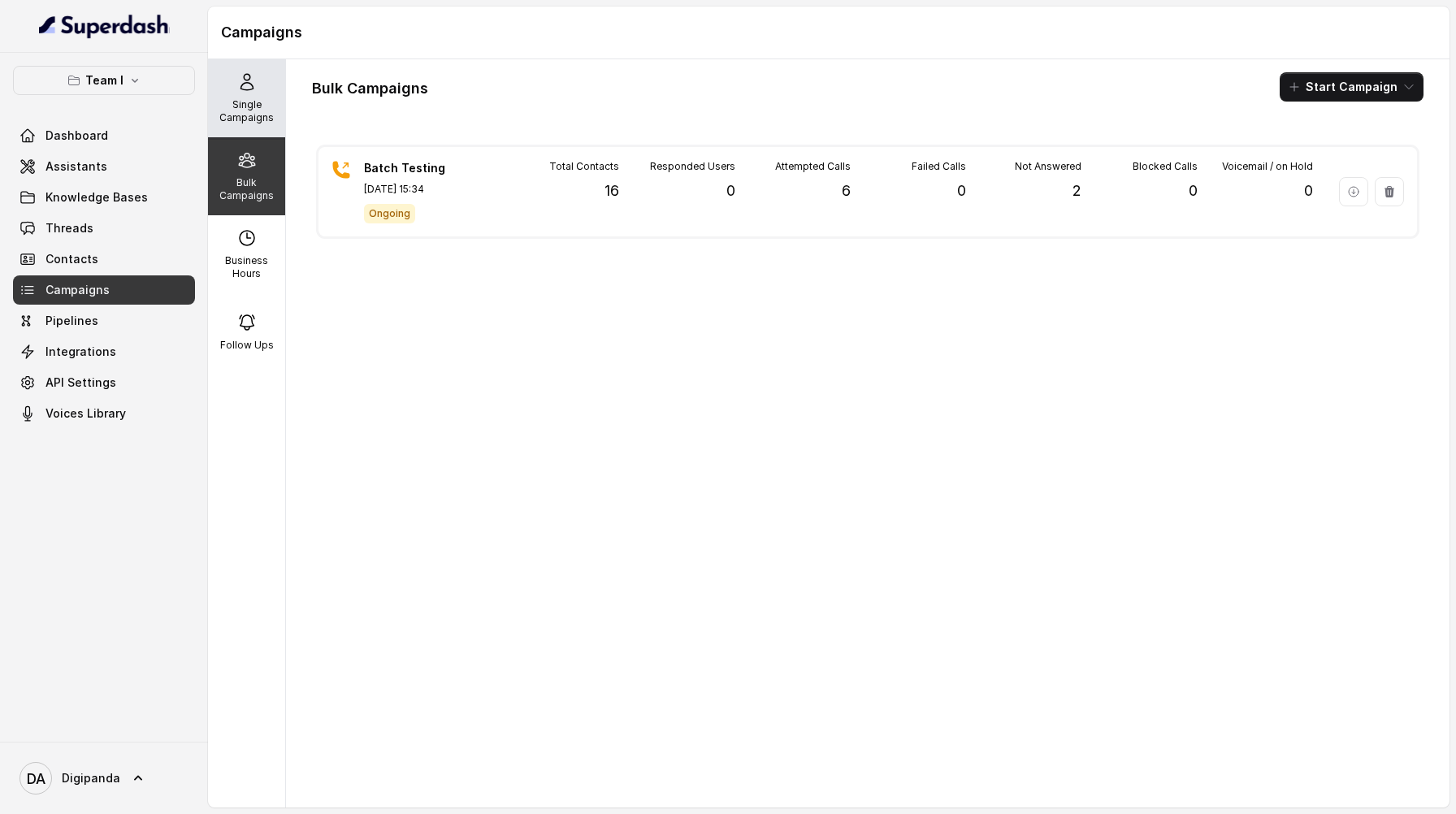
click at [235, 103] on p "Single Campaigns" at bounding box center [246, 112] width 64 height 26
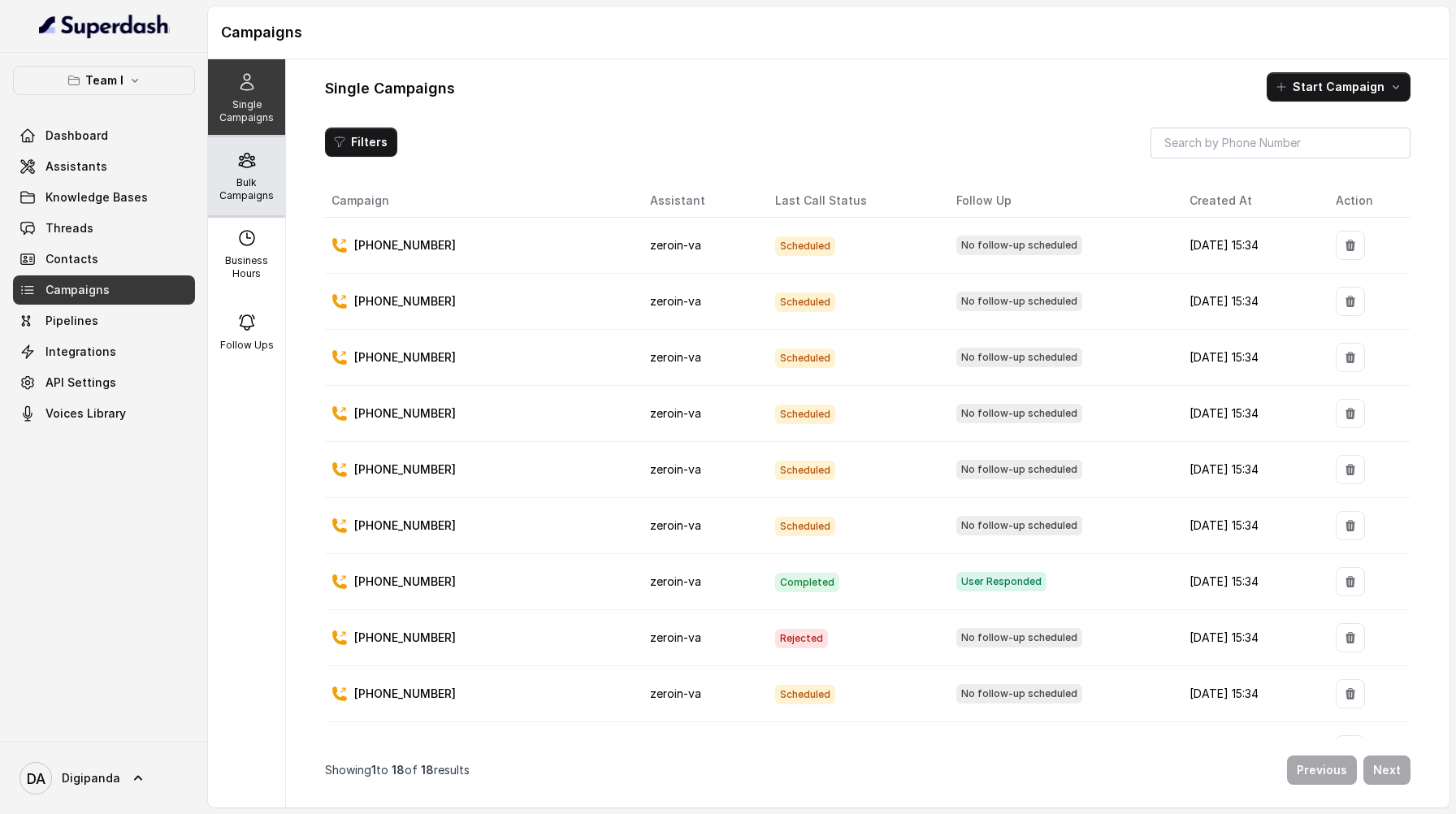
click at [252, 173] on div "Bulk Campaigns" at bounding box center [246, 177] width 77 height 78
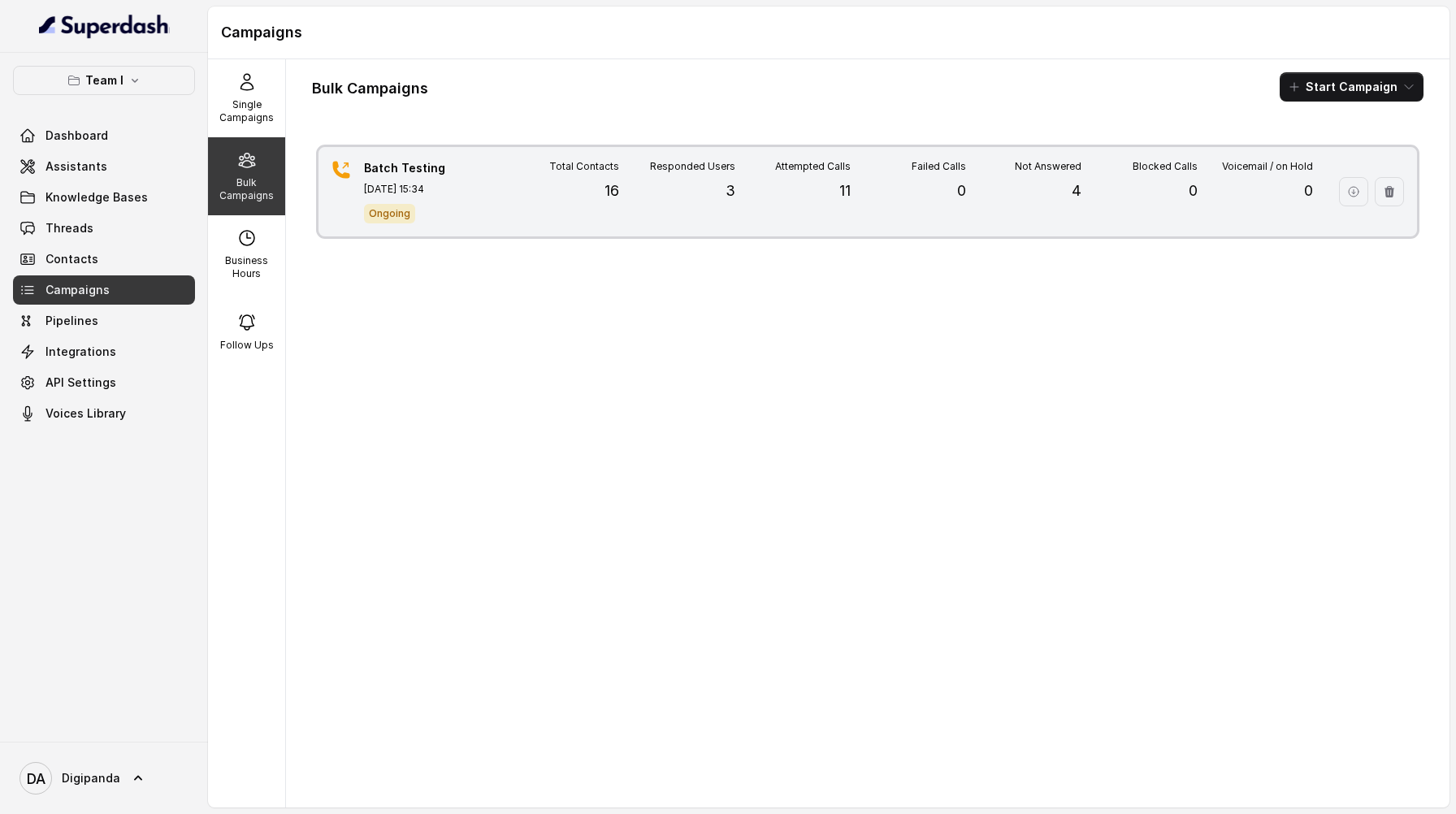
click at [616, 191] on p "16" at bounding box center [612, 191] width 15 height 23
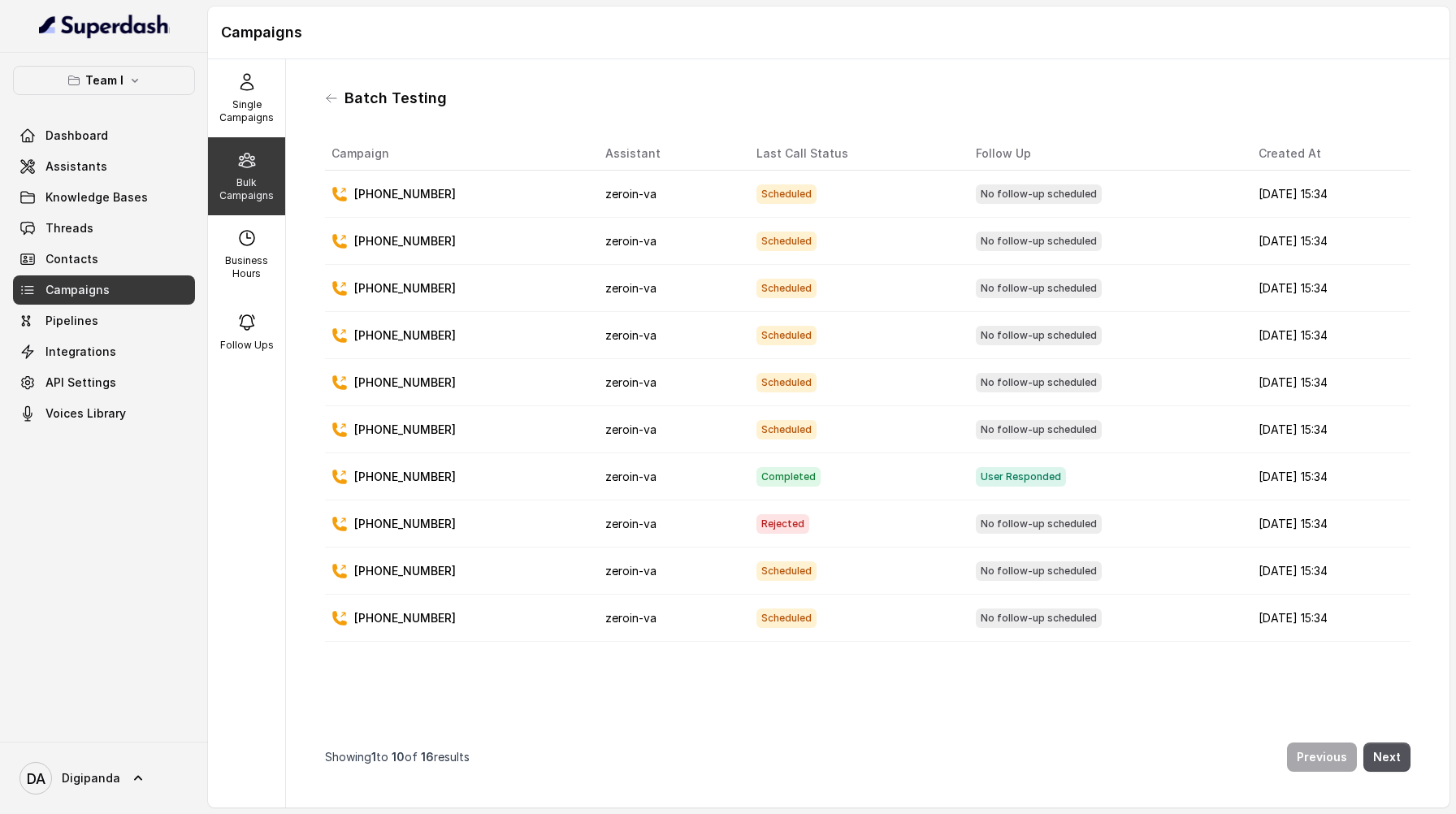
click at [328, 89] on div "Batch Testing" at bounding box center [868, 99] width 1085 height 26
click at [331, 97] on icon at bounding box center [332, 99] width 13 height 13
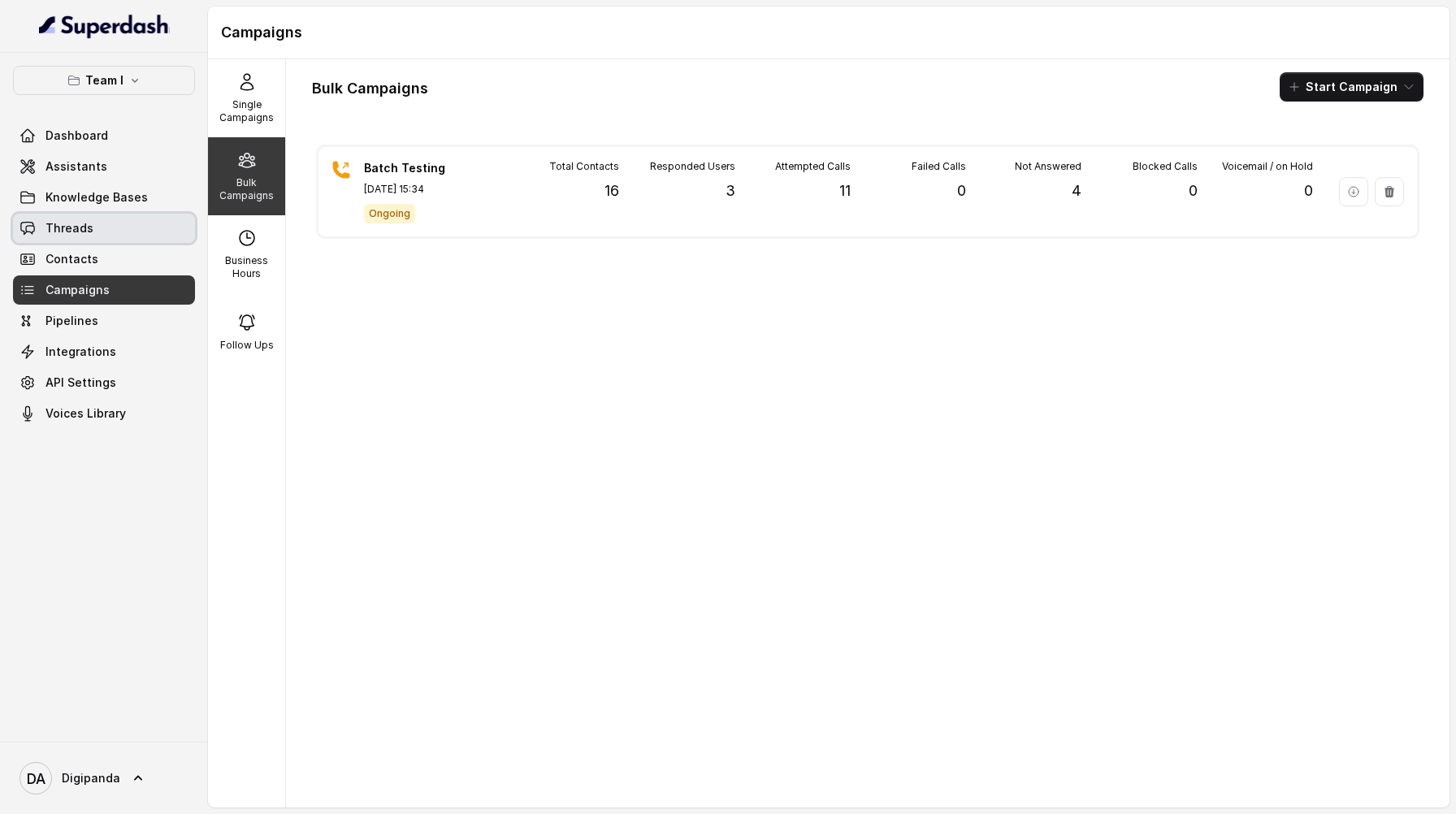
click at [131, 228] on link "Threads" at bounding box center [103, 228] width 182 height 29
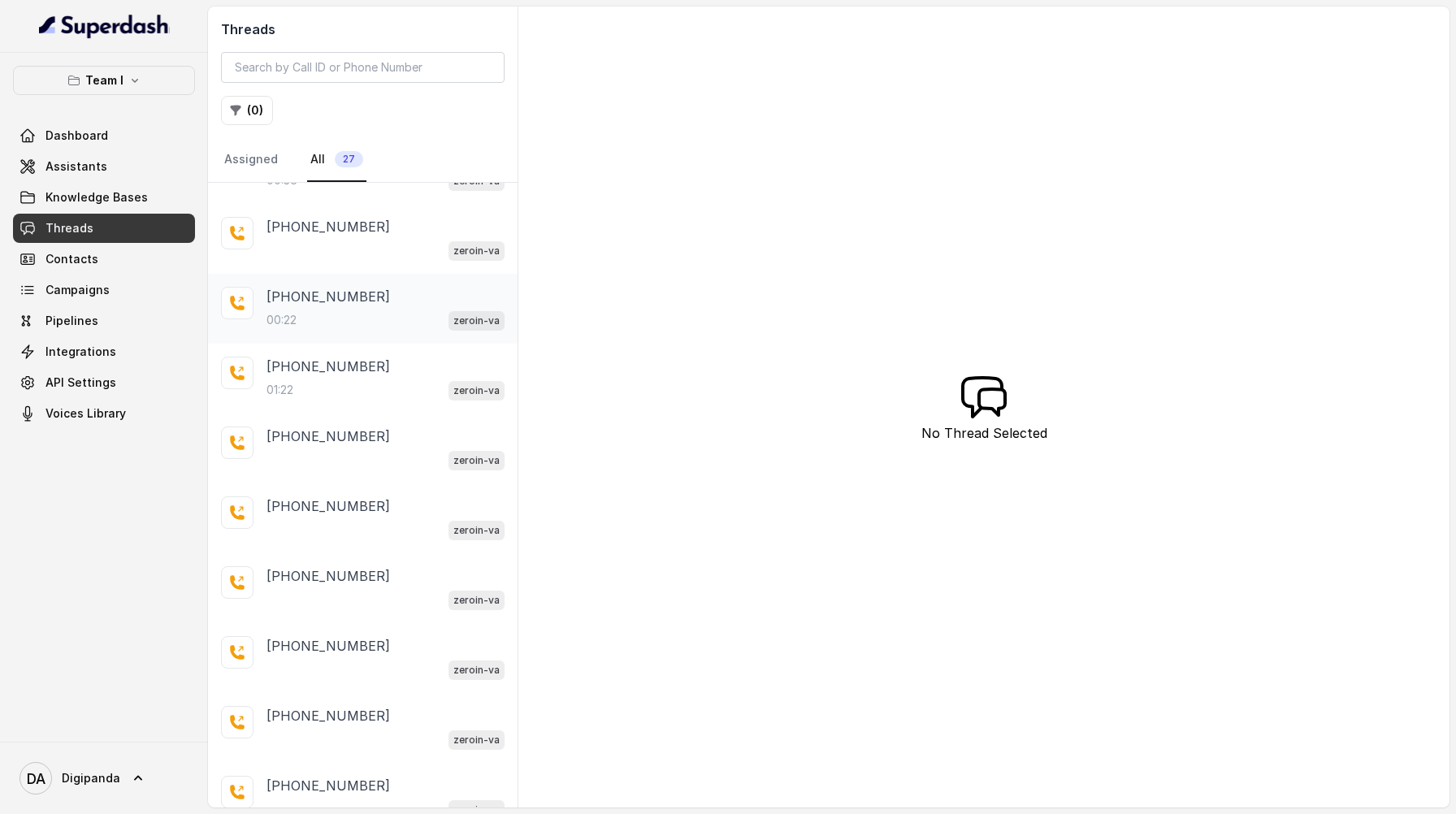
scroll to position [54, 0]
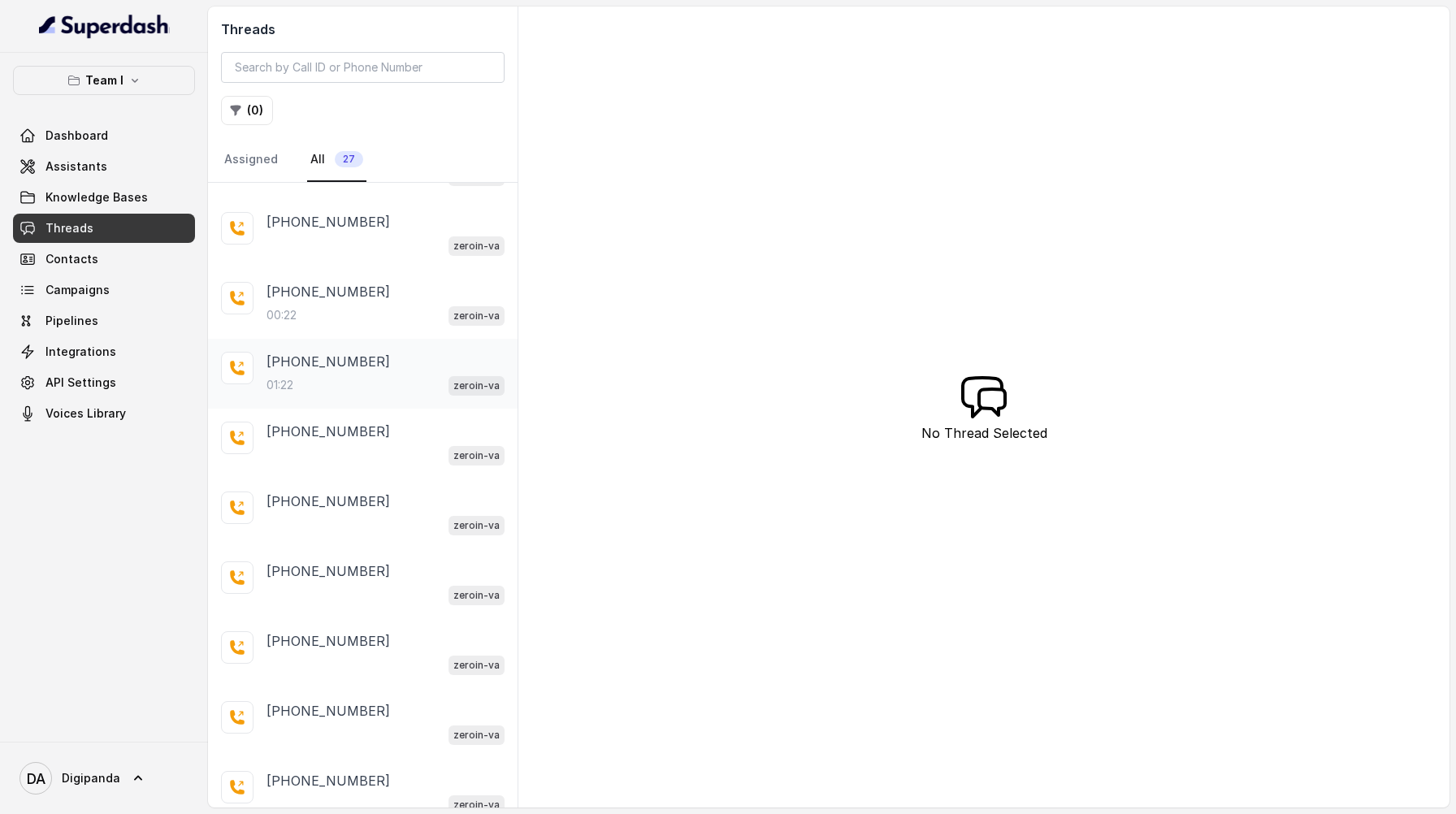
click at [407, 381] on div "01:22 zeroin-va" at bounding box center [385, 385] width 238 height 21
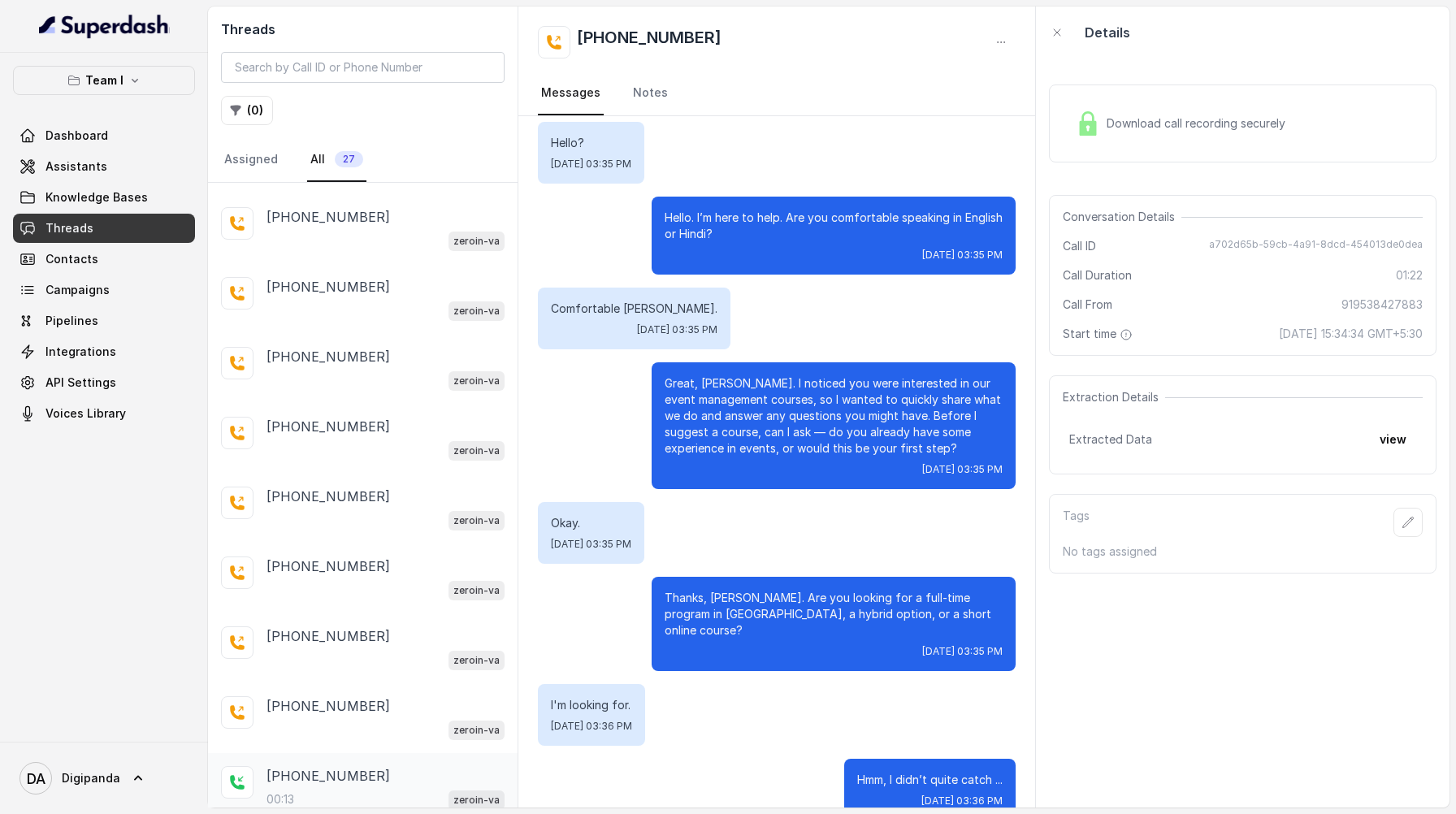
scroll to position [734, 0]
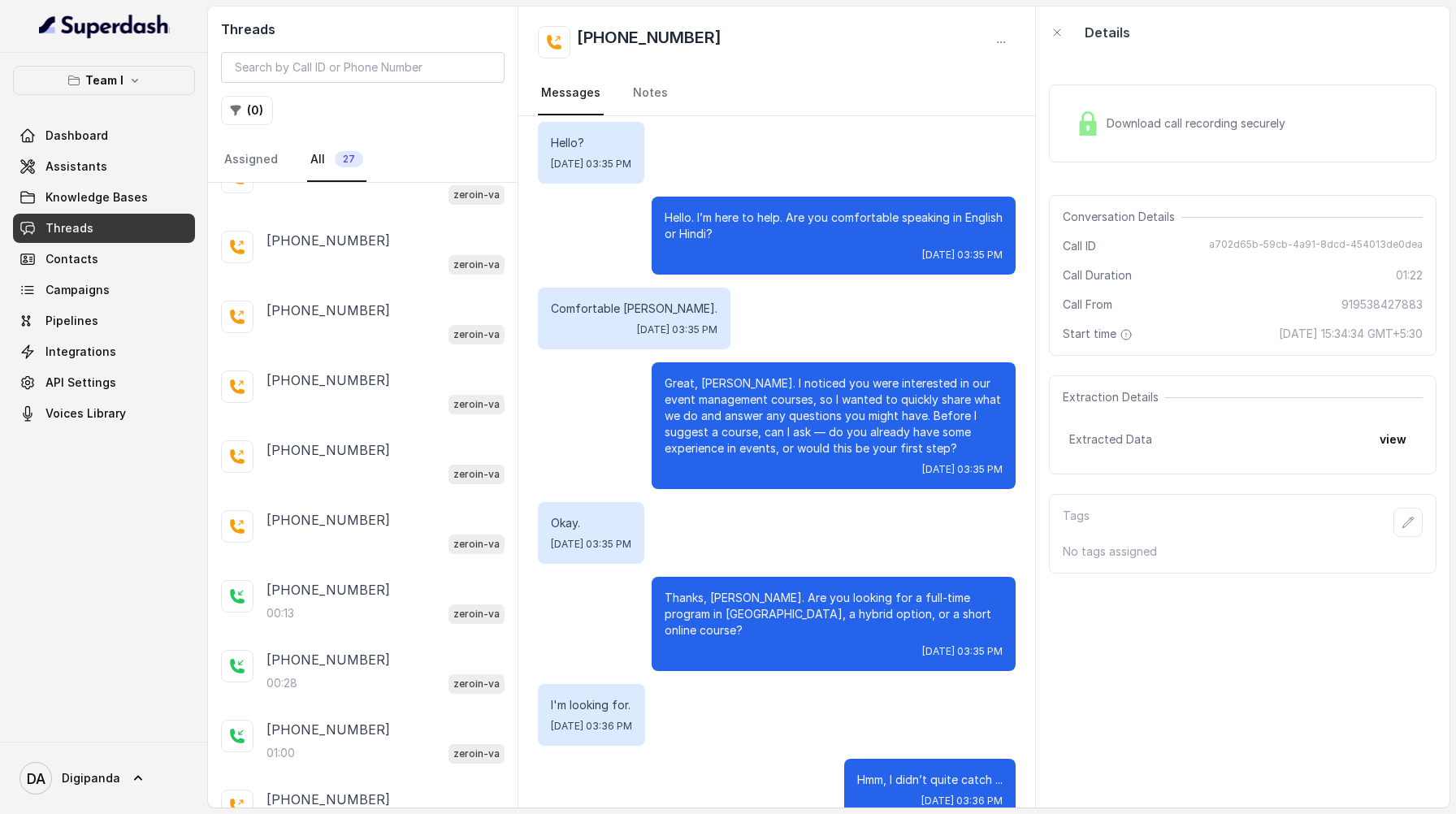
click at [1262, 145] on div "Download call recording securely" at bounding box center [1243, 124] width 388 height 78
